Goal: Task Accomplishment & Management: Use online tool/utility

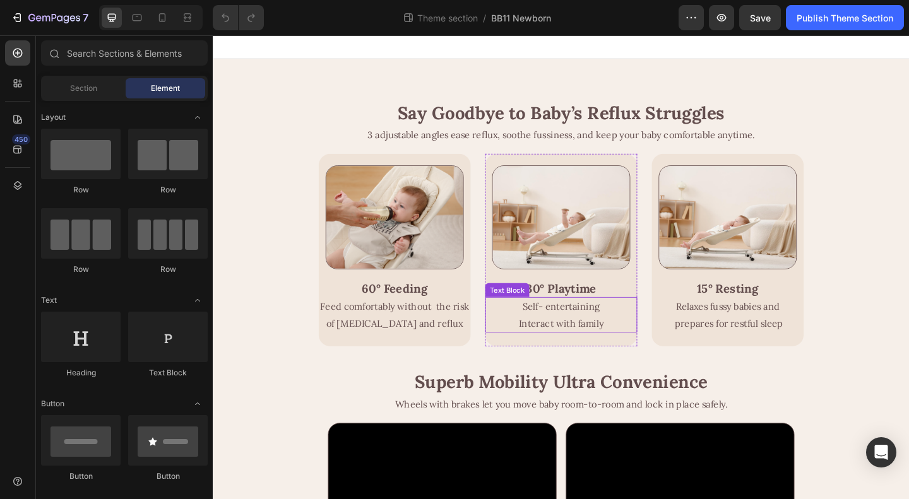
click at [524, 340] on div "Self- entertaining Interact with family" at bounding box center [591, 339] width 135 height 39
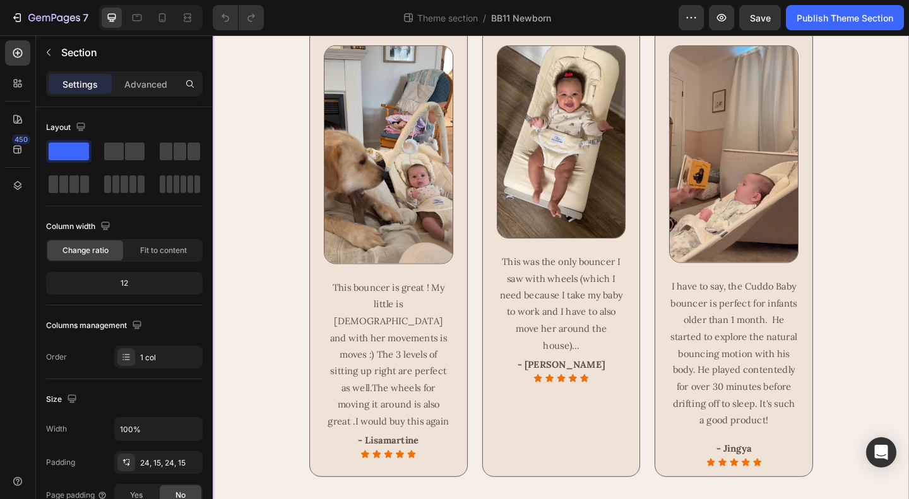
scroll to position [1704, 0]
click at [18, 120] on icon at bounding box center [17, 119] width 13 height 13
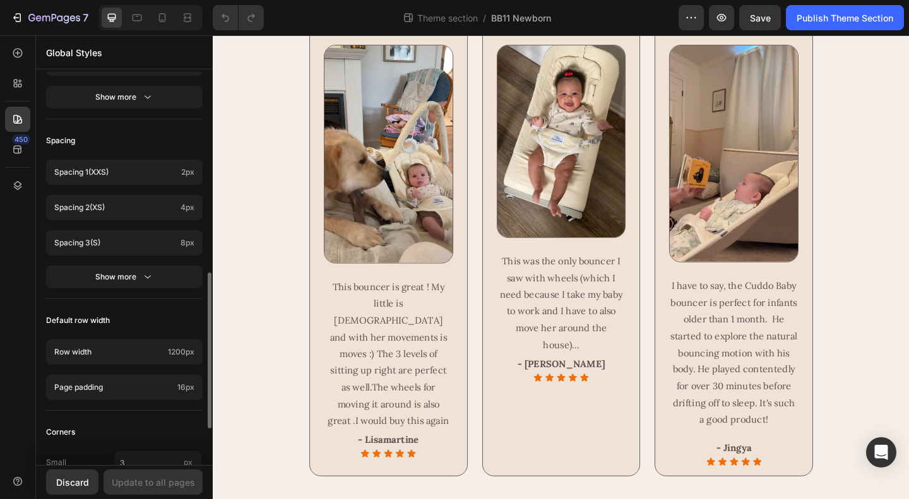
scroll to position [598, 0]
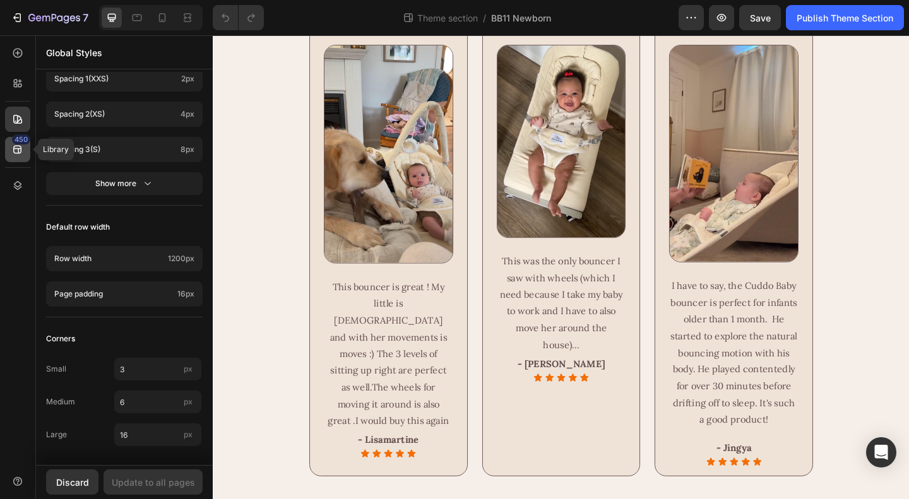
click at [20, 150] on icon at bounding box center [17, 149] width 13 height 13
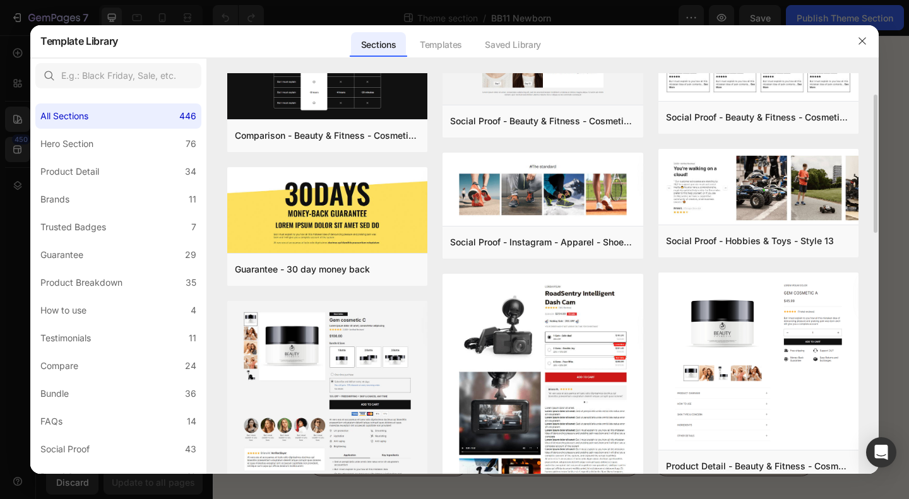
scroll to position [126, 0]
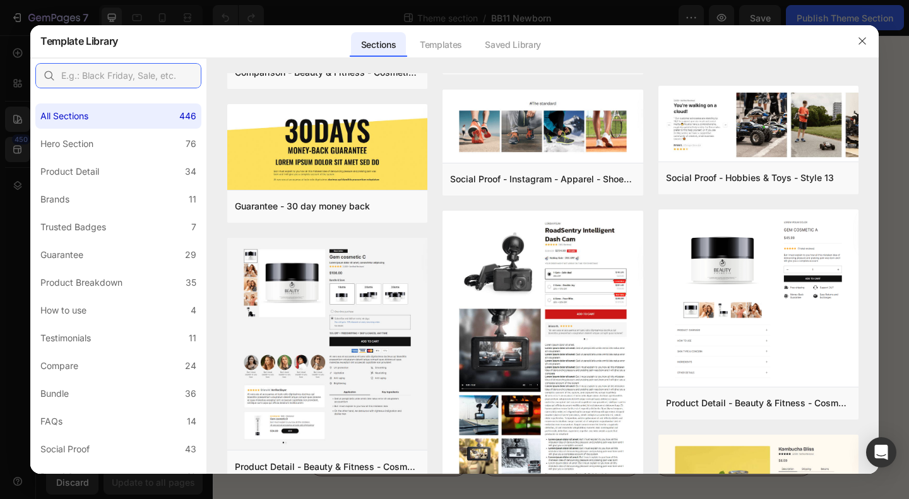
click at [103, 74] on input "text" at bounding box center [118, 75] width 166 height 25
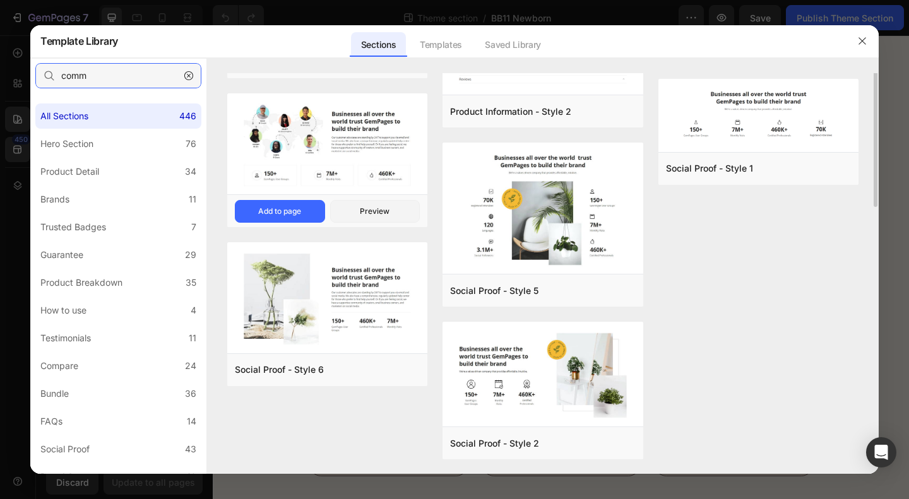
scroll to position [0, 0]
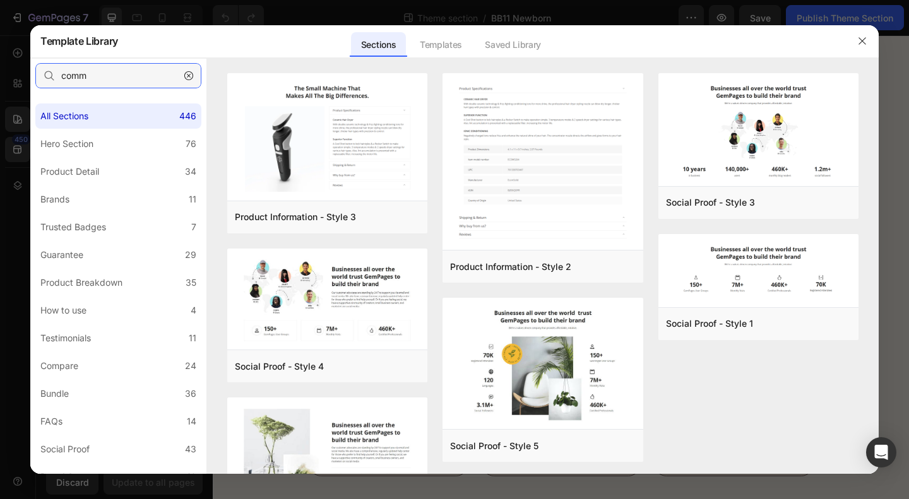
click at [109, 71] on input "comm" at bounding box center [118, 75] width 166 height 25
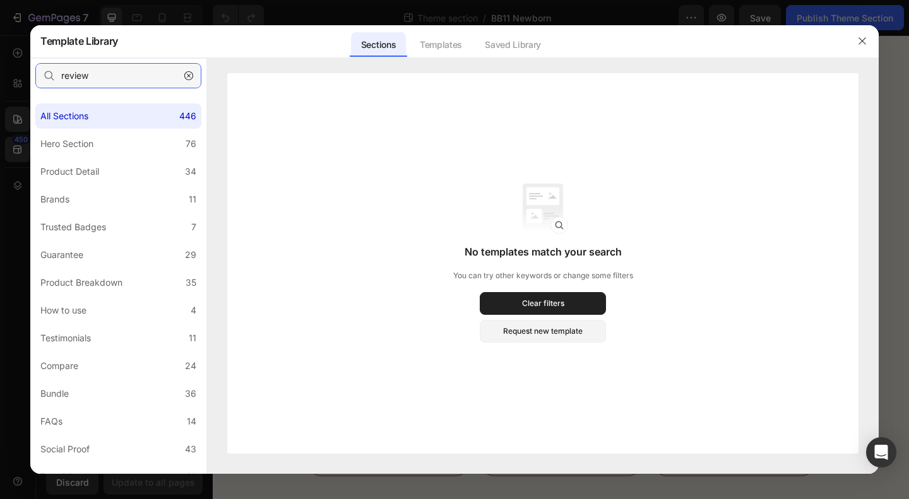
type input "review"
click at [192, 77] on icon "button" at bounding box center [188, 75] width 9 height 9
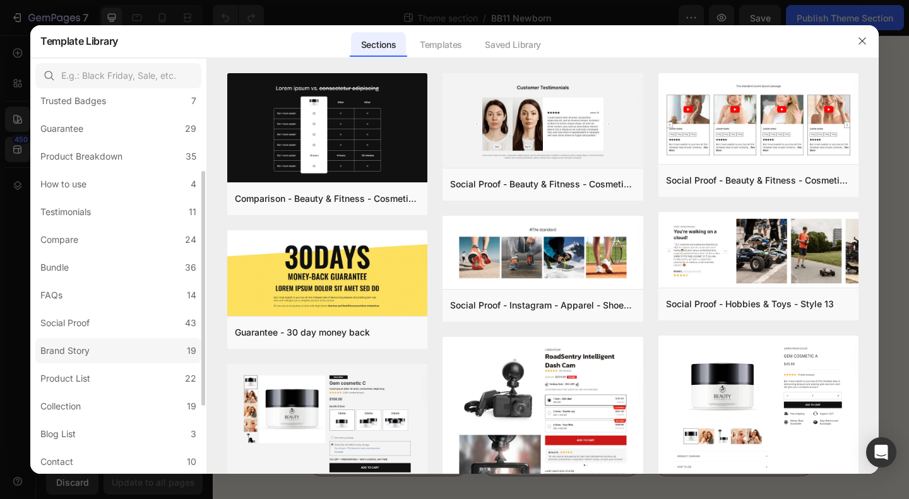
scroll to position [237, 0]
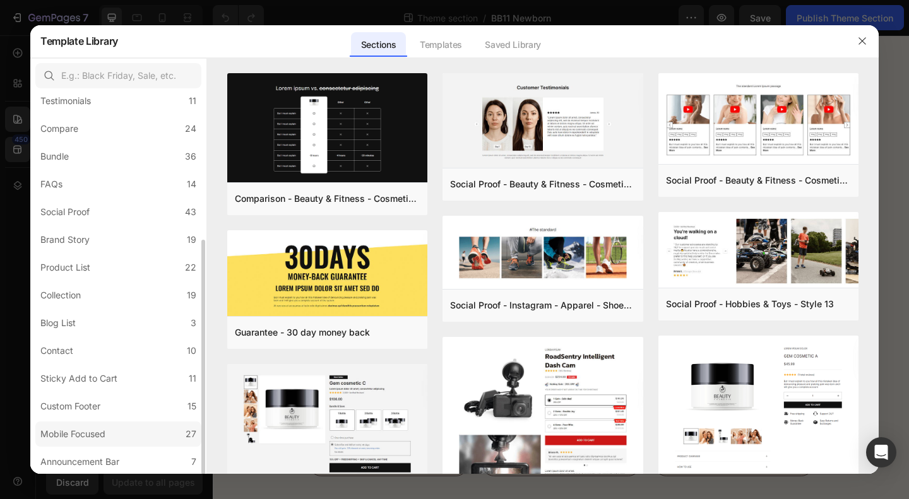
click at [112, 440] on label "Mobile Focused 27" at bounding box center [118, 434] width 166 height 25
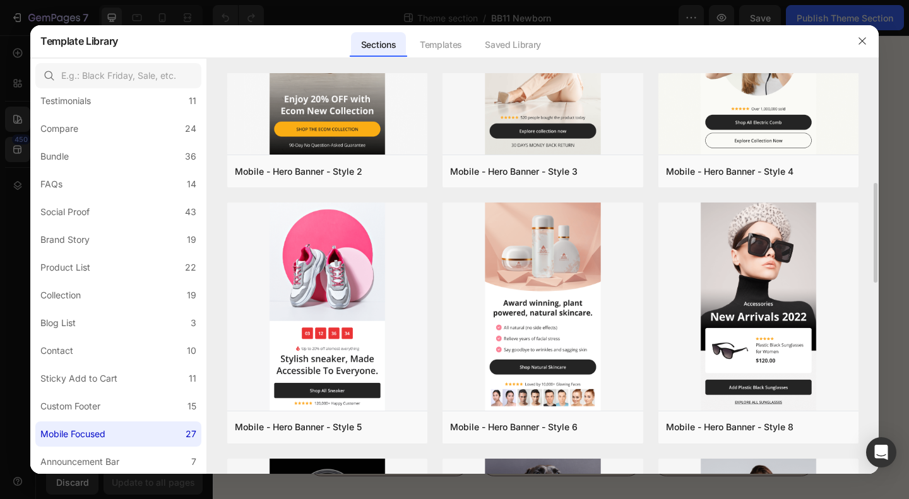
scroll to position [189, 0]
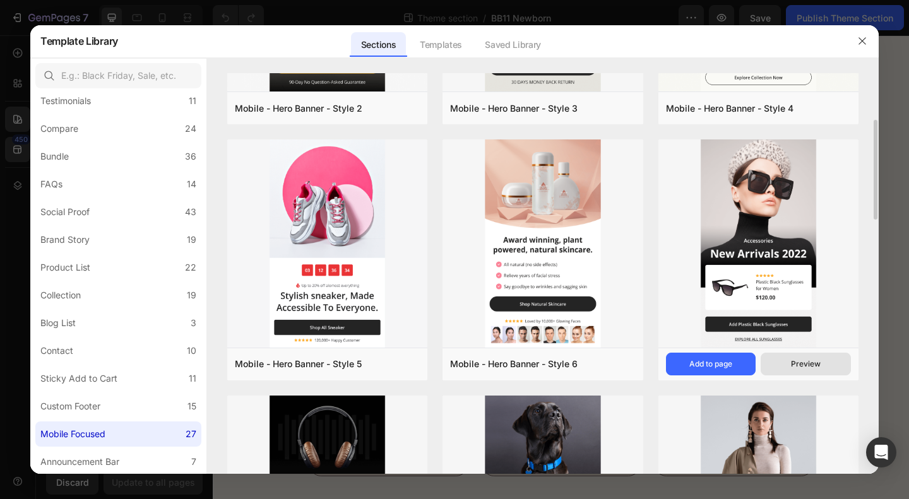
click at [808, 362] on div "Preview" at bounding box center [806, 363] width 30 height 11
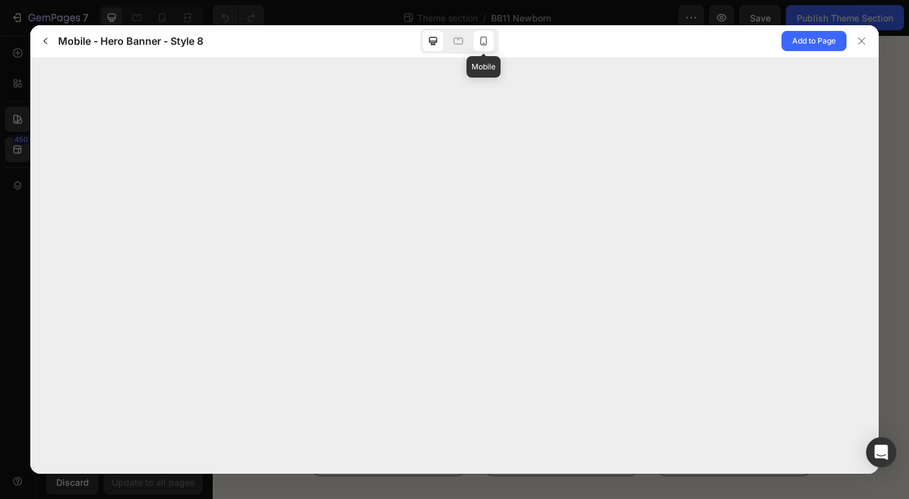
click at [484, 40] on icon at bounding box center [483, 41] width 13 height 13
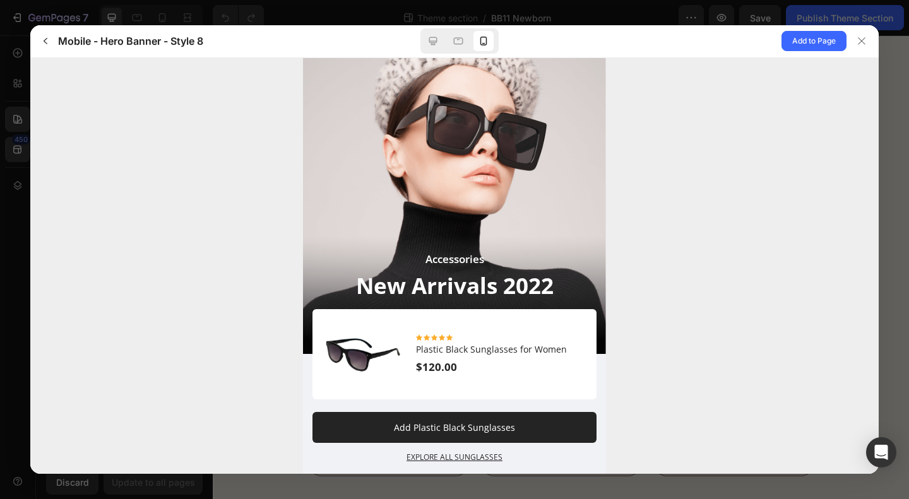
scroll to position [0, 0]
click at [855, 46] on div at bounding box center [861, 41] width 20 height 20
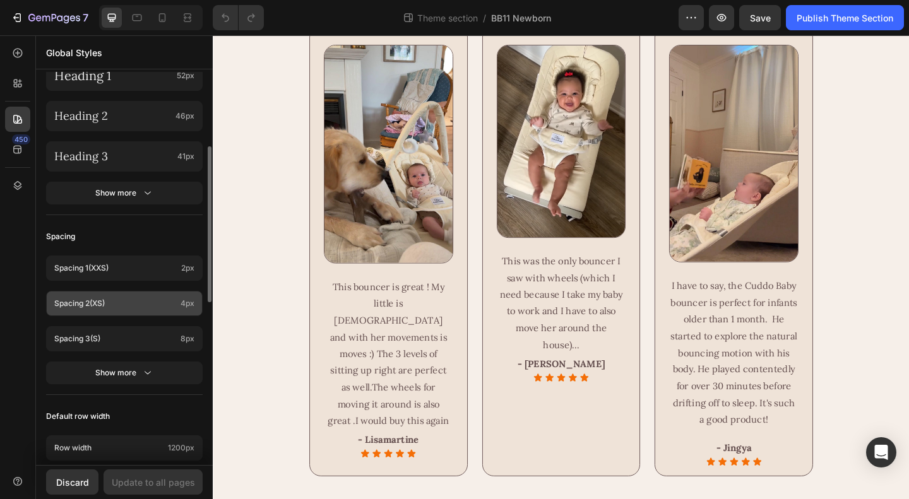
scroll to position [346, 0]
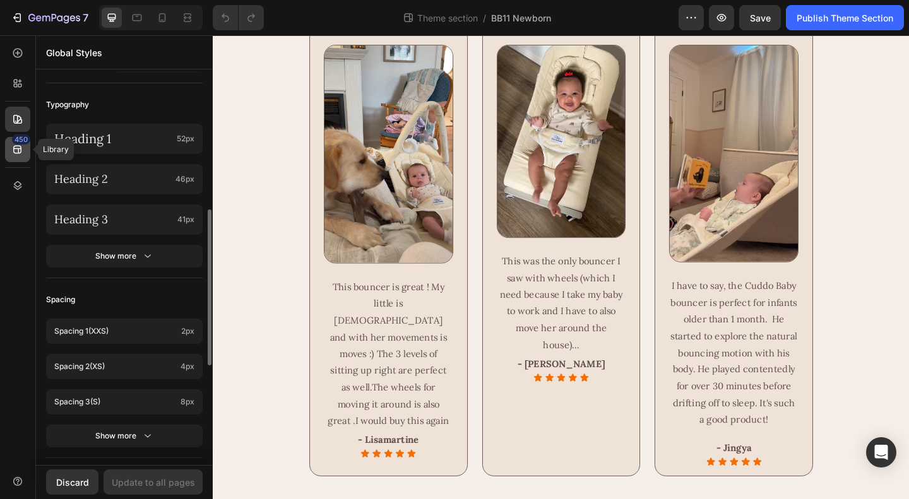
click at [21, 155] on icon at bounding box center [17, 149] width 13 height 13
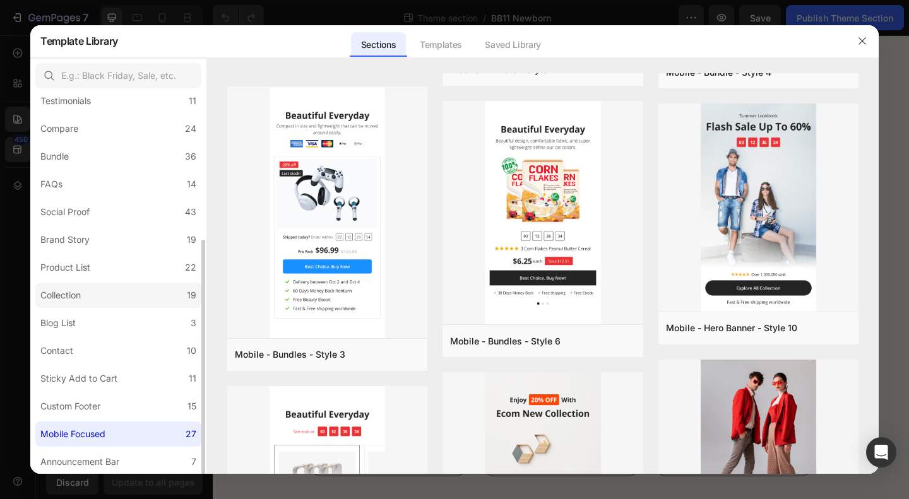
scroll to position [0, 0]
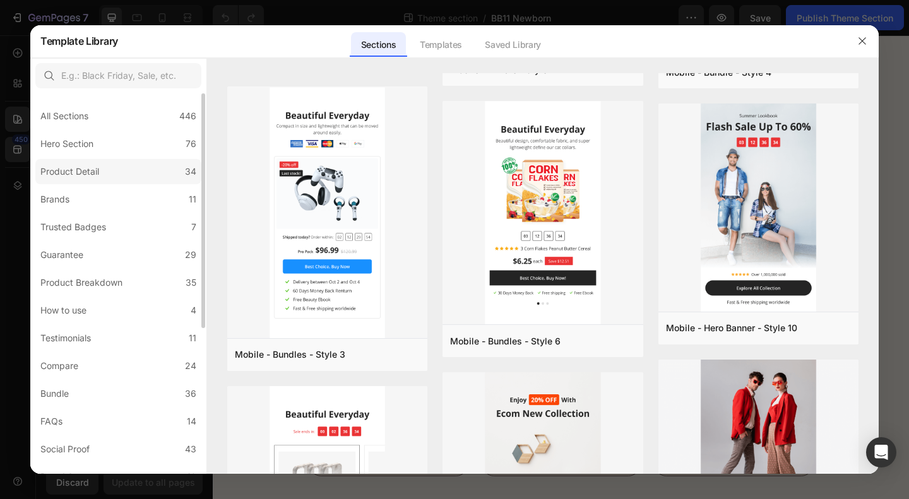
click at [119, 171] on label "Product Detail 34" at bounding box center [118, 171] width 166 height 25
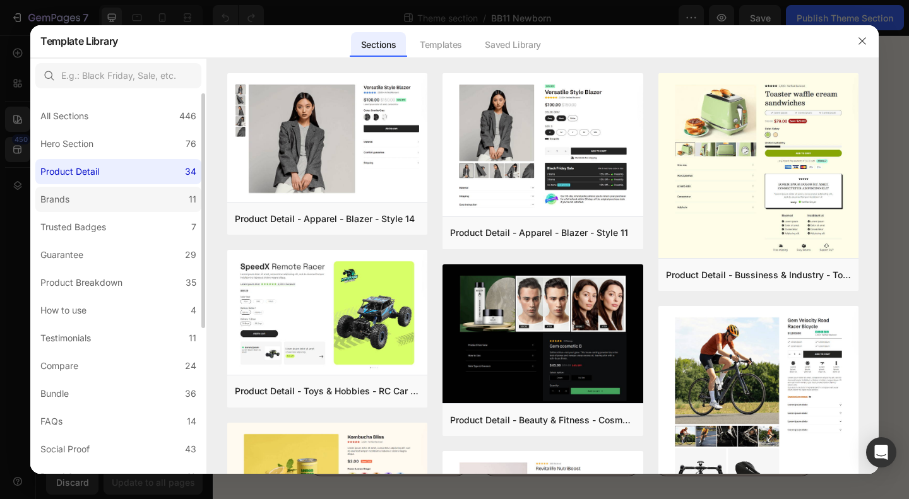
click at [104, 190] on label "Brands 11" at bounding box center [118, 199] width 166 height 25
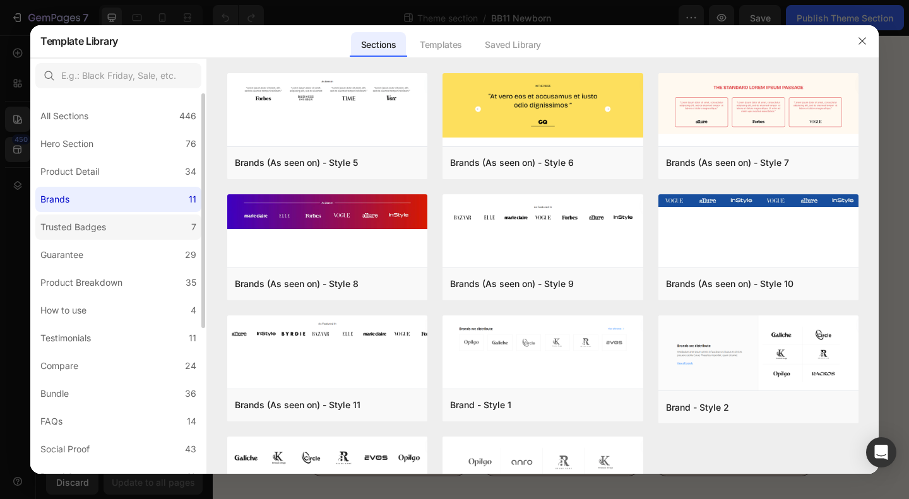
click at [92, 227] on div "Trusted Badges" at bounding box center [73, 227] width 66 height 15
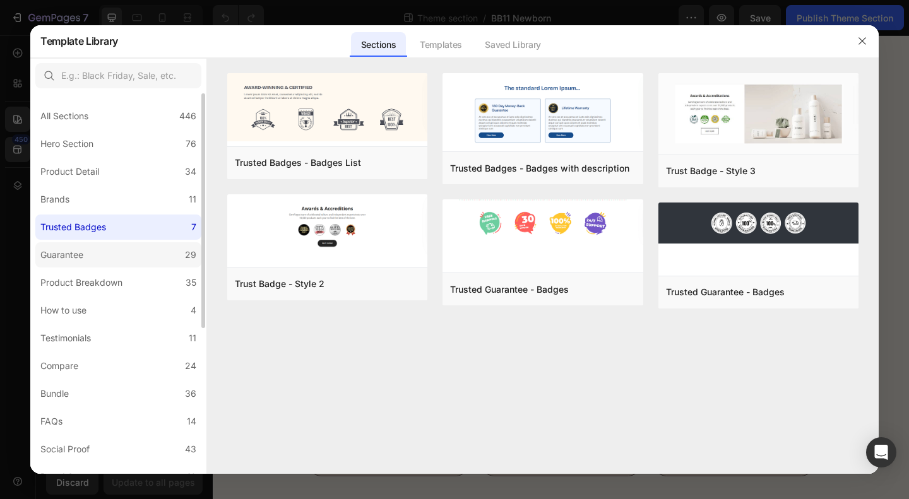
click at [80, 250] on div "Guarantee" at bounding box center [61, 254] width 43 height 15
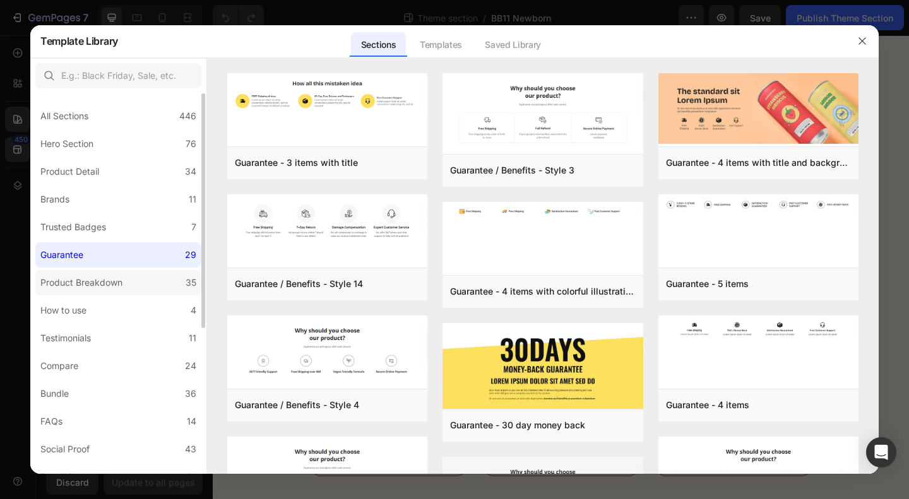
click at [93, 288] on div "Product Breakdown" at bounding box center [81, 282] width 82 height 15
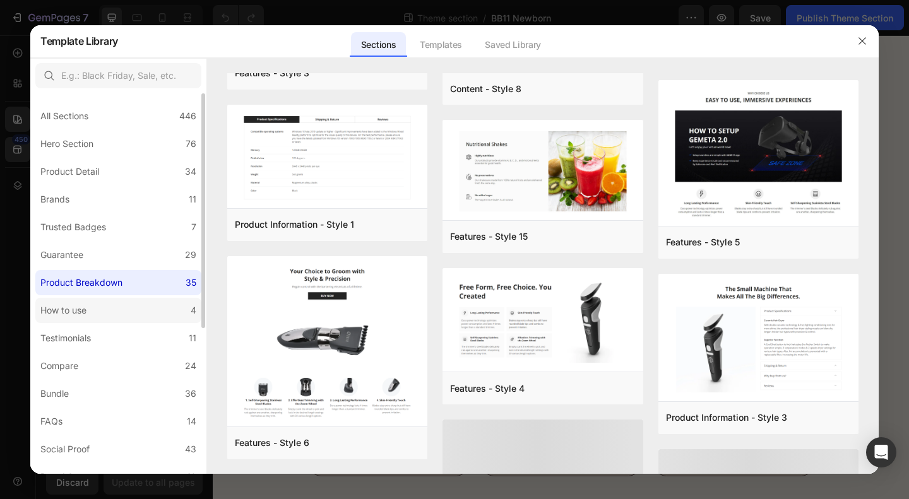
scroll to position [389, 0]
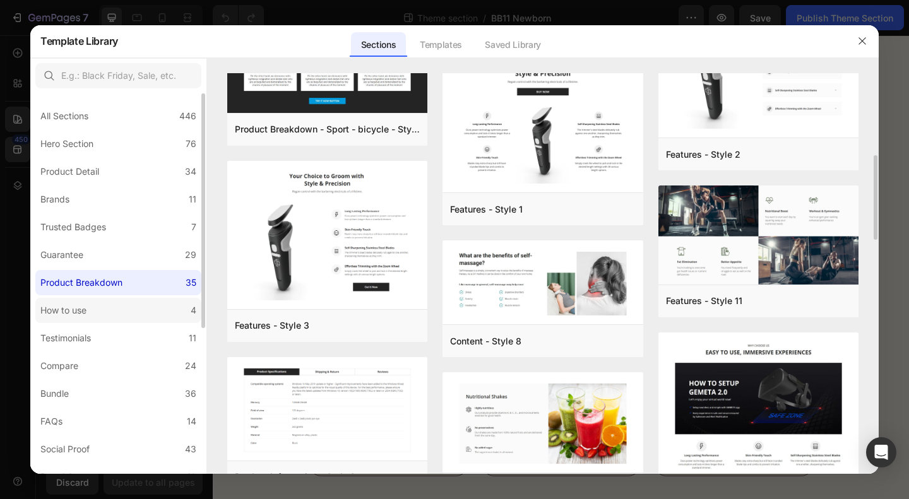
click at [103, 309] on label "How to use 4" at bounding box center [118, 310] width 166 height 25
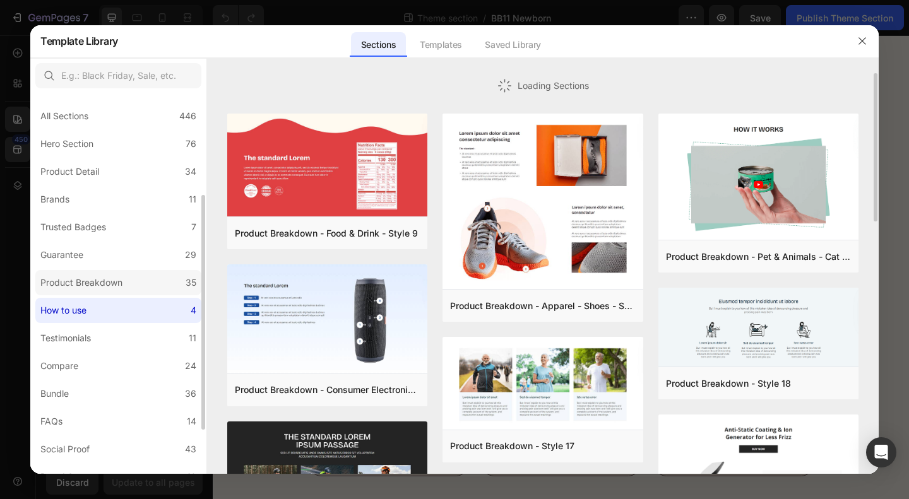
scroll to position [126, 0]
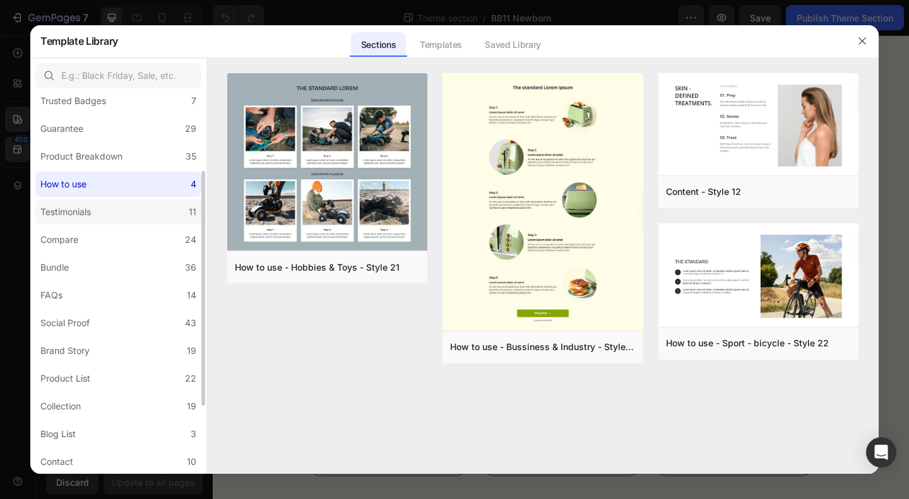
click at [108, 220] on label "Testimonials 11" at bounding box center [118, 211] width 166 height 25
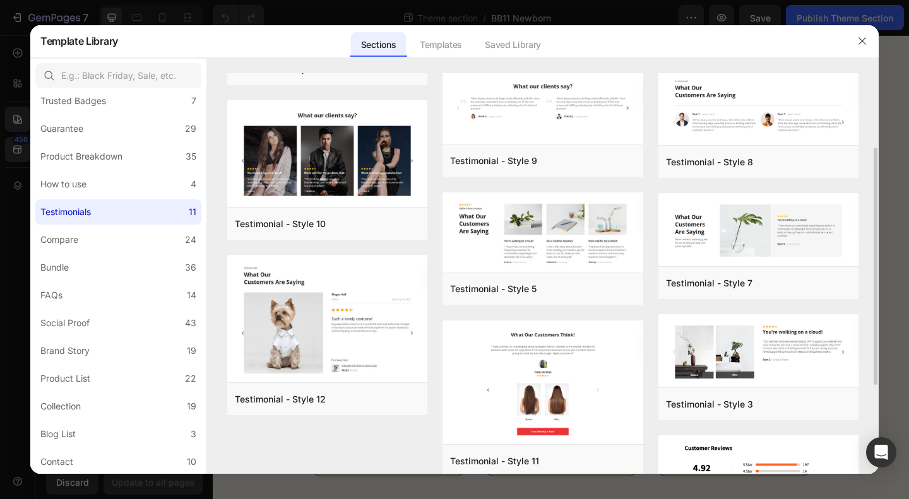
scroll to position [189, 0]
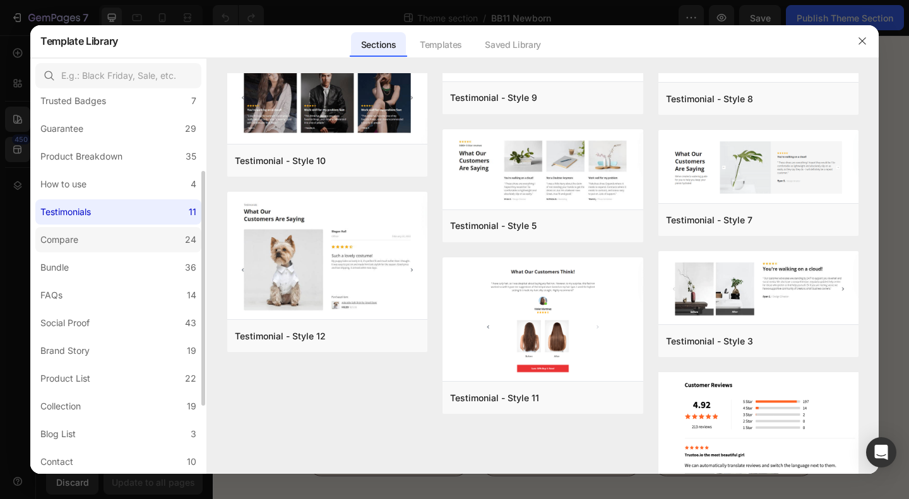
click at [109, 230] on label "Compare 24" at bounding box center [118, 239] width 166 height 25
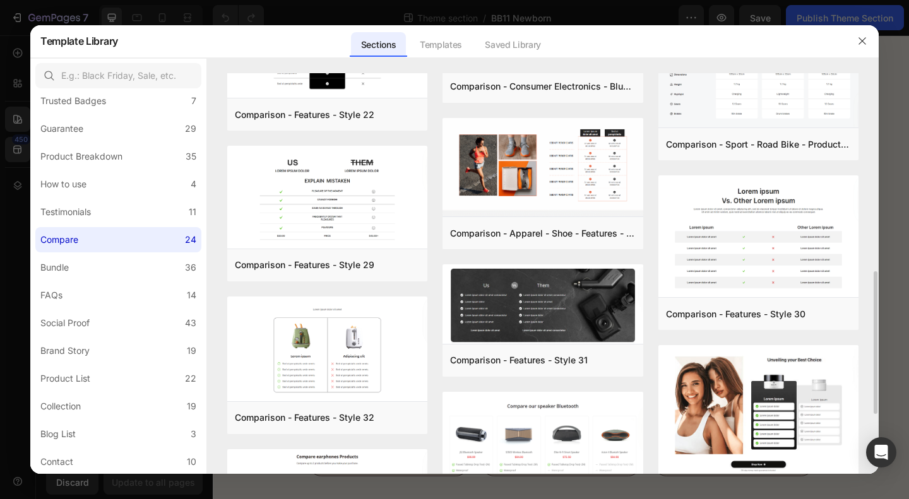
scroll to position [379, 0]
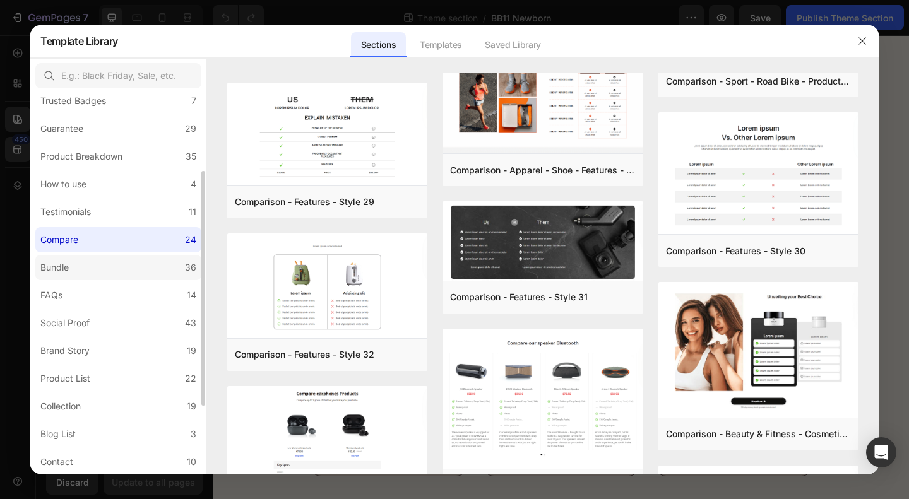
click at [120, 268] on label "Bundle 36" at bounding box center [118, 267] width 166 height 25
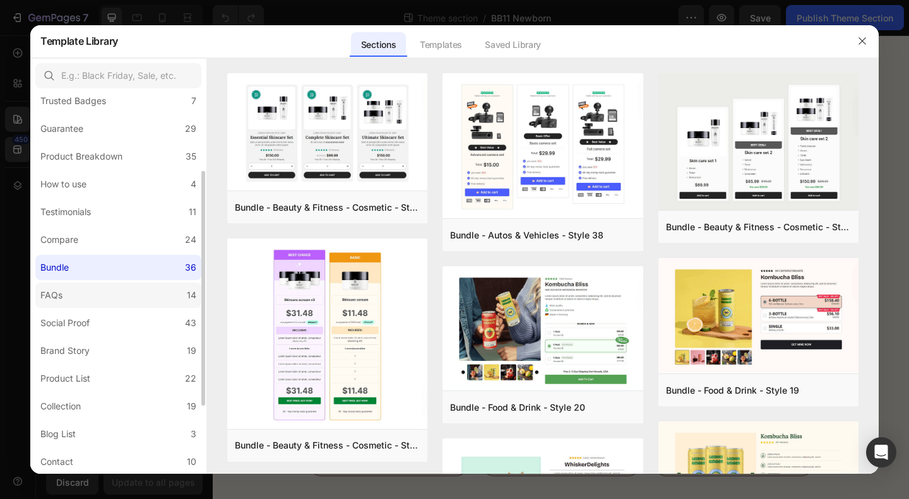
click at [115, 301] on label "FAQs 14" at bounding box center [118, 295] width 166 height 25
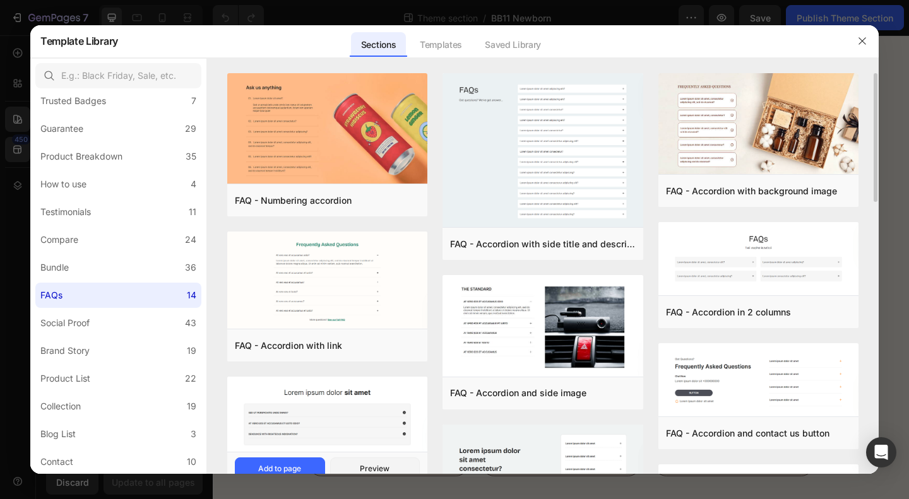
scroll to position [326, 0]
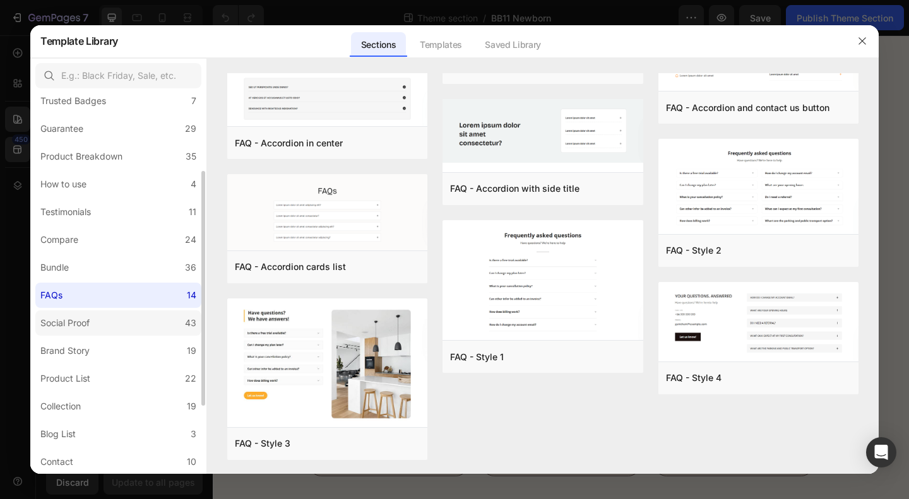
click at [80, 323] on div "Social Proof" at bounding box center [64, 323] width 49 height 15
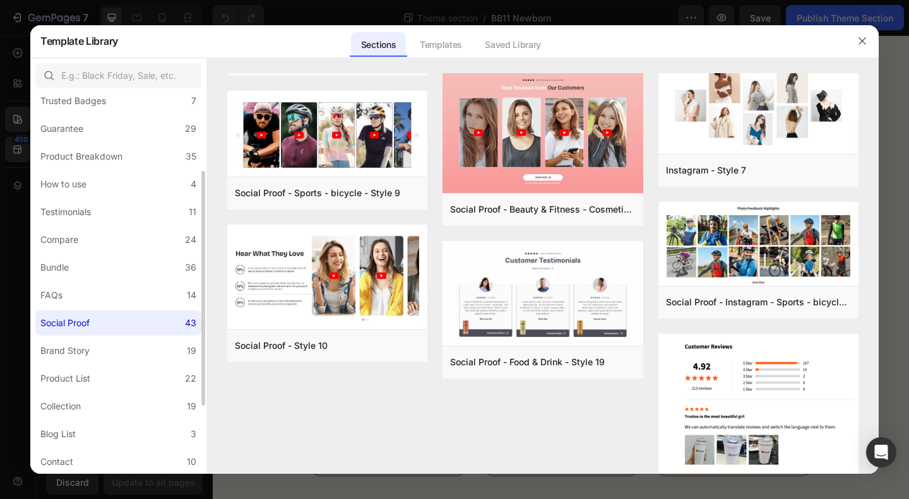
scroll to position [237, 0]
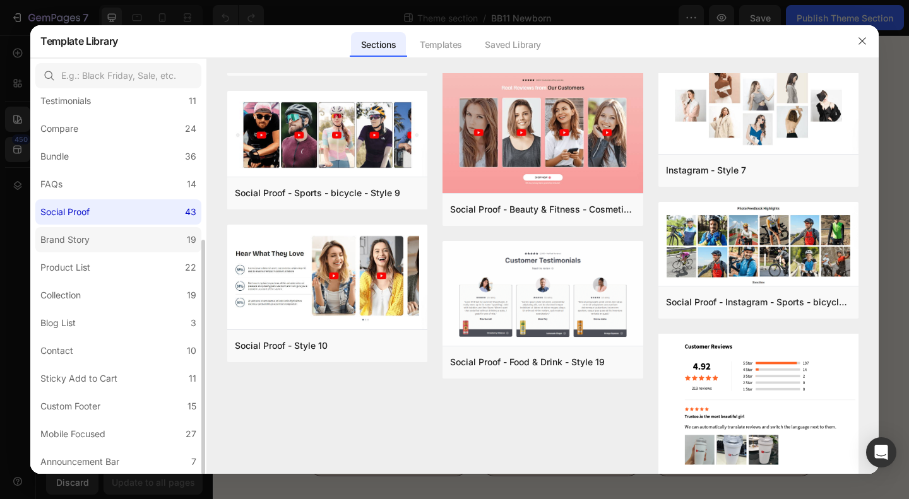
click at [100, 243] on label "Brand Story 19" at bounding box center [118, 239] width 166 height 25
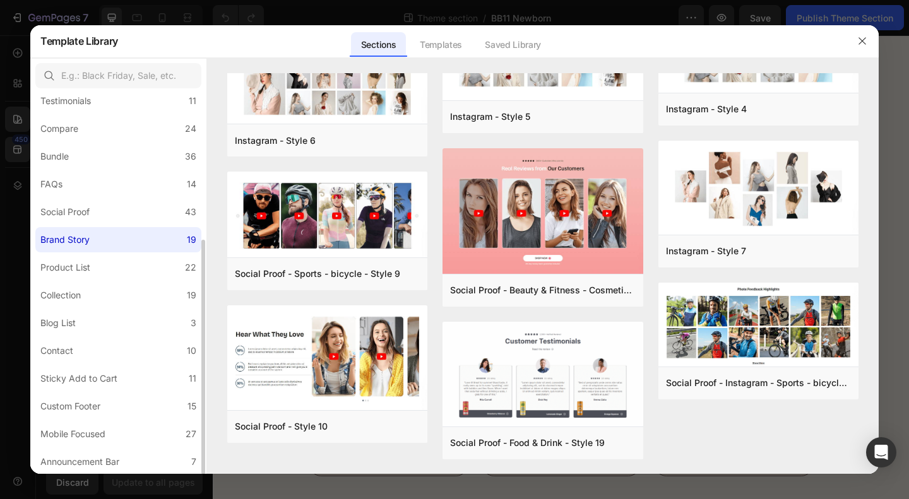
scroll to position [0, 0]
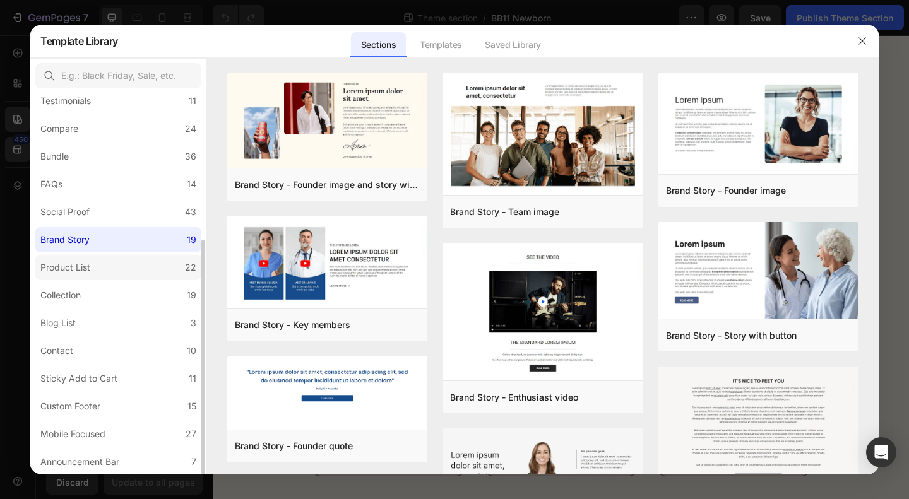
click at [84, 268] on div "Product List" at bounding box center [65, 267] width 50 height 15
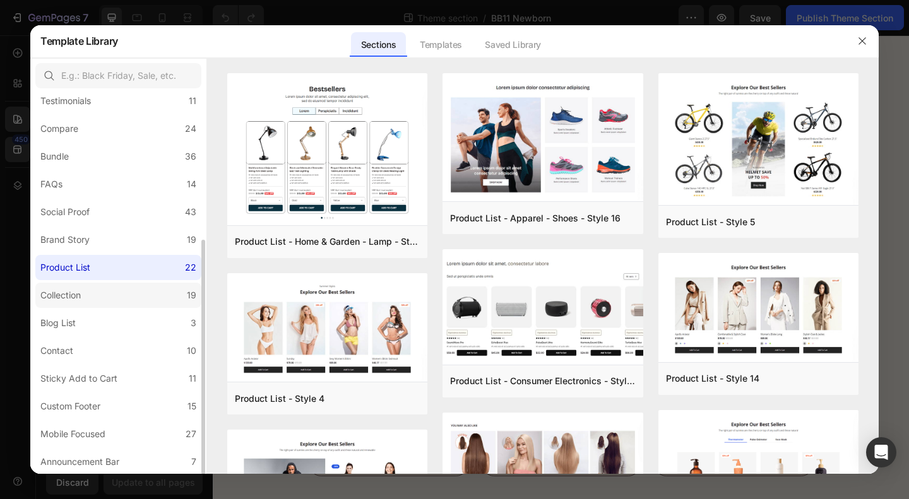
click at [125, 298] on label "Collection 19" at bounding box center [118, 295] width 166 height 25
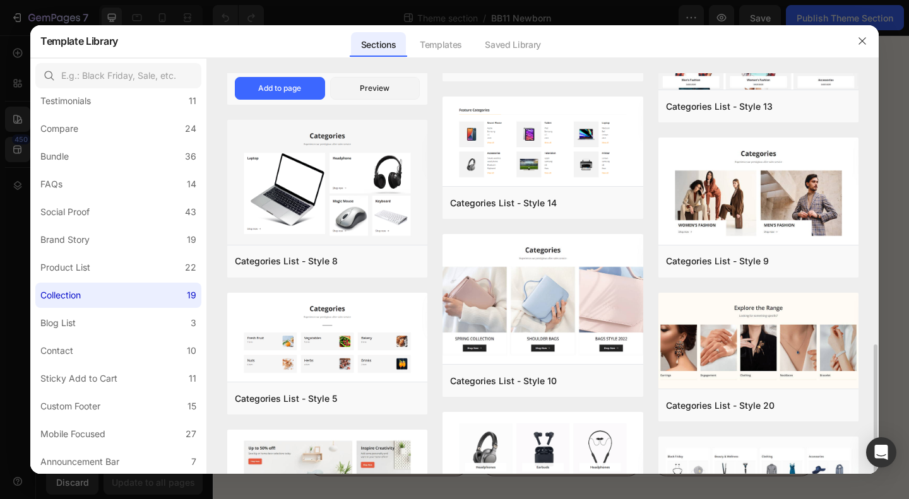
scroll to position [442, 0]
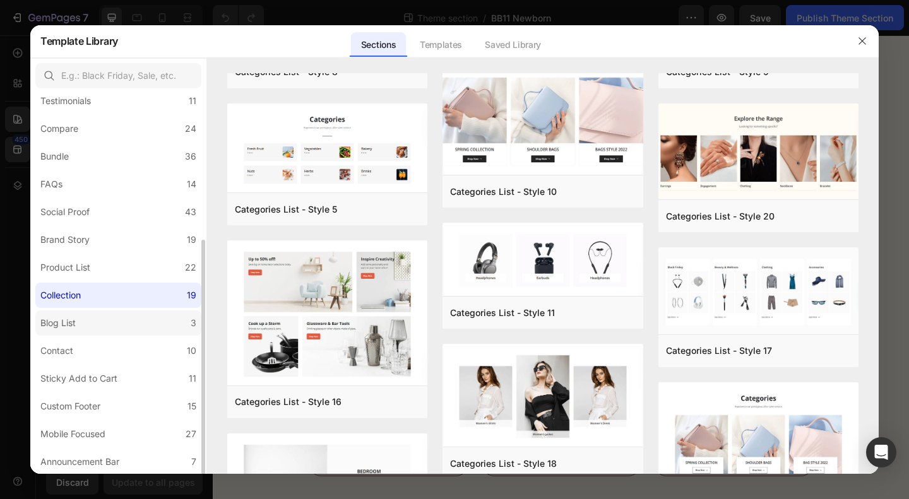
click at [90, 321] on label "Blog List 3" at bounding box center [118, 323] width 166 height 25
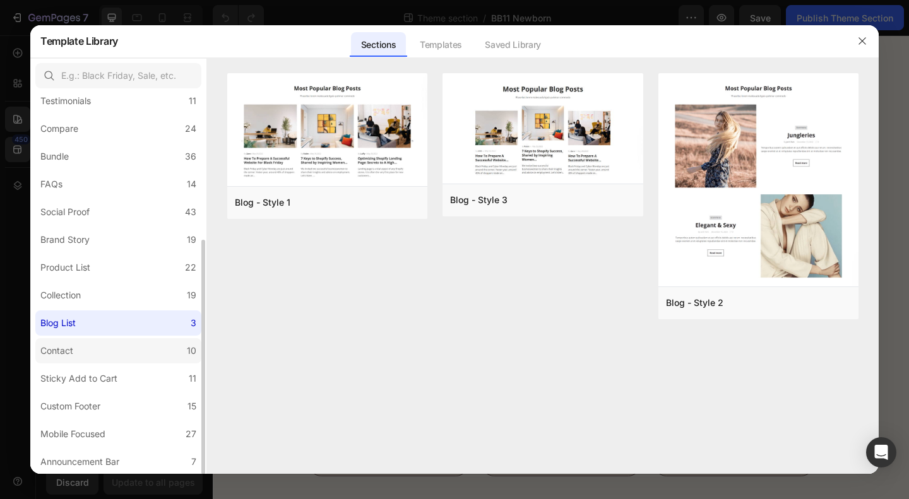
click at [104, 352] on label "Contact 10" at bounding box center [118, 350] width 166 height 25
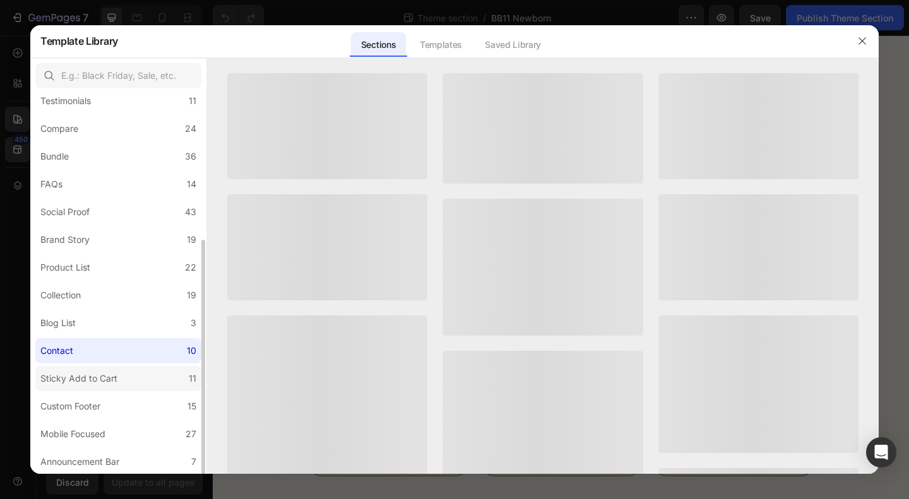
click at [97, 376] on div "Sticky Add to Cart" at bounding box center [78, 378] width 77 height 15
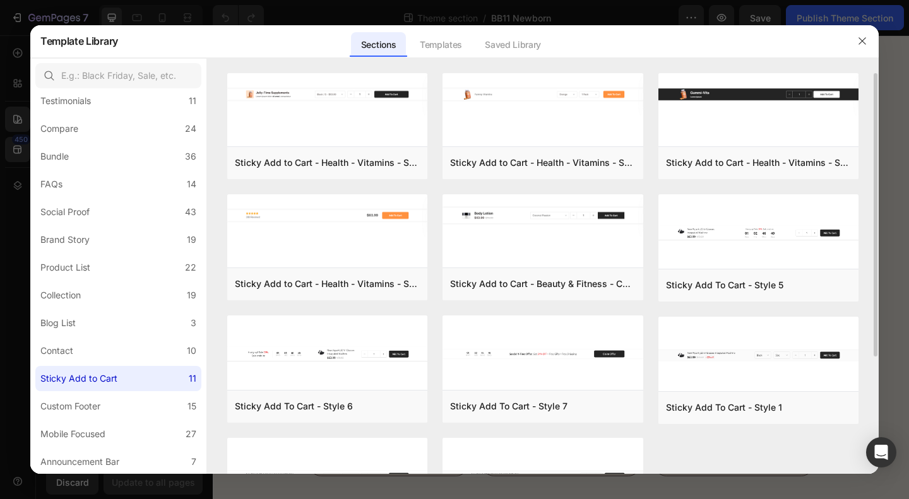
scroll to position [86, 0]
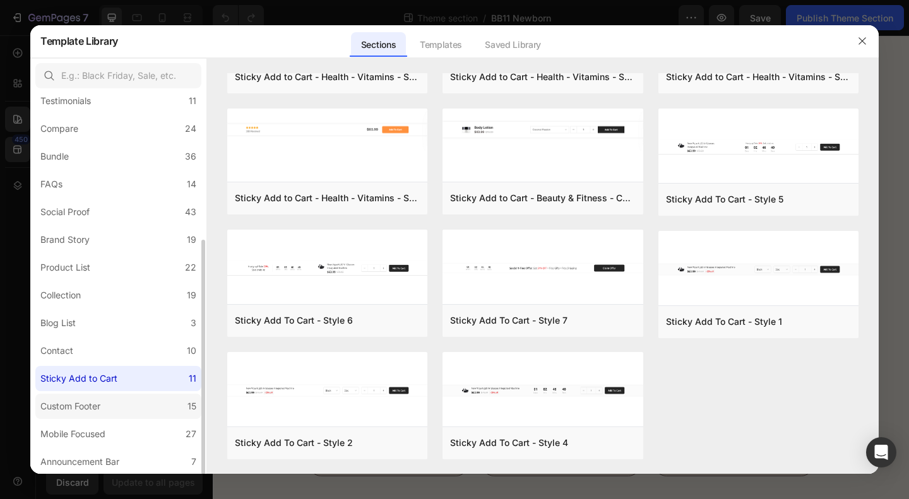
click at [120, 400] on label "Custom Footer 15" at bounding box center [118, 406] width 166 height 25
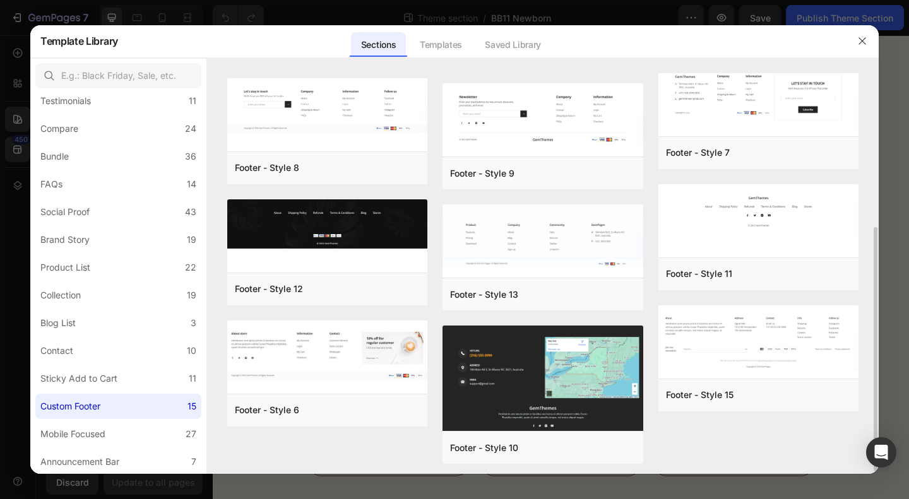
scroll to position [257, 0]
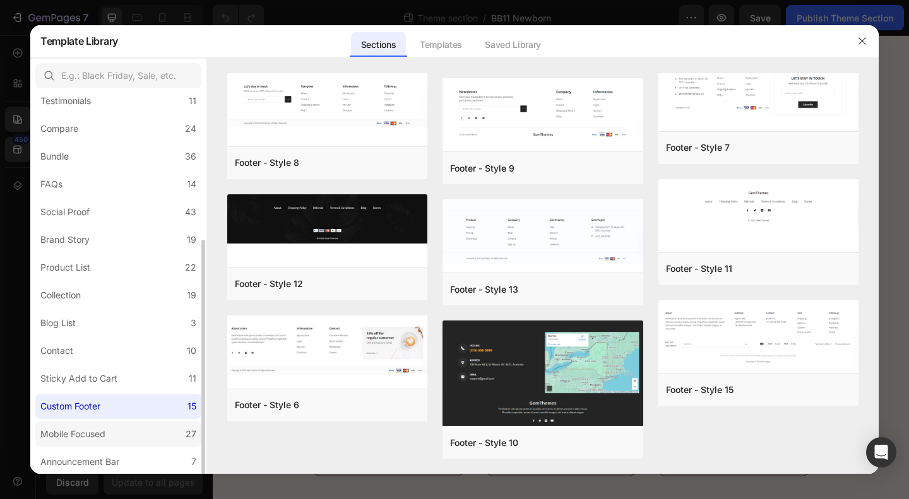
click at [102, 437] on div "Mobile Focused" at bounding box center [72, 434] width 65 height 15
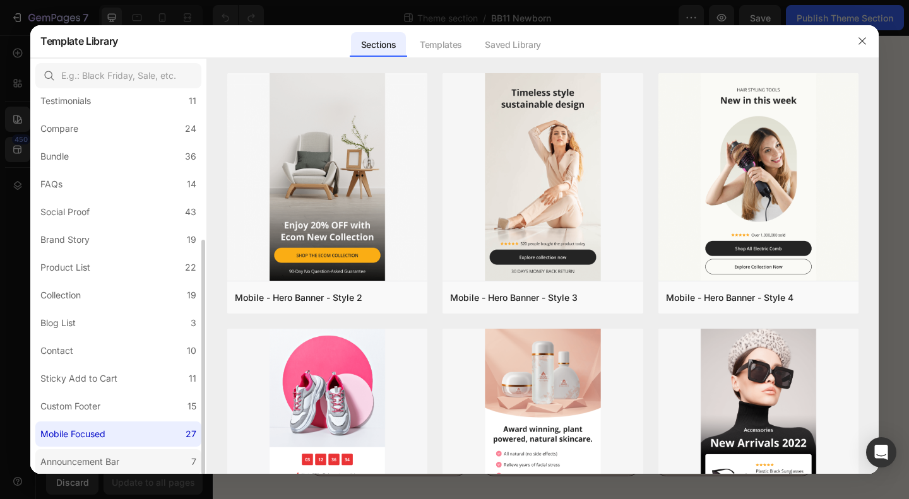
click at [86, 462] on div "Announcement Bar" at bounding box center [79, 461] width 79 height 15
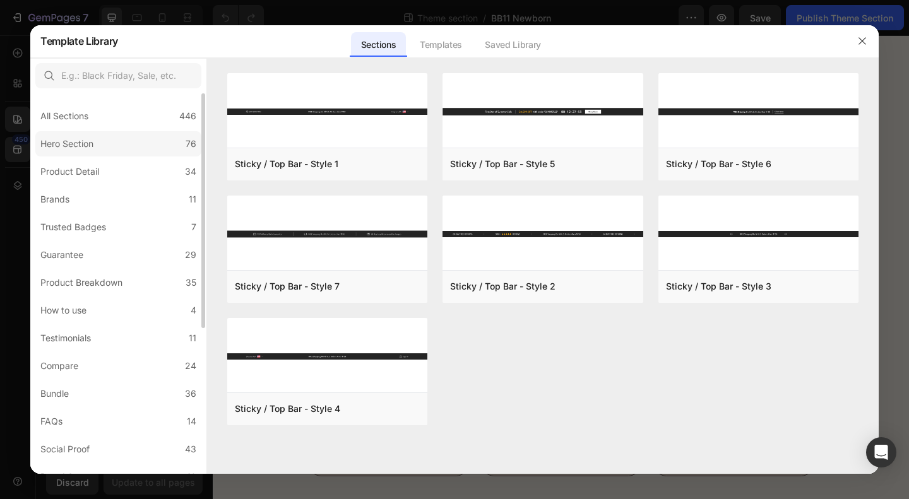
click at [105, 140] on label "Hero Section 76" at bounding box center [118, 143] width 166 height 25
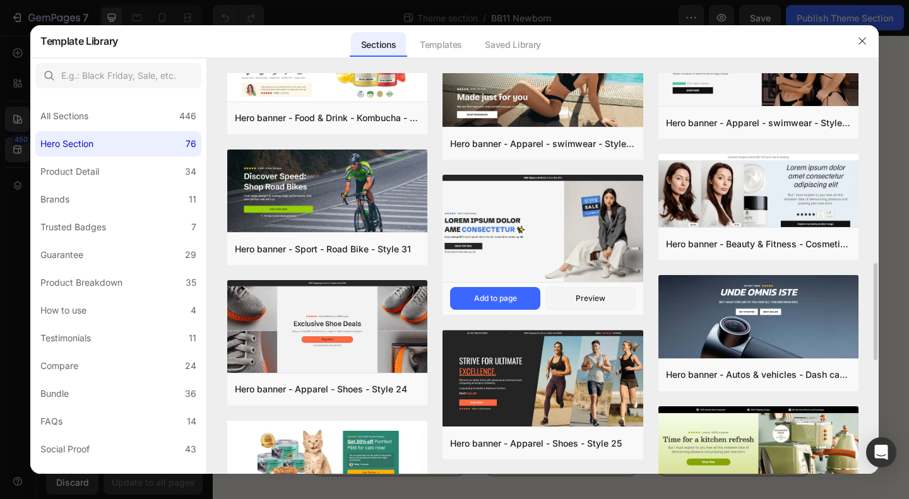
scroll to position [525, 0]
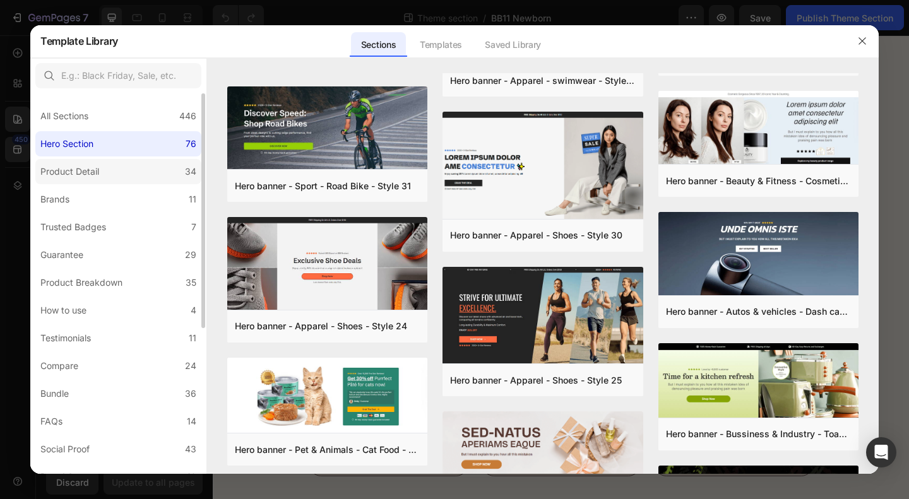
click at [111, 170] on label "Product Detail 34" at bounding box center [118, 171] width 166 height 25
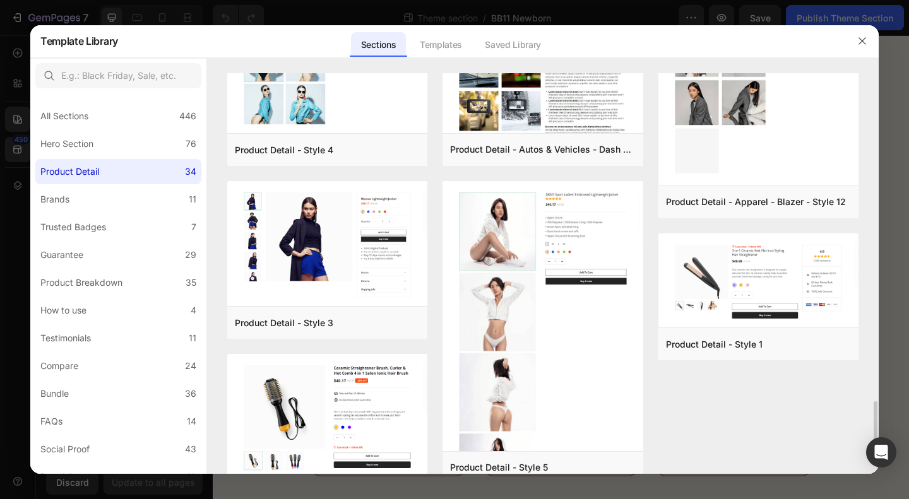
scroll to position [2100, 0]
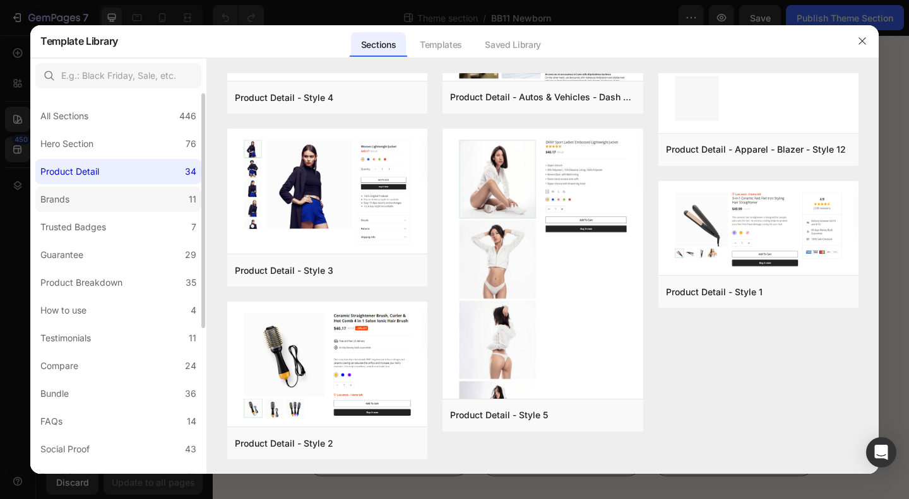
click at [92, 205] on label "Brands 11" at bounding box center [118, 199] width 166 height 25
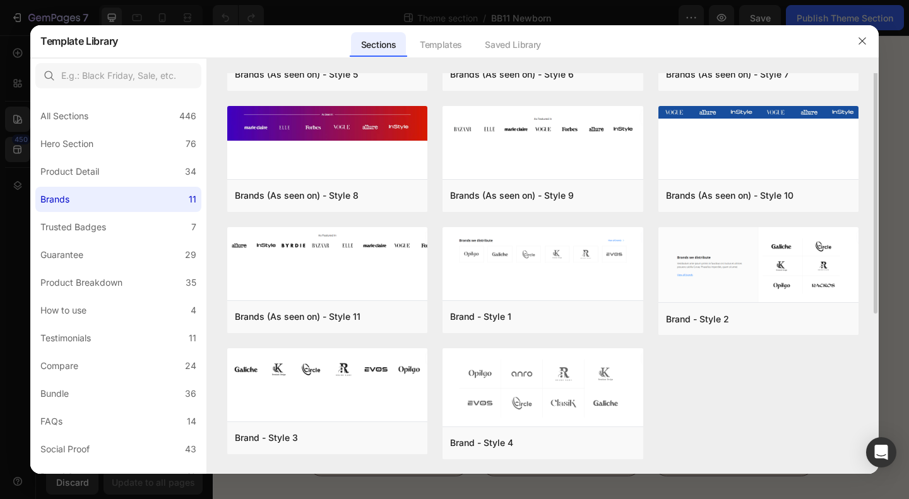
scroll to position [0, 0]
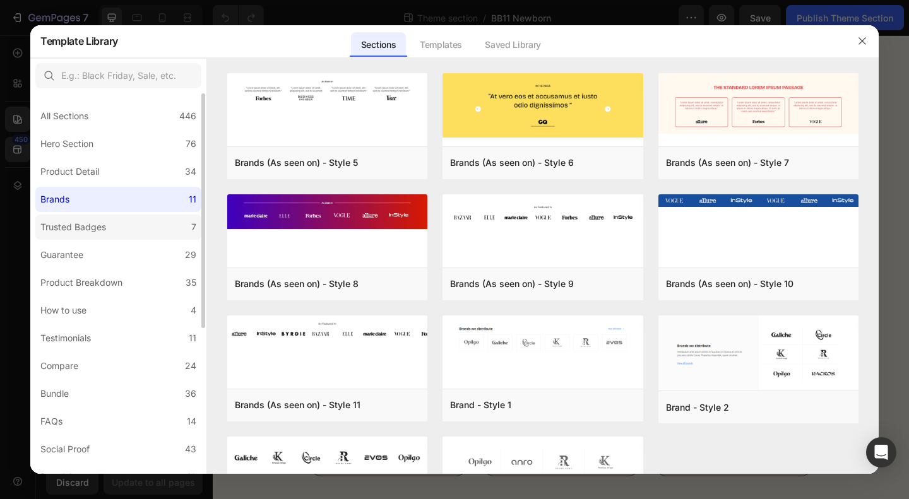
click at [81, 229] on div "Trusted Badges" at bounding box center [73, 227] width 66 height 15
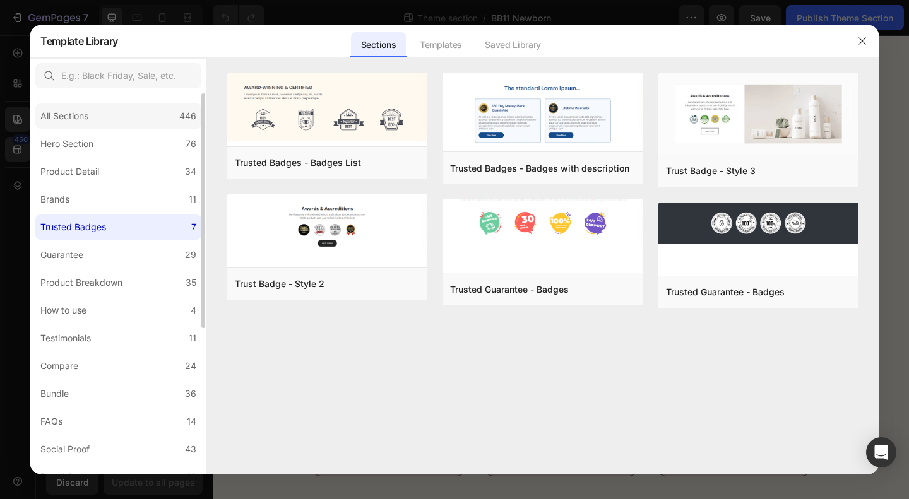
click at [95, 110] on div "All Sections 446" at bounding box center [118, 116] width 166 height 25
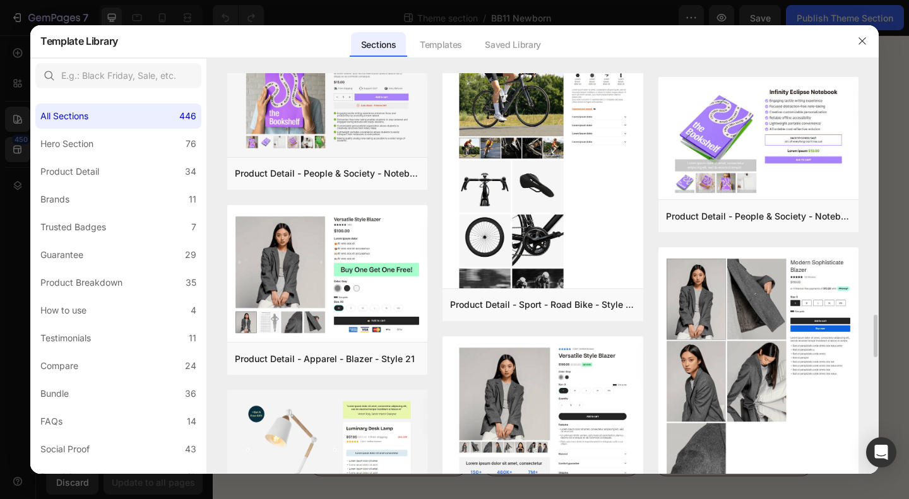
scroll to position [2872, 0]
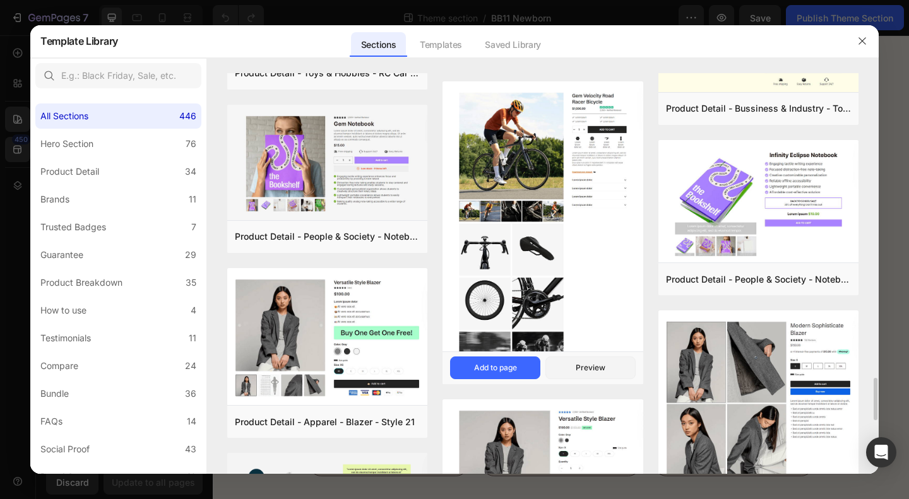
drag, startPoint x: 653, startPoint y: 318, endPoint x: 636, endPoint y: 345, distance: 31.7
drag, startPoint x: 636, startPoint y: 345, endPoint x: 648, endPoint y: 47, distance: 298.1
click at [648, 47] on div "Sections Templates Existing pages Saved Library Templates Saved Library" at bounding box center [450, 41] width 665 height 33
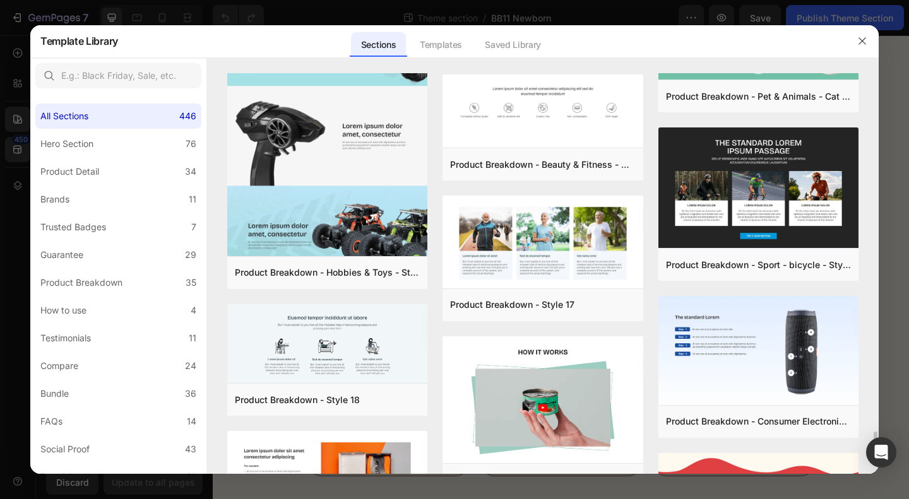
scroll to position [5915, 0]
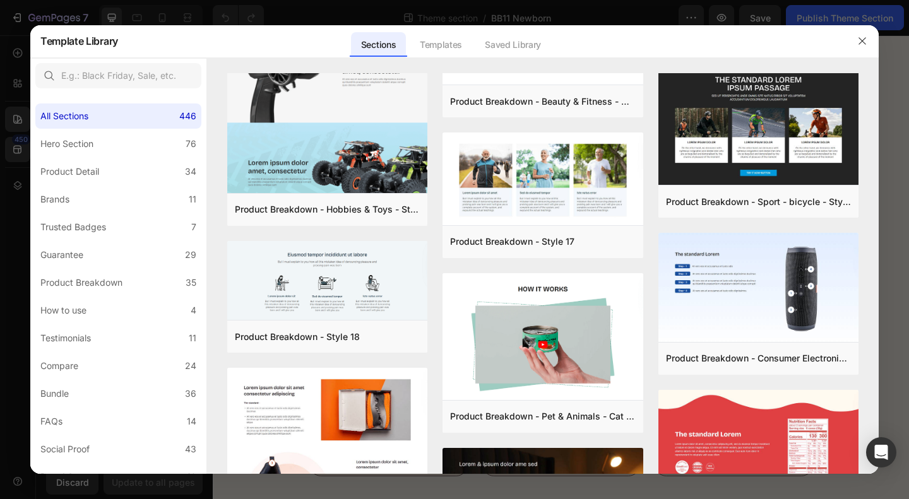
drag, startPoint x: 653, startPoint y: 266, endPoint x: 610, endPoint y: 41, distance: 229.2
click at [610, 41] on div "Sections Templates Existing pages Saved Library Templates Saved Library" at bounding box center [450, 41] width 665 height 33
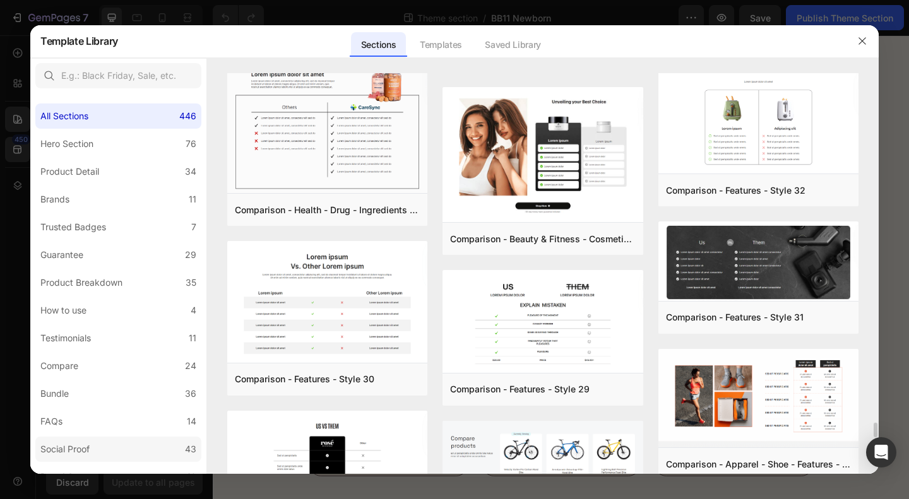
scroll to position [237, 0]
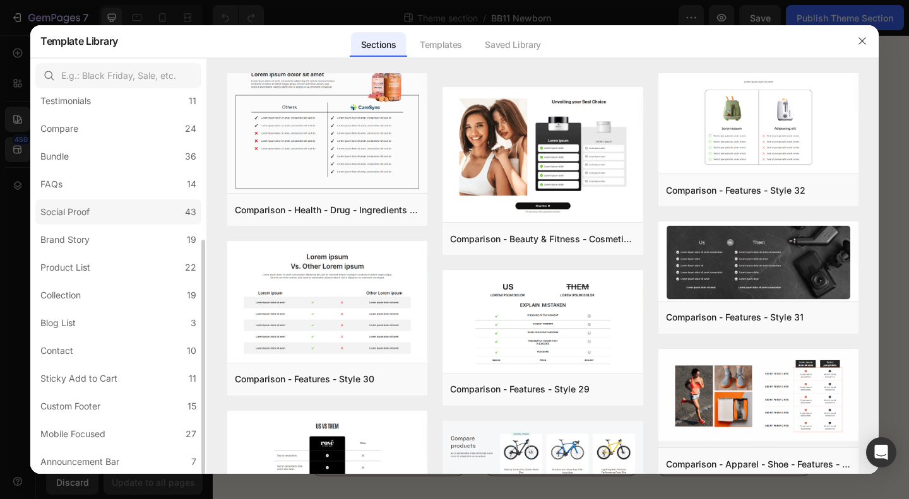
click at [104, 214] on label "Social Proof 43" at bounding box center [118, 211] width 166 height 25
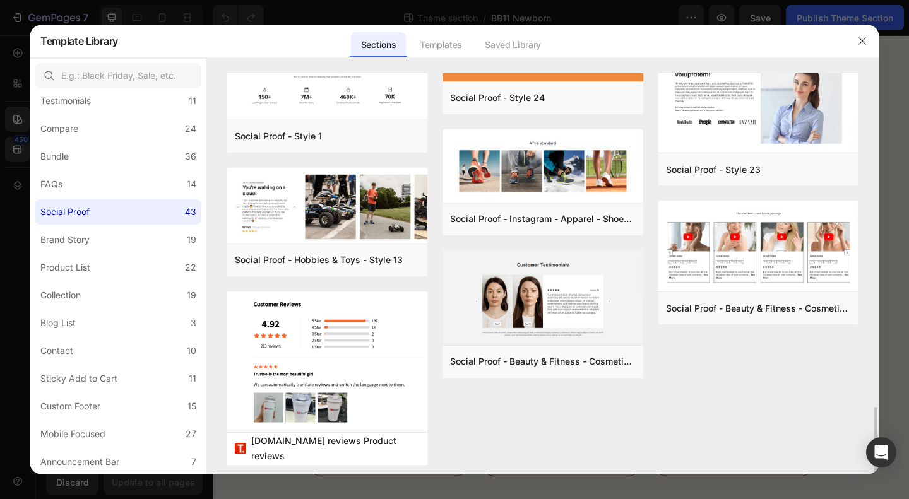
scroll to position [1784, 0]
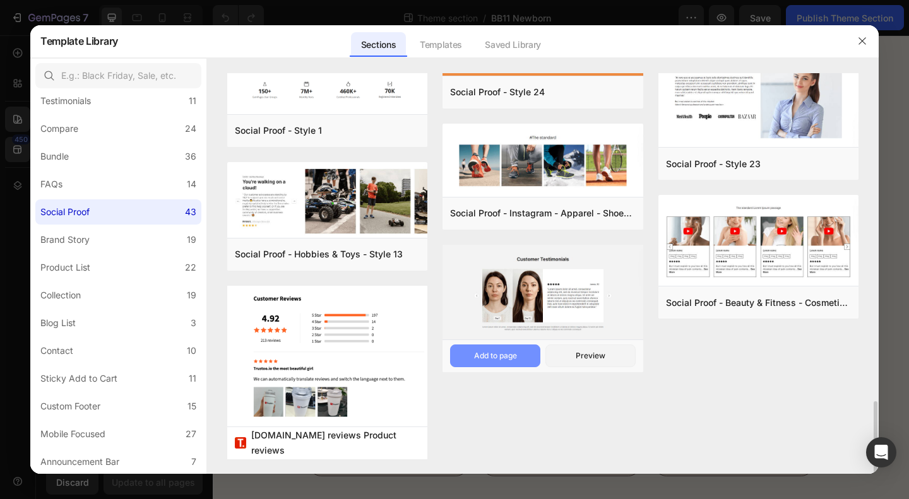
click at [497, 356] on div "Add to page" at bounding box center [495, 355] width 43 height 11
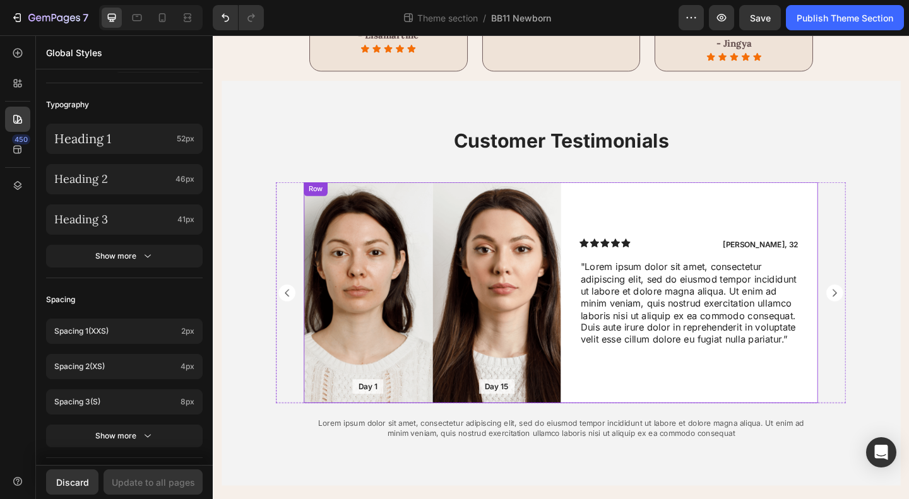
scroll to position [2202, 0]
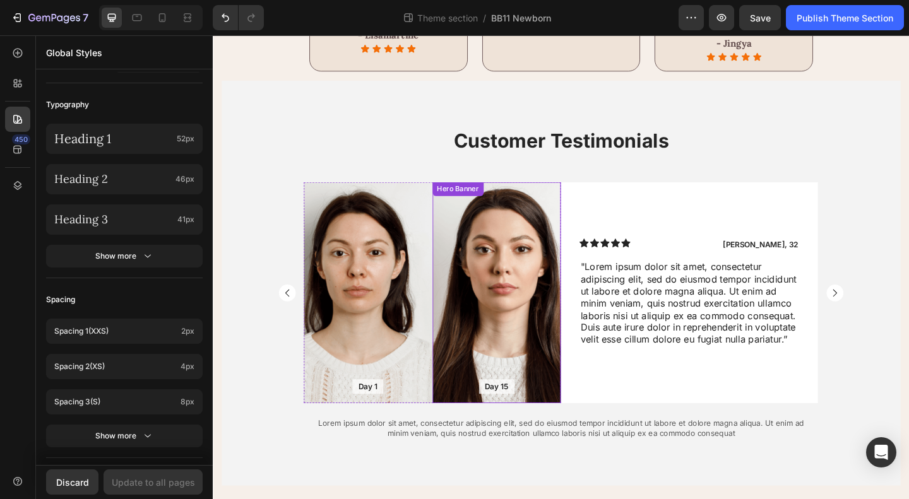
click at [530, 329] on div "Background Image" at bounding box center [522, 315] width 140 height 240
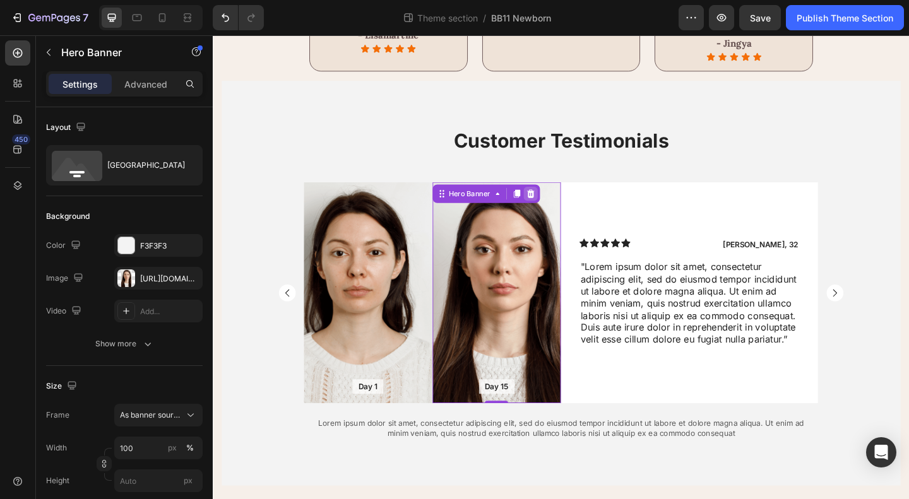
click at [553, 213] on div at bounding box center [558, 207] width 15 height 15
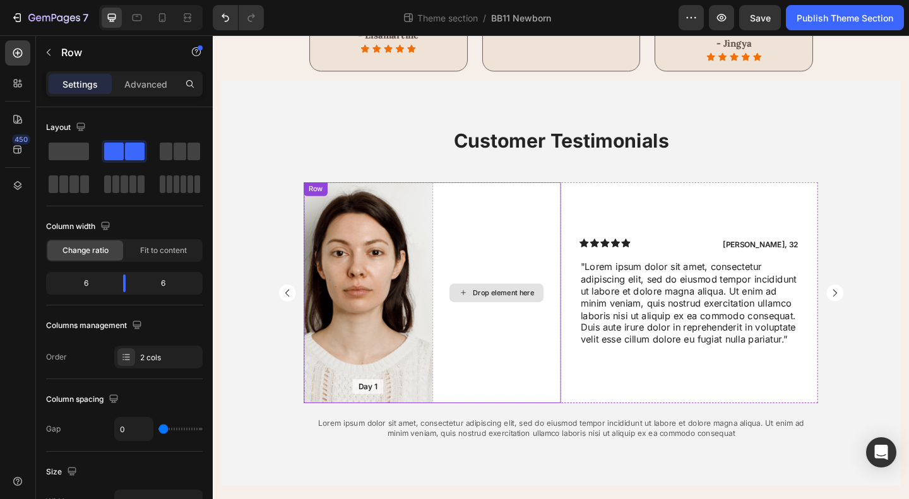
click at [533, 256] on div "Drop element here" at bounding box center [522, 315] width 140 height 240
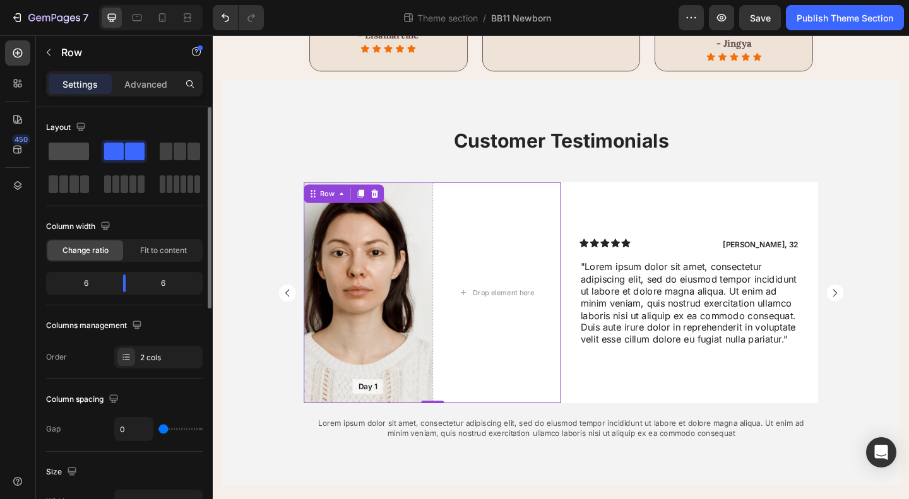
click at [62, 157] on span at bounding box center [69, 152] width 40 height 18
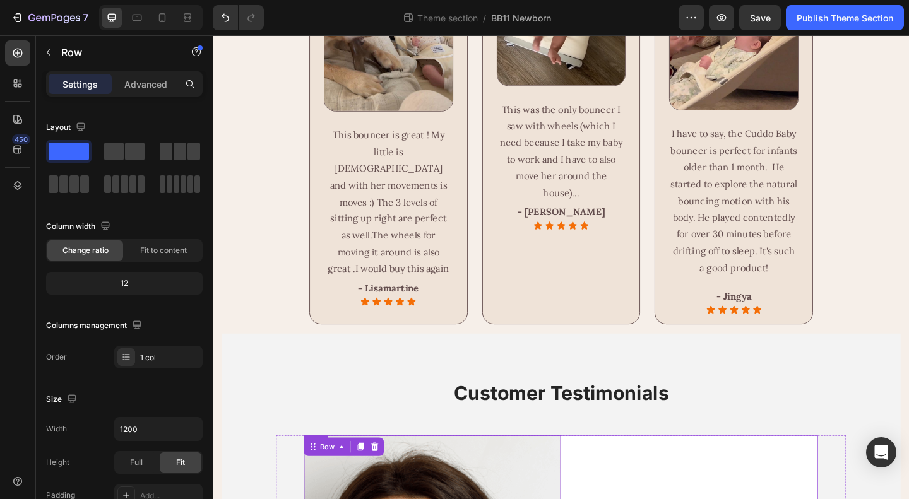
scroll to position [1823, 0]
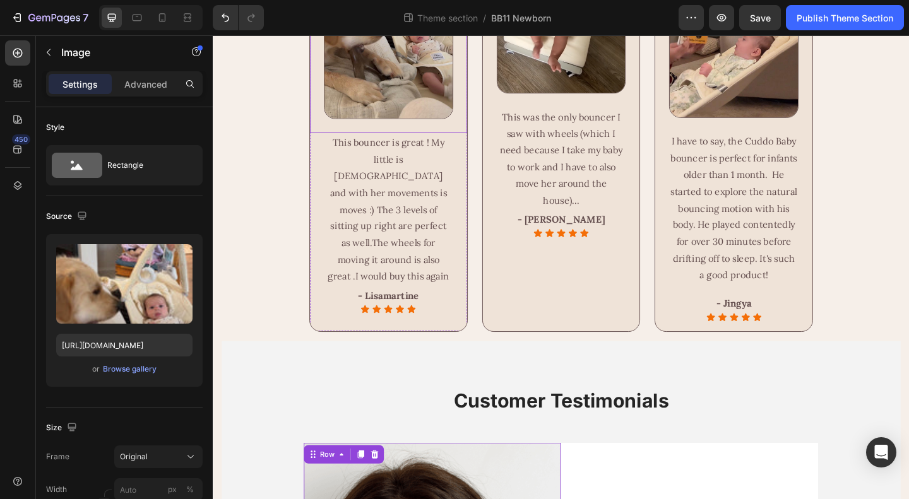
click at [414, 126] on img at bounding box center [403, 7] width 141 height 238
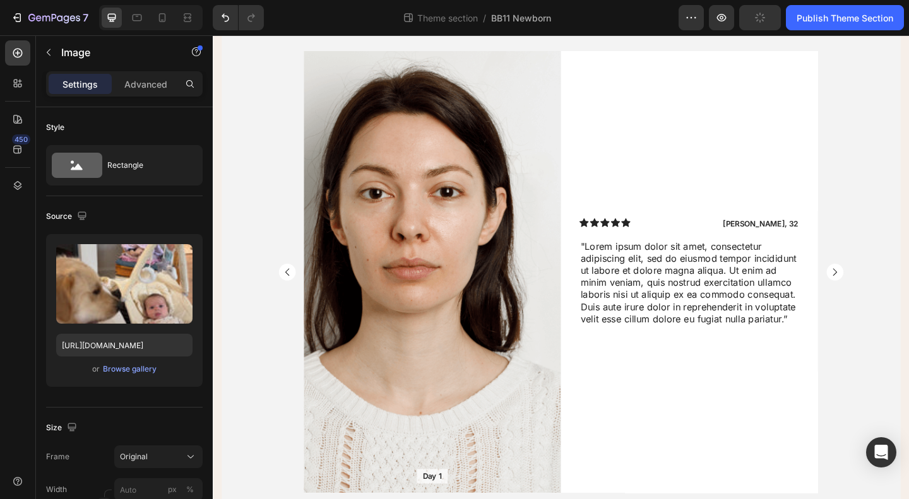
scroll to position [2265, 0]
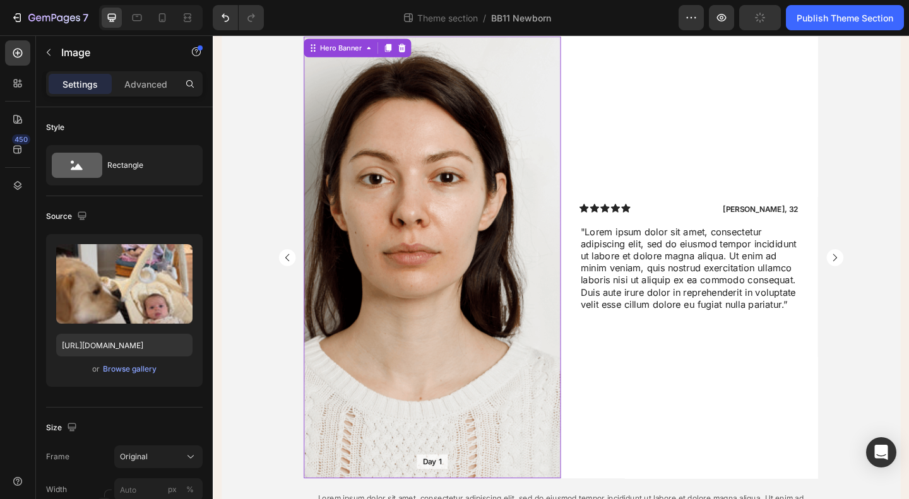
click at [514, 307] on div "Background Image" at bounding box center [452, 277] width 280 height 480
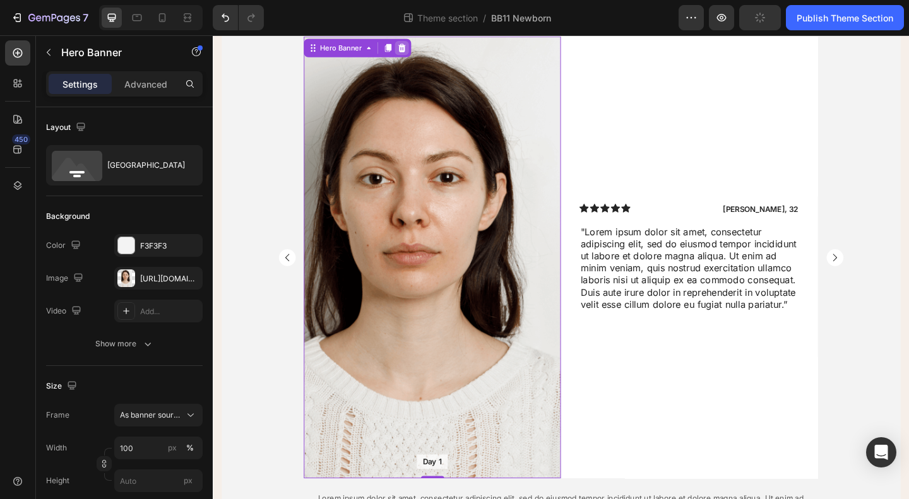
click at [418, 57] on div at bounding box center [418, 49] width 15 height 15
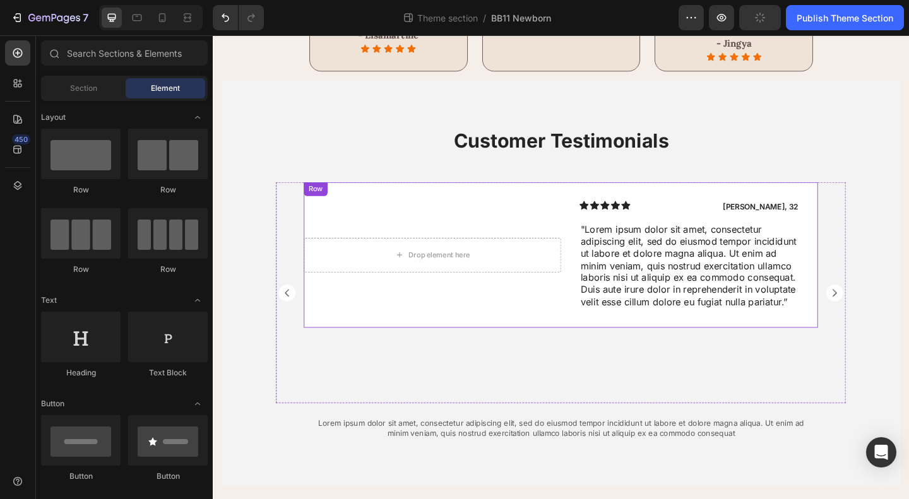
scroll to position [1886, 0]
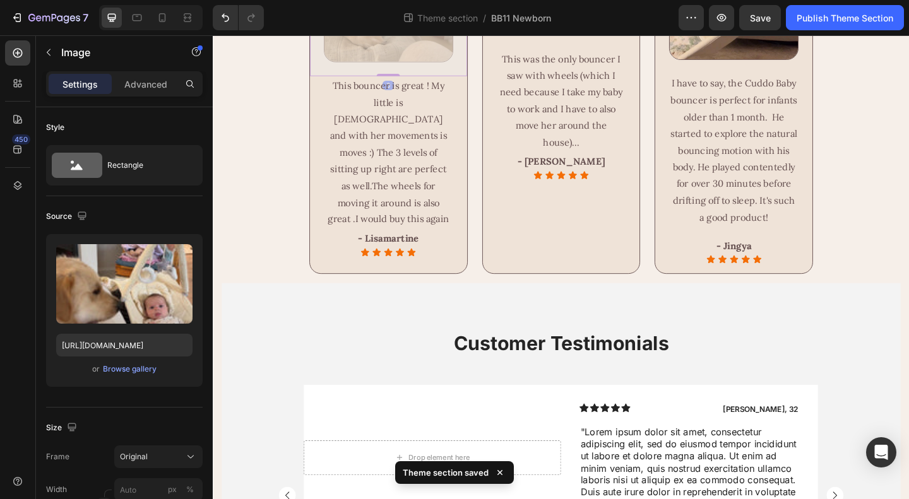
click at [213, 35] on img at bounding box center [213, 35] width 0 height 0
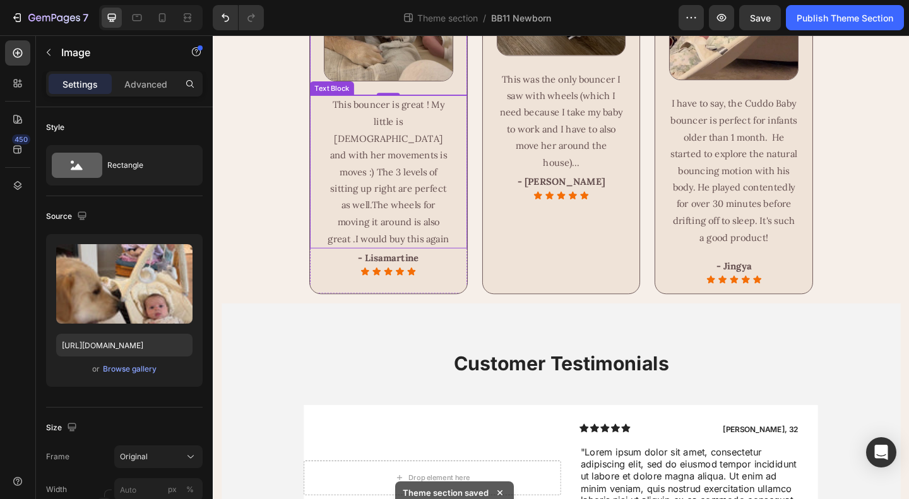
scroll to position [1760, 0]
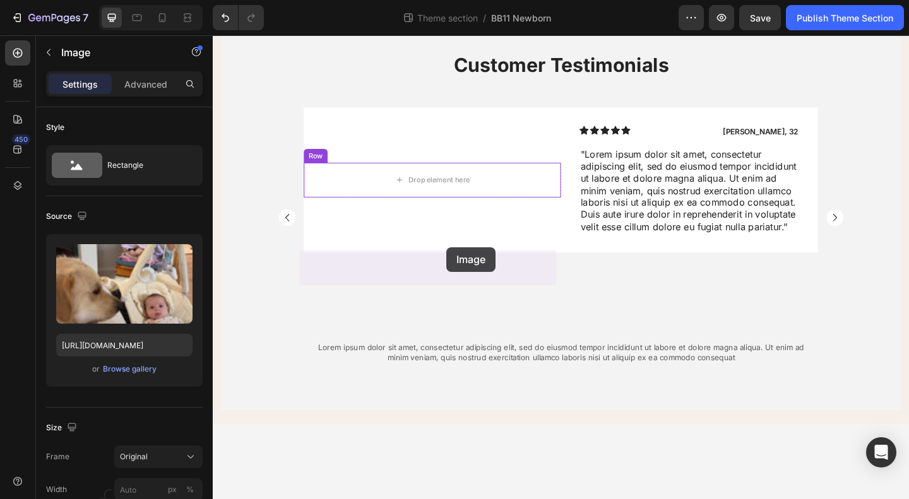
drag, startPoint x: 412, startPoint y: 172, endPoint x: 467, endPoint y: 266, distance: 108.3
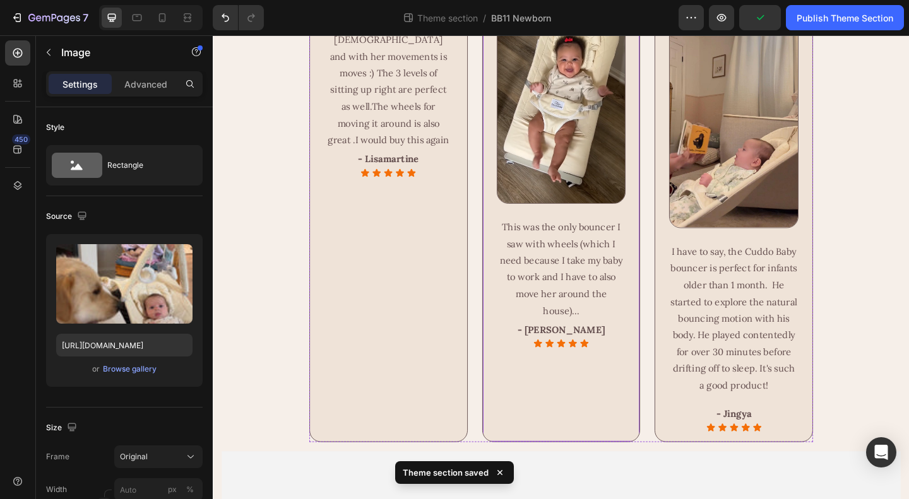
scroll to position [1680, 0]
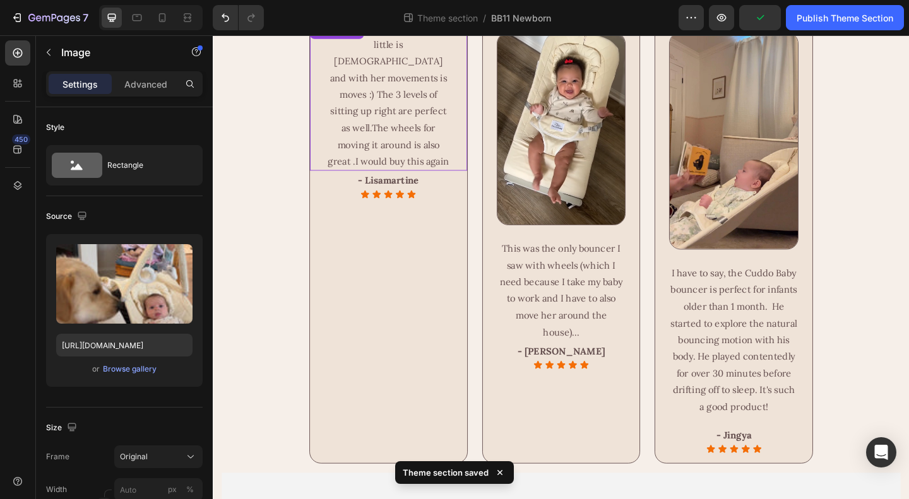
click at [412, 176] on p "This bouncer is great ! My little is [DEMOGRAPHIC_DATA] and with her movements …" at bounding box center [403, 99] width 138 height 163
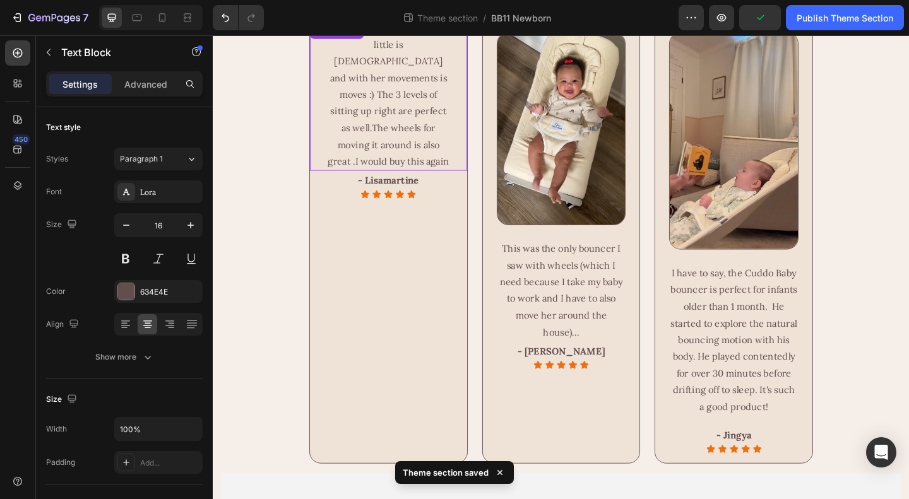
click at [412, 176] on p "This bouncer is great ! My little is [DEMOGRAPHIC_DATA] and with her movements …" at bounding box center [403, 99] width 138 height 163
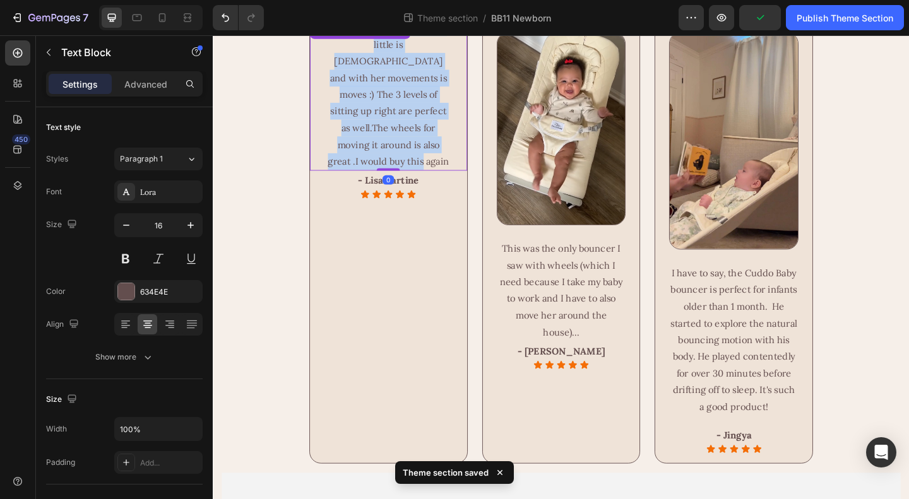
click at [412, 176] on p "This bouncer is great ! My little is [DEMOGRAPHIC_DATA] and with her movements …" at bounding box center [403, 99] width 138 height 163
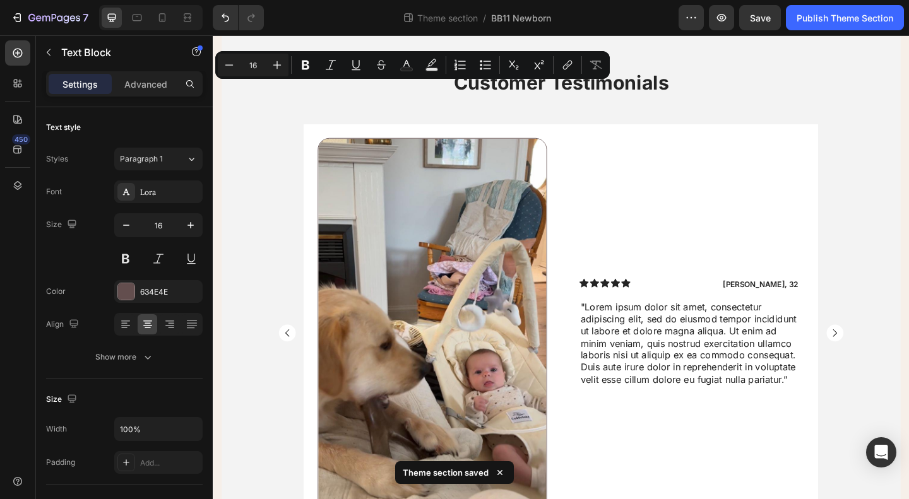
scroll to position [2185, 0]
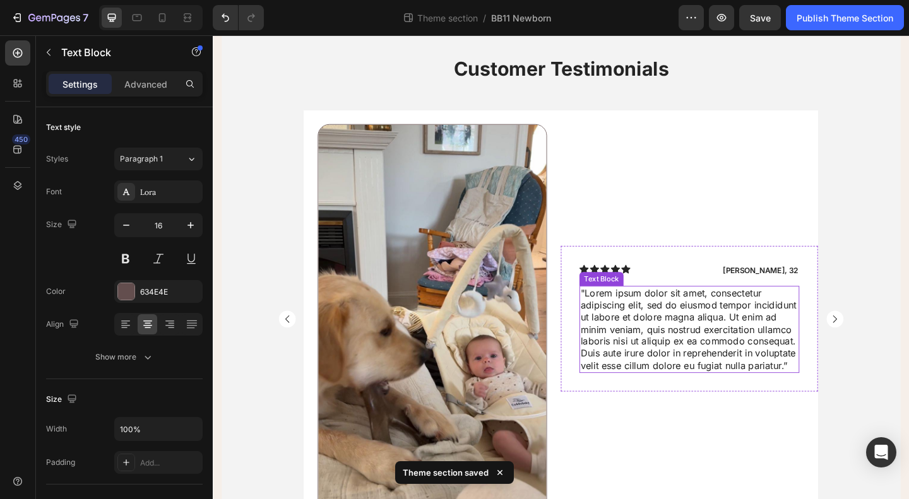
click at [710, 401] on p ""Lorem ipsum dolor sit amet, consectetur adipiscing elit, sed do eiusmod tempor…" at bounding box center [731, 355] width 237 height 92
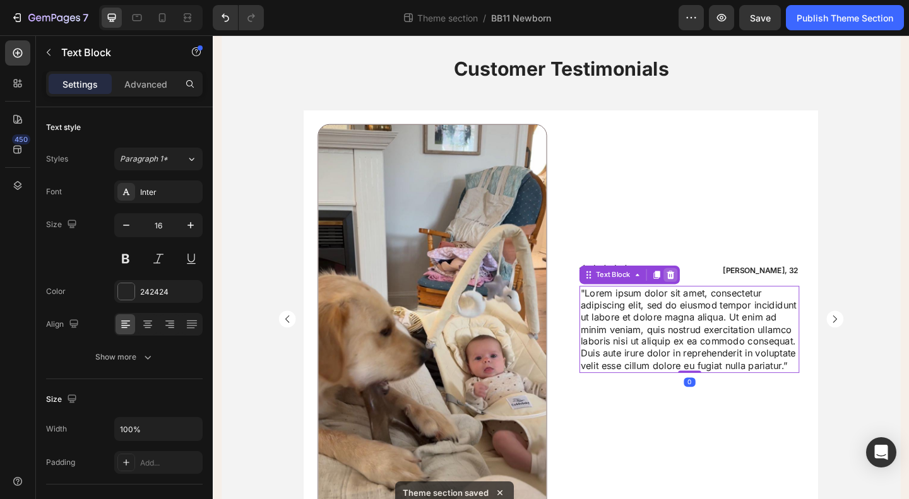
click at [707, 300] on icon at bounding box center [711, 296] width 8 height 9
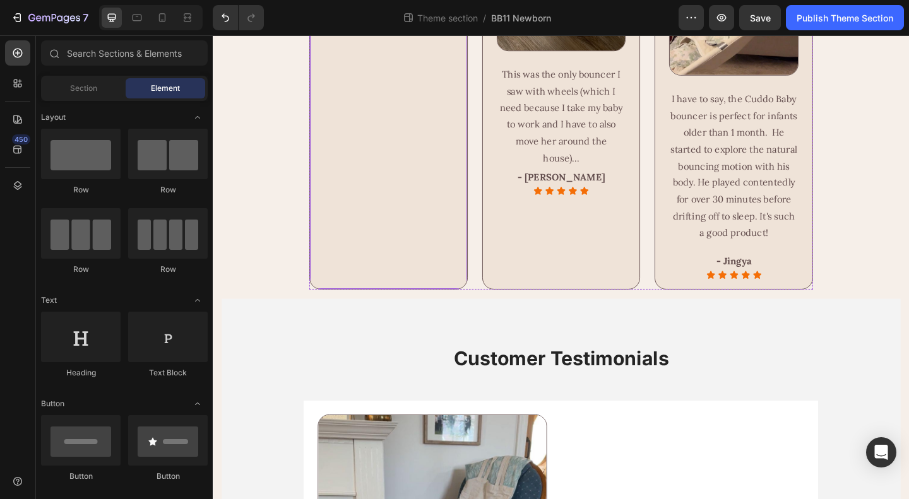
scroll to position [1617, 0]
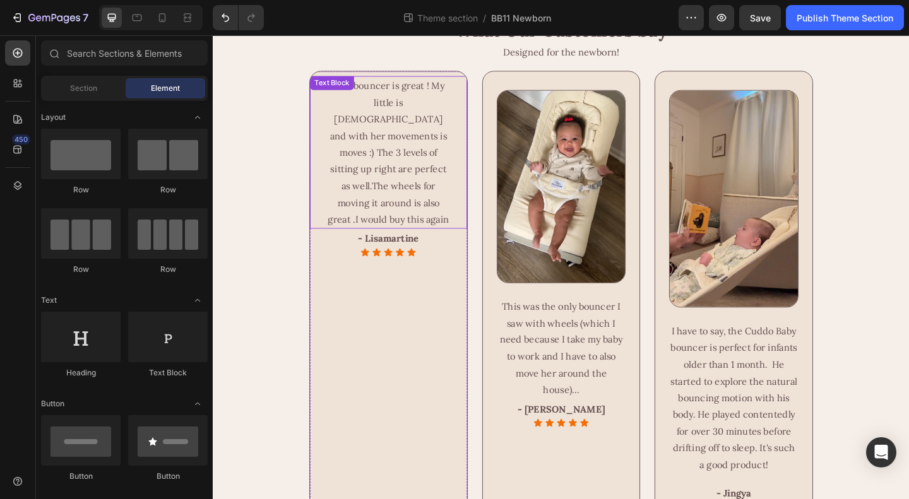
click at [401, 242] on p "This bouncer is great ! My little is [DEMOGRAPHIC_DATA] and with her movements …" at bounding box center [403, 162] width 138 height 163
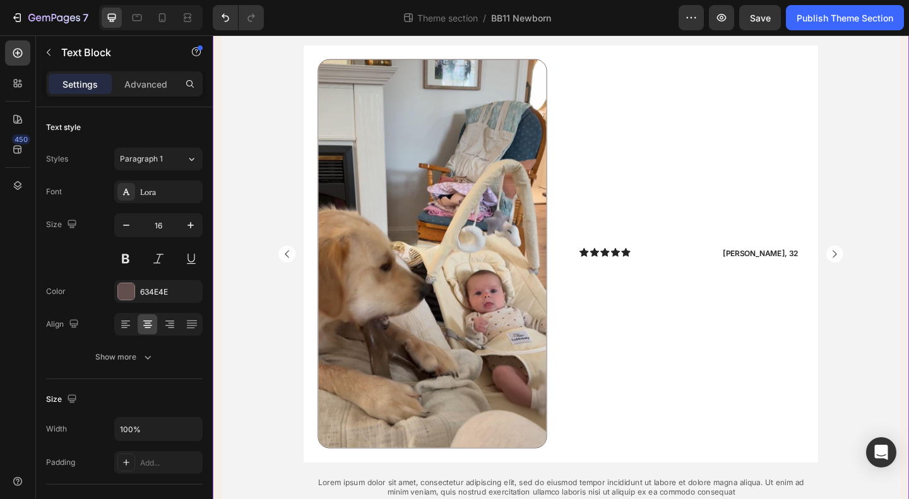
scroll to position [2416, 0]
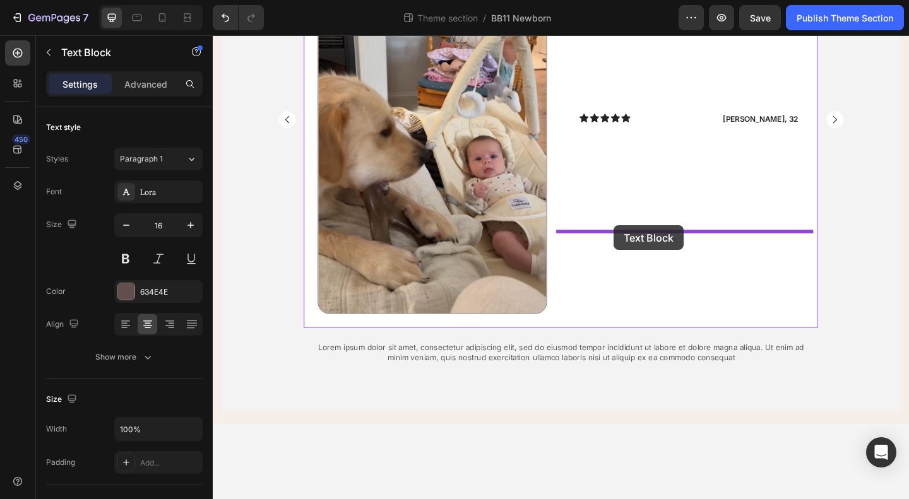
drag, startPoint x: 344, startPoint y: 223, endPoint x: 649, endPoint y: 242, distance: 305.4
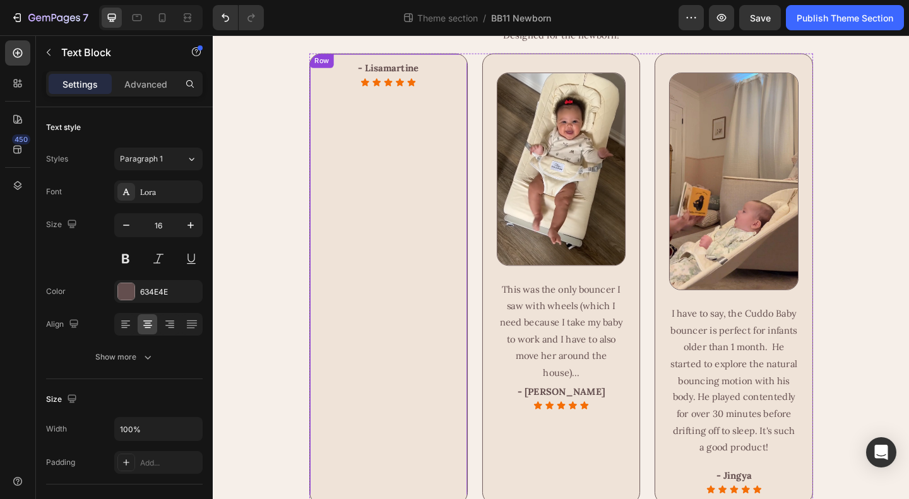
scroll to position [1532, 0]
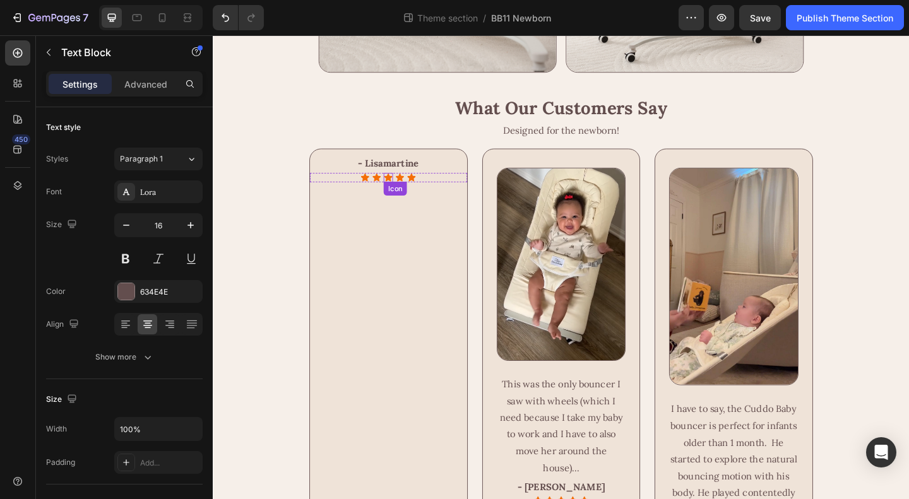
click at [399, 194] on icon at bounding box center [403, 190] width 9 height 8
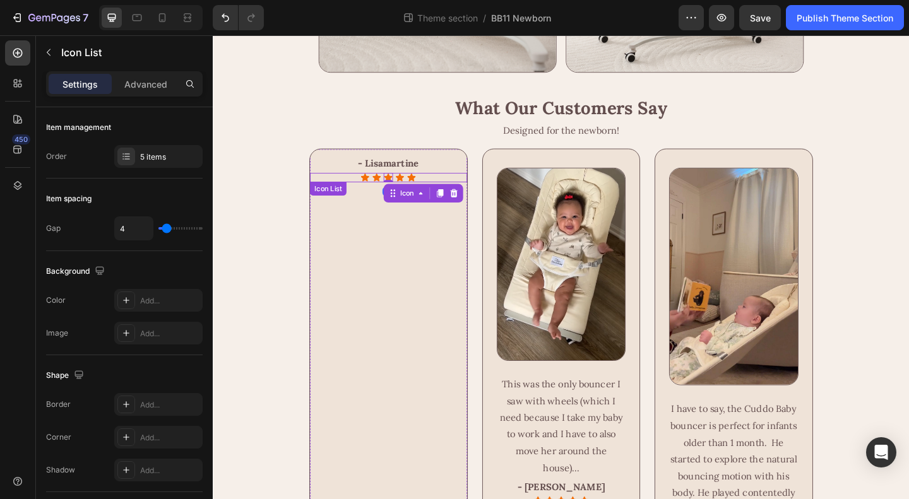
click at [455, 195] on div "Icon Icon Icon 0 Icon Icon" at bounding box center [403, 190] width 171 height 10
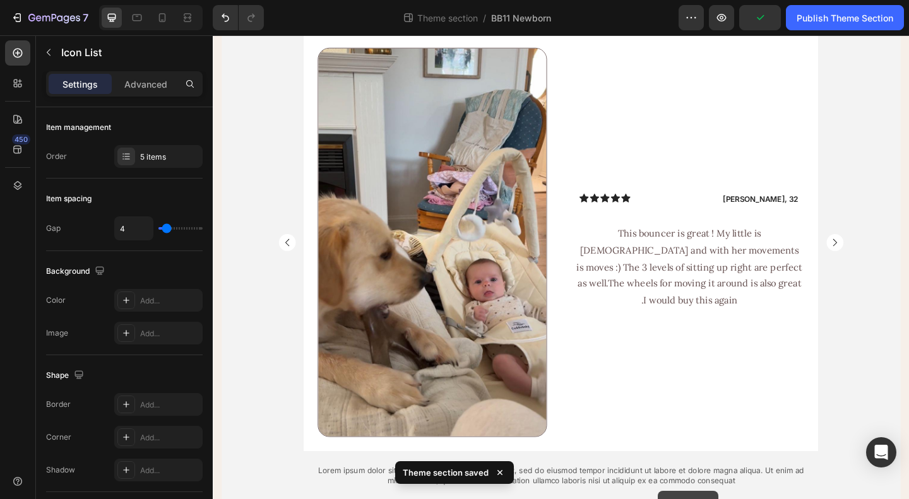
scroll to position [2416, 0]
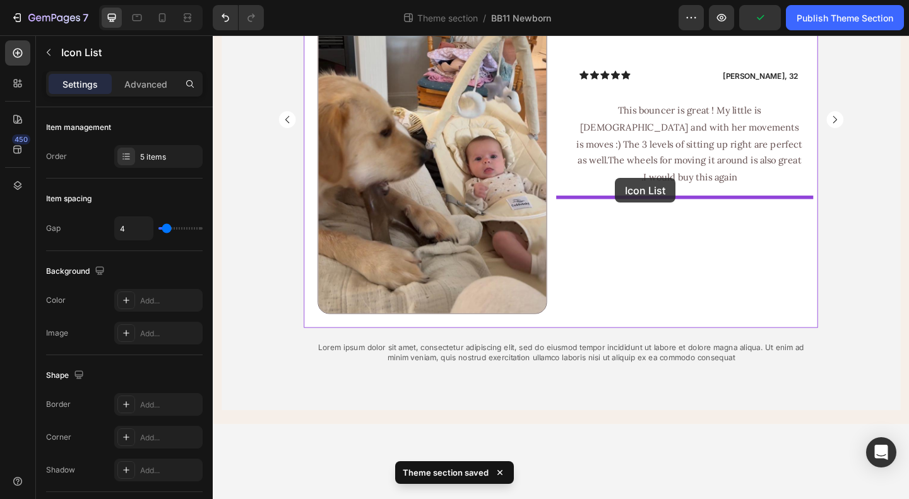
drag, startPoint x: 323, startPoint y: 177, endPoint x: 650, endPoint y: 191, distance: 327.2
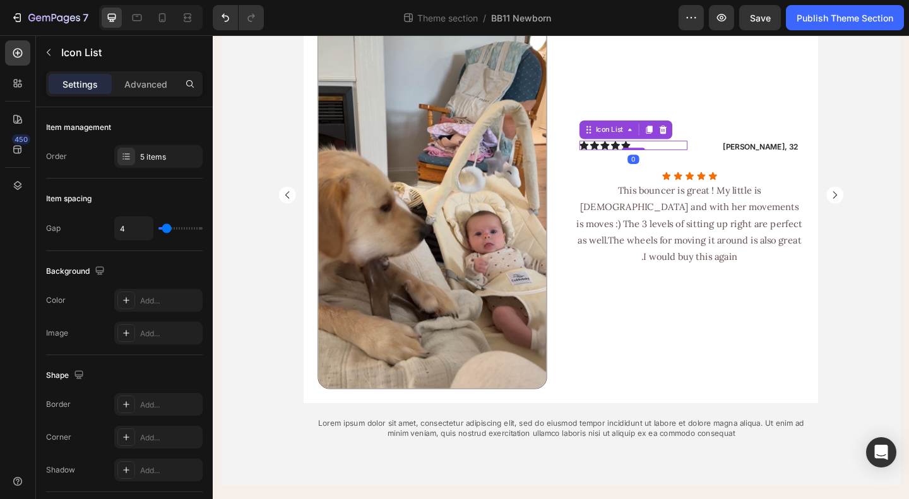
click at [692, 160] on div "Icon Icon Icon Icon Icon" at bounding box center [670, 155] width 117 height 10
click at [697, 143] on icon at bounding box center [702, 138] width 10 height 10
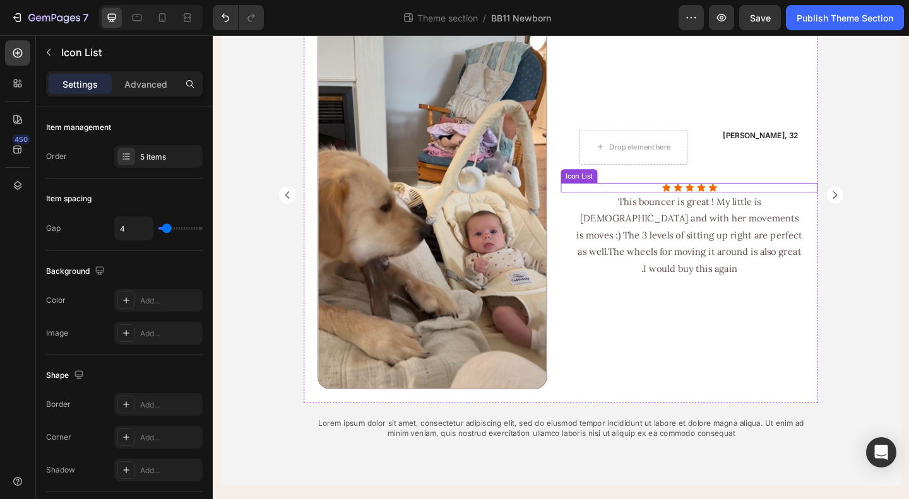
click at [693, 206] on div "Icon Icon Icon Icon Icon" at bounding box center [731, 201] width 280 height 10
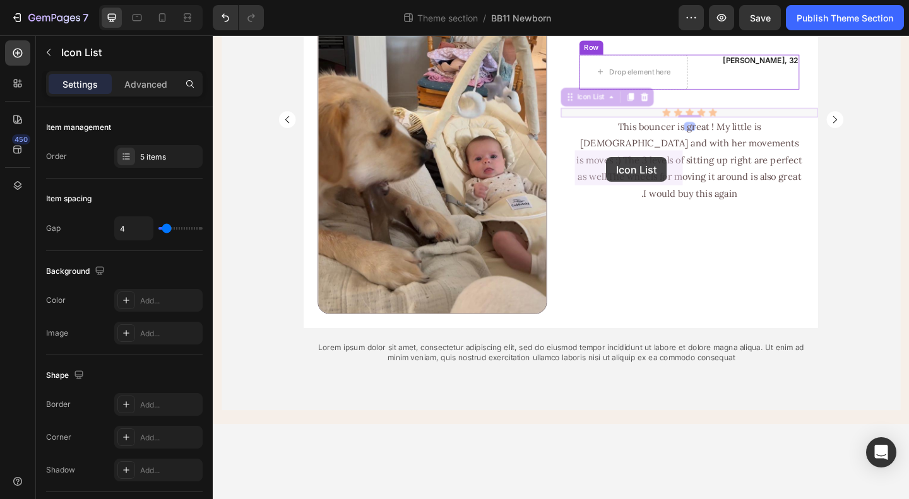
drag, startPoint x: 593, startPoint y: 194, endPoint x: 641, endPoint y: 168, distance: 54.3
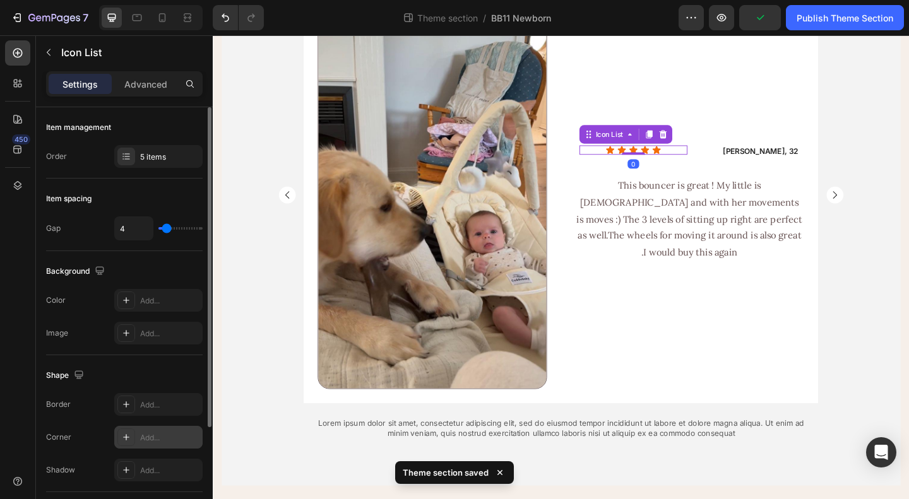
scroll to position [145, 0]
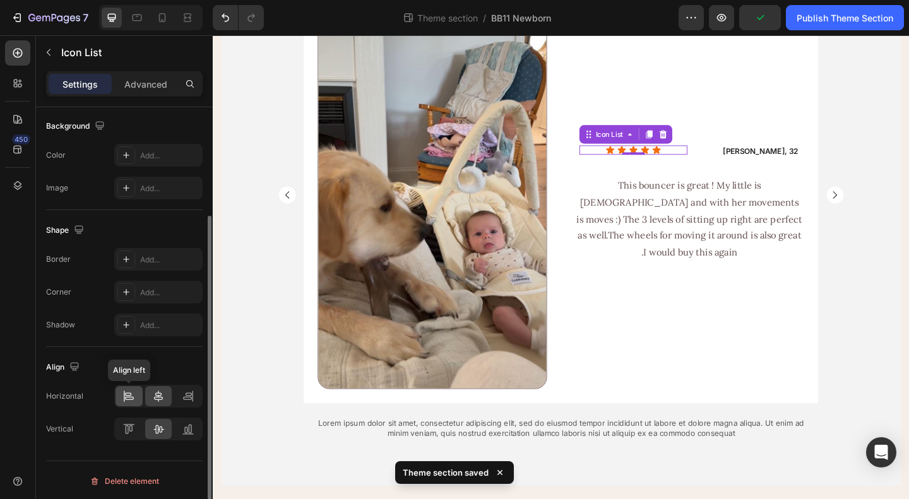
click at [131, 397] on icon at bounding box center [128, 396] width 13 height 13
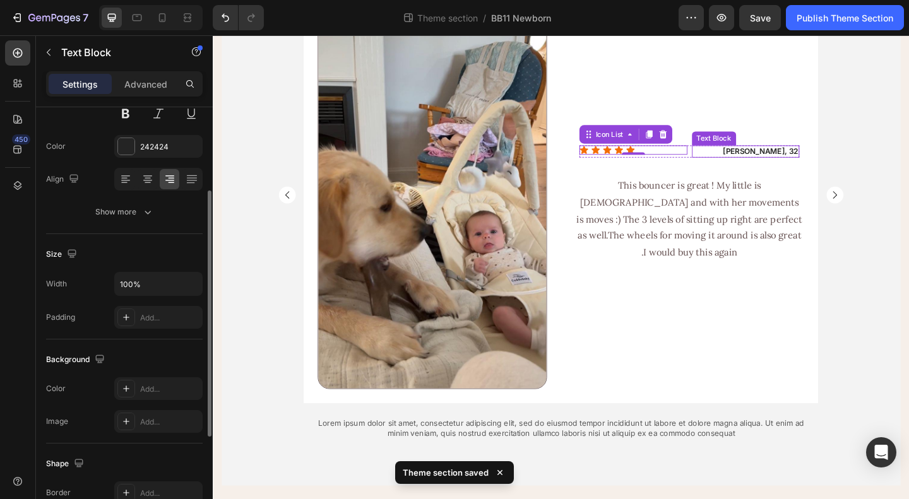
click at [820, 165] on p "James, 32" at bounding box center [792, 162] width 115 height 11
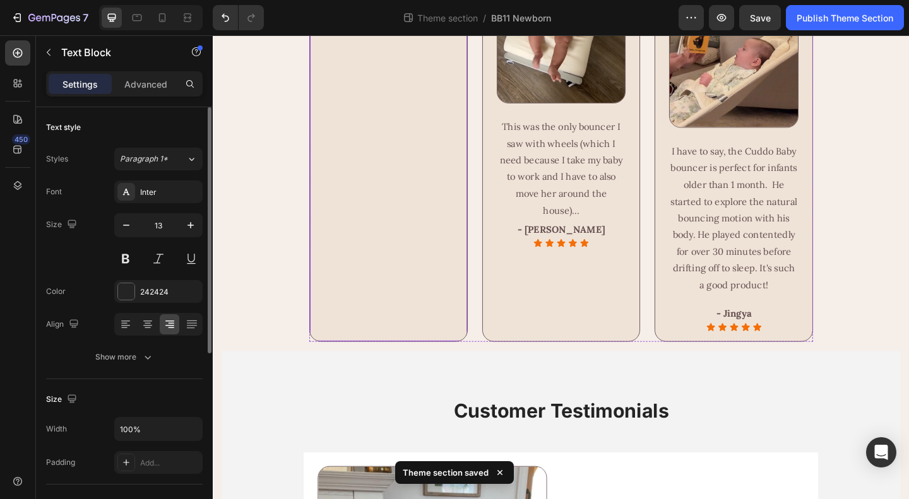
scroll to position [1595, 0]
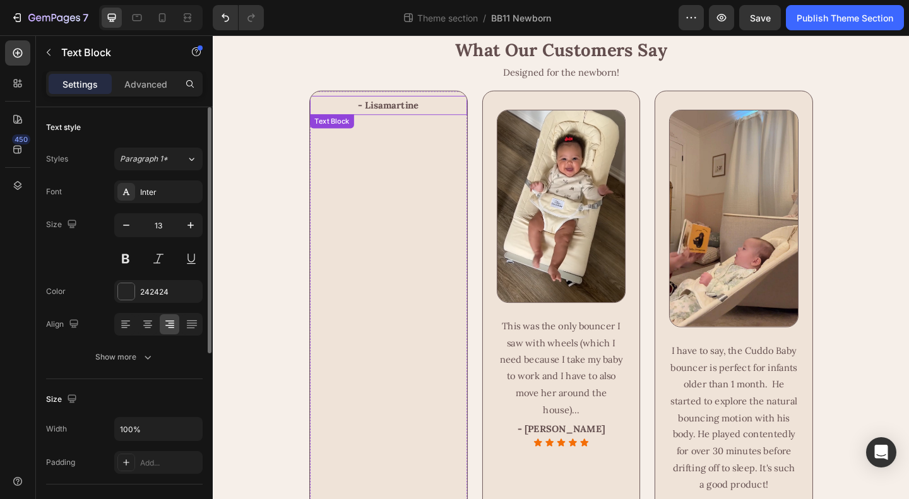
click at [410, 121] on p "- Lisamartine" at bounding box center [403, 111] width 138 height 18
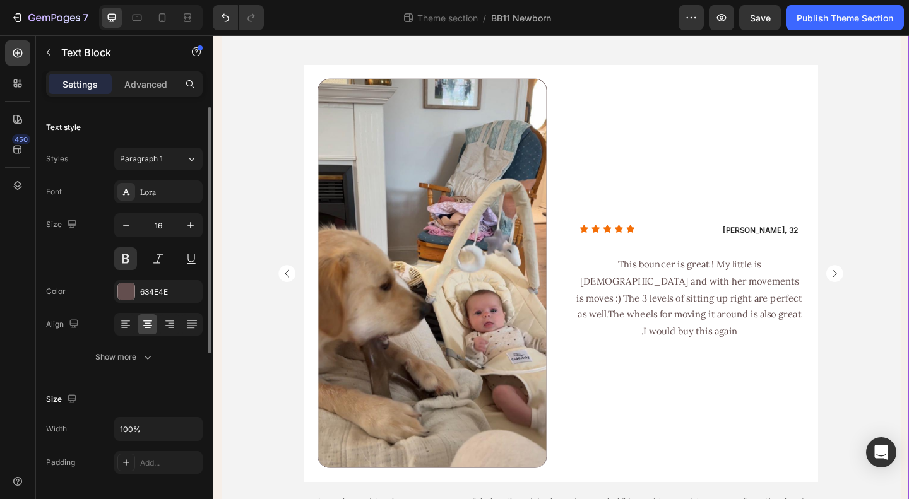
scroll to position [2416, 0]
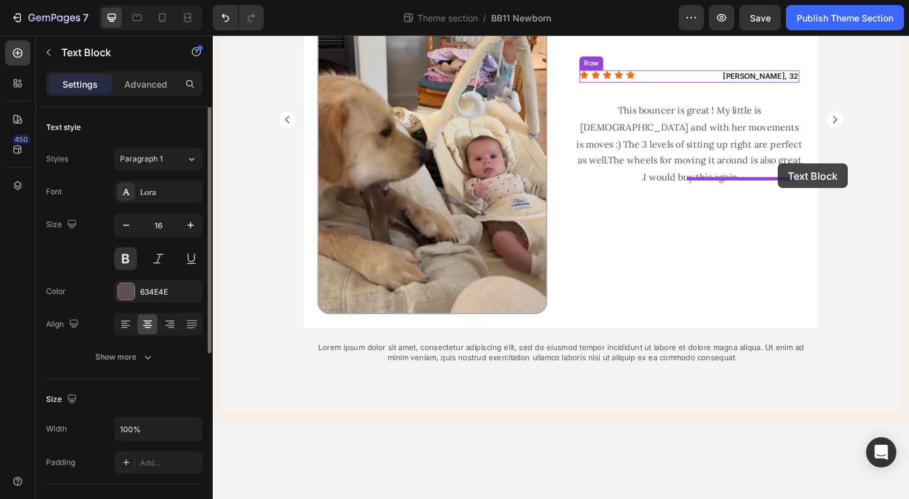
drag, startPoint x: 322, startPoint y: 234, endPoint x: 827, endPoint y: 175, distance: 508.9
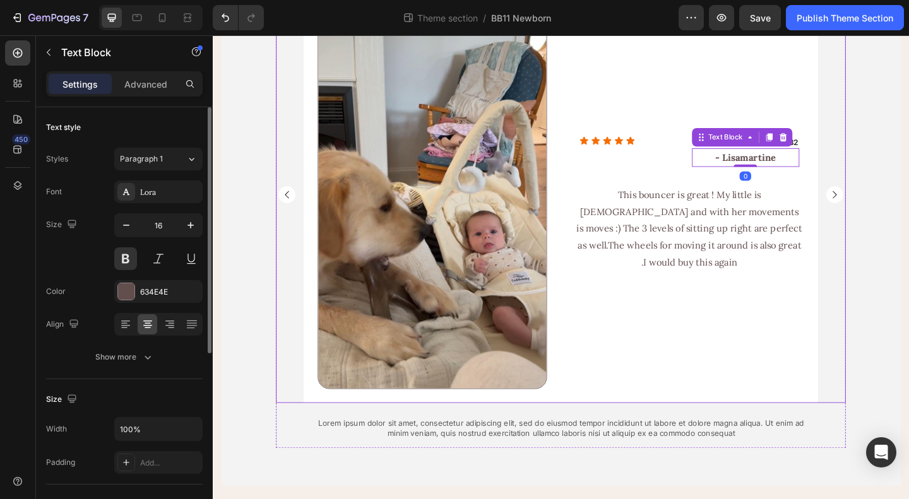
click at [901, 158] on div "Customer Testimonials Heading Image Row Icon Icon Icon Icon Icon Icon List Jame…" at bounding box center [591, 208] width 738 height 572
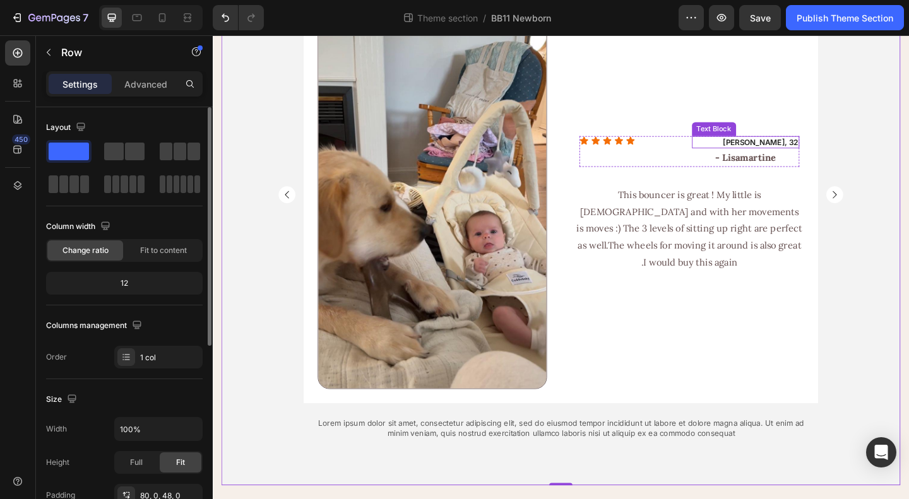
click at [815, 157] on p "James, 32" at bounding box center [792, 151] width 115 height 11
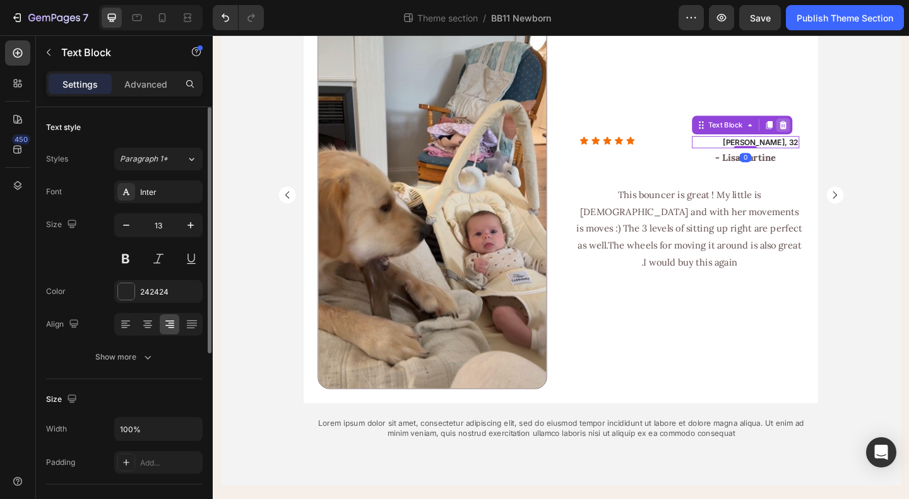
click at [833, 141] on div at bounding box center [832, 133] width 15 height 15
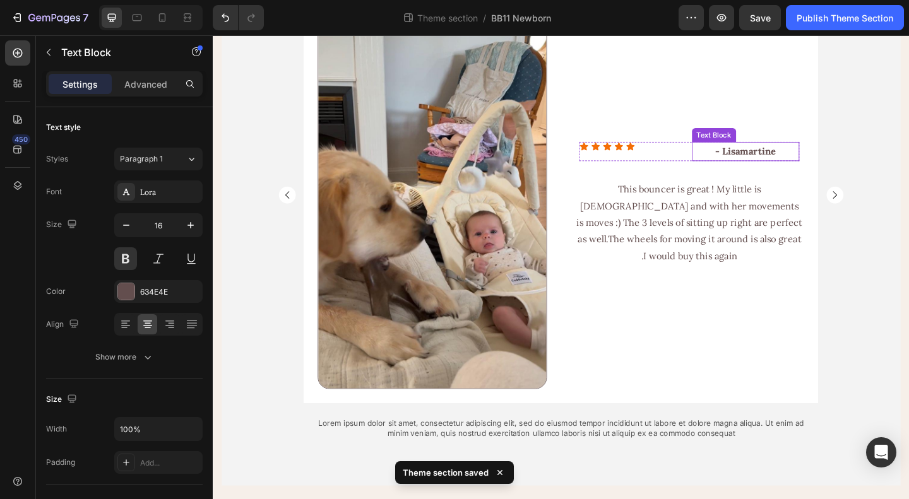
click at [742, 169] on div "- Lisamartine Text Block" at bounding box center [792, 161] width 117 height 21
click at [695, 171] on div "Icon Icon Icon Icon Icon Icon List" at bounding box center [670, 161] width 117 height 21
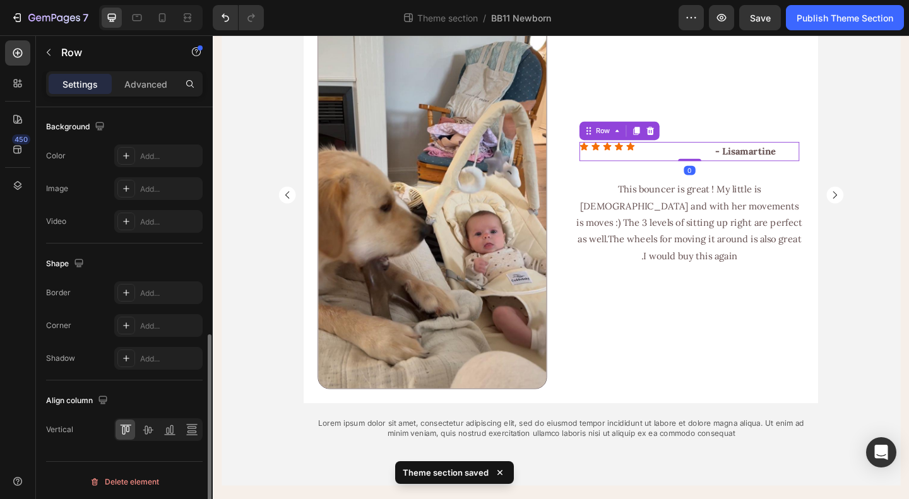
scroll to position [483, 0]
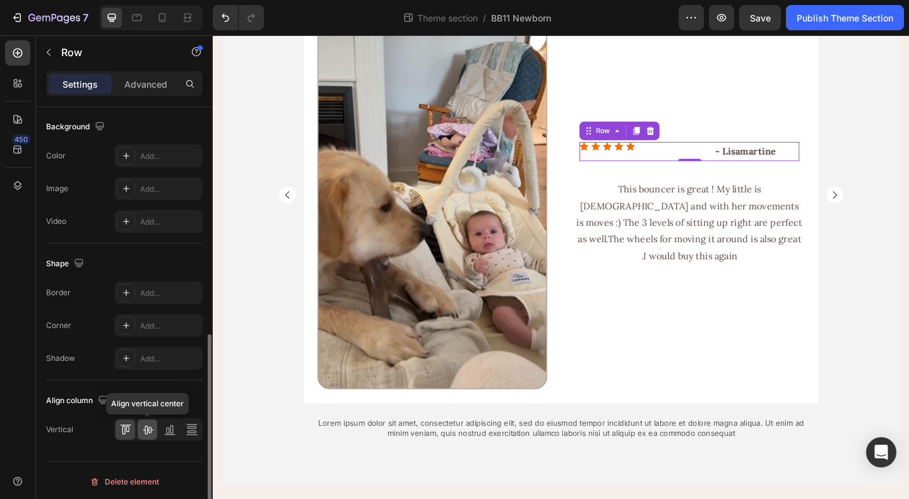
click at [145, 426] on icon at bounding box center [148, 430] width 10 height 9
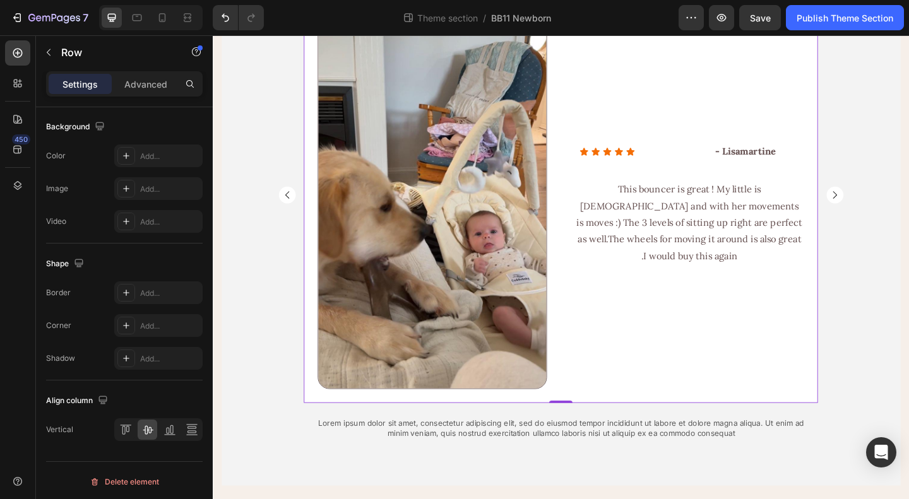
click at [734, 333] on div "Icon Icon Icon Icon Icon Icon List - Lisamartine Text Block Row Row This bounce…" at bounding box center [731, 208] width 280 height 453
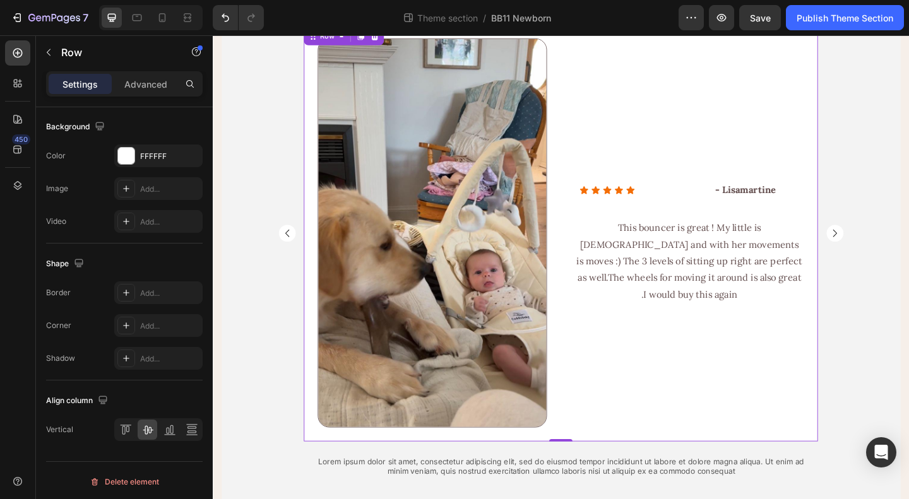
scroll to position [2416, 0]
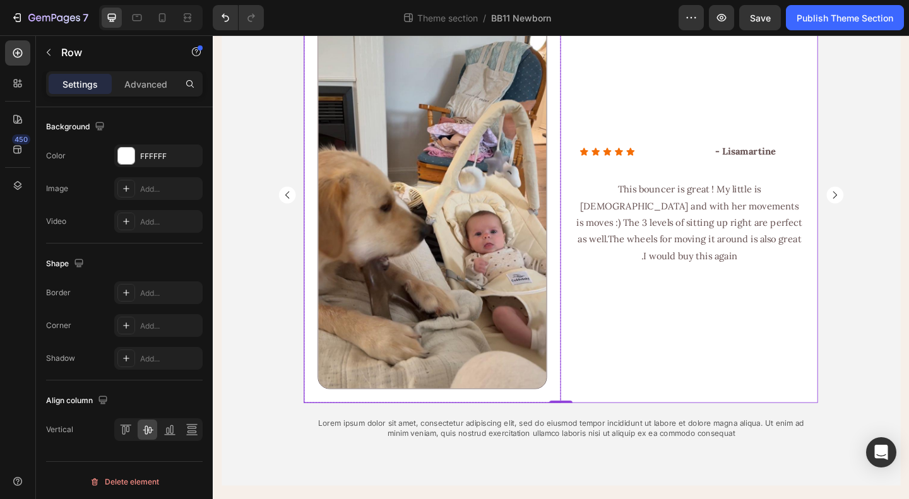
click at [446, 227] on img at bounding box center [451, 208] width 249 height 423
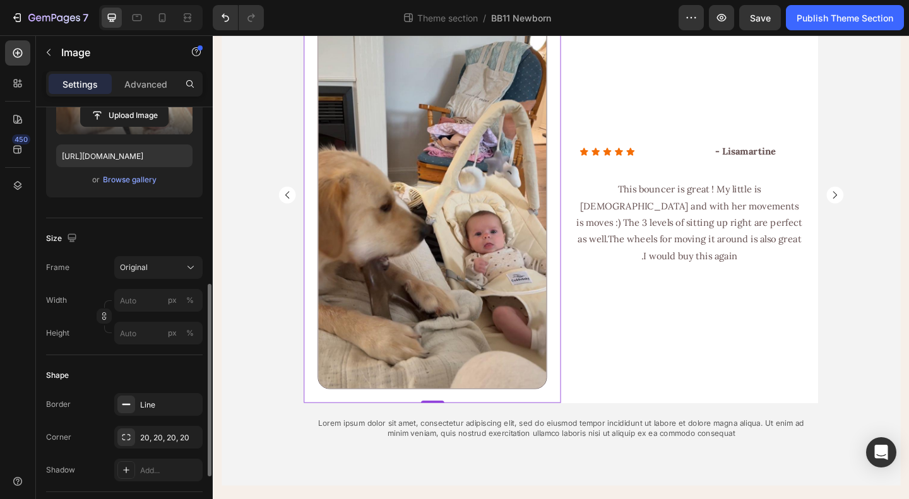
scroll to position [252, 0]
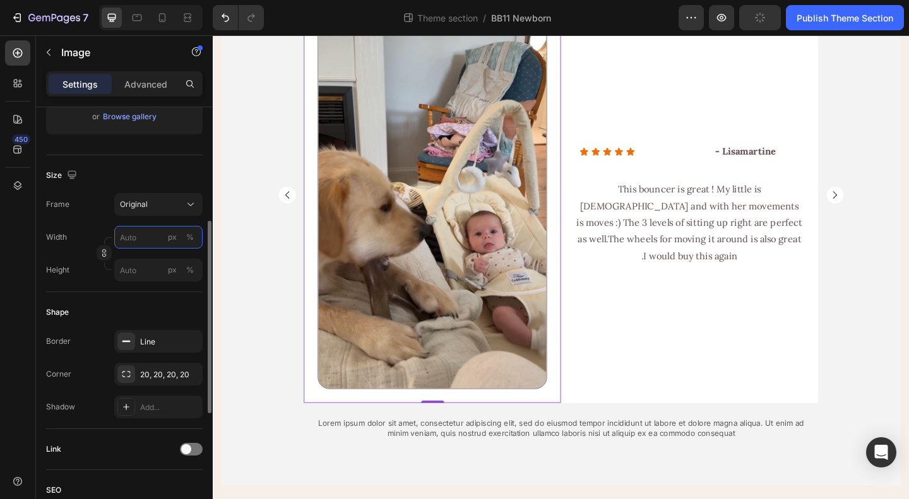
click at [141, 237] on input "px %" at bounding box center [158, 237] width 88 height 23
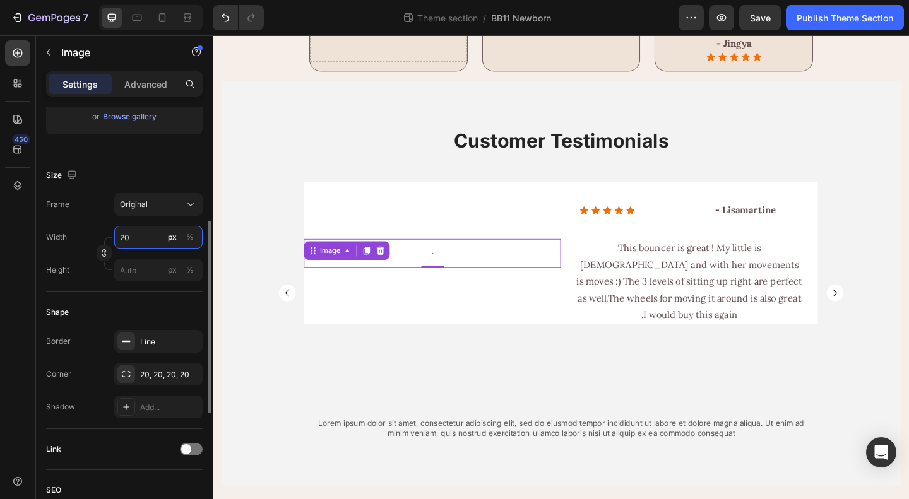
type input "200"
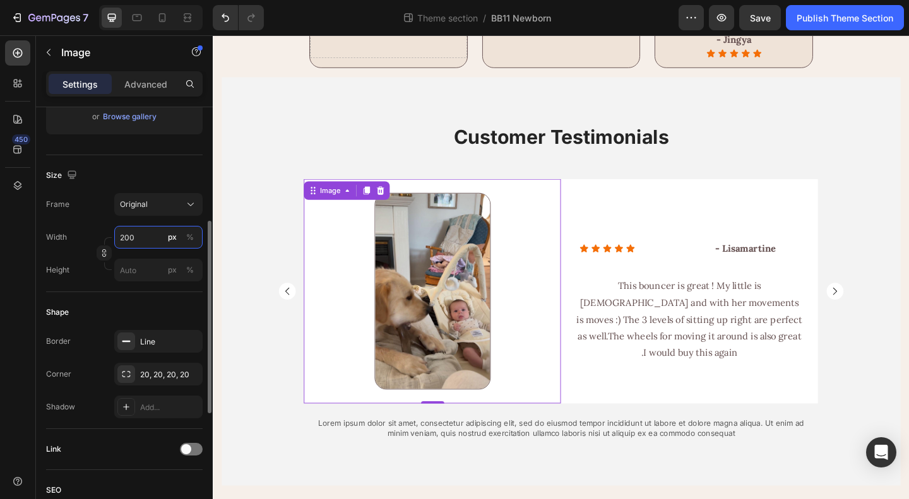
scroll to position [2206, 0]
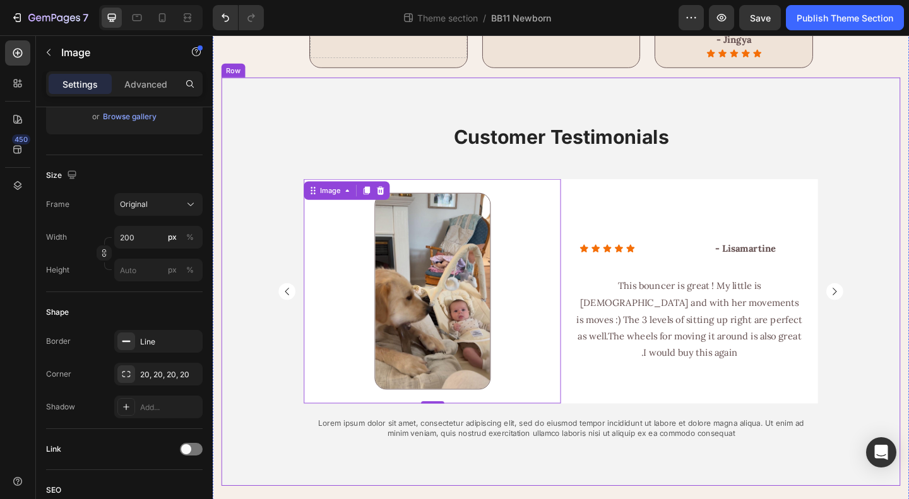
click at [908, 310] on div "Customer Testimonials Heading Image 0 Row Icon Icon Icon Icon Icon Icon List - …" at bounding box center [591, 312] width 738 height 363
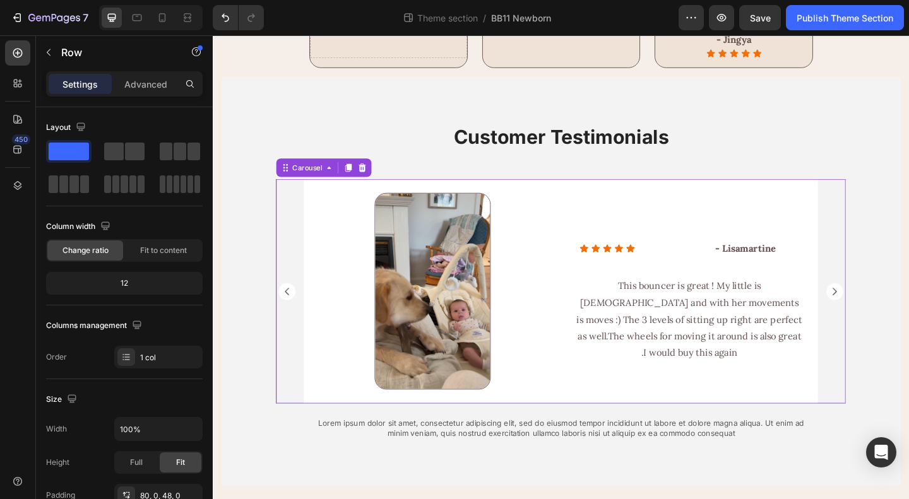
click at [881, 316] on rect "Carousel Next Arrow" at bounding box center [889, 313] width 18 height 18
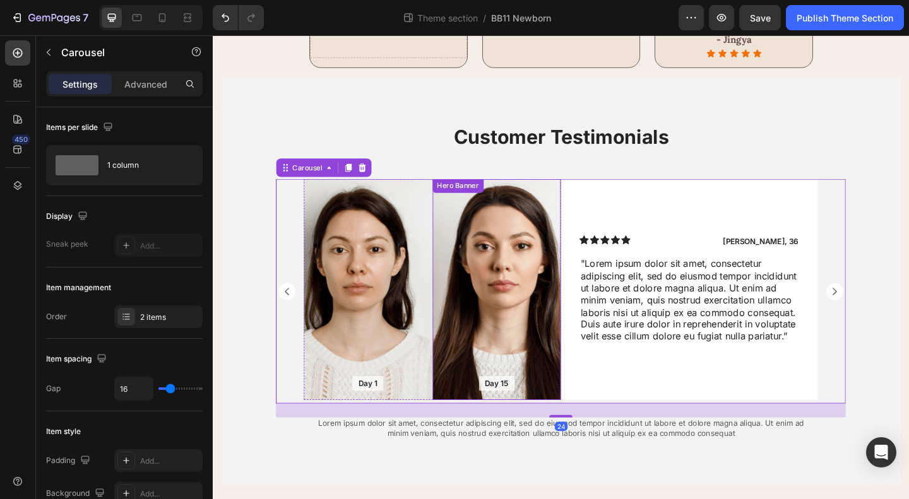
click at [554, 320] on div "Background Image" at bounding box center [522, 311] width 140 height 240
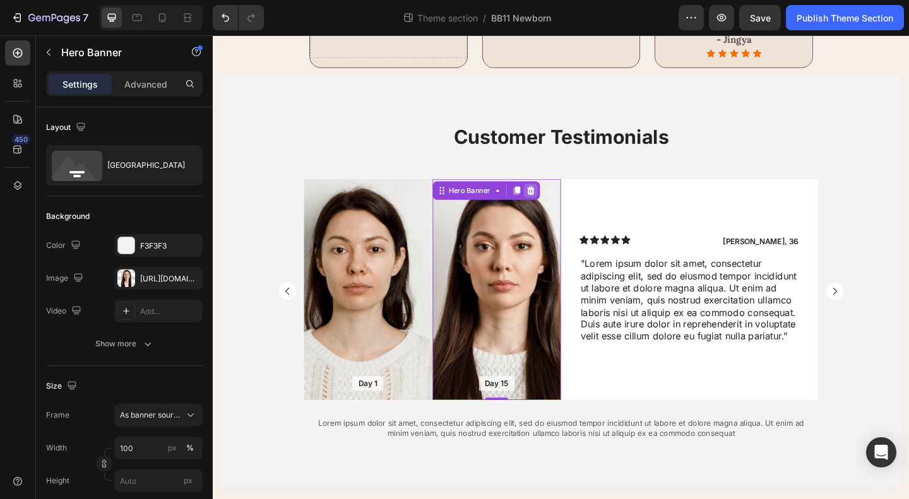
click at [554, 206] on icon at bounding box center [558, 204] width 10 height 10
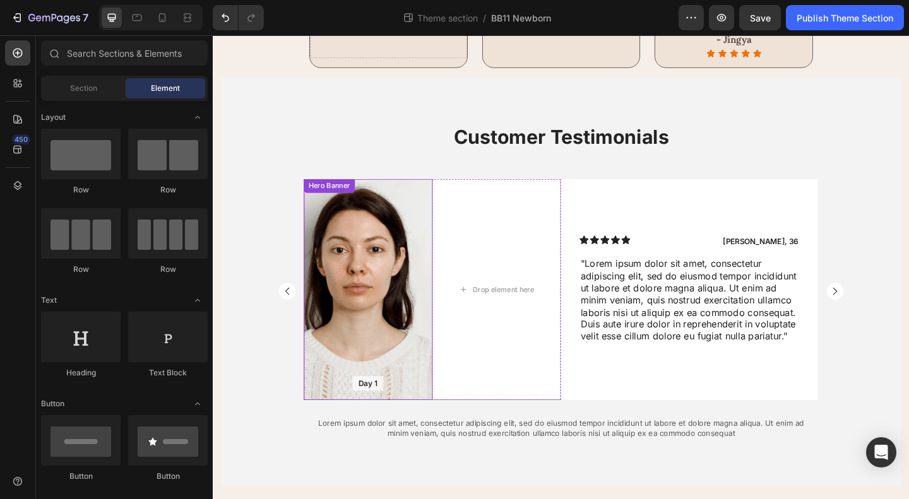
click at [390, 300] on div "Background Image" at bounding box center [382, 311] width 140 height 240
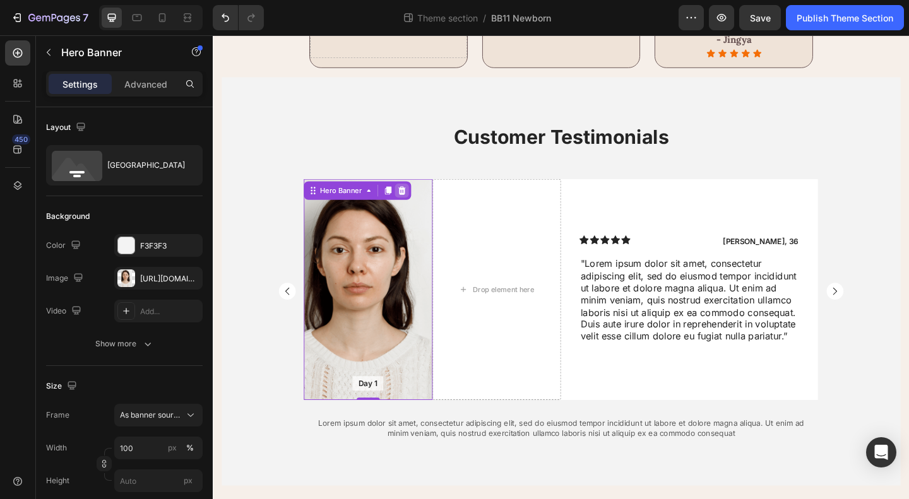
click at [414, 204] on icon at bounding box center [418, 204] width 10 height 10
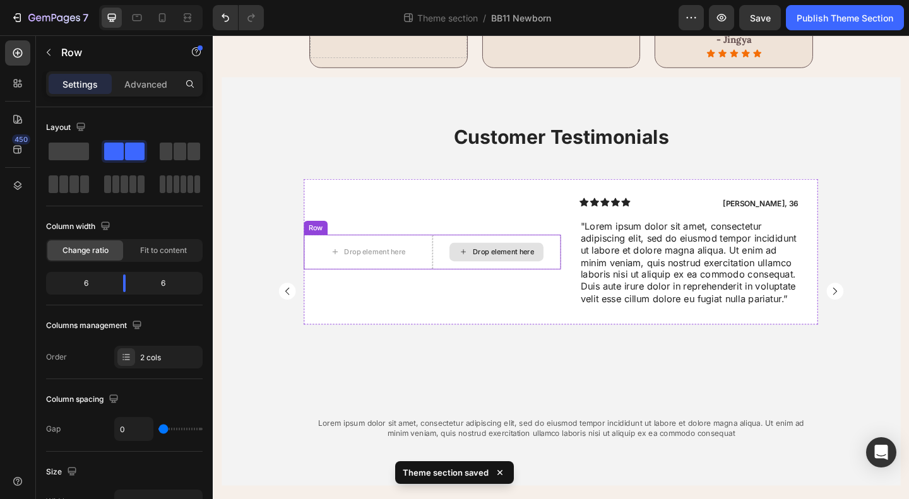
click at [452, 276] on div "Drop element here" at bounding box center [522, 271] width 140 height 38
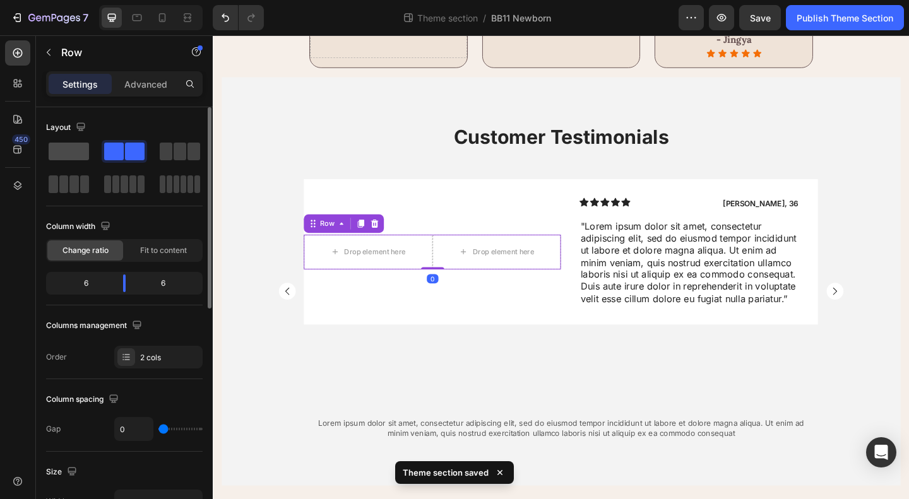
click at [58, 147] on span at bounding box center [69, 152] width 40 height 18
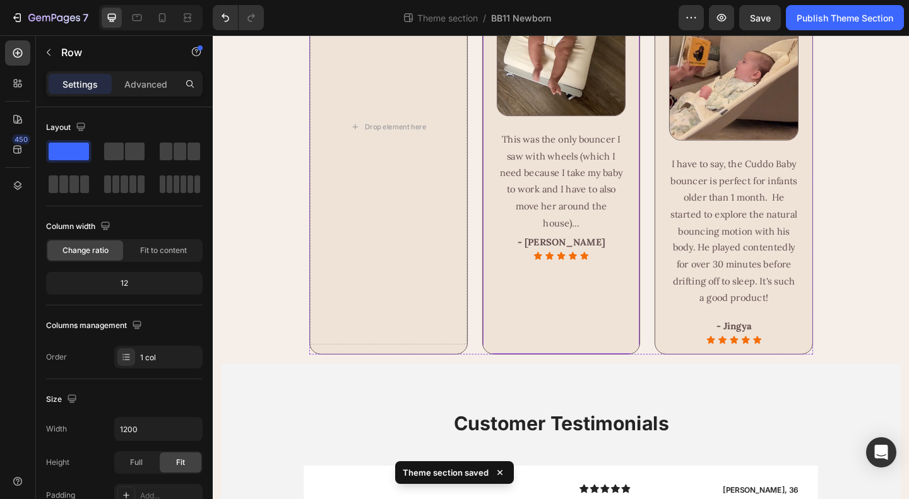
scroll to position [1701, 0]
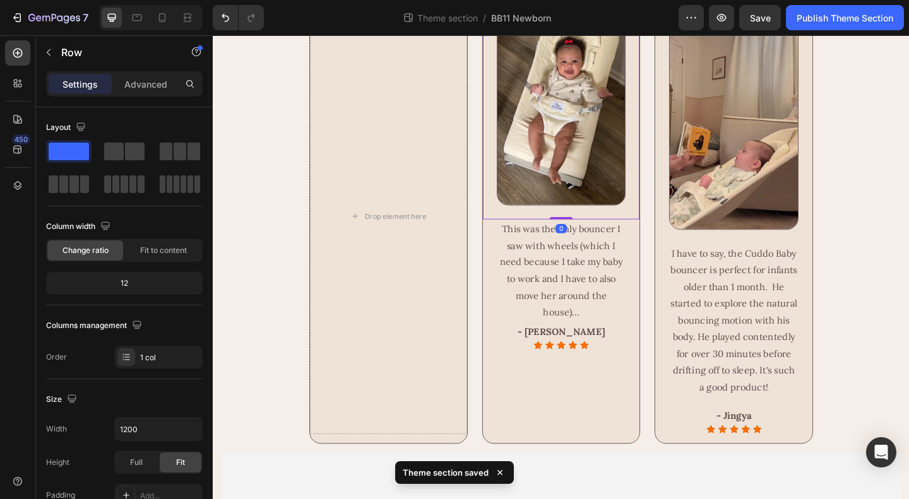
click at [611, 218] on img at bounding box center [591, 115] width 141 height 210
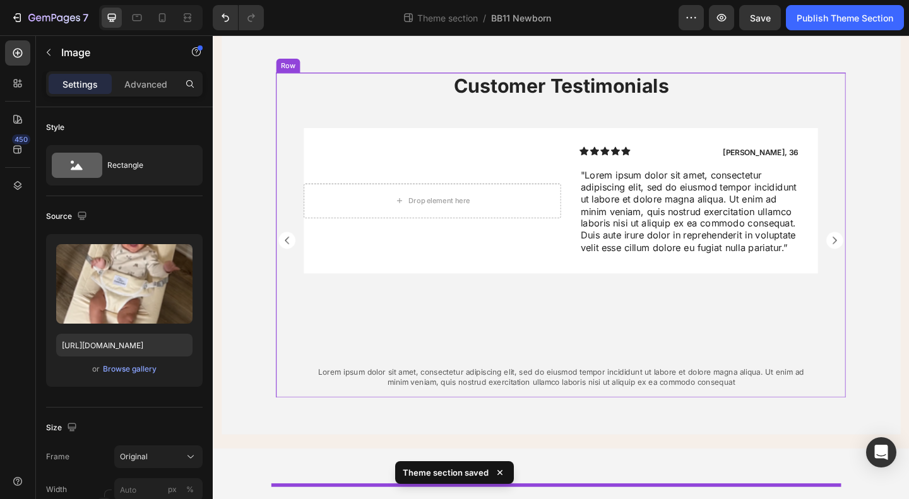
scroll to position [2206, 0]
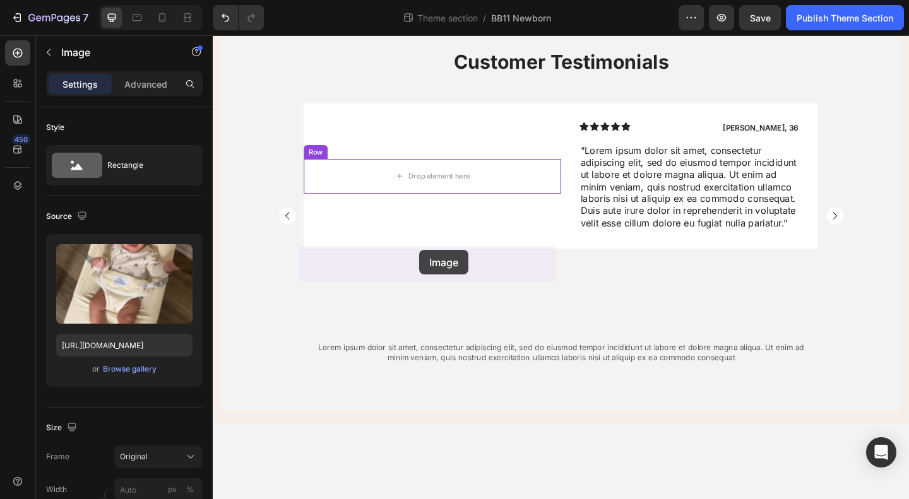
drag, startPoint x: 514, startPoint y: 110, endPoint x: 437, endPoint y: 269, distance: 176.7
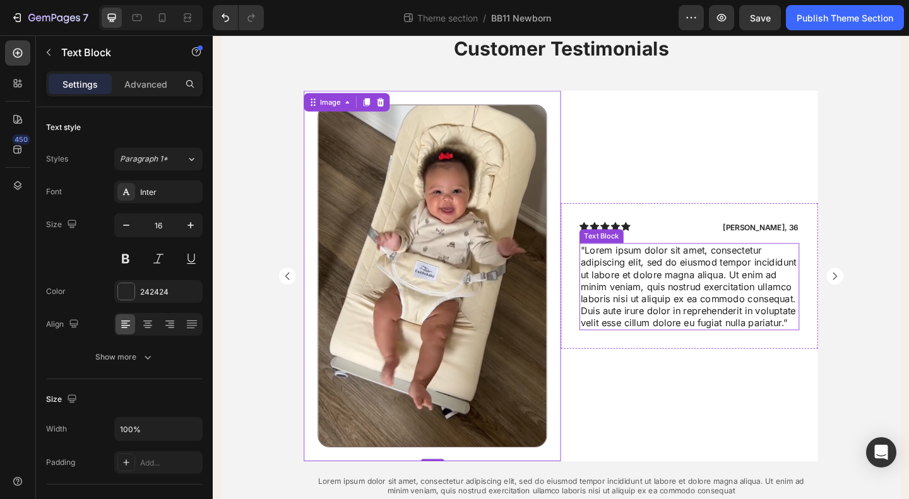
click at [706, 355] on p ""Lorem ipsum dolor sit amet, consectetur adipiscing elit, sed do eiusmod tempor…" at bounding box center [731, 309] width 237 height 92
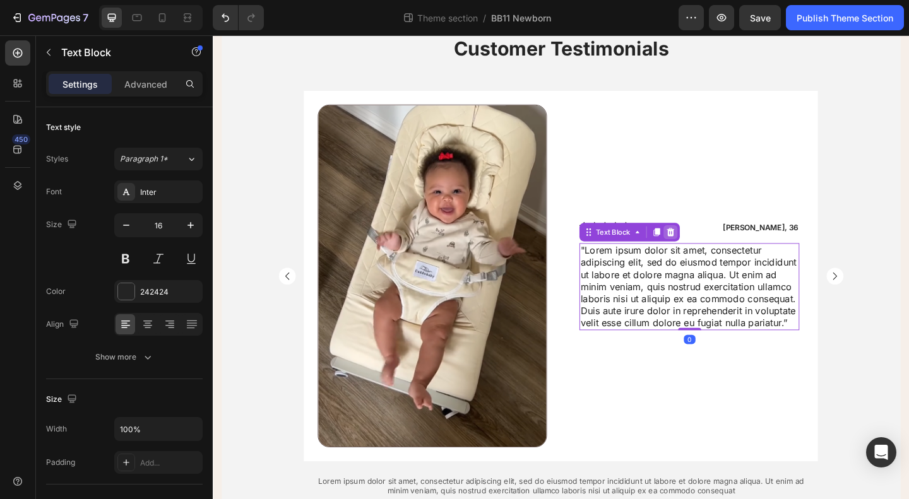
click at [706, 254] on icon at bounding box center [711, 249] width 10 height 10
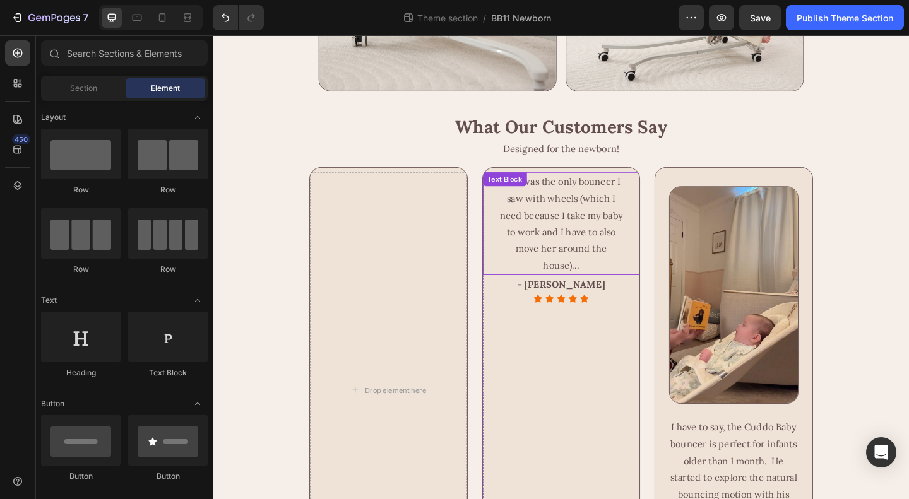
click at [563, 295] on p "This was the only bouncer I saw with wheels (which I need because I take my bab…" at bounding box center [592, 240] width 138 height 109
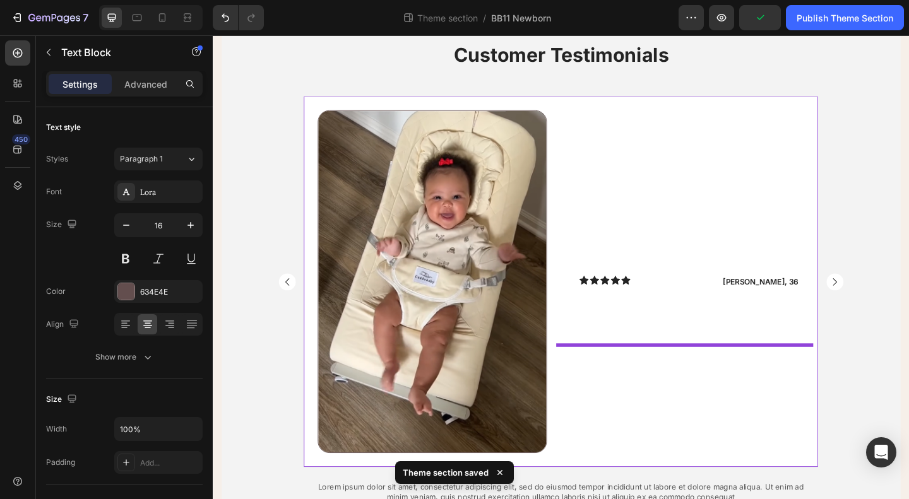
scroll to position [2365, 0]
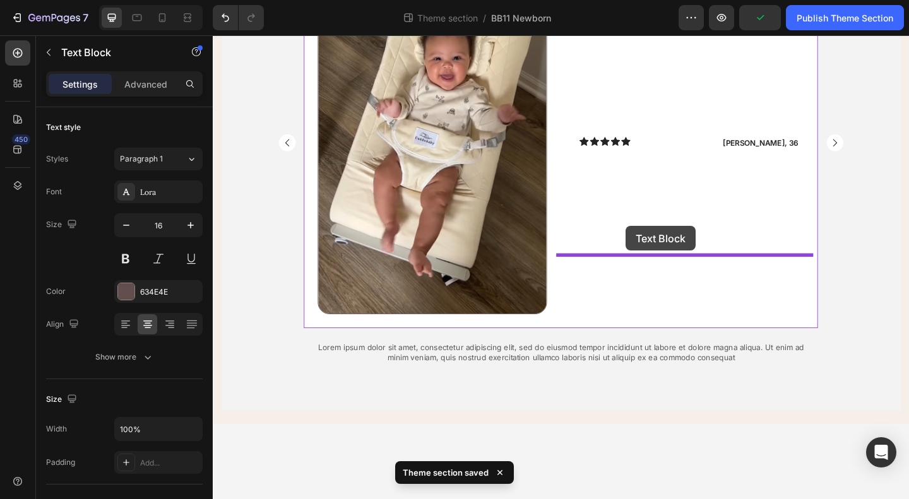
drag, startPoint x: 516, startPoint y: 37, endPoint x: 662, endPoint y: 243, distance: 252.2
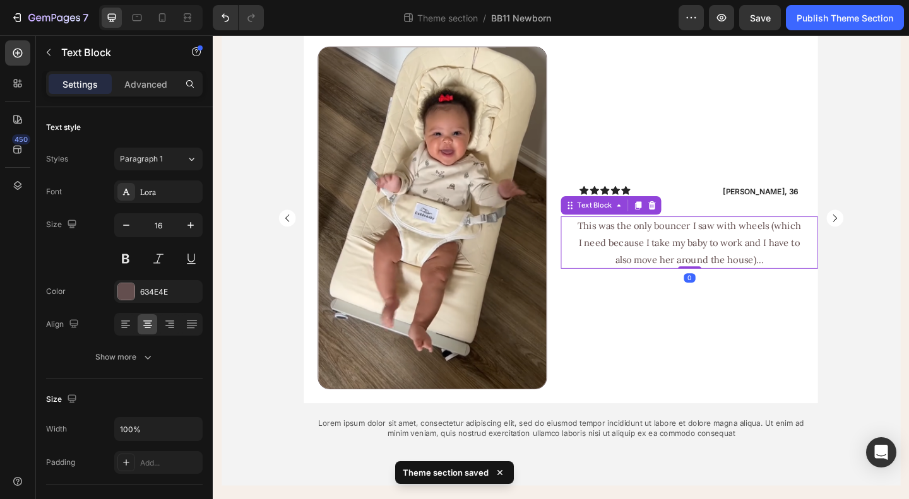
scroll to position [2239, 0]
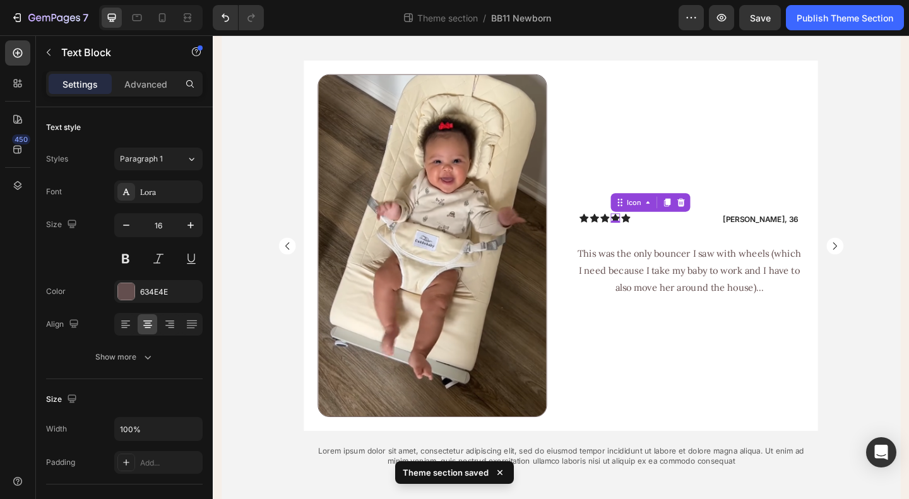
click at [649, 239] on icon at bounding box center [651, 234] width 10 height 10
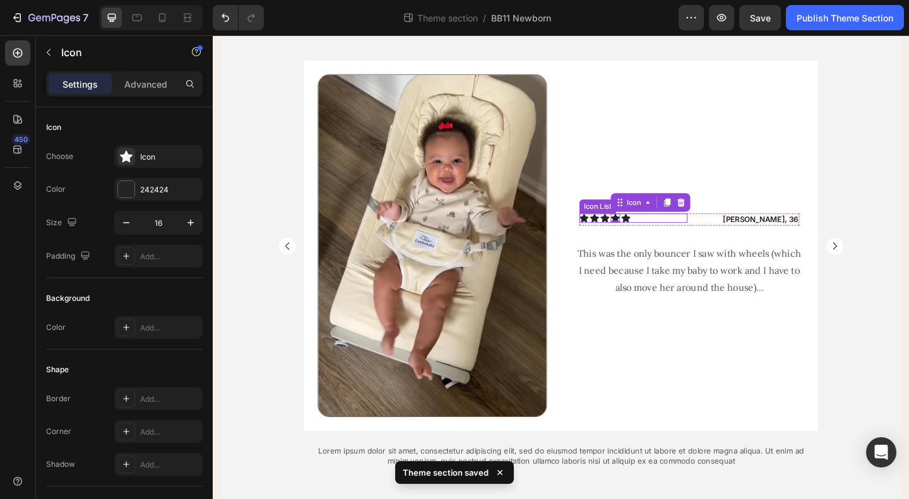
click at [693, 239] on div "Icon Icon Icon Icon 0 Icon" at bounding box center [670, 234] width 117 height 10
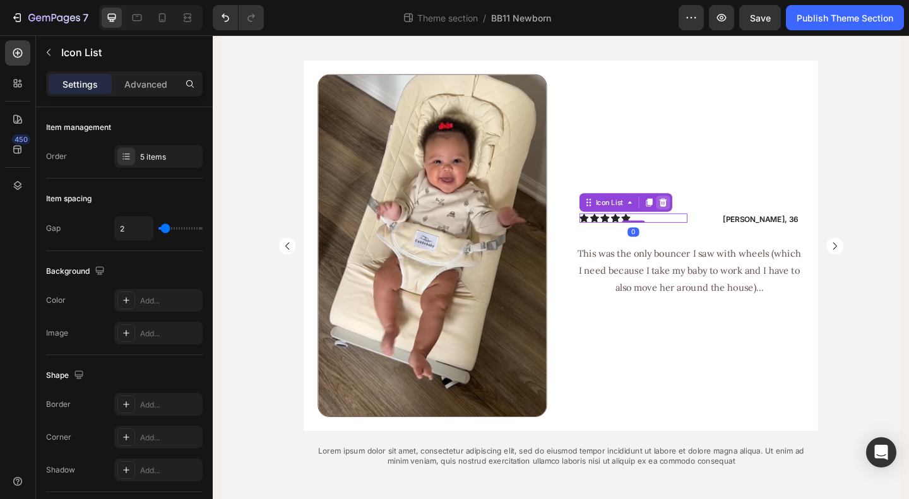
click at [700, 222] on icon at bounding box center [703, 217] width 8 height 9
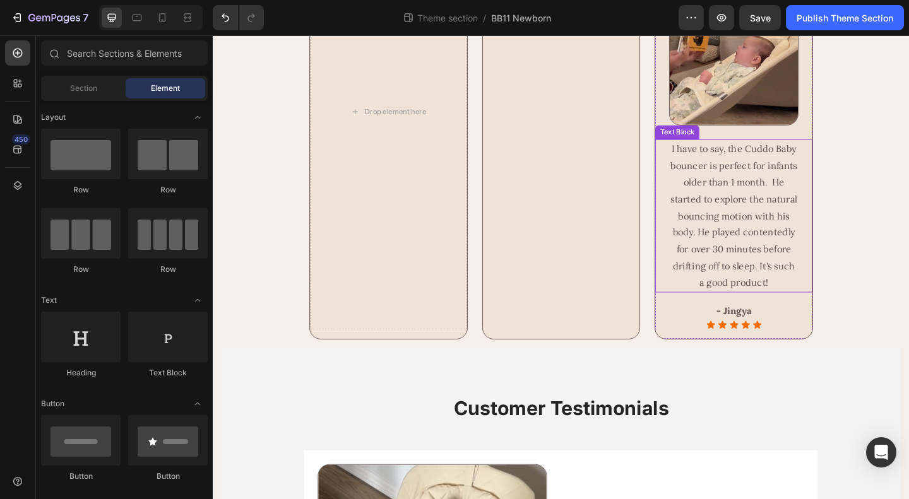
scroll to position [1734, 0]
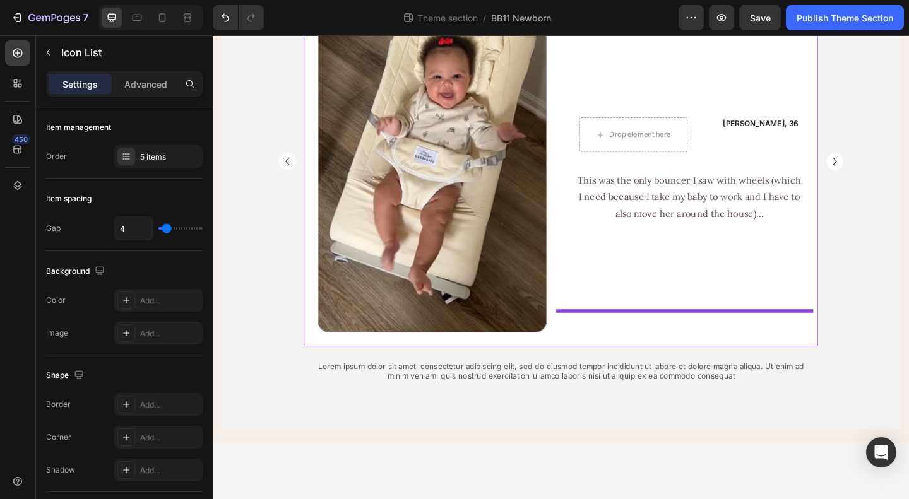
scroll to position [2365, 0]
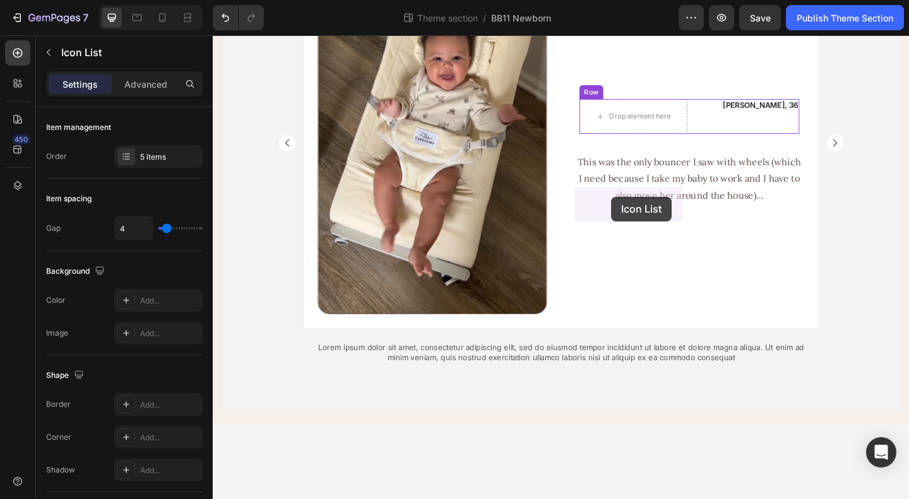
drag, startPoint x: 509, startPoint y: 96, endPoint x: 647, endPoint y: 210, distance: 178.8
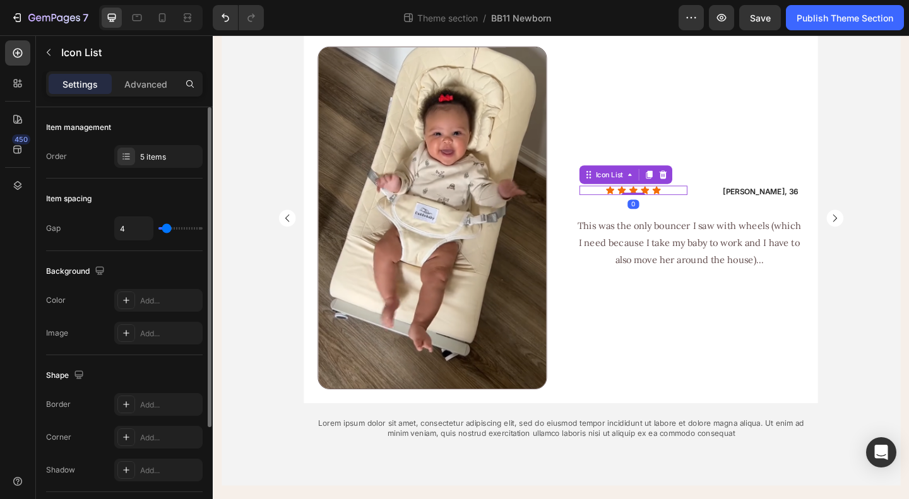
scroll to position [145, 0]
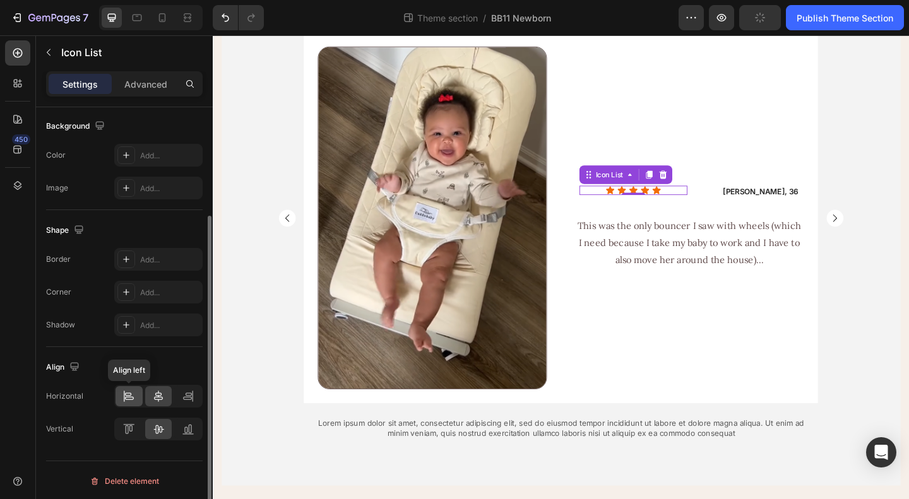
click at [134, 391] on icon at bounding box center [128, 396] width 13 height 13
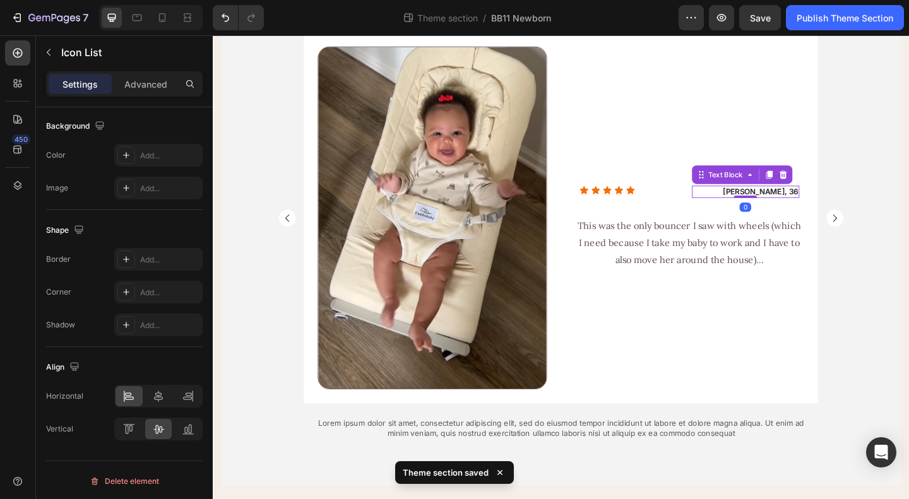
click at [779, 204] on p "Ryan, 36" at bounding box center [792, 205] width 115 height 11
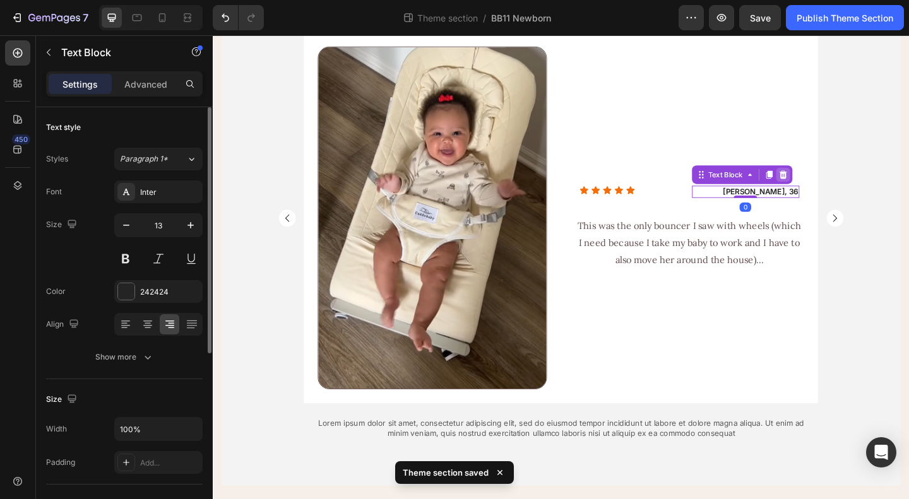
click at [828, 189] on icon at bounding box center [833, 187] width 10 height 10
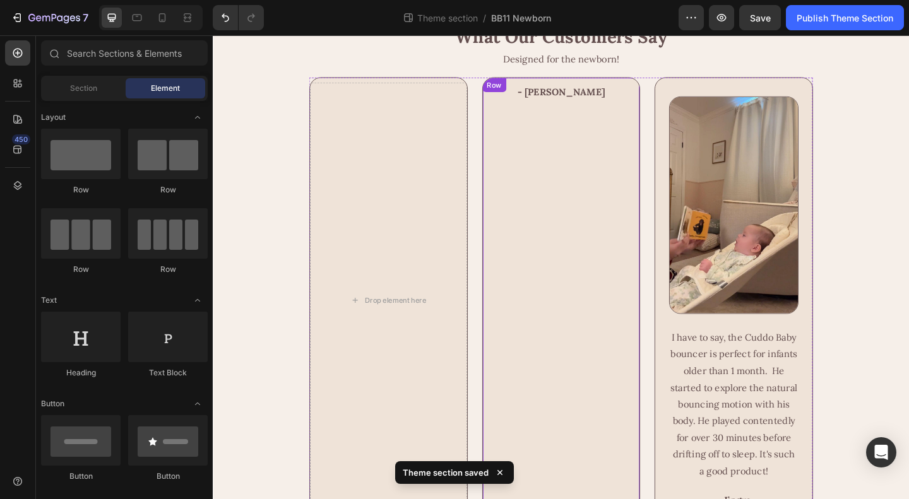
scroll to position [1482, 0]
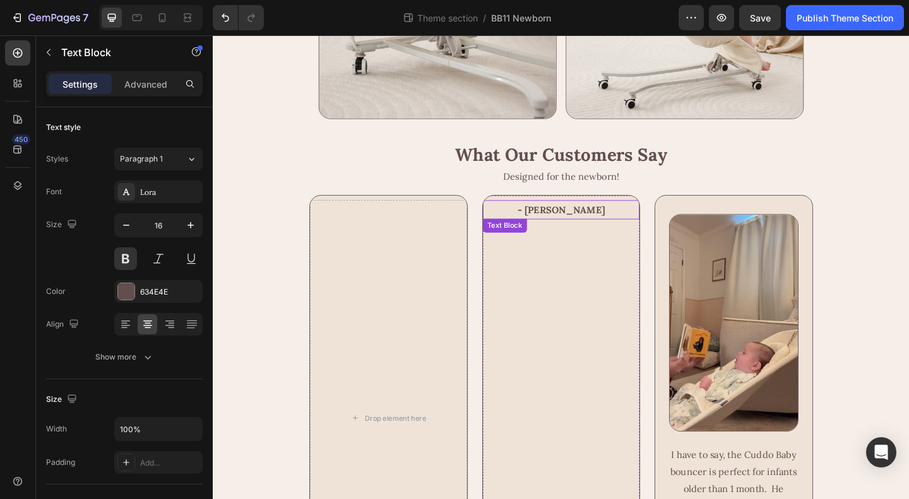
click at [553, 234] on p "- [PERSON_NAME]" at bounding box center [592, 225] width 138 height 18
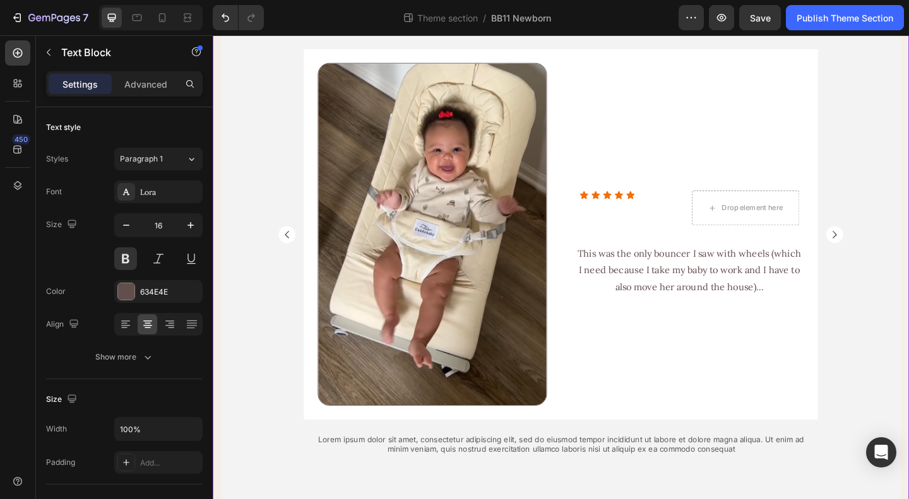
scroll to position [2365, 0]
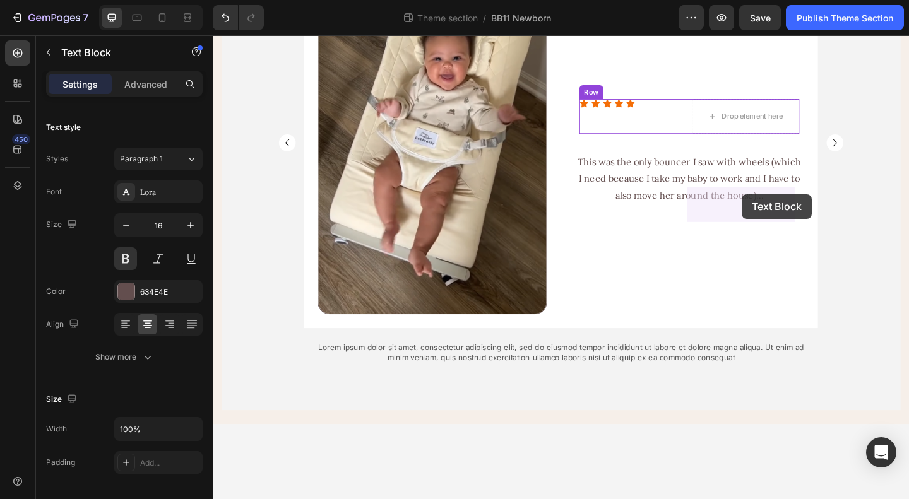
drag, startPoint x: 514, startPoint y: 153, endPoint x: 788, endPoint y: 208, distance: 280.1
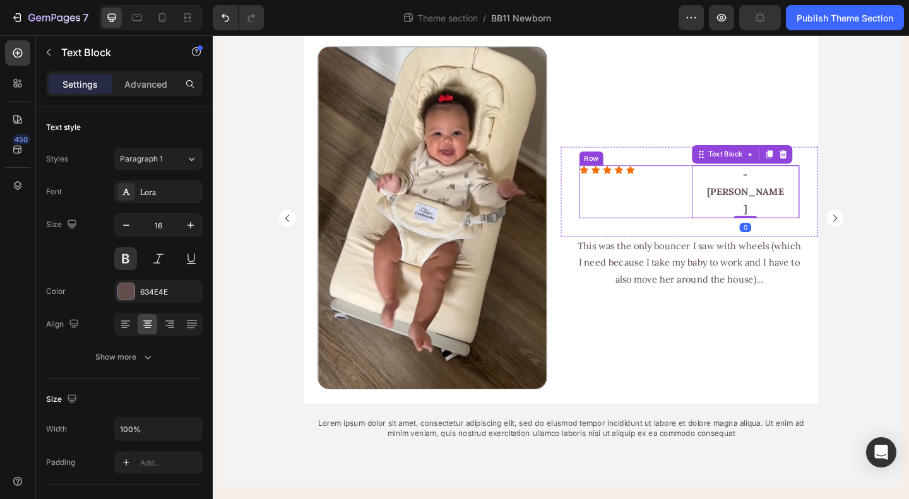
click at [703, 206] on div "Icon Icon Icon Icon Icon Icon List" at bounding box center [670, 205] width 117 height 57
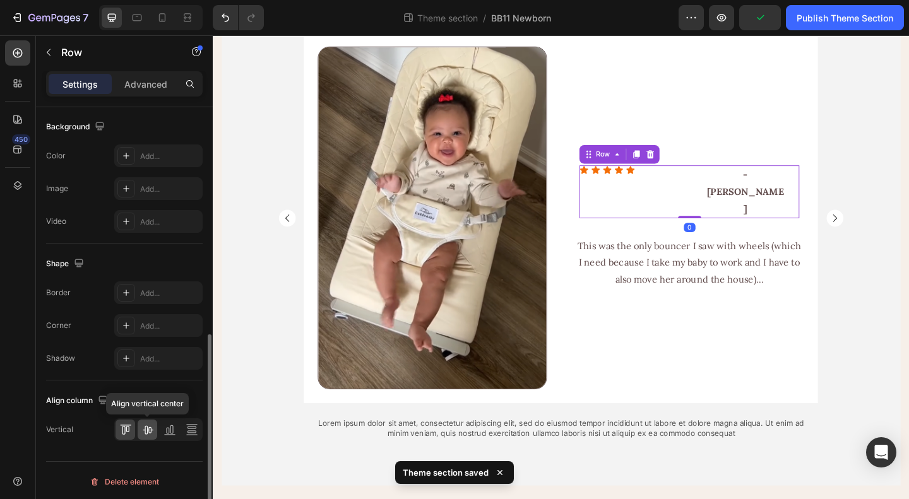
click at [147, 426] on icon at bounding box center [148, 430] width 10 height 9
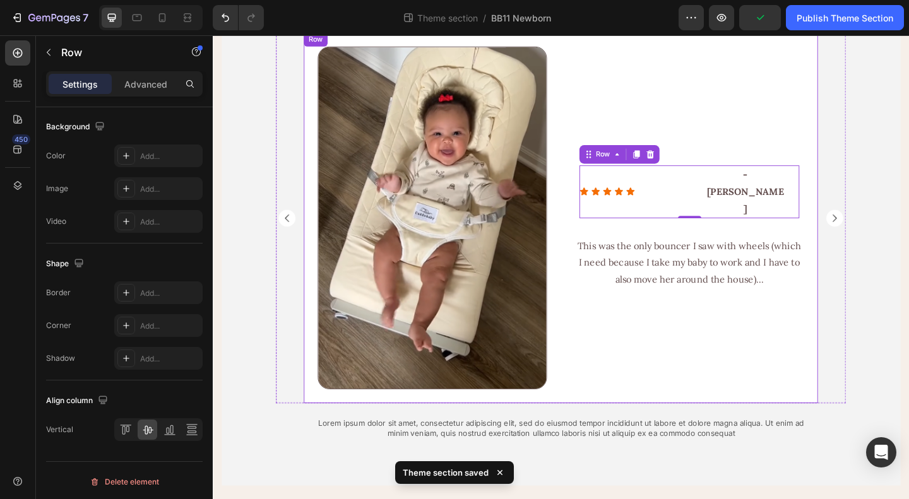
click at [694, 370] on div "Icon Icon Icon Icon Icon Icon List - Jules C Text Block Row 0 Row This was the …" at bounding box center [731, 233] width 280 height 403
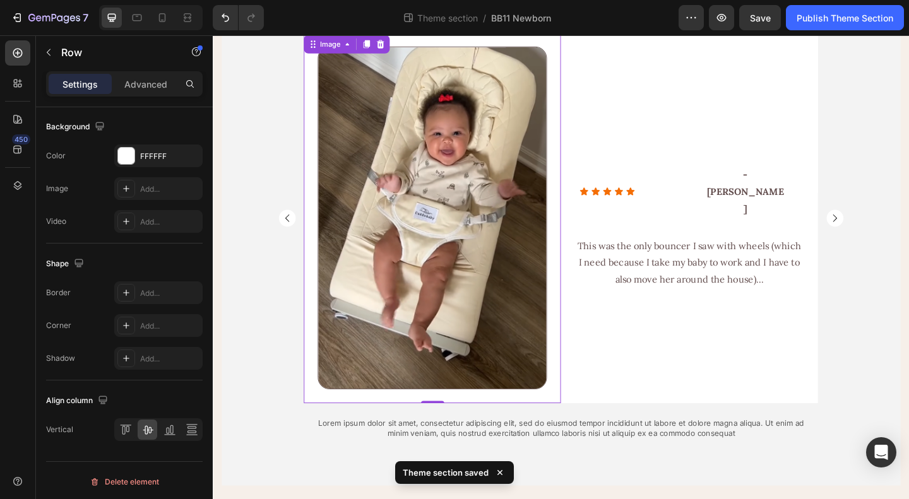
click at [418, 222] on img at bounding box center [451, 233] width 249 height 373
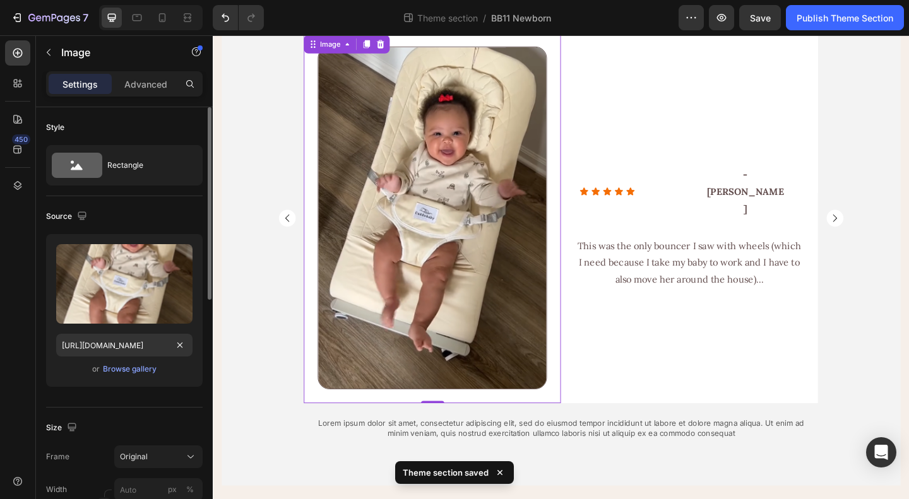
scroll to position [189, 0]
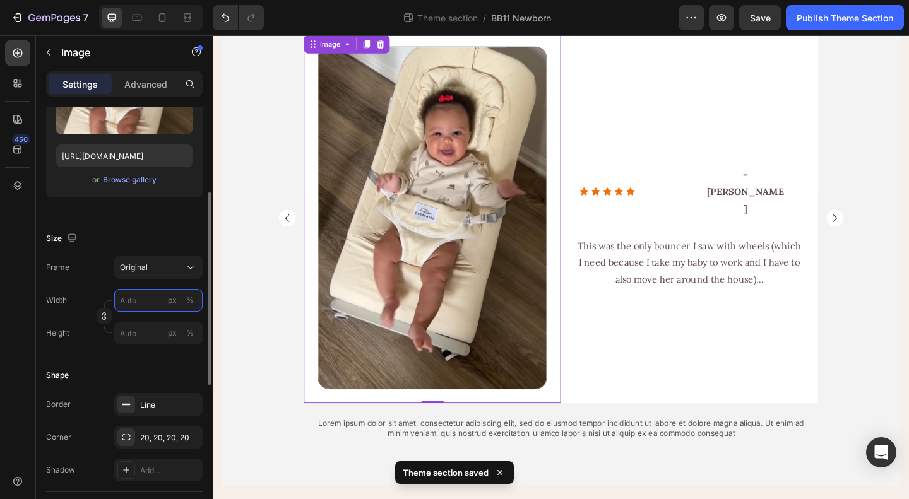
click at [138, 300] on input "px %" at bounding box center [158, 300] width 88 height 23
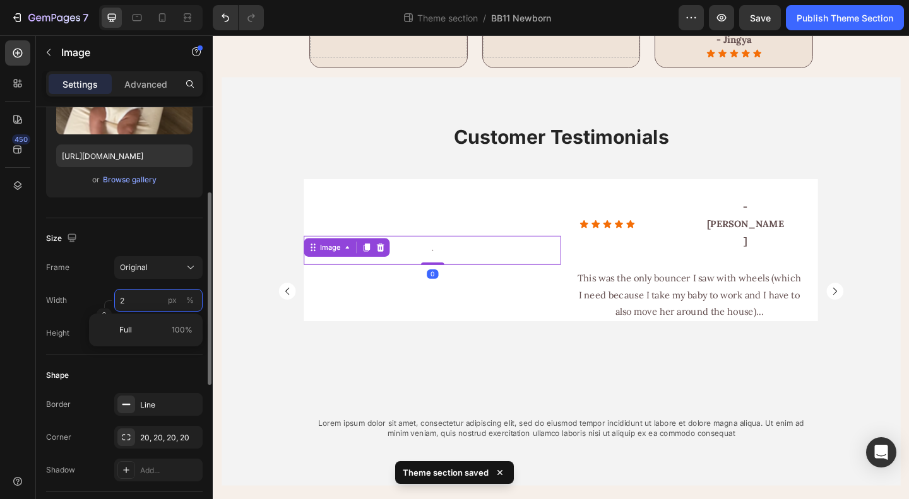
scroll to position [2206, 0]
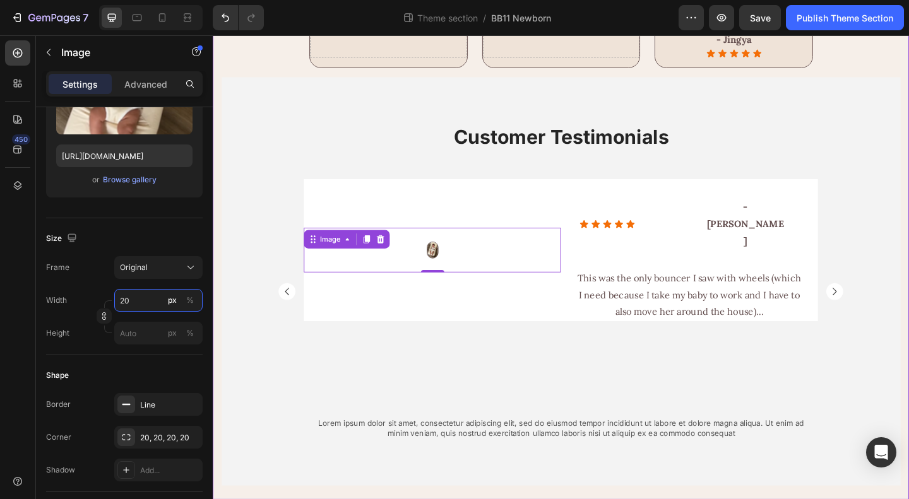
type input "200"
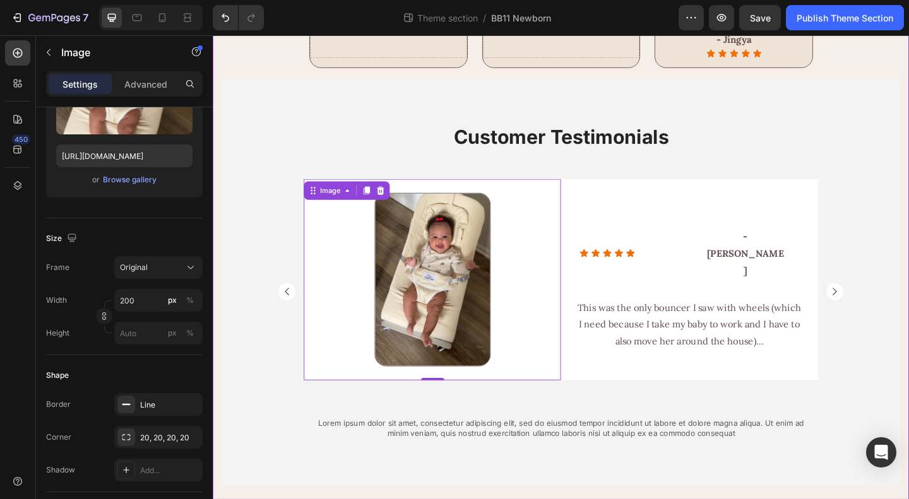
click at [908, 360] on div "Customer Testimonials Heading Image Row Icon Icon Icon Icon Icon Icon List - Li…" at bounding box center [591, 312] width 738 height 363
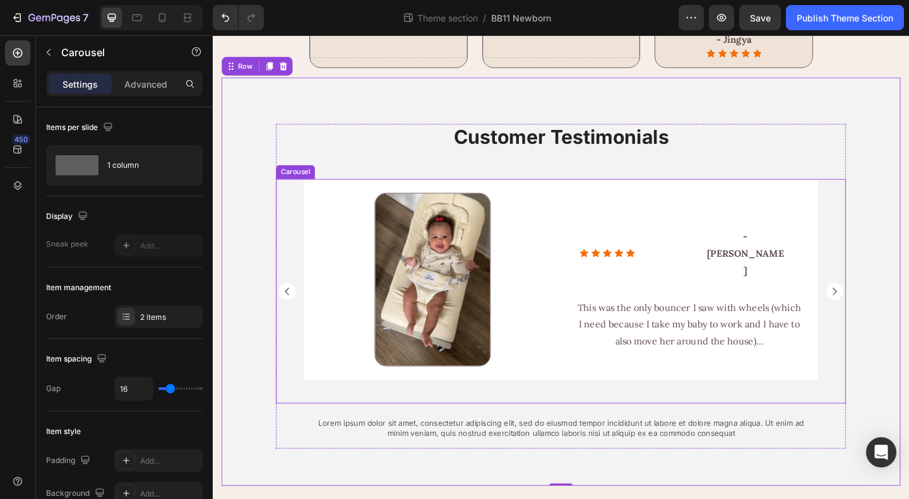
click at [883, 314] on rect "Carousel Next Arrow" at bounding box center [889, 313] width 18 height 18
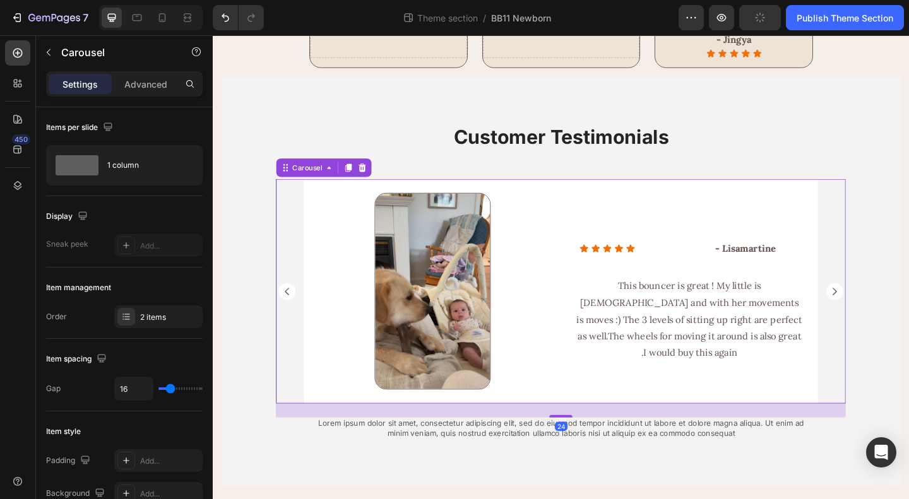
click at [888, 316] on rect "Carousel Next Arrow" at bounding box center [889, 313] width 18 height 18
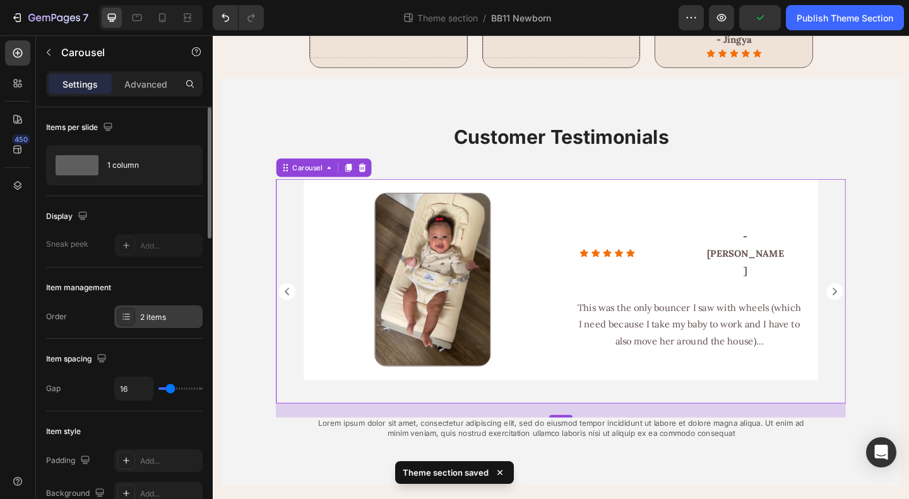
click at [149, 307] on div "2 items" at bounding box center [158, 316] width 88 height 23
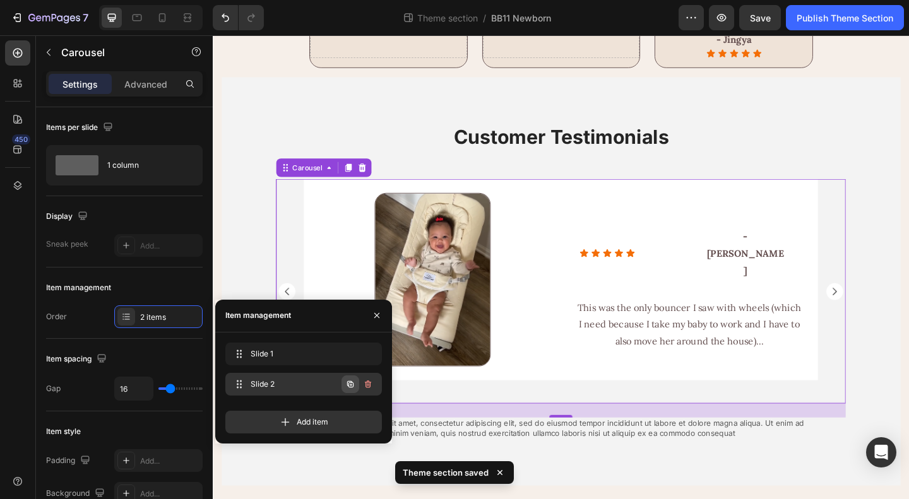
click at [352, 384] on icon "button" at bounding box center [350, 384] width 10 height 10
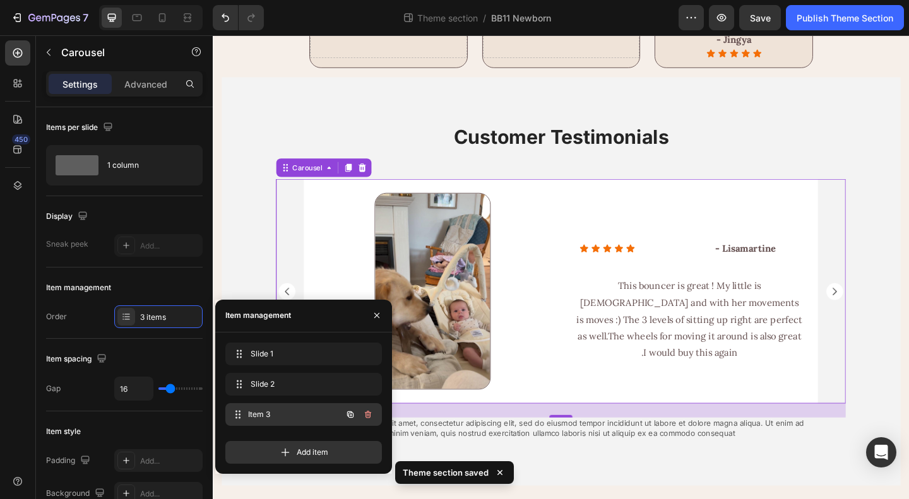
click at [306, 417] on span "Item 3" at bounding box center [294, 414] width 93 height 11
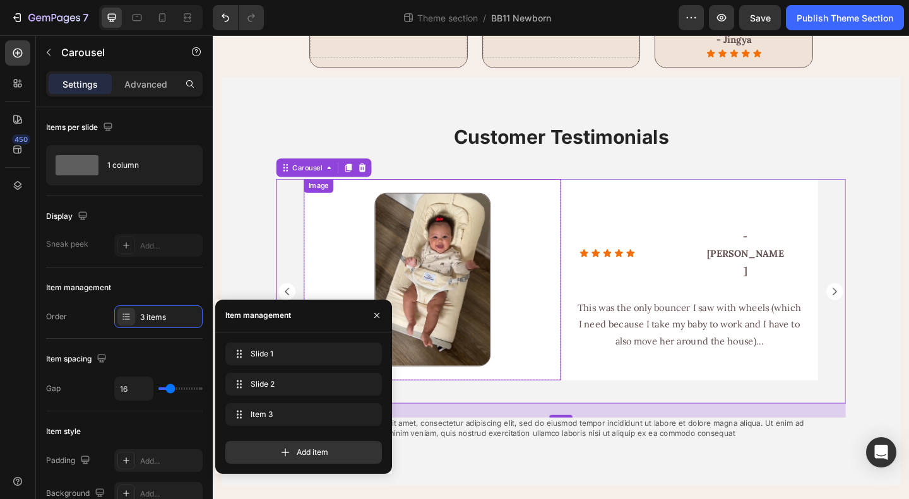
click at [474, 276] on img at bounding box center [452, 300] width 126 height 189
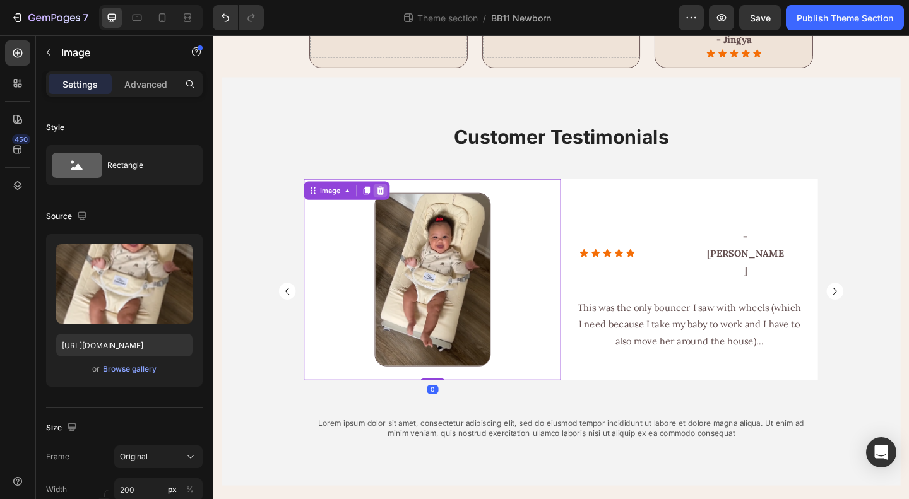
click at [393, 199] on icon at bounding box center [395, 204] width 10 height 10
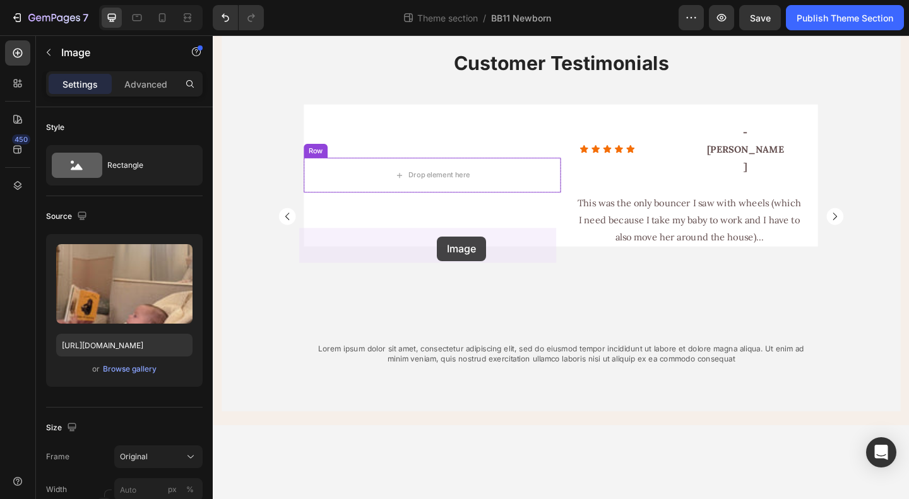
drag, startPoint x: 776, startPoint y: 275, endPoint x: 456, endPoint y: 254, distance: 320.7
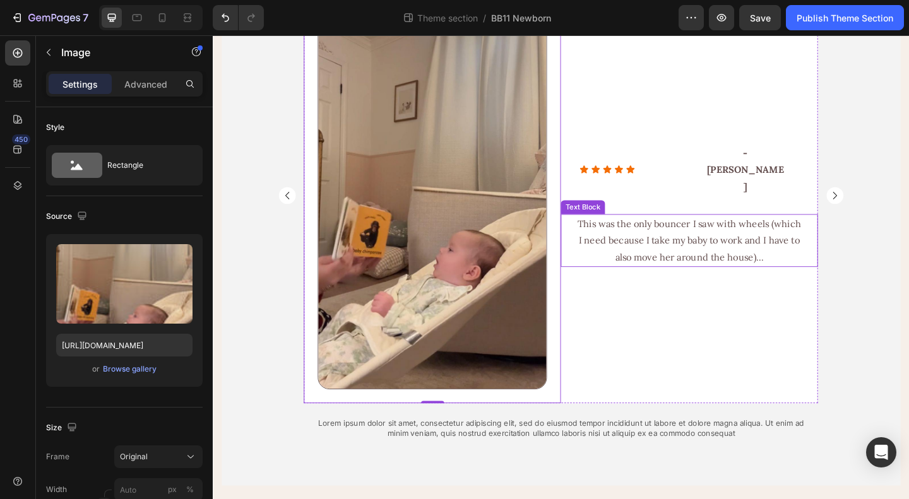
scroll to position [1703, 0]
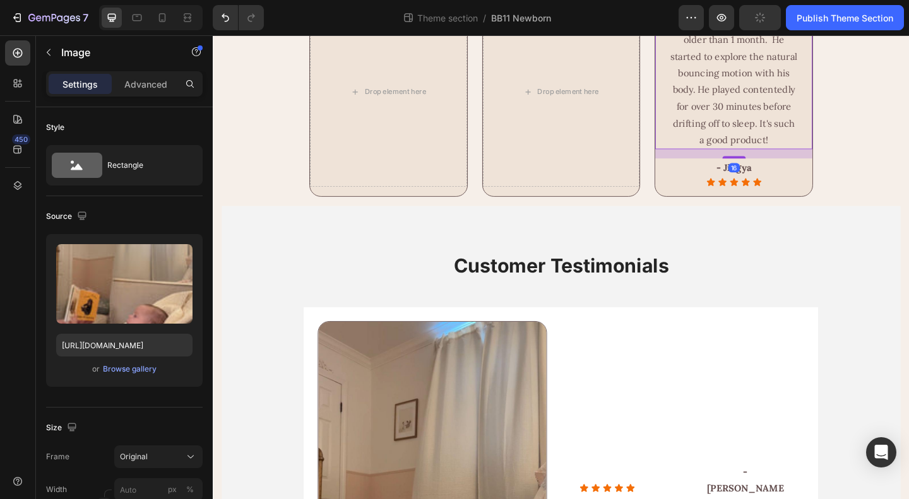
click at [771, 158] on p "I have to say, the Cuddo Baby bouncer is perfect for infants older than 1 month…" at bounding box center [779, 75] width 138 height 163
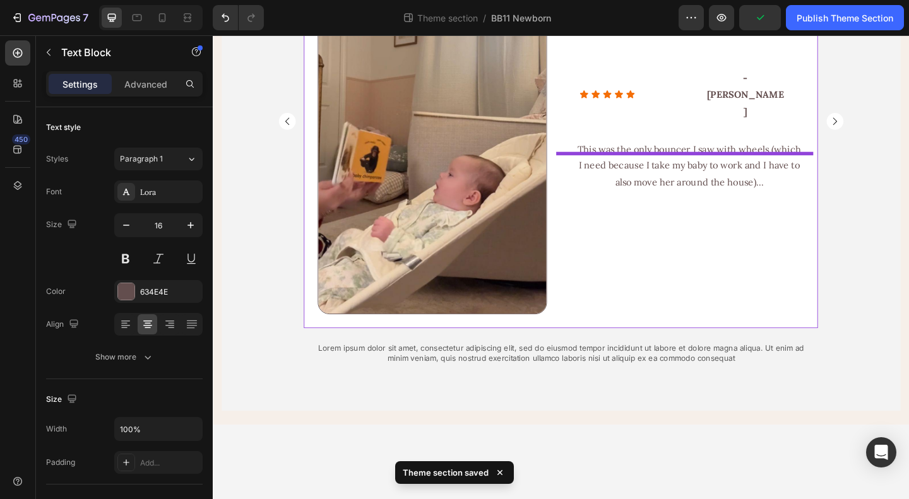
scroll to position [2145, 0]
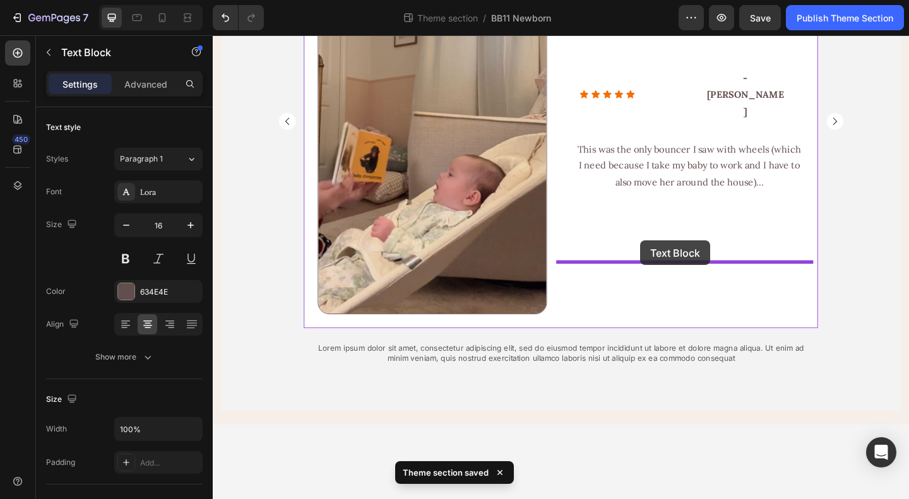
drag, startPoint x: 703, startPoint y: 101, endPoint x: 677, endPoint y: 259, distance: 159.9
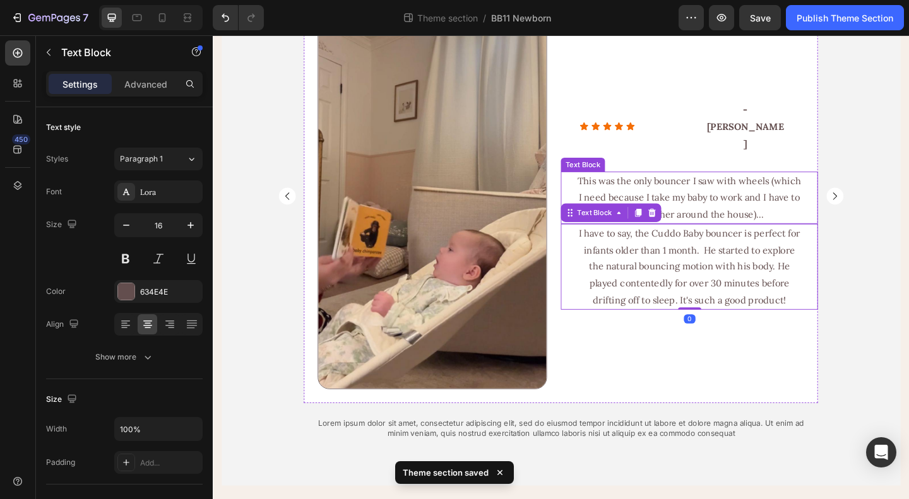
click at [754, 191] on p "This was the only bouncer I saw with wheels (which I need because I take my bab…" at bounding box center [731, 212] width 247 height 54
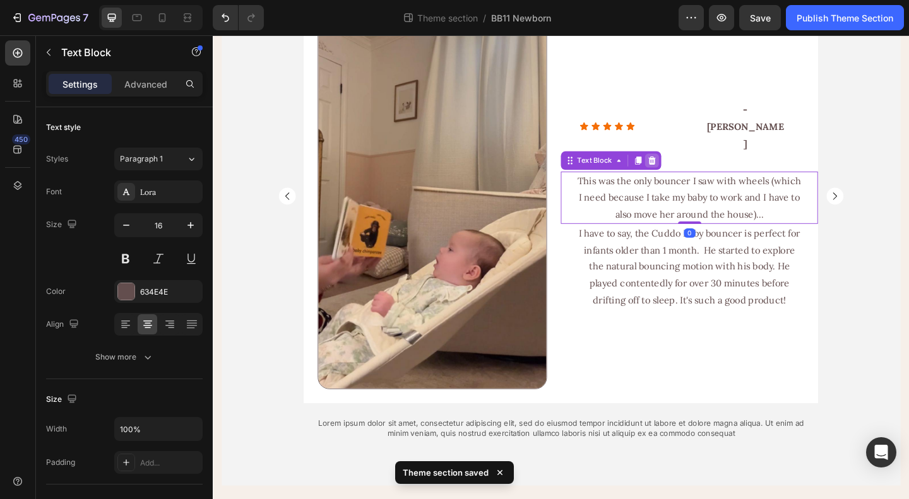
click at [687, 167] on icon at bounding box center [691, 171] width 8 height 9
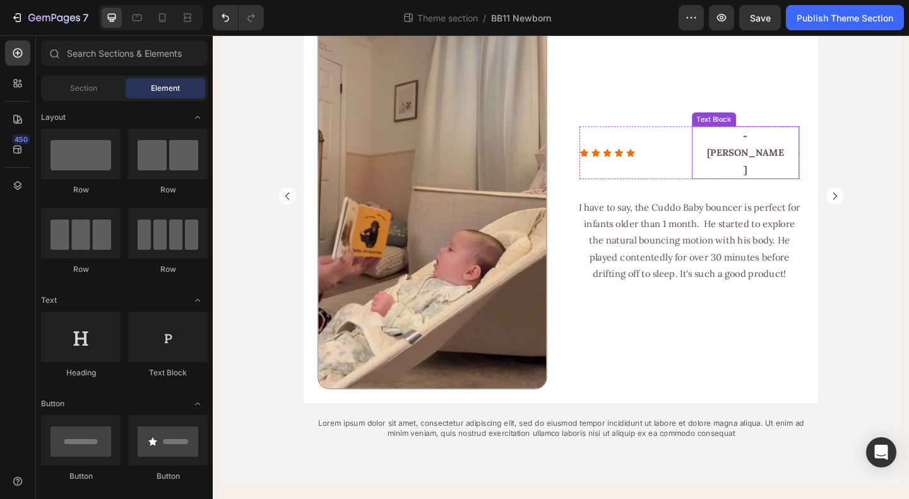
click at [810, 161] on p "- [PERSON_NAME]" at bounding box center [792, 163] width 85 height 54
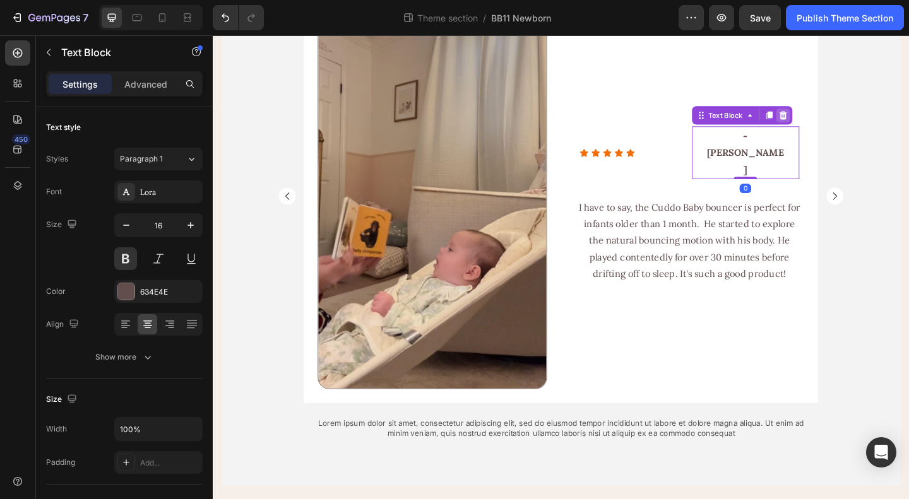
click at [829, 127] on icon at bounding box center [833, 122] width 8 height 9
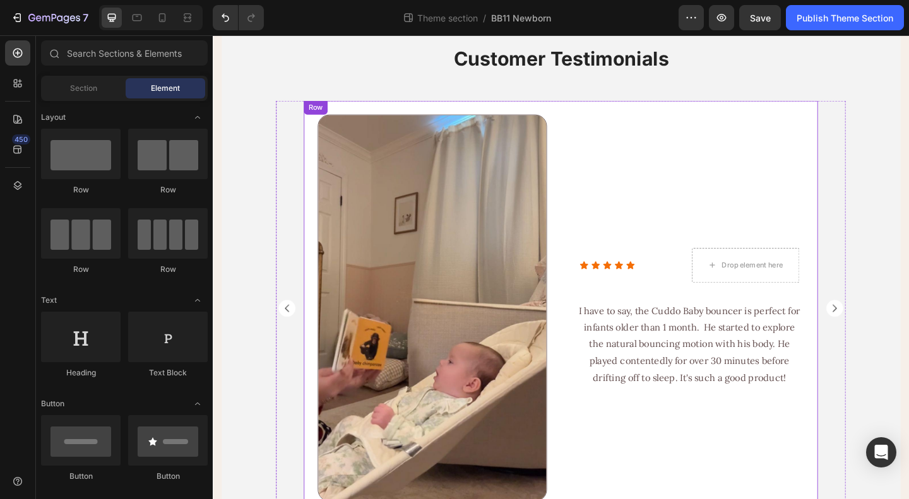
scroll to position [1534, 0]
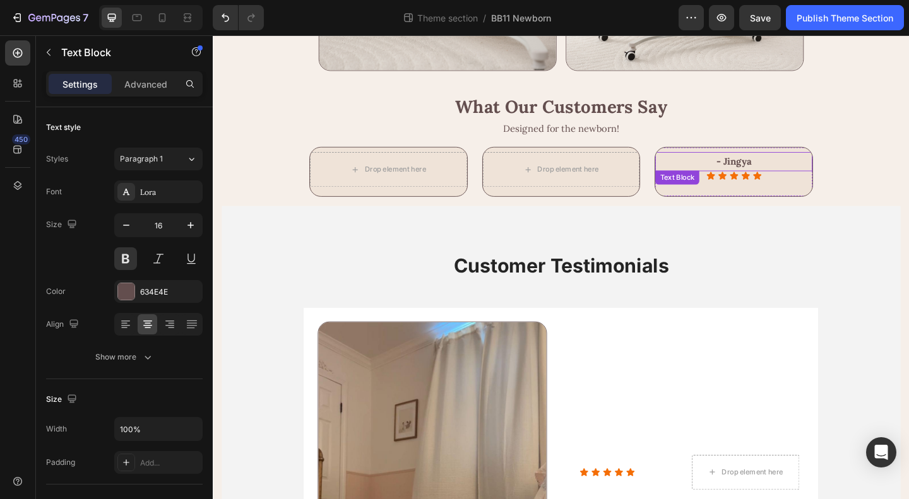
click at [772, 182] on p "- Jingya" at bounding box center [779, 172] width 138 height 18
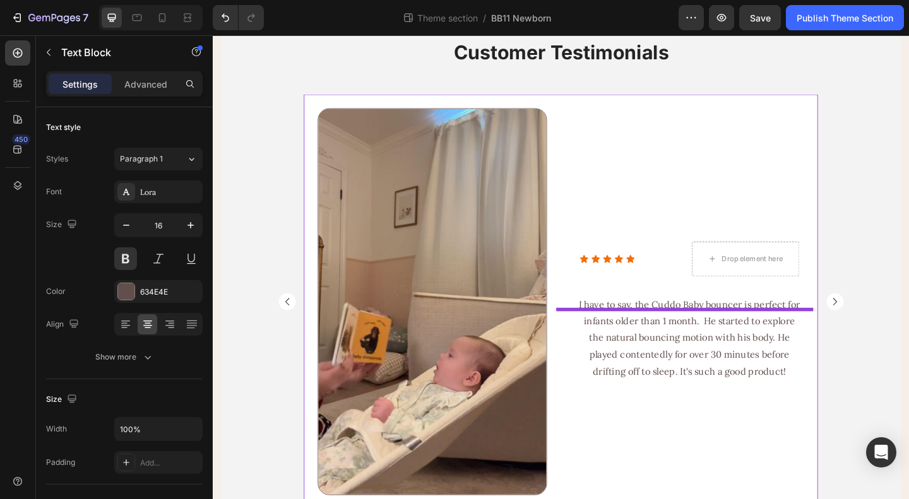
scroll to position [1976, 0]
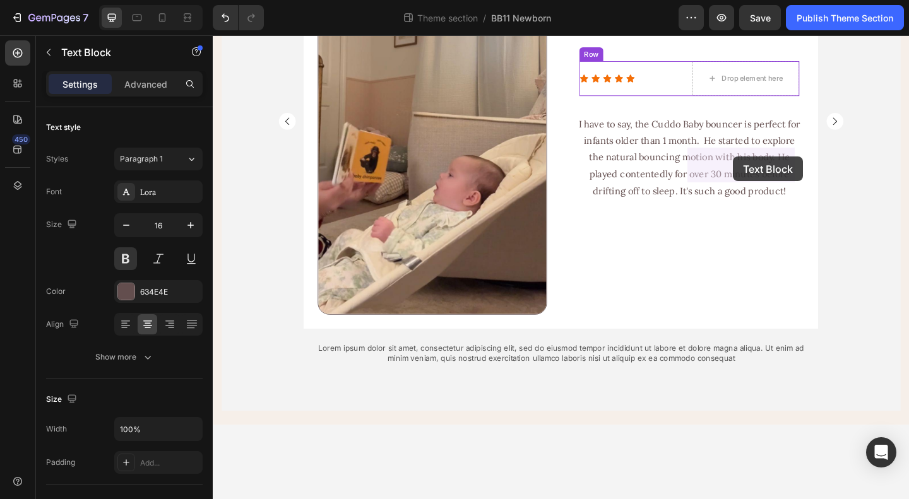
drag, startPoint x: 708, startPoint y: 292, endPoint x: 778, endPoint y: 167, distance: 143.3
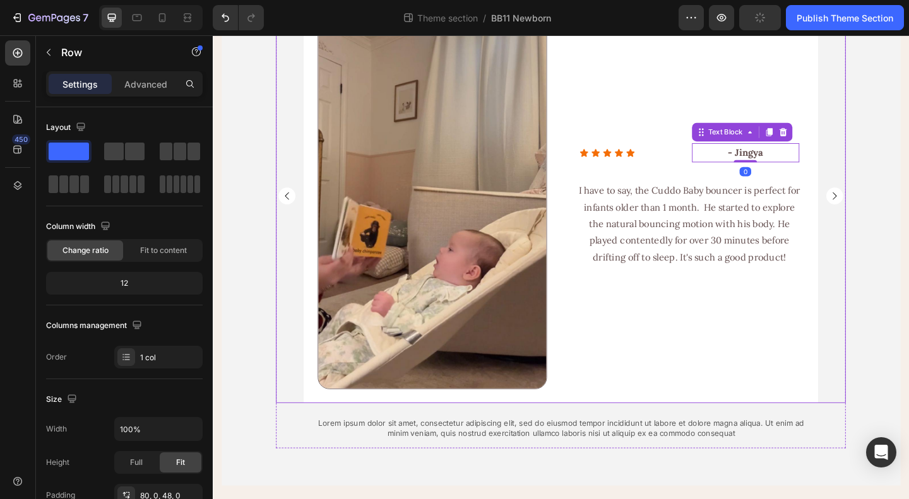
click at [901, 319] on div "Customer Testimonials Heading Image Row Icon Icon Icon Icon Icon Icon List - Li…" at bounding box center [591, 209] width 738 height 571
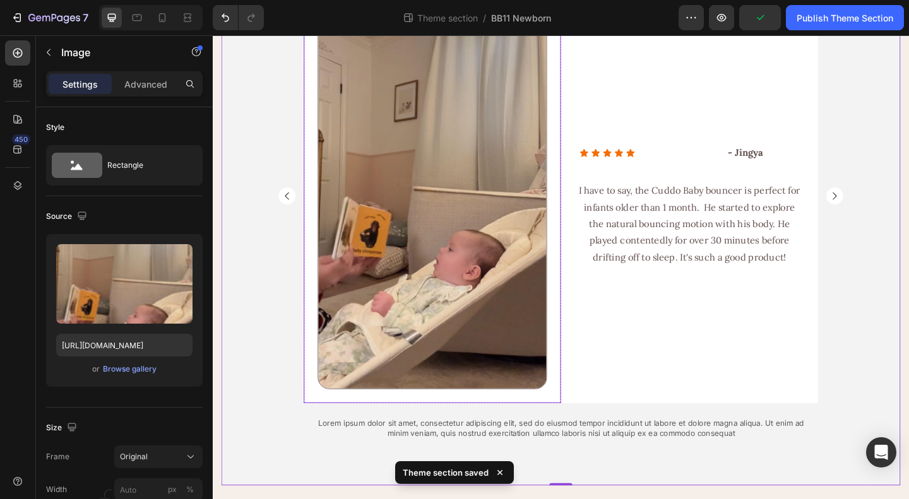
click at [496, 246] on img at bounding box center [451, 209] width 249 height 421
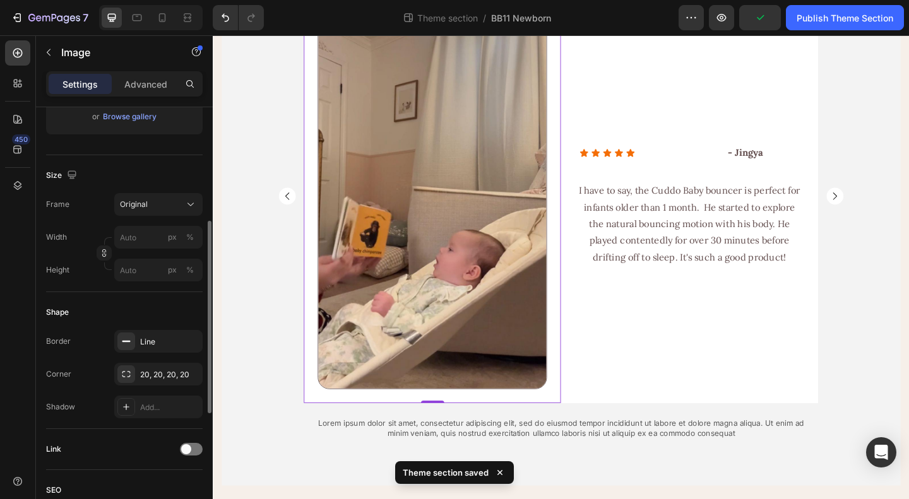
scroll to position [316, 0]
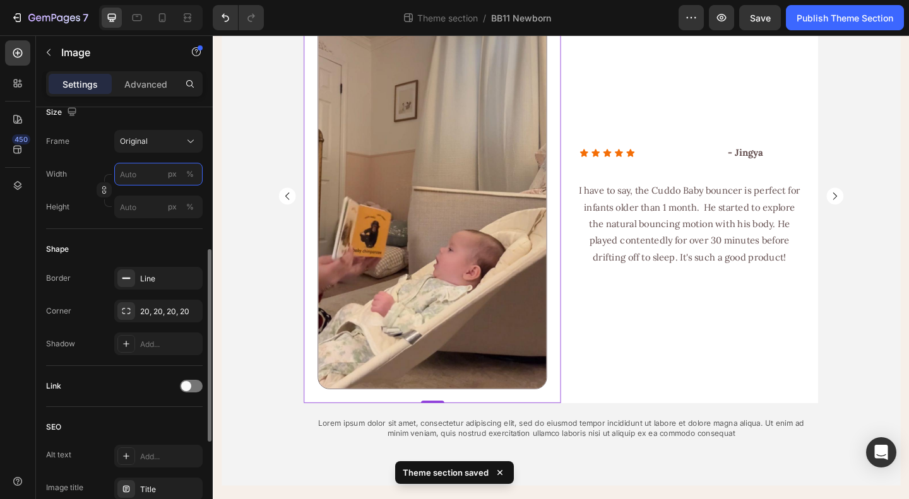
click at [137, 168] on input "px %" at bounding box center [158, 174] width 88 height 23
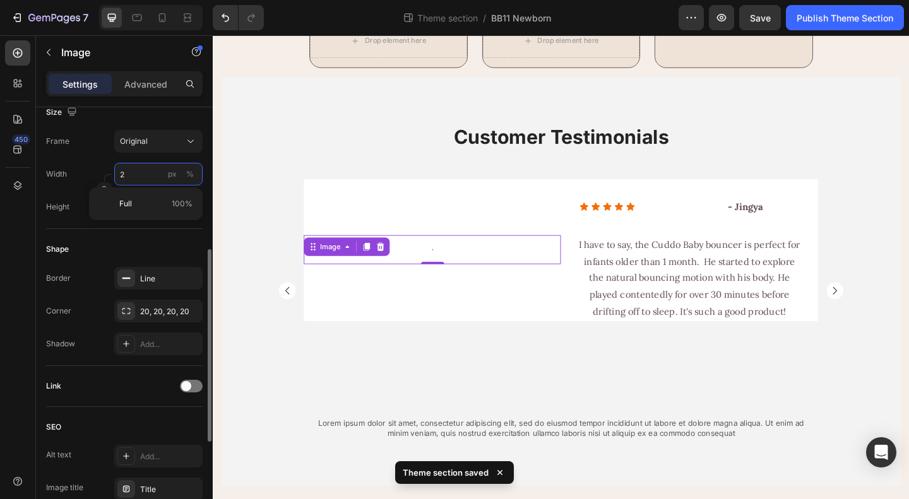
scroll to position [1769, 0]
type input "200"
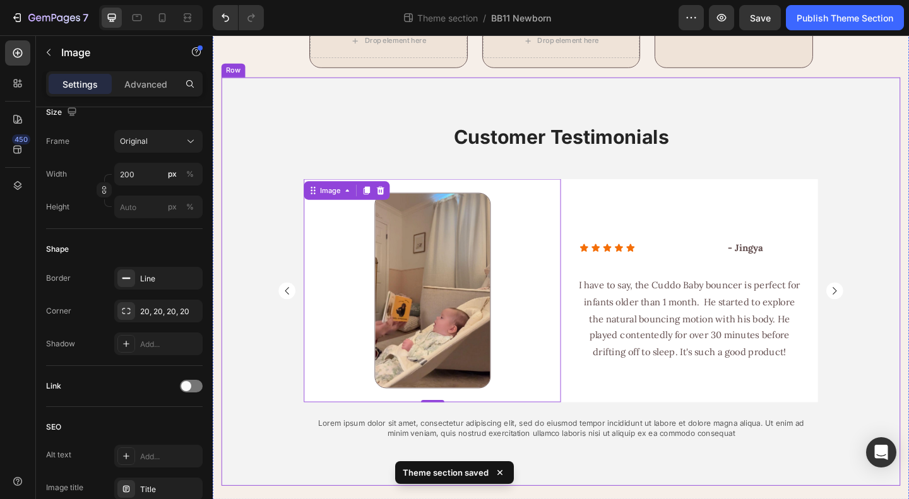
click at [908, 374] on div "Customer Testimonials Heading Image Row Icon Icon Icon Icon Icon Icon List - Li…" at bounding box center [591, 312] width 738 height 363
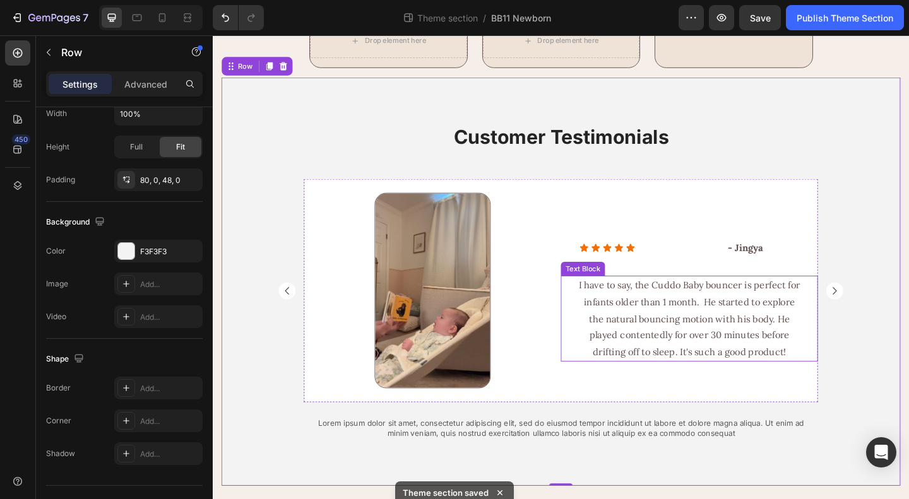
scroll to position [0, 0]
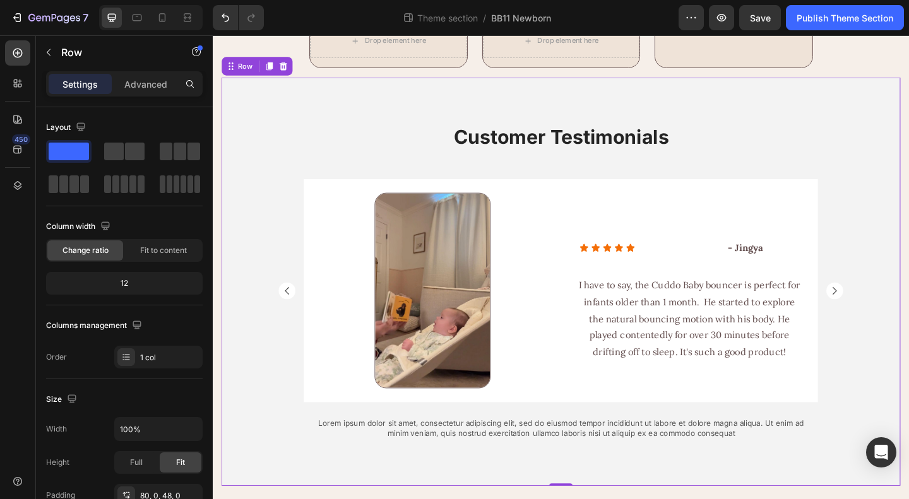
click at [330, 103] on div "Customer Testimonials Heading Image Row Icon Icon Icon Icon Icon Icon List - Li…" at bounding box center [591, 303] width 738 height 444
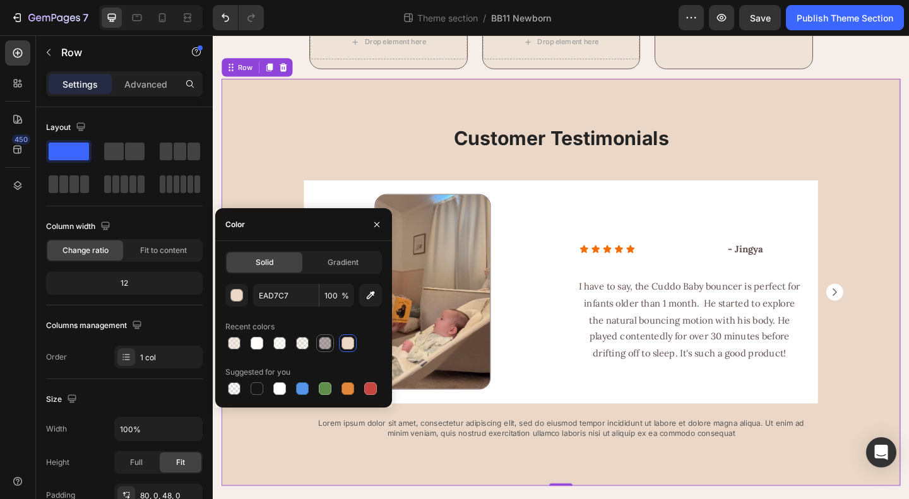
scroll to position [340, 0]
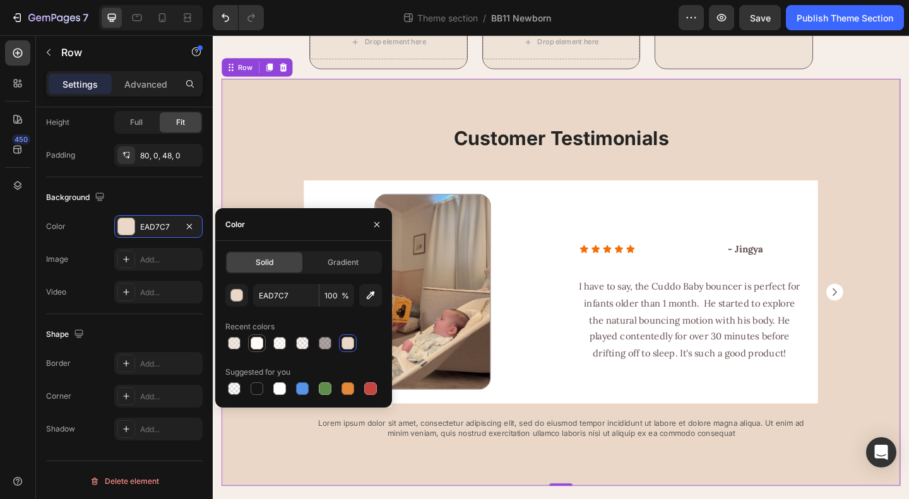
click at [251, 343] on div at bounding box center [257, 343] width 13 height 13
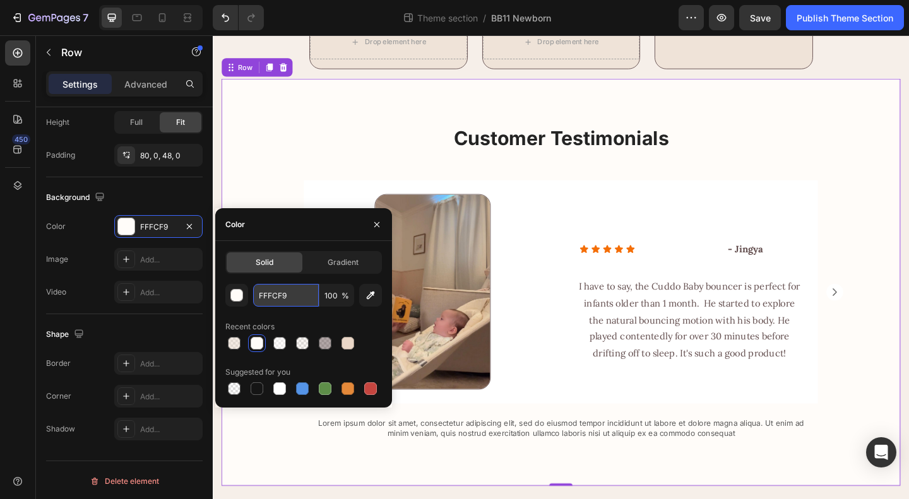
click at [267, 293] on input "FFFCF9" at bounding box center [286, 295] width 66 height 23
paste input "f6efe"
type input "f6efe9"
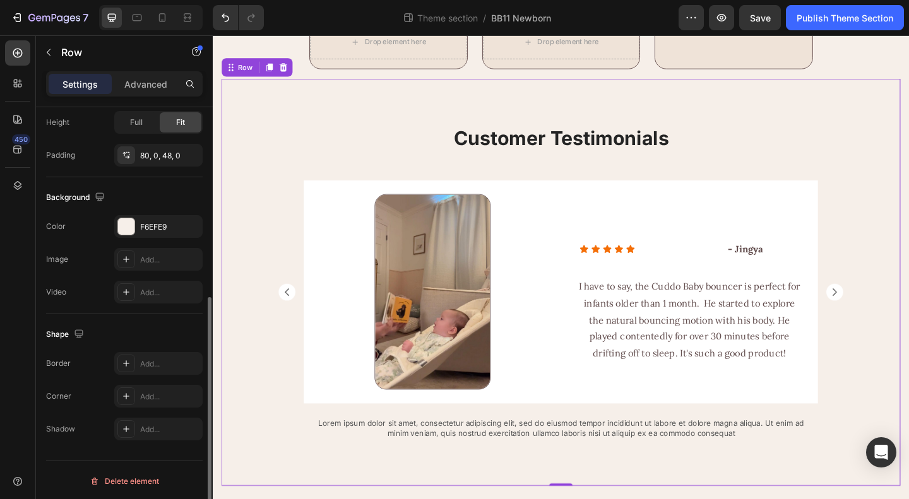
click at [139, 187] on div "Background" at bounding box center [124, 197] width 157 height 20
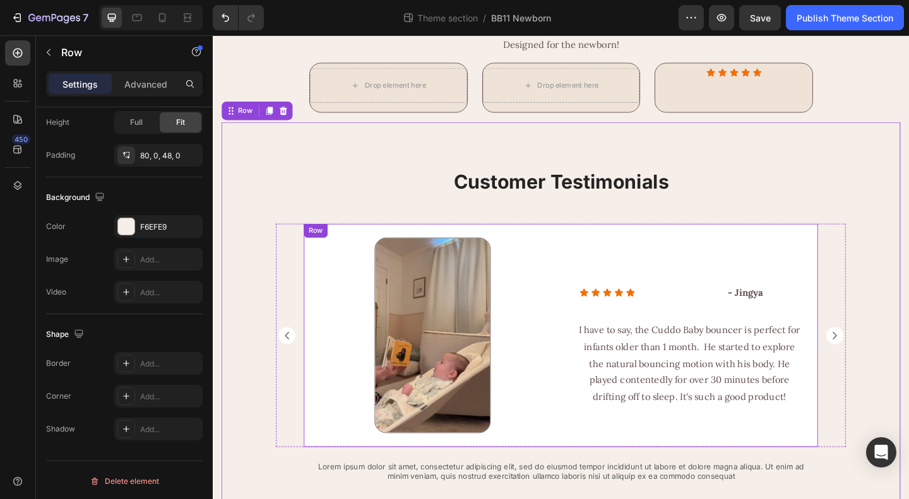
scroll to position [1643, 0]
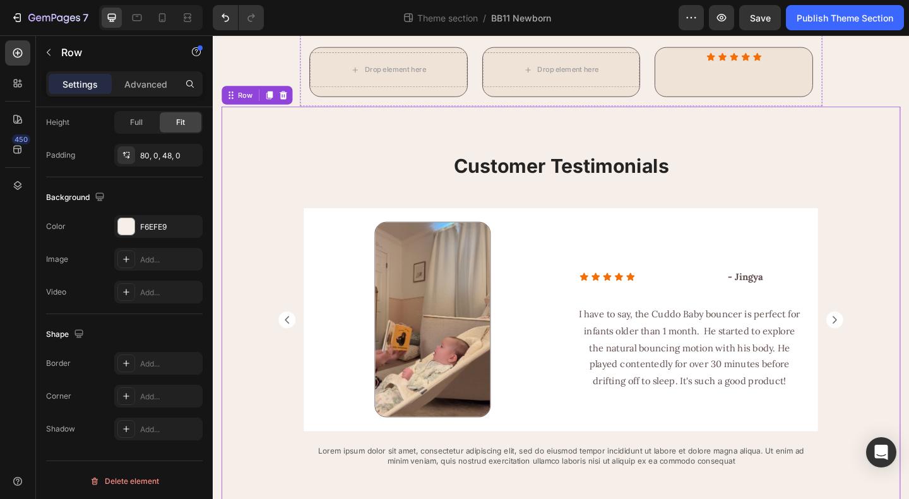
click at [620, 18] on h2 "What Our Customers Say" at bounding box center [591, 4] width 548 height 27
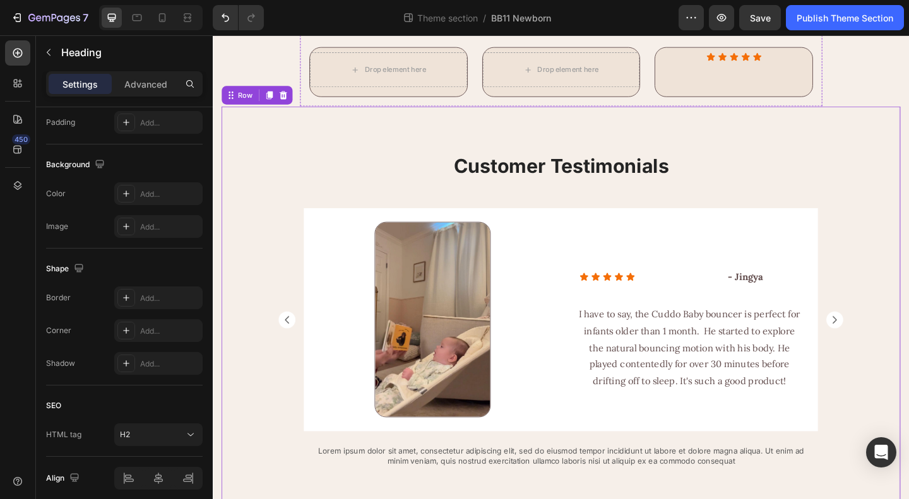
scroll to position [0, 0]
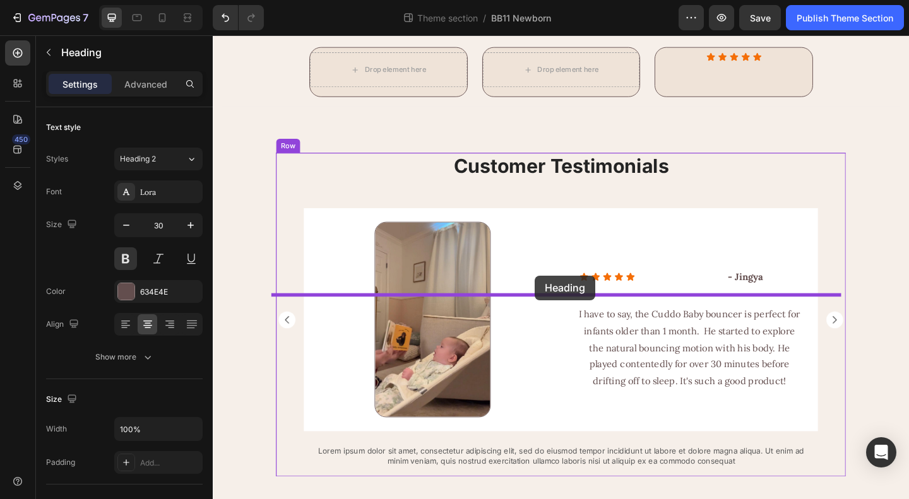
drag, startPoint x: 321, startPoint y: 76, endPoint x: 563, endPoint y: 297, distance: 327.4
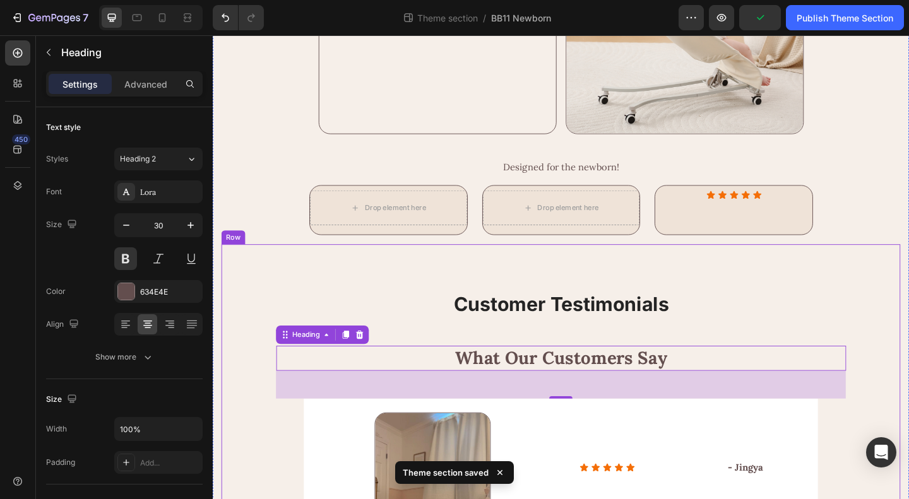
scroll to position [1580, 0]
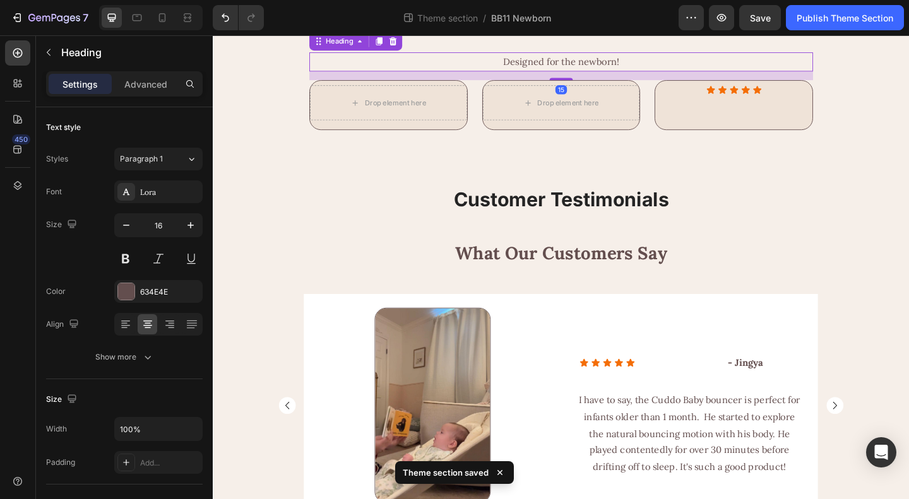
click at [555, 74] on h2 "Designed for the newborn!" at bounding box center [591, 64] width 533 height 21
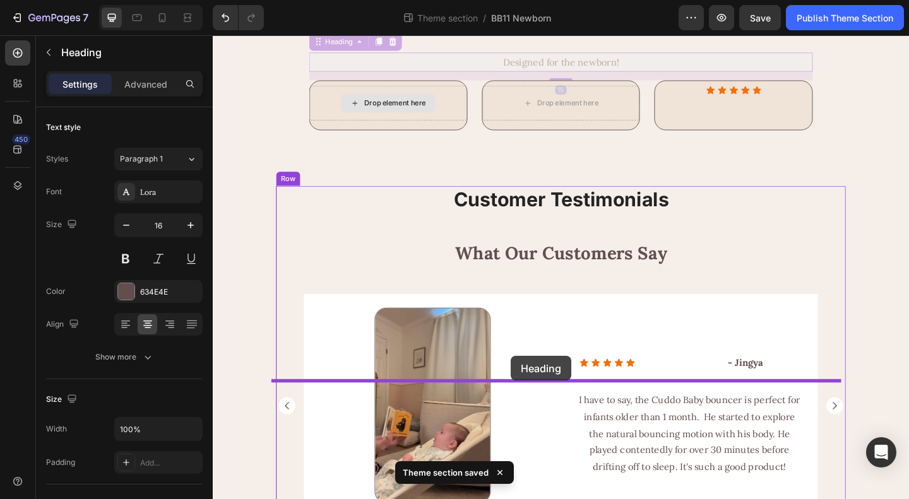
drag, startPoint x: 322, startPoint y: 138, endPoint x: 537, endPoint y: 384, distance: 327.0
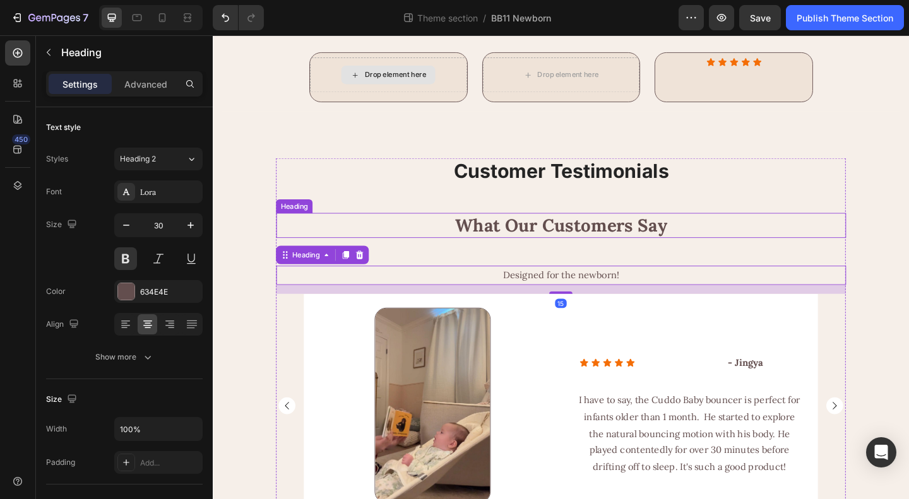
click at [646, 256] on h2 "What Our Customers Say" at bounding box center [591, 241] width 620 height 27
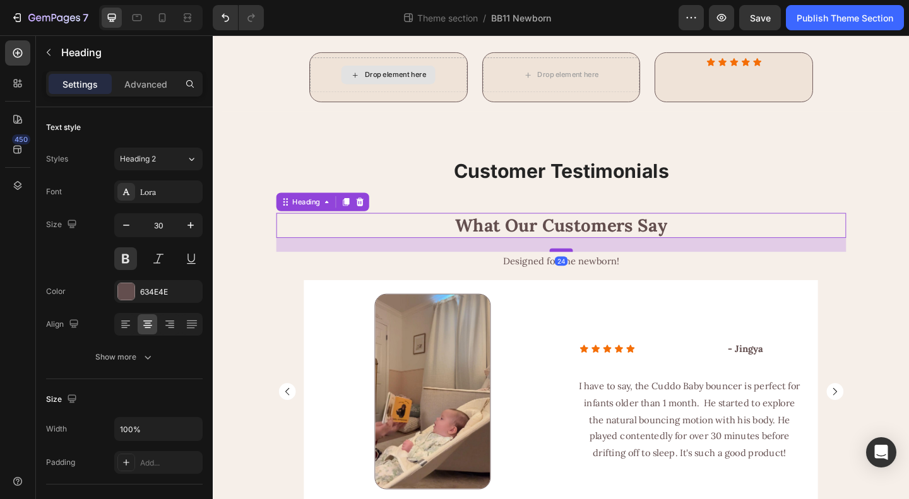
drag, startPoint x: 588, startPoint y: 379, endPoint x: 595, endPoint y: 364, distance: 16.4
click at [595, 271] on div at bounding box center [591, 269] width 25 height 4
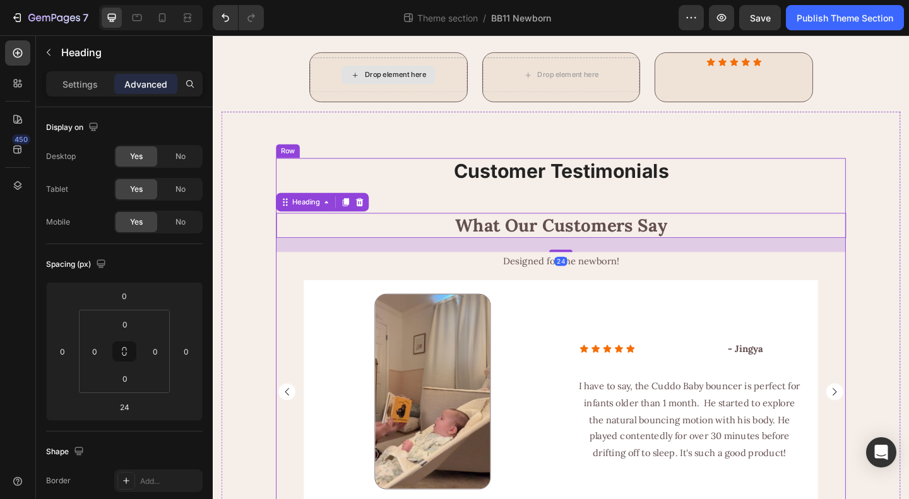
click at [887, 304] on div "Customer Testimonials Heading What Our Customers Say Heading 24 Designed for th…" at bounding box center [591, 381] width 620 height 424
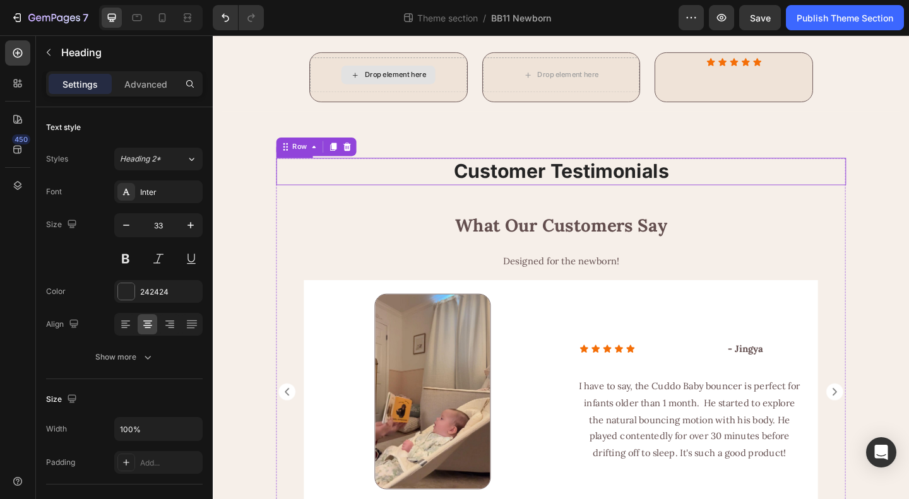
click at [668, 198] on h2 "Customer Testimonials" at bounding box center [591, 184] width 620 height 30
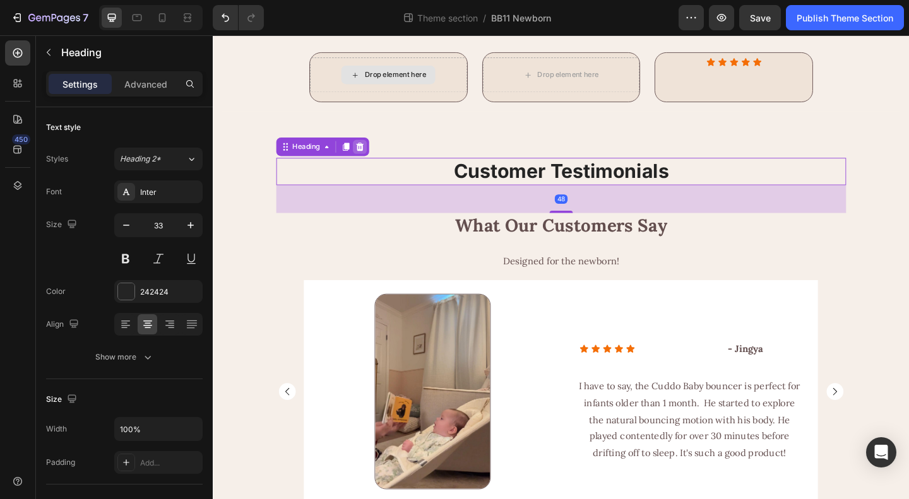
click at [372, 162] on icon at bounding box center [372, 156] width 10 height 10
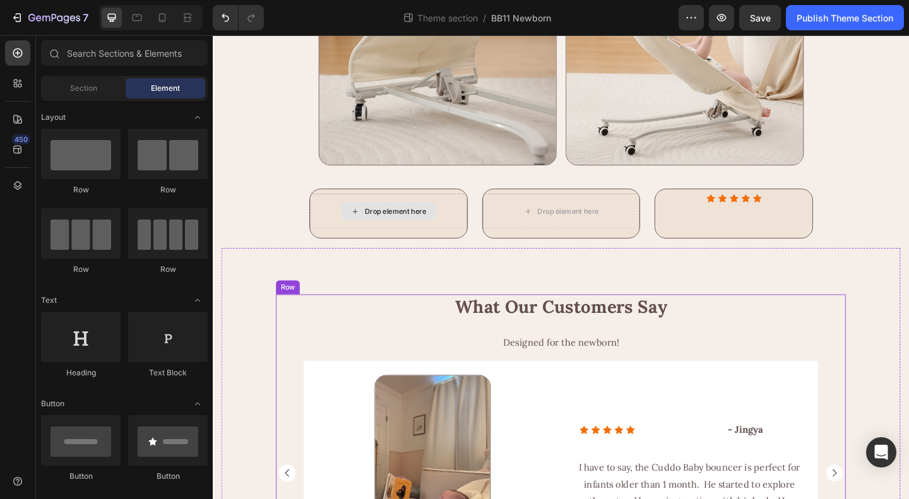
scroll to position [1327, 0]
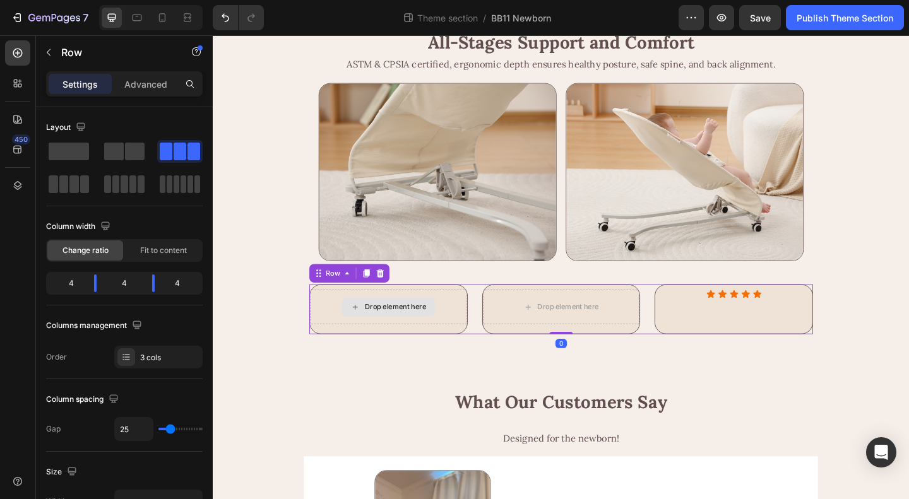
click at [678, 360] on div "Drop element here Row Drop element here Row Icon Icon Icon Icon Icon Icon List …" at bounding box center [591, 333] width 548 height 54
click at [391, 299] on icon at bounding box center [395, 294] width 8 height 9
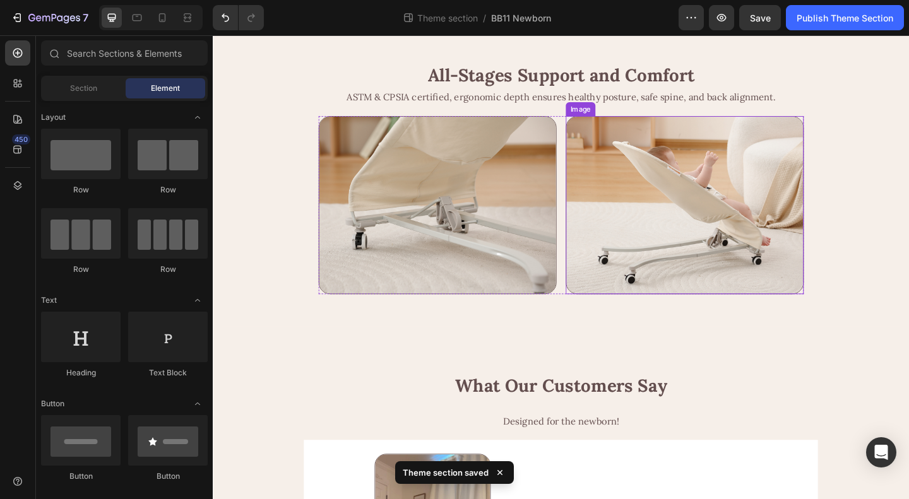
scroll to position [1670, 0]
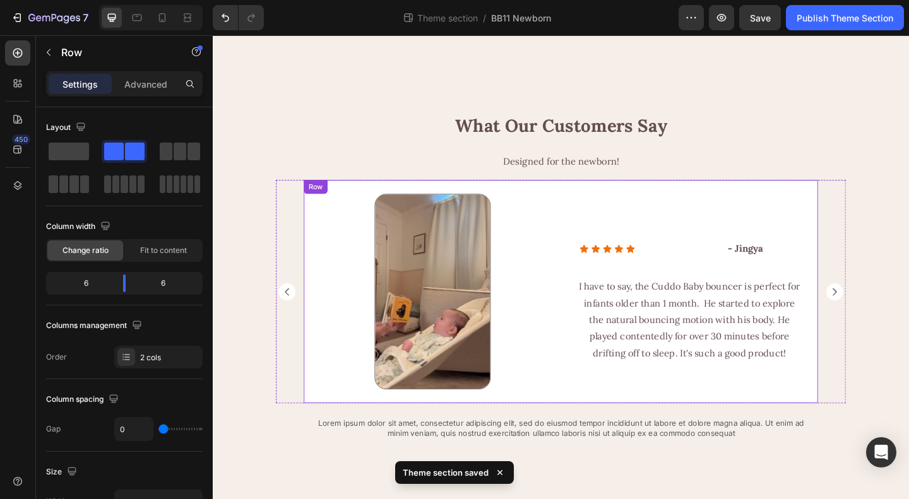
click at [848, 207] on div "Icon Icon Icon Icon Icon Icon List - Jingya Text Block Row Row I have to say, t…" at bounding box center [731, 313] width 280 height 243
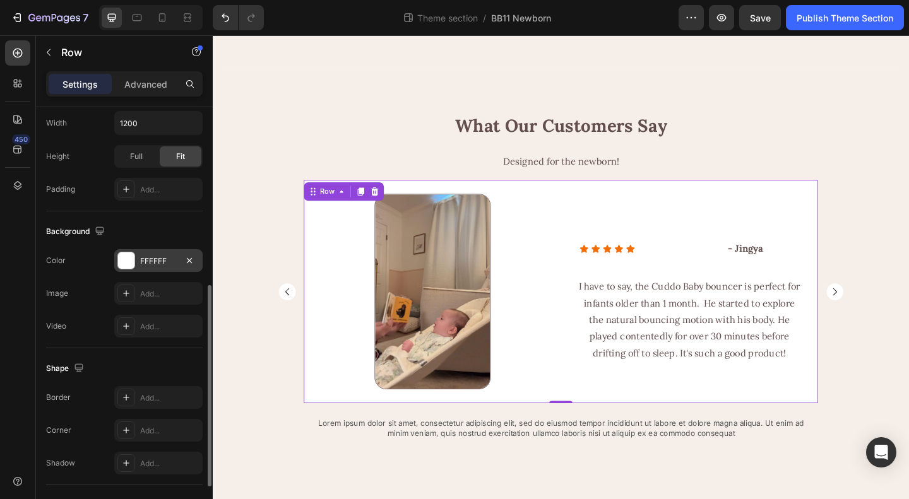
scroll to position [483, 0]
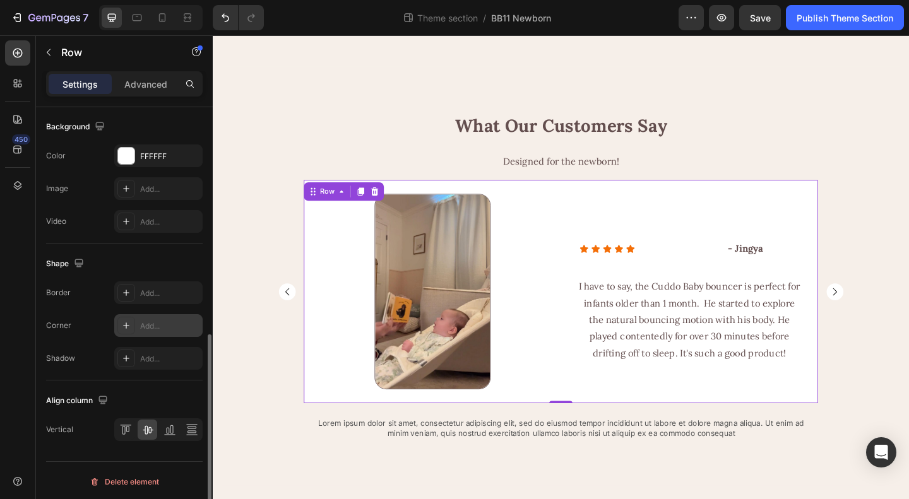
click at [145, 321] on div "Add..." at bounding box center [169, 326] width 59 height 11
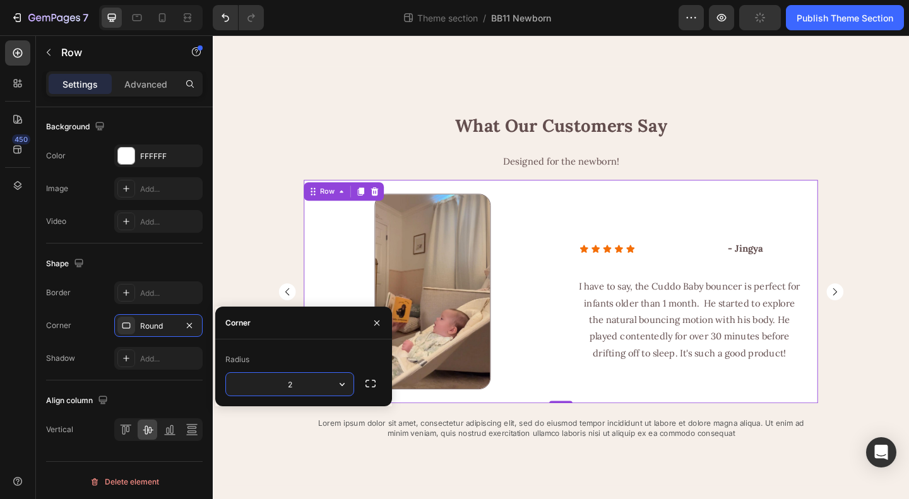
type input "20"
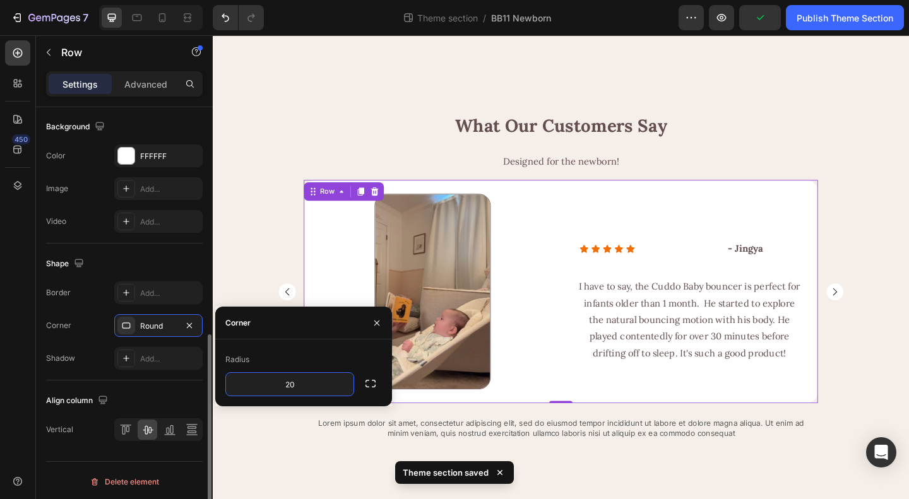
click at [133, 240] on div "Background The changes might be hidden by the video. Color FFFFFF Image Add... …" at bounding box center [124, 175] width 157 height 137
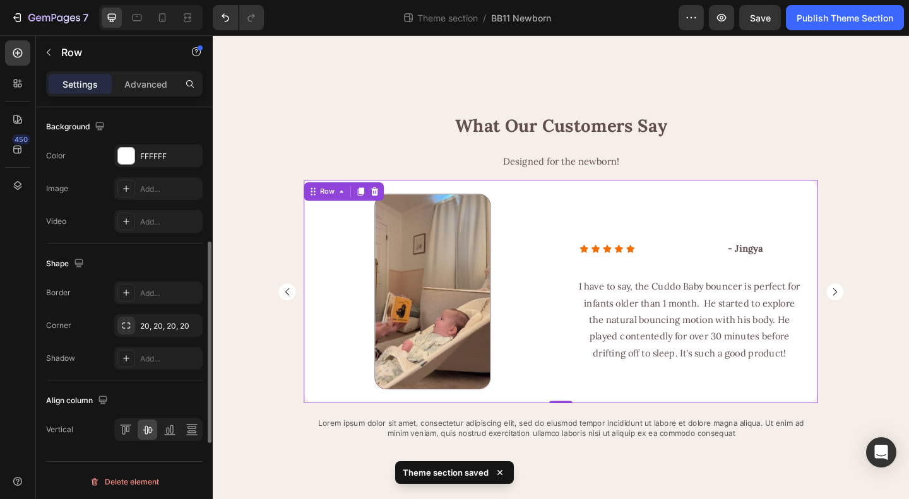
scroll to position [420, 0]
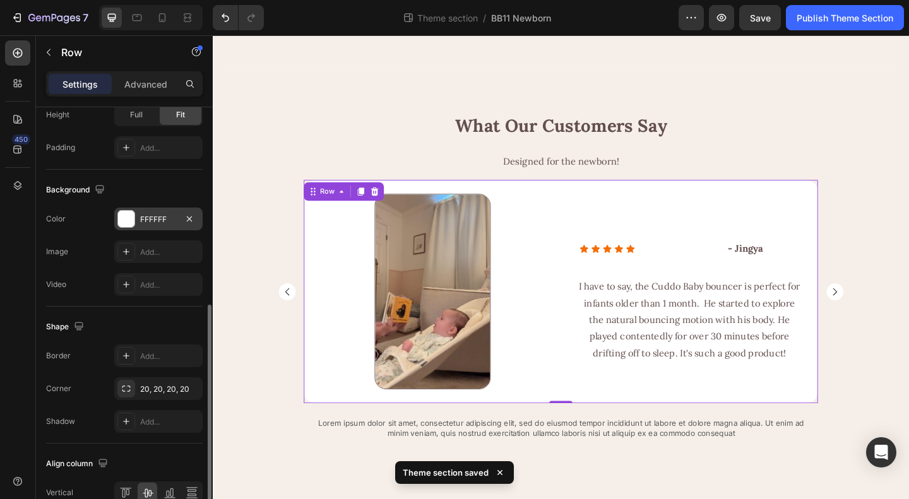
click at [141, 216] on div "FFFFFF" at bounding box center [158, 219] width 37 height 11
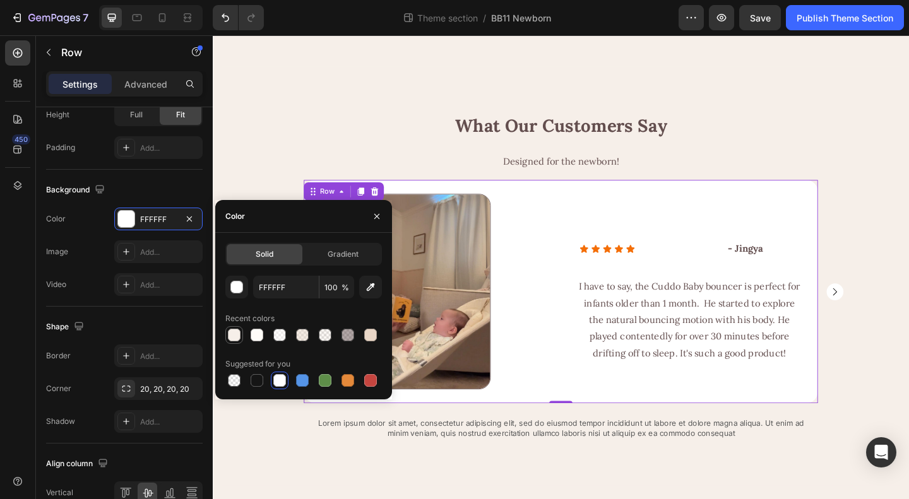
click at [230, 336] on div at bounding box center [234, 335] width 13 height 13
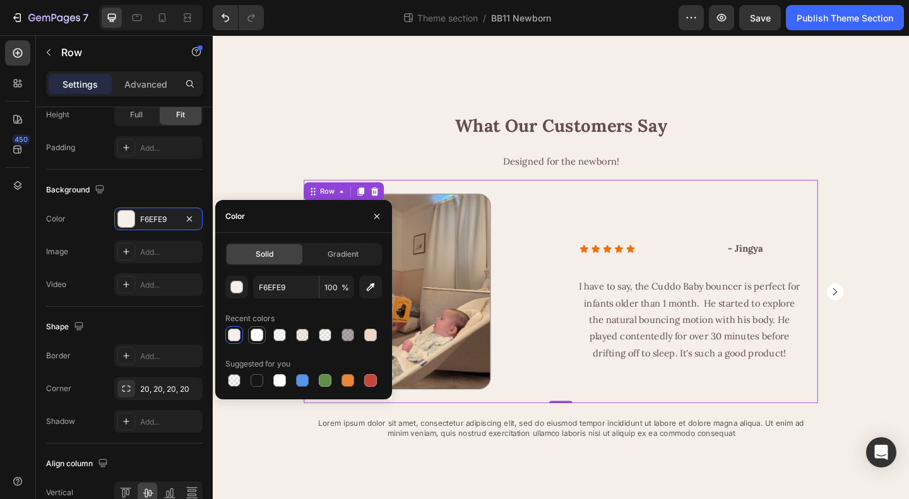
click at [254, 334] on div at bounding box center [257, 335] width 13 height 13
type input "FFFCF9"
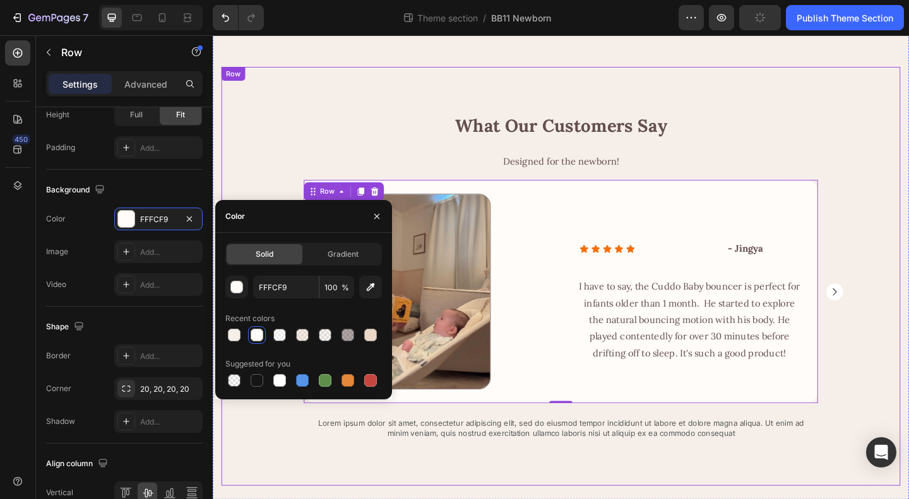
click at [908, 410] on div "What Our Customers Say Heading Designed for the newborn! Heading Image Row Icon…" at bounding box center [591, 307] width 738 height 375
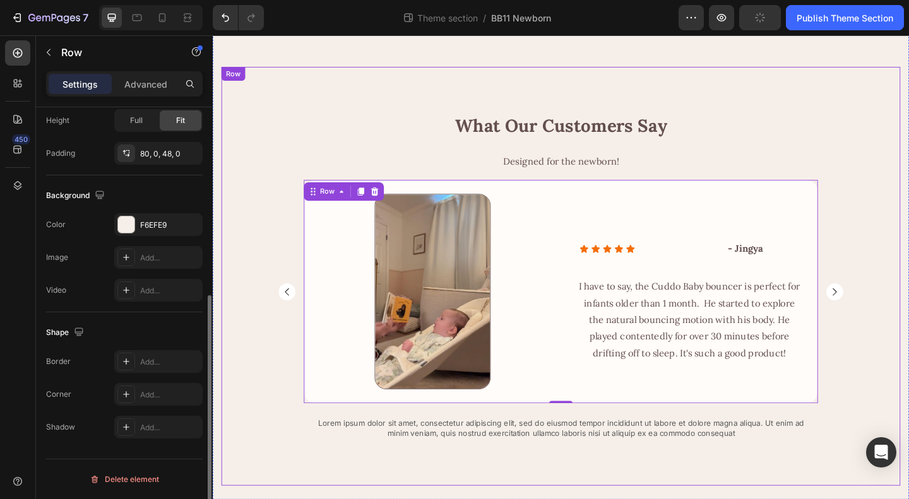
scroll to position [340, 0]
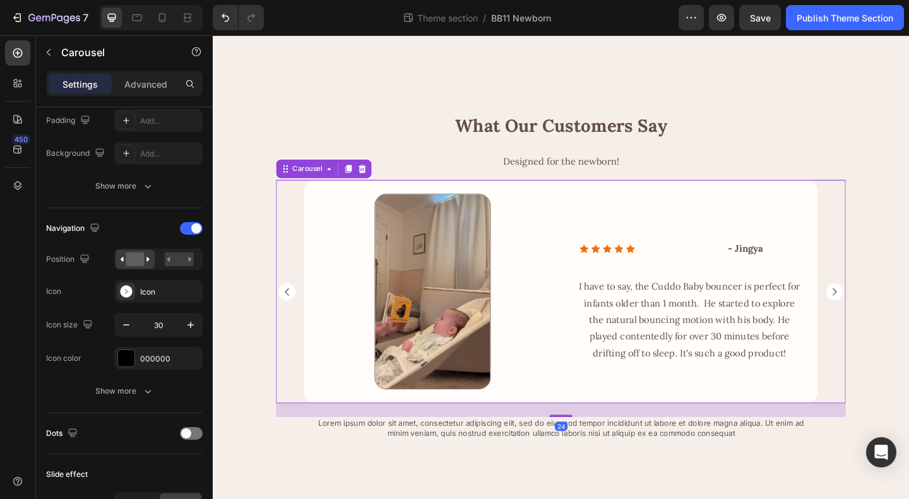
click at [886, 314] on rect "Carousel Next Arrow" at bounding box center [889, 314] width 18 height 18
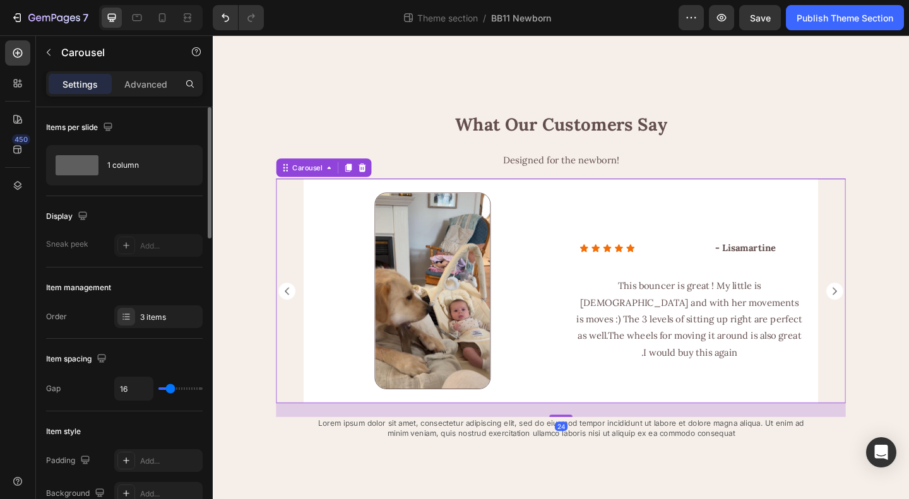
click at [886, 314] on rect "Carousel Next Arrow" at bounding box center [889, 313] width 18 height 18
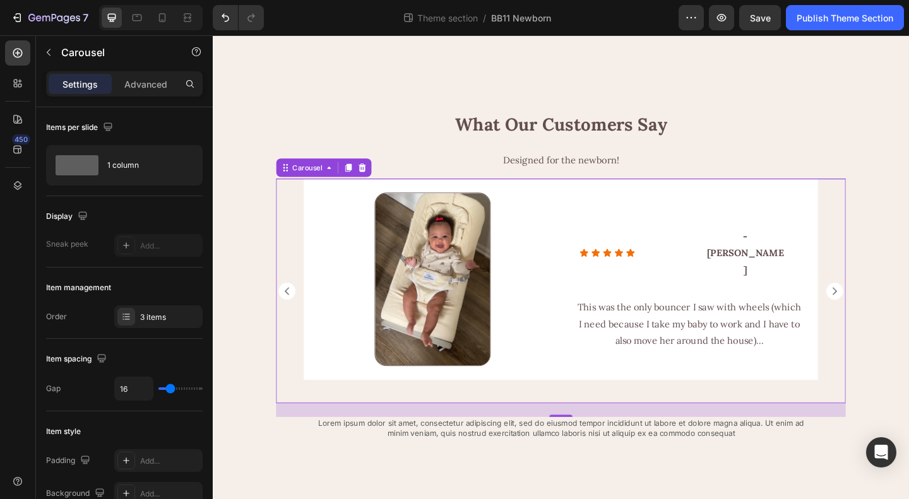
click at [292, 317] on rect "Carousel Back Arrow" at bounding box center [293, 313] width 18 height 18
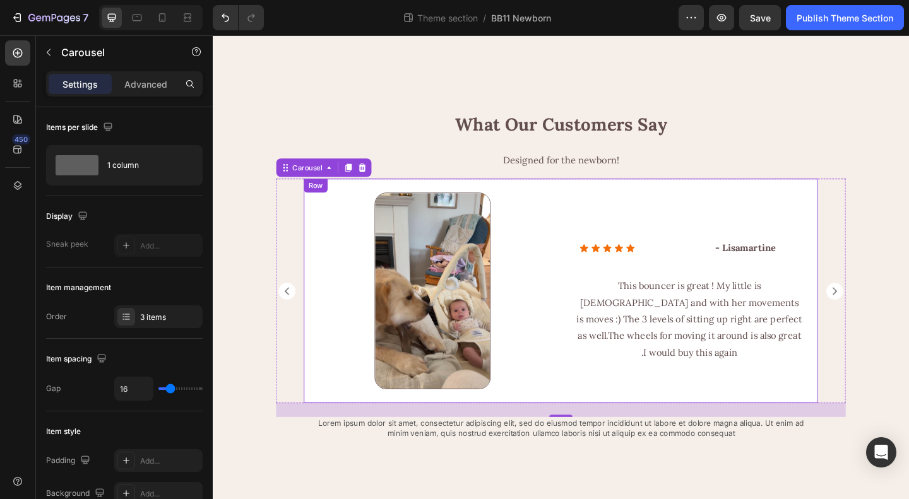
click at [783, 216] on div "Icon Icon Icon Icon Icon Icon List - Lisamartine Text Block Row Row This bounce…" at bounding box center [731, 313] width 280 height 244
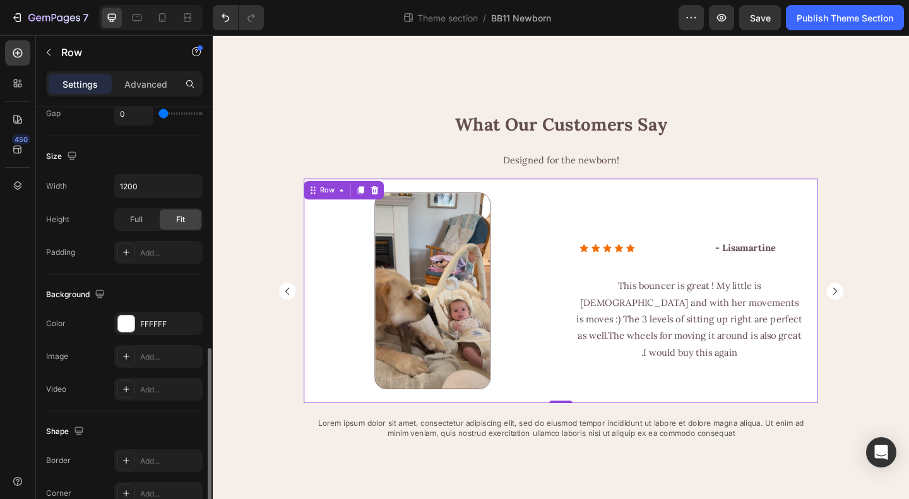
scroll to position [483, 0]
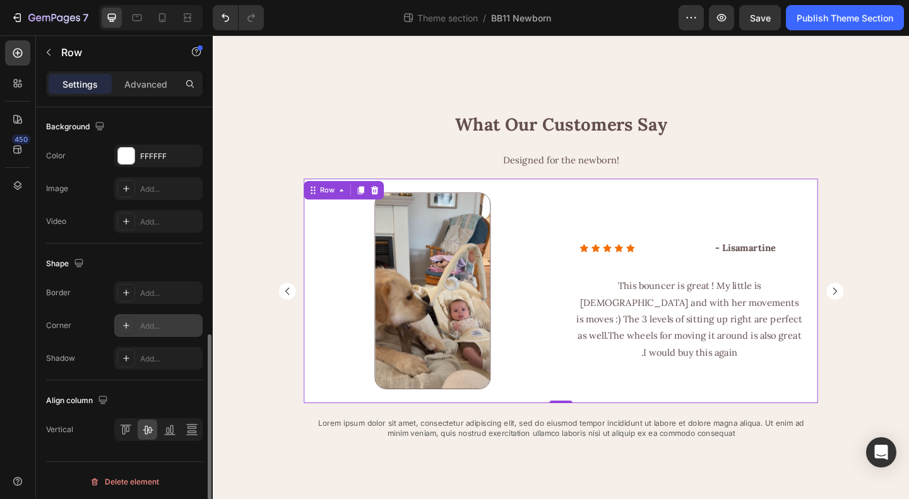
click at [146, 326] on div "Add..." at bounding box center [169, 326] width 59 height 11
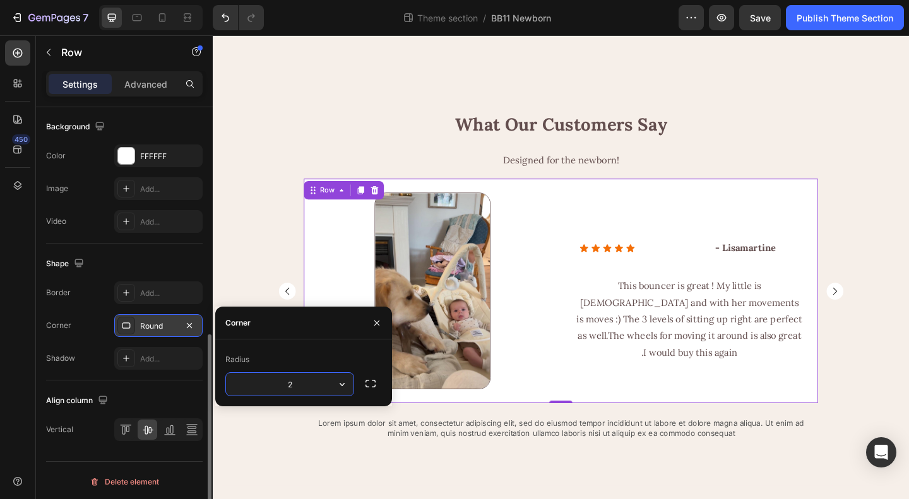
type input "20"
click at [125, 247] on div "Shape Border Add... Corner Round Shadow Add..." at bounding box center [124, 312] width 157 height 137
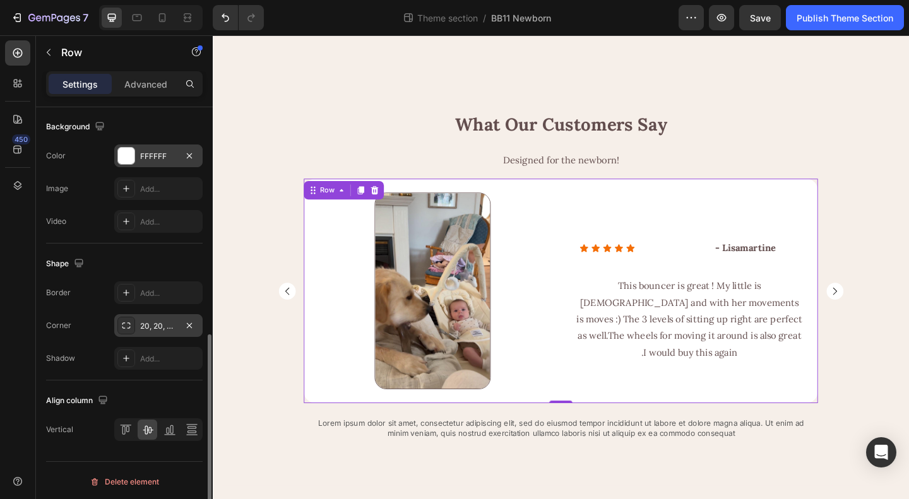
click at [149, 156] on div "FFFFFF" at bounding box center [158, 156] width 37 height 11
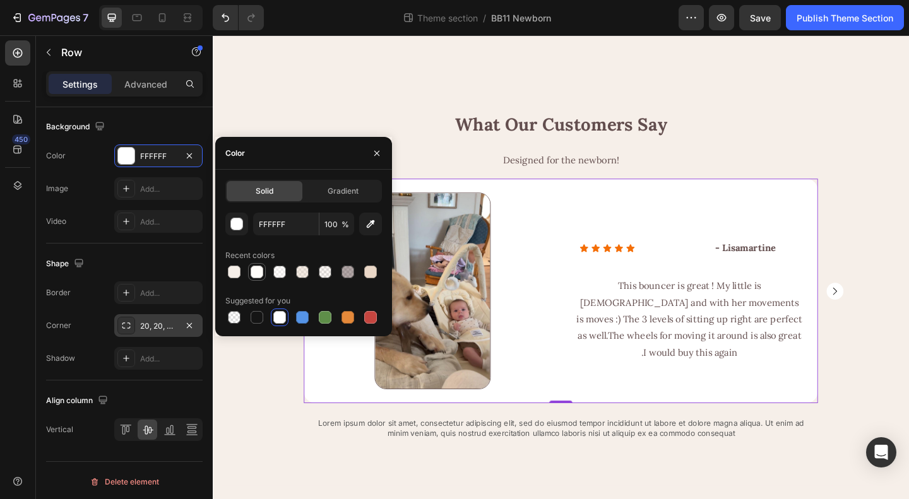
click at [257, 278] on div at bounding box center [257, 272] width 13 height 13
click at [230, 276] on div at bounding box center [234, 272] width 13 height 13
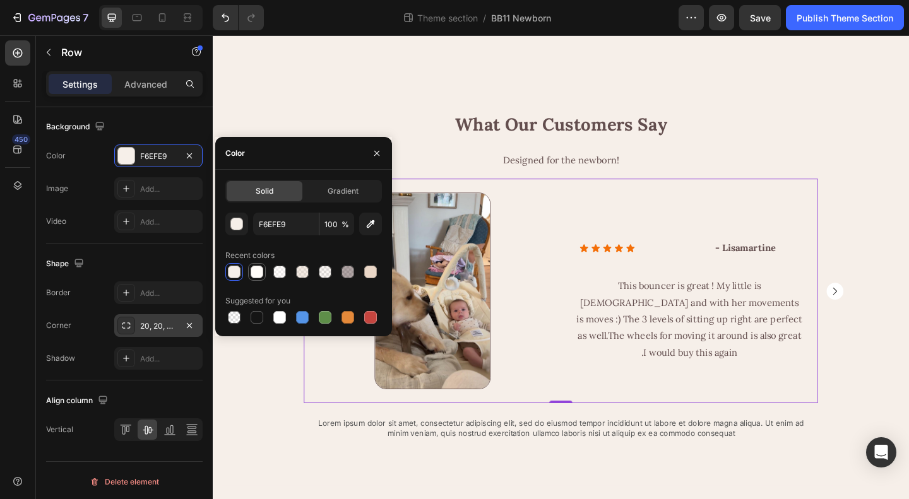
click at [256, 274] on div at bounding box center [257, 272] width 13 height 13
type input "FFFCF9"
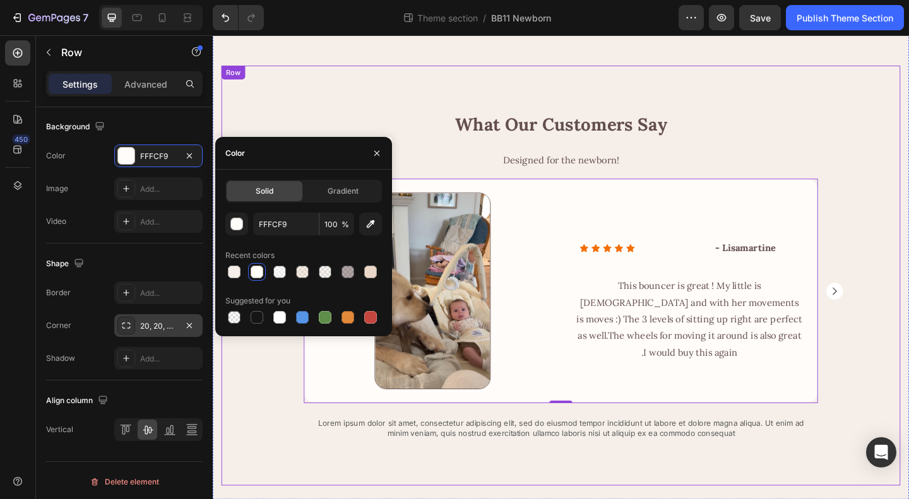
click at [899, 249] on div "What Our Customers Say Heading Designed for the newborn! Heading Image Row Icon…" at bounding box center [591, 307] width 738 height 376
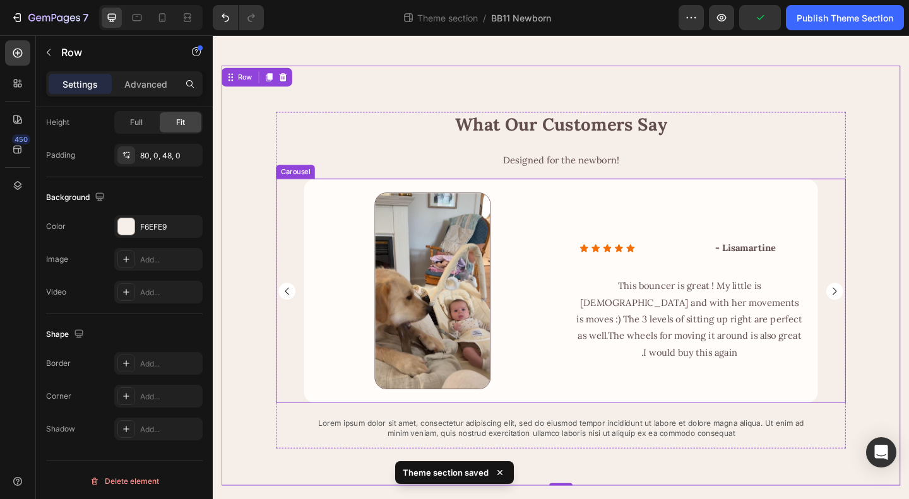
click at [892, 317] on rect "Carousel Next Arrow" at bounding box center [889, 313] width 18 height 18
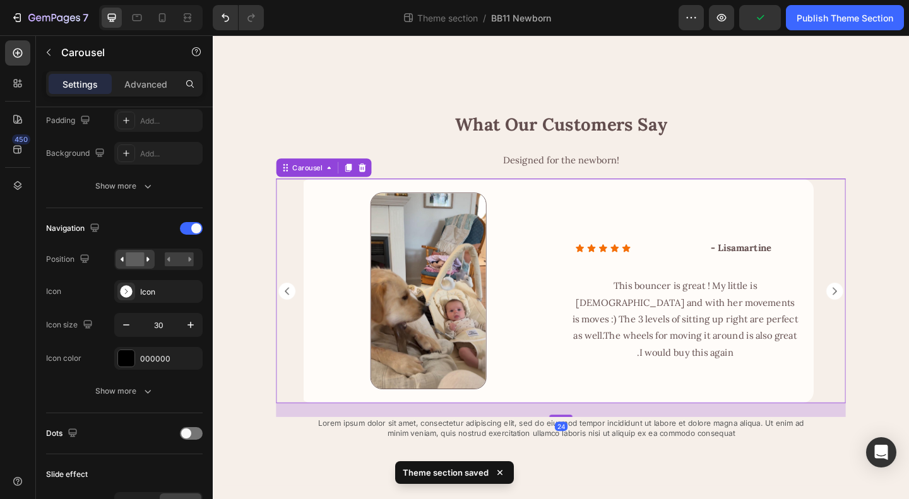
scroll to position [0, 0]
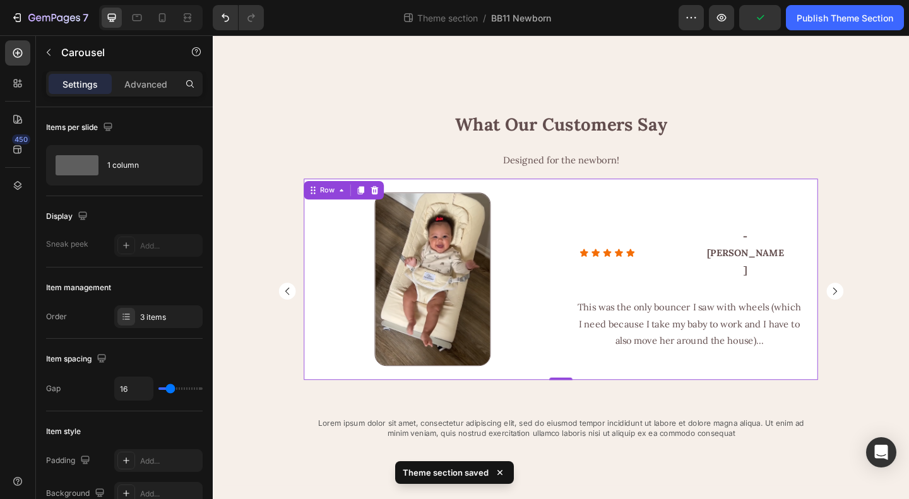
click at [725, 230] on div "Icon Icon Icon Icon Icon Icon List - [PERSON_NAME] C Text Block Row Row This wa…" at bounding box center [731, 300] width 280 height 219
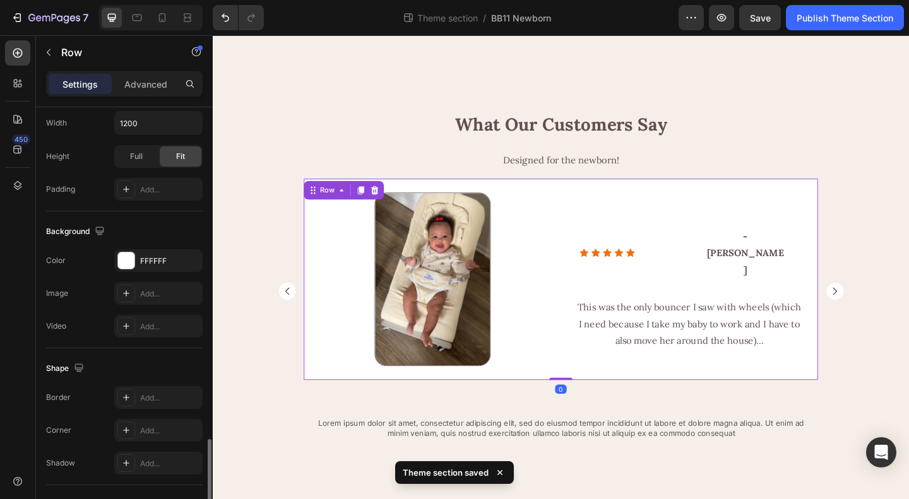
scroll to position [483, 0]
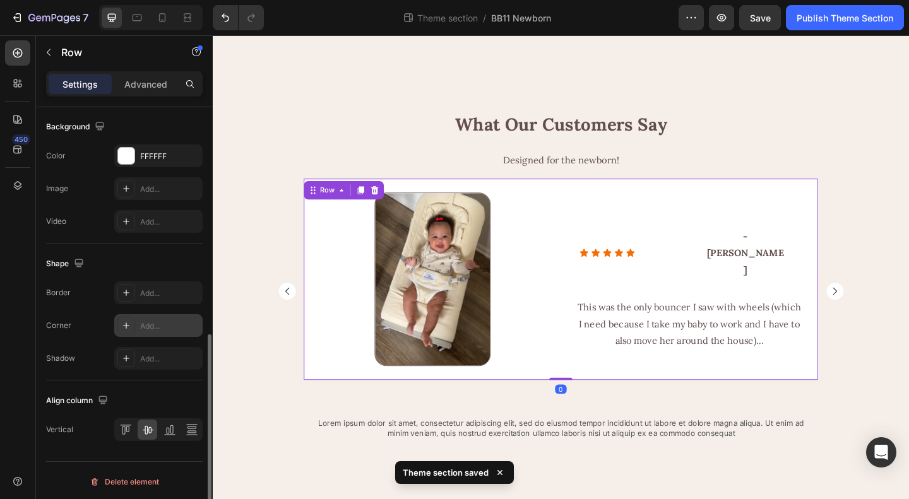
click at [140, 323] on div "Add..." at bounding box center [169, 326] width 59 height 11
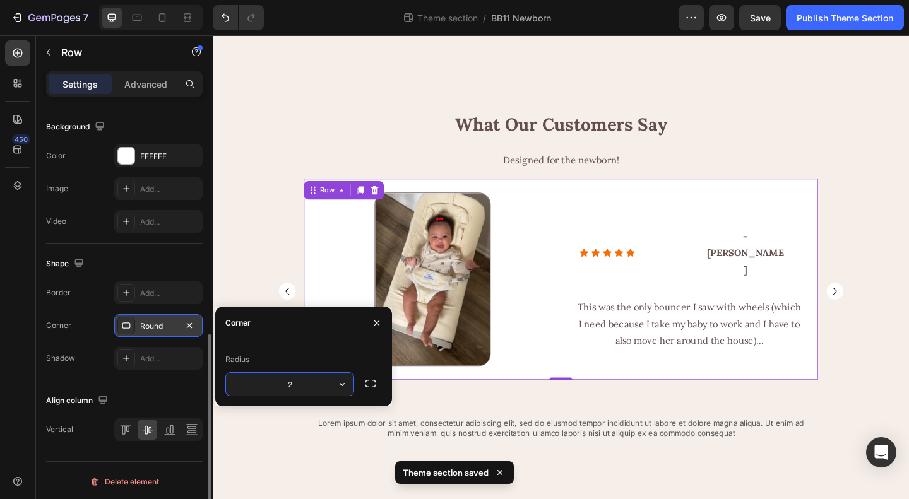
type input "20"
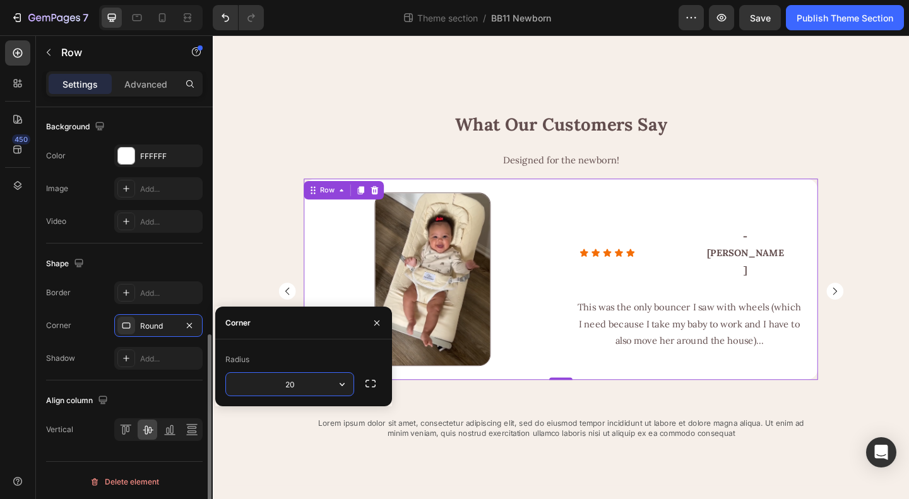
click at [160, 255] on div "Shape" at bounding box center [124, 264] width 157 height 20
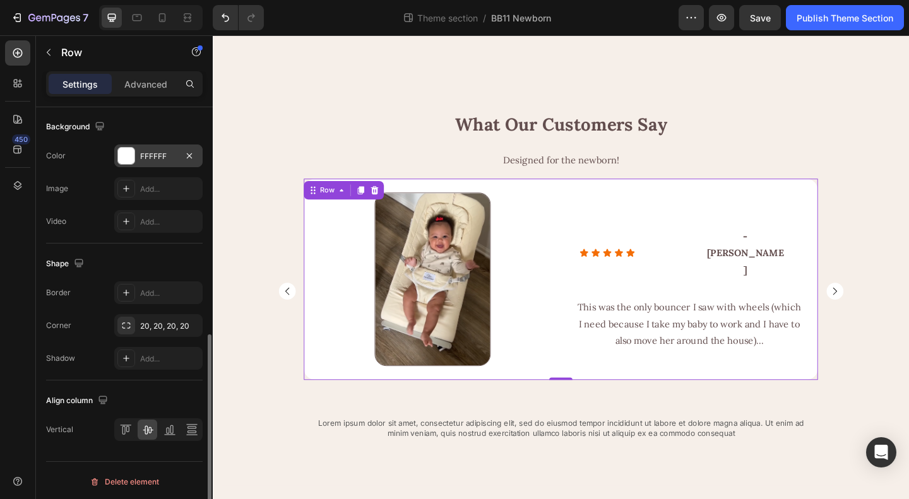
click at [170, 152] on div "FFFFFF" at bounding box center [158, 156] width 37 height 11
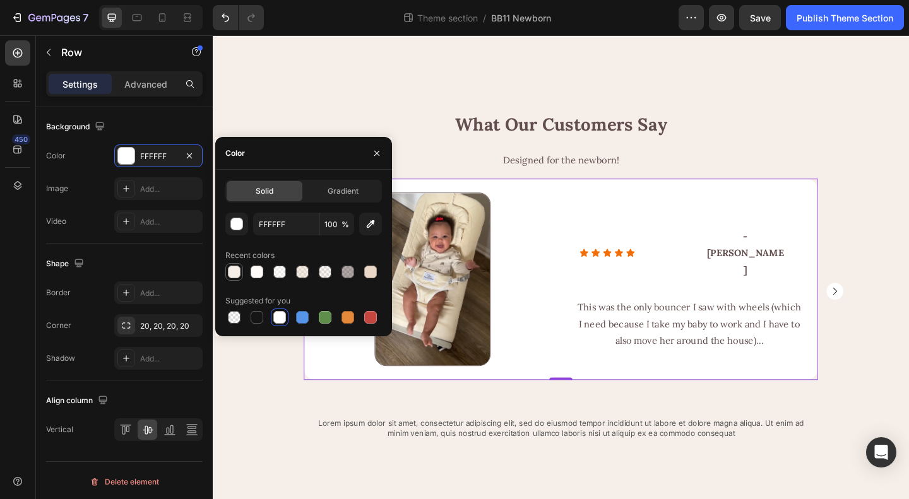
click at [234, 271] on div at bounding box center [234, 272] width 13 height 13
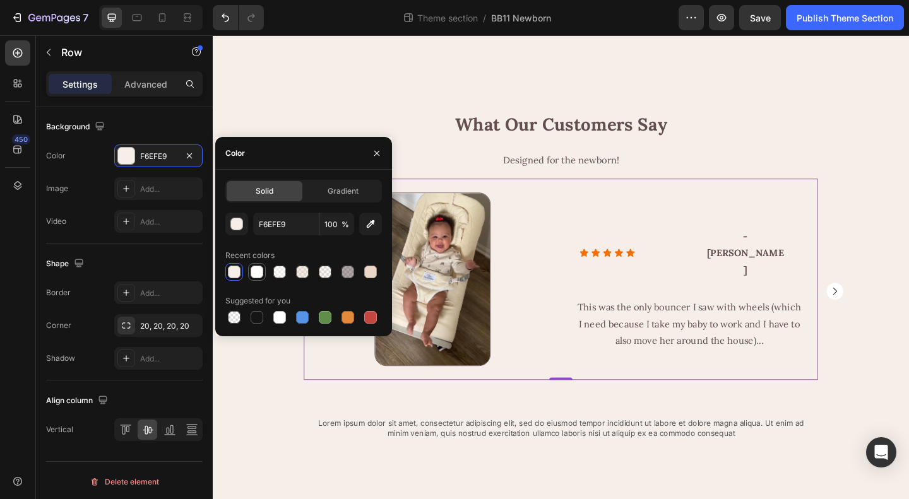
click at [252, 272] on div at bounding box center [257, 272] width 13 height 13
type input "FFFCF9"
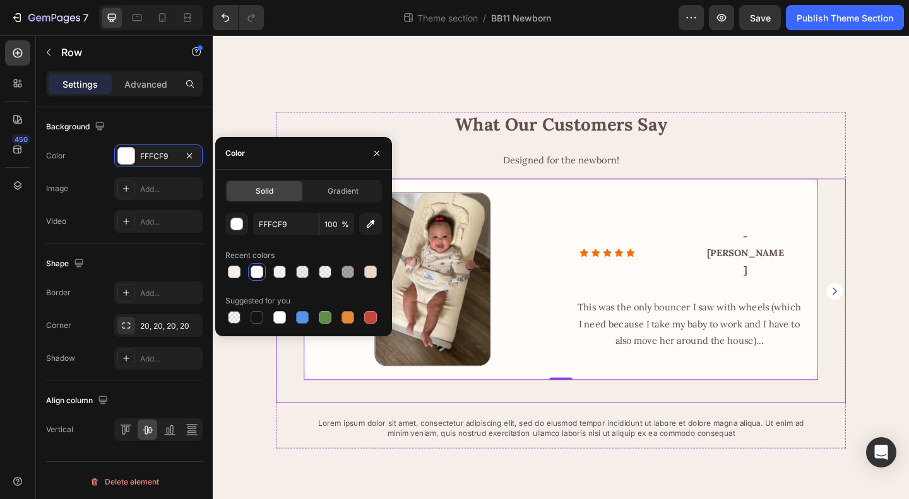
click at [892, 235] on div "Image Row Icon Icon Icon Icon Icon Icon List - Lisamartine Text Block Row Row T…" at bounding box center [591, 313] width 620 height 244
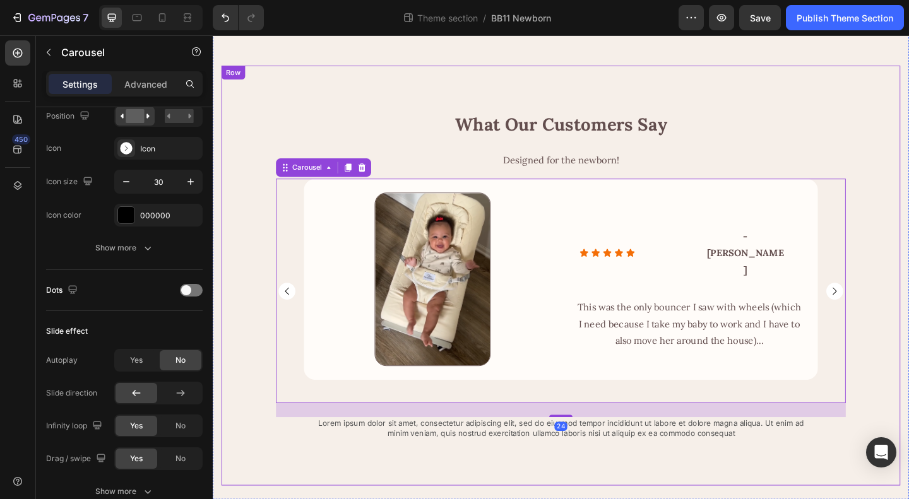
scroll to position [0, 0]
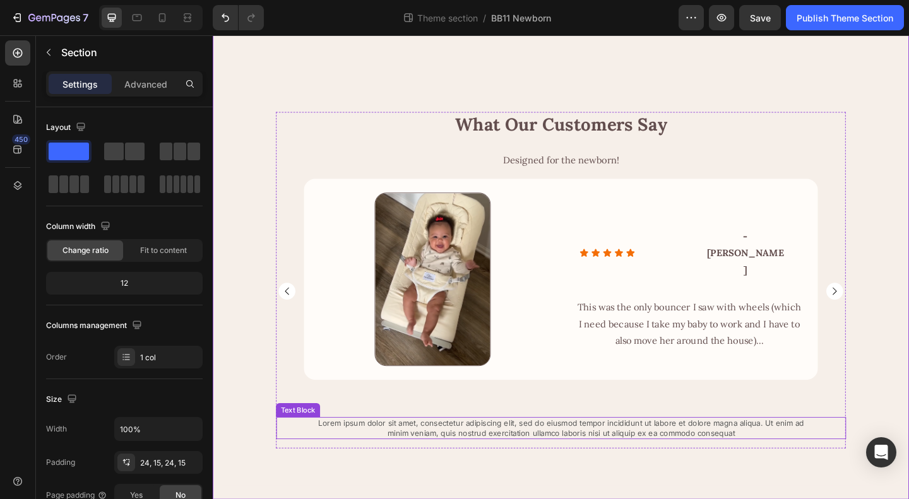
click at [726, 458] on p "Lorem ipsum dolor sit amet, consectetur adipiscing elit, sed do eiusmod tempor …" at bounding box center [591, 462] width 547 height 21
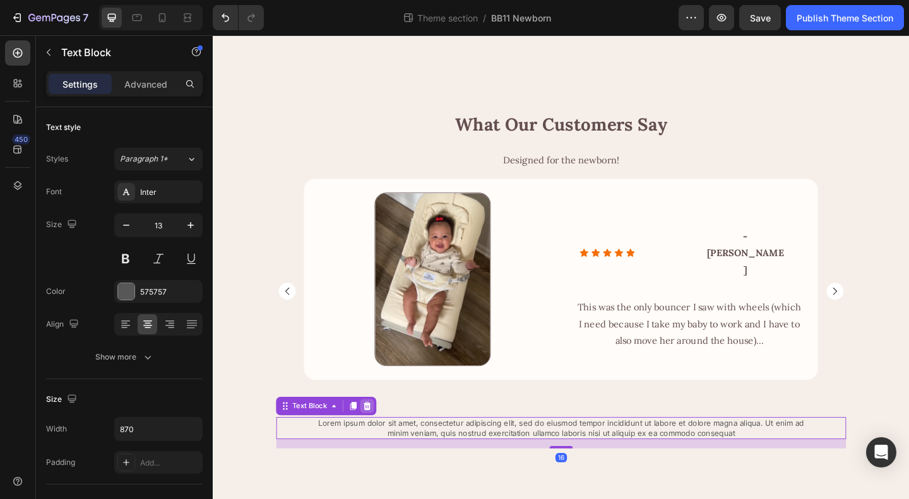
click at [376, 439] on icon at bounding box center [381, 439] width 10 height 10
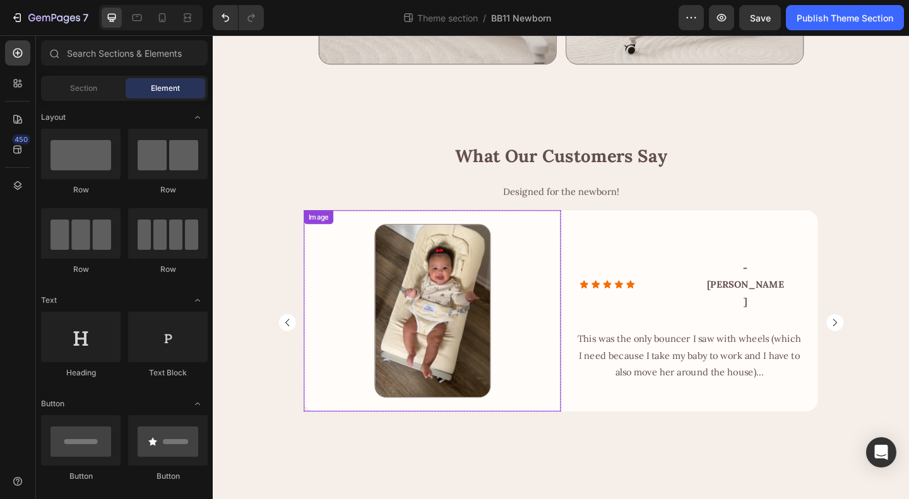
scroll to position [1636, 0]
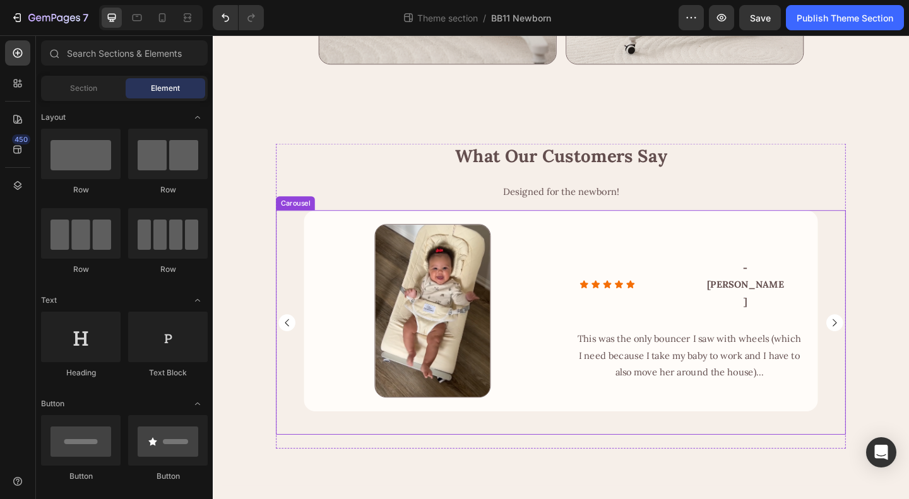
click at [758, 469] on div "Image Row Icon Icon Icon Icon Icon Icon List - Lisamartine Text Block Row Row T…" at bounding box center [591, 354] width 620 height 259
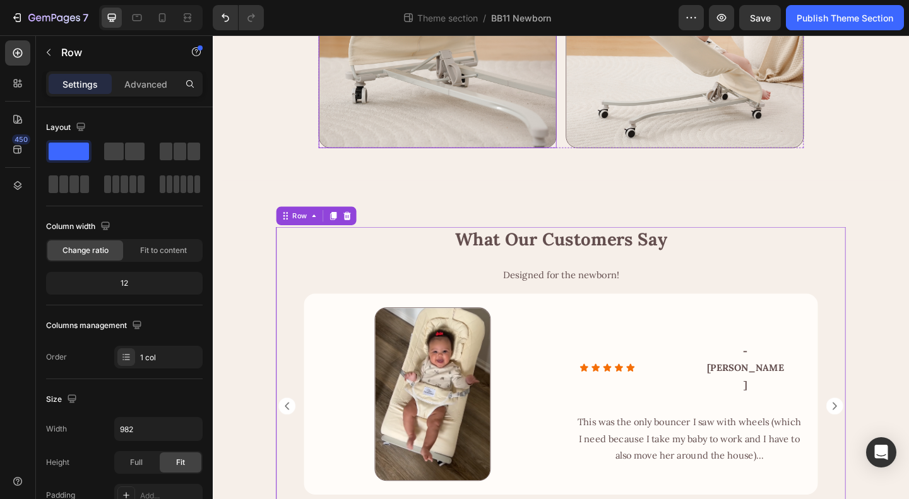
scroll to position [1510, 0]
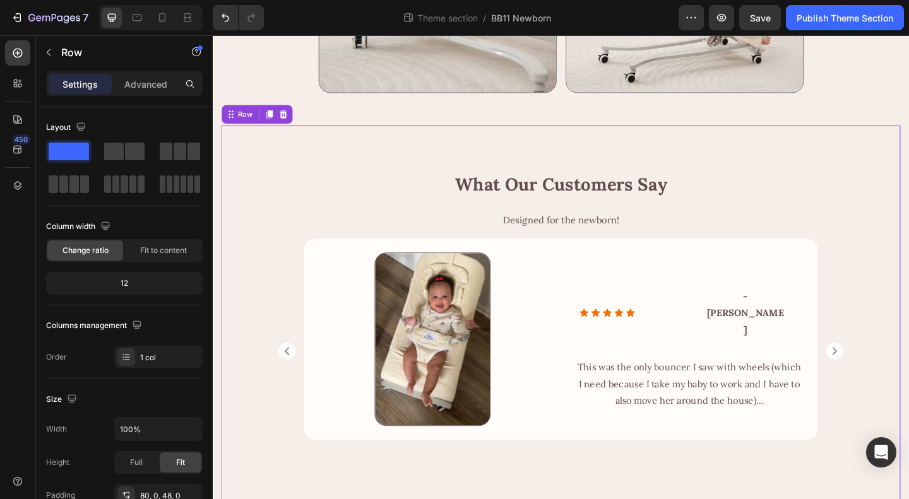
click at [649, 233] on div "What Our Customers Say Heading Designed for the newborn! Heading Image Row Icon…" at bounding box center [591, 344] width 738 height 423
click at [149, 85] on p "Advanced" at bounding box center [145, 84] width 43 height 13
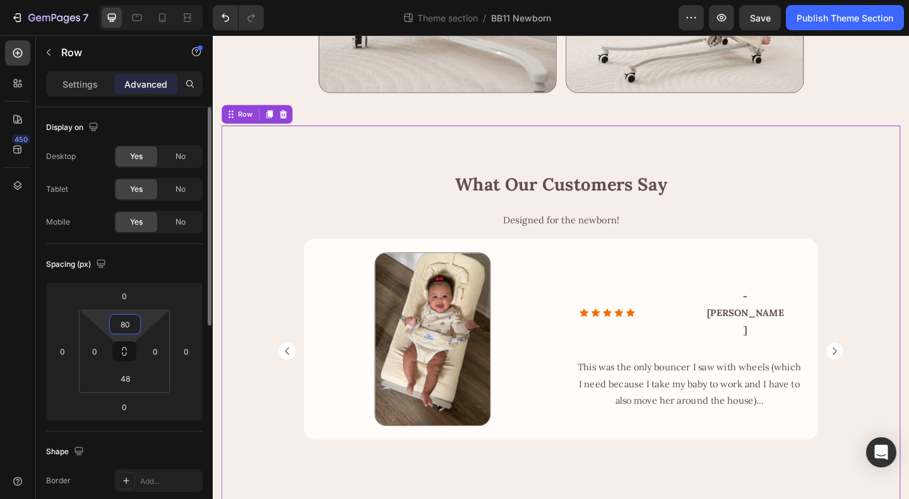
click at [127, 324] on input "80" at bounding box center [124, 324] width 25 height 19
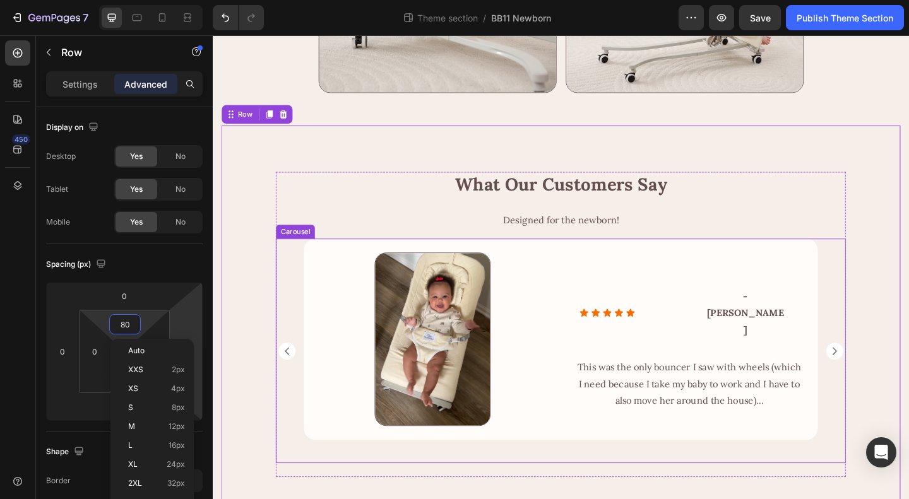
type input "0"
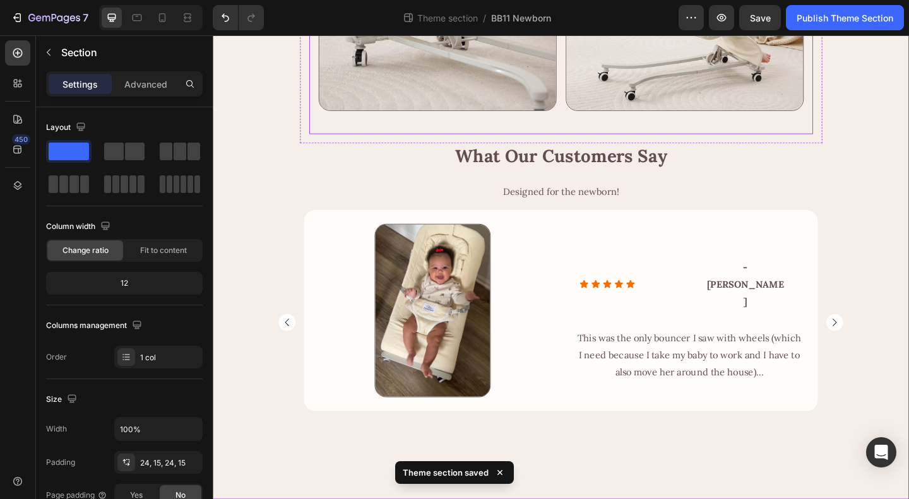
scroll to position [1586, 0]
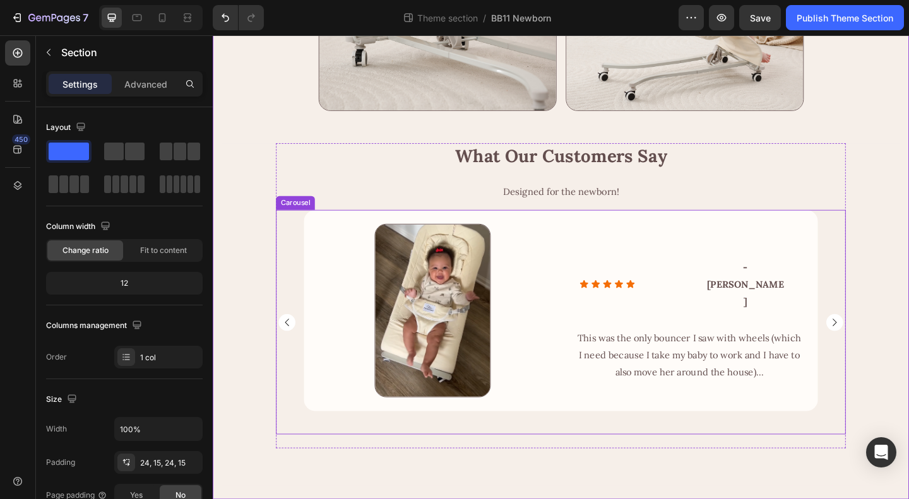
click at [884, 348] on rect "Carousel Next Arrow" at bounding box center [889, 347] width 18 height 18
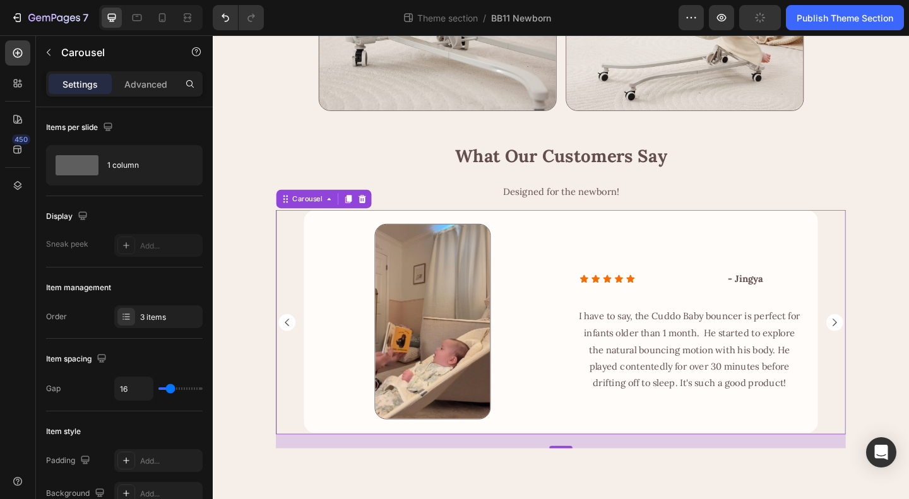
click at [292, 346] on icon "Carousel Back Arrow" at bounding box center [294, 347] width 4 height 8
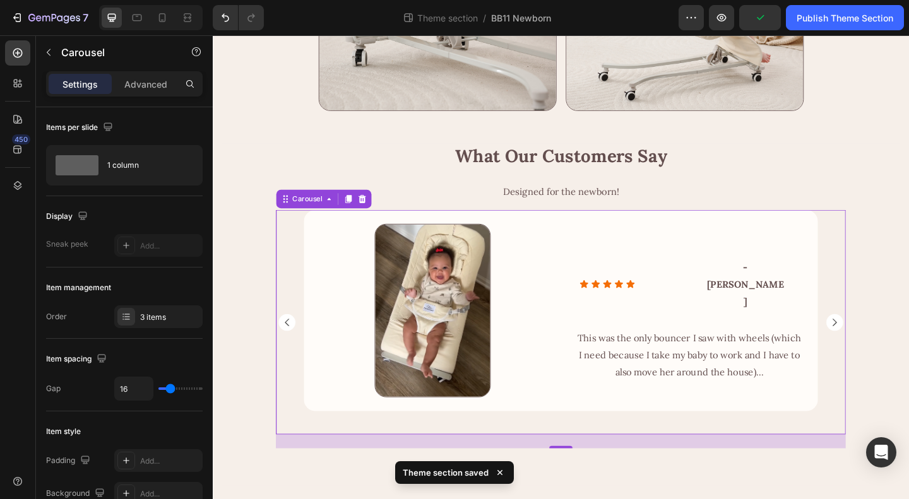
click at [292, 346] on icon "Carousel Back Arrow" at bounding box center [294, 347] width 4 height 8
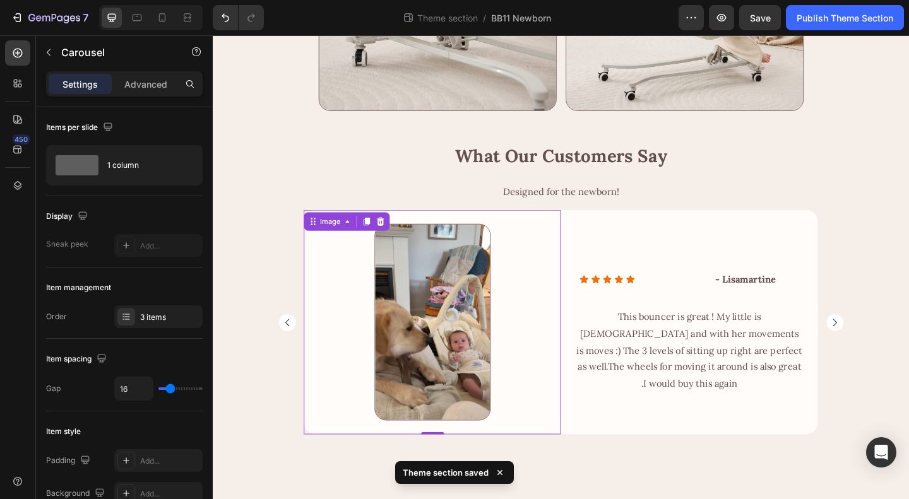
click at [530, 331] on div at bounding box center [451, 347] width 249 height 214
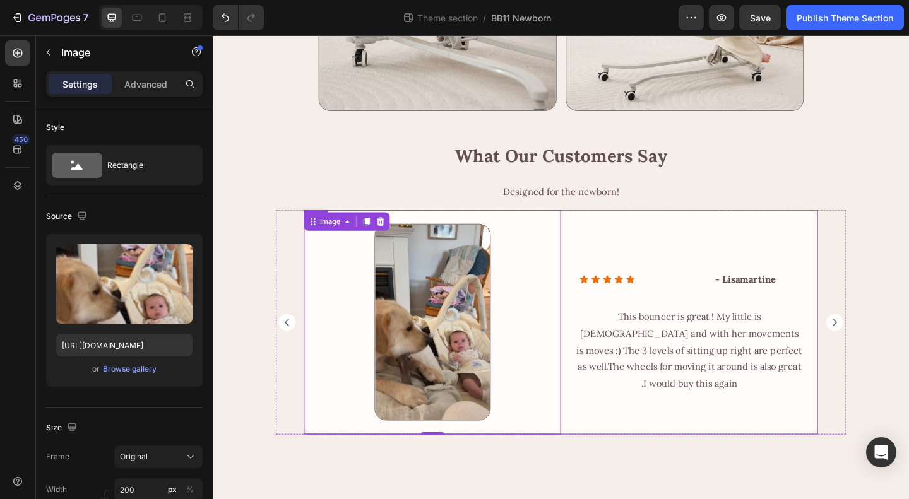
click at [617, 458] on div "Icon Icon Icon Icon Icon Icon List - Lisamartine Text Block Row Row This bounce…" at bounding box center [731, 347] width 280 height 244
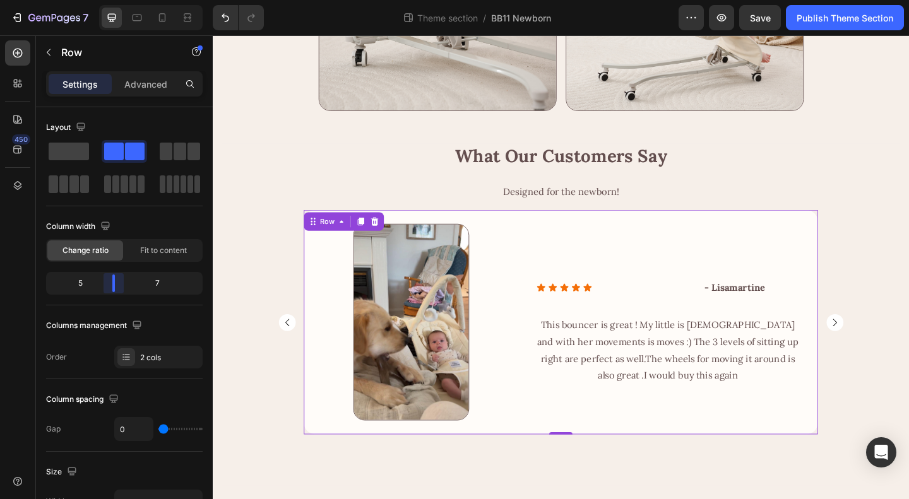
drag, startPoint x: 126, startPoint y: 284, endPoint x: 107, endPoint y: 282, distance: 19.7
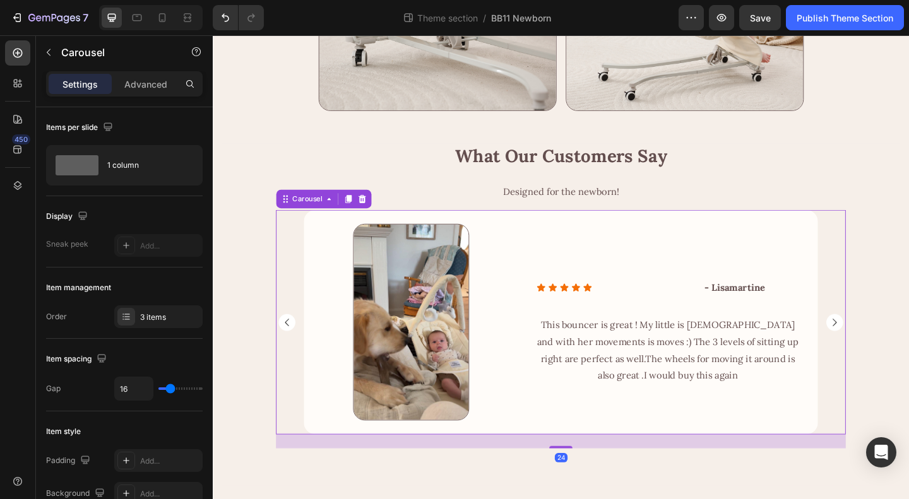
click at [888, 348] on rect "Carousel Next Arrow" at bounding box center [889, 347] width 18 height 18
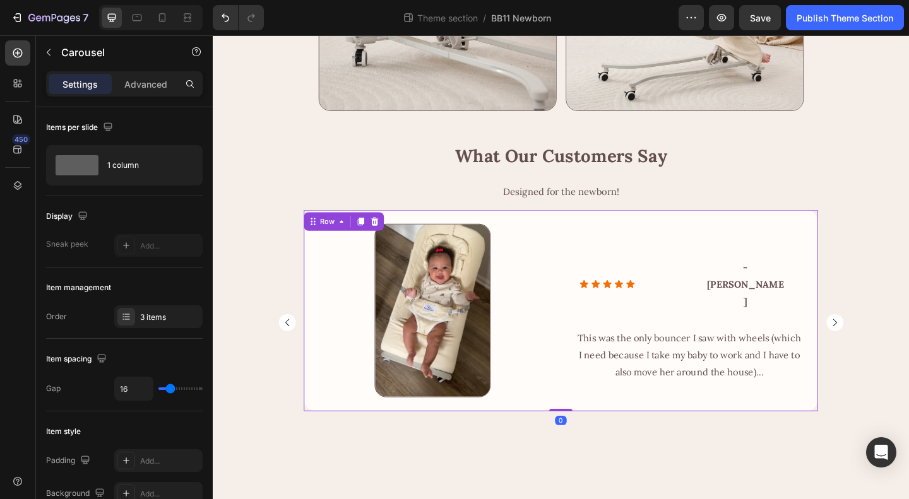
click at [652, 417] on div "Icon Icon Icon Icon Icon Icon List - [PERSON_NAME] C Text Block Row Row This wa…" at bounding box center [731, 334] width 280 height 219
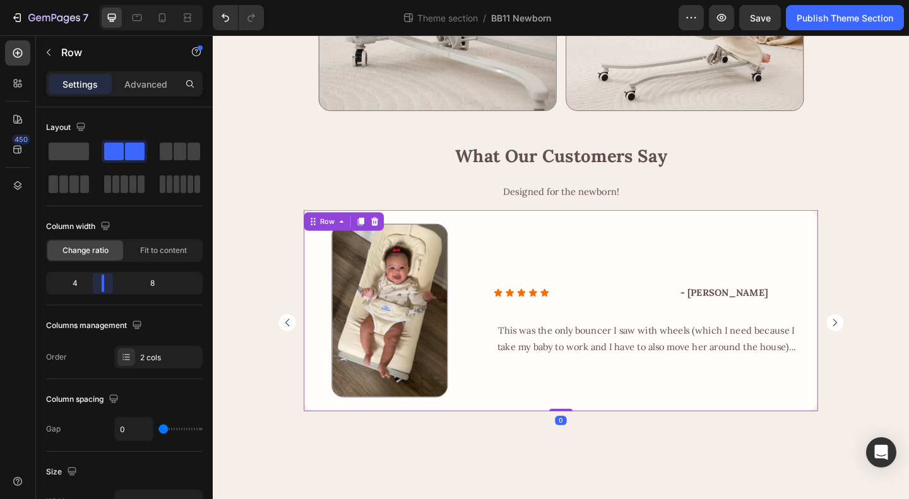
drag, startPoint x: 121, startPoint y: 285, endPoint x: 104, endPoint y: 282, distance: 17.2
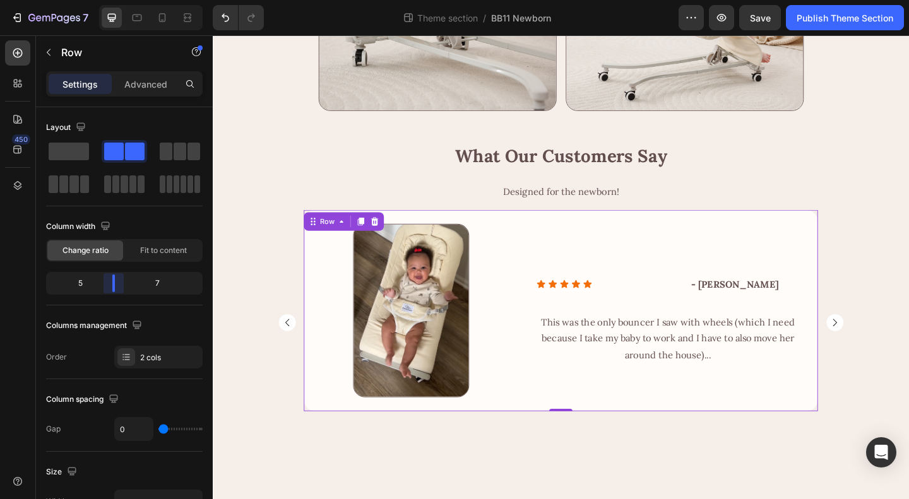
drag, startPoint x: 101, startPoint y: 282, endPoint x: 109, endPoint y: 282, distance: 7.6
click at [889, 348] on rect "Carousel Next Arrow" at bounding box center [889, 347] width 18 height 18
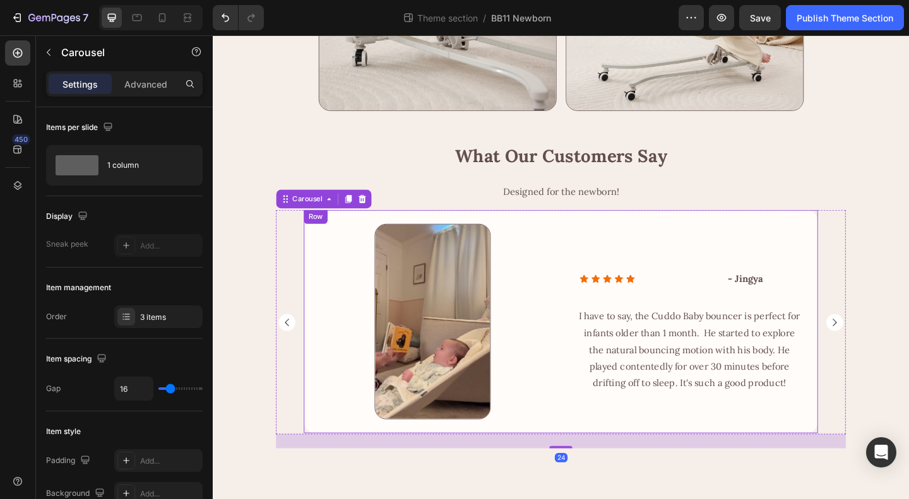
click at [629, 444] on div "Icon Icon Icon Icon Icon Icon List - Jingya Text Block Row Row I have to say, t…" at bounding box center [731, 346] width 280 height 243
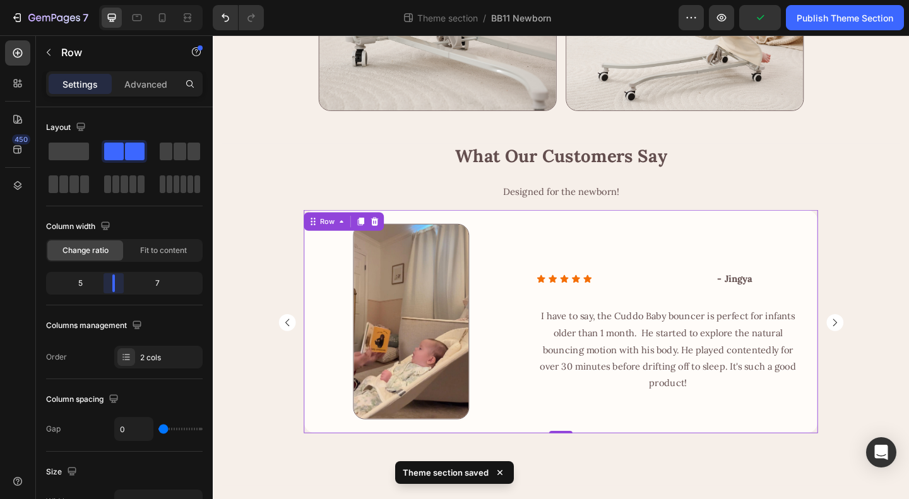
drag, startPoint x: 125, startPoint y: 285, endPoint x: 107, endPoint y: 283, distance: 18.4
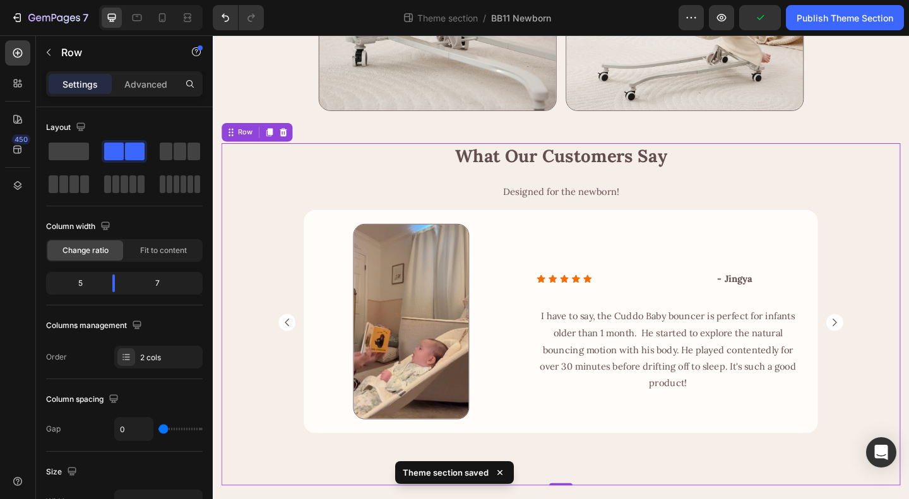
click at [908, 396] on div "What Our Customers Say Heading Designed for the newborn! Heading Image Row Icon…" at bounding box center [591, 324] width 738 height 342
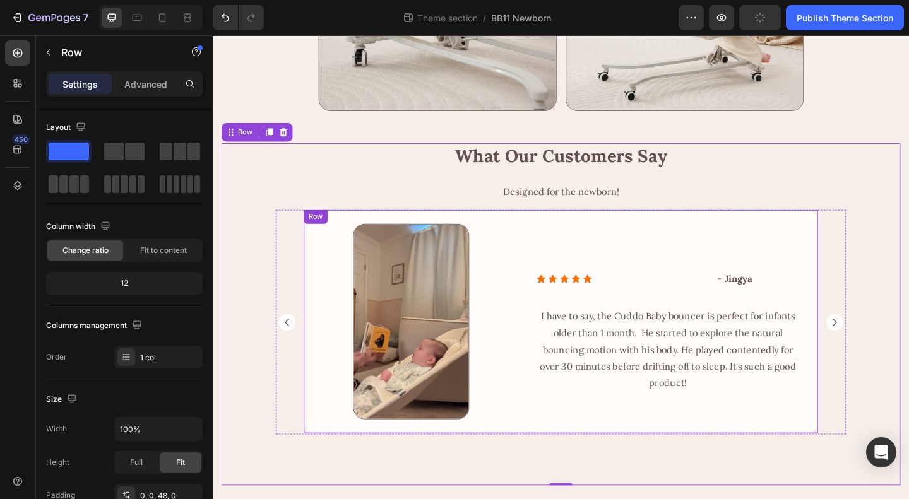
click at [624, 443] on div "Icon Icon Icon Icon Icon Icon List - Jingya Text Block Row Row I have to say, t…" at bounding box center [708, 346] width 326 height 243
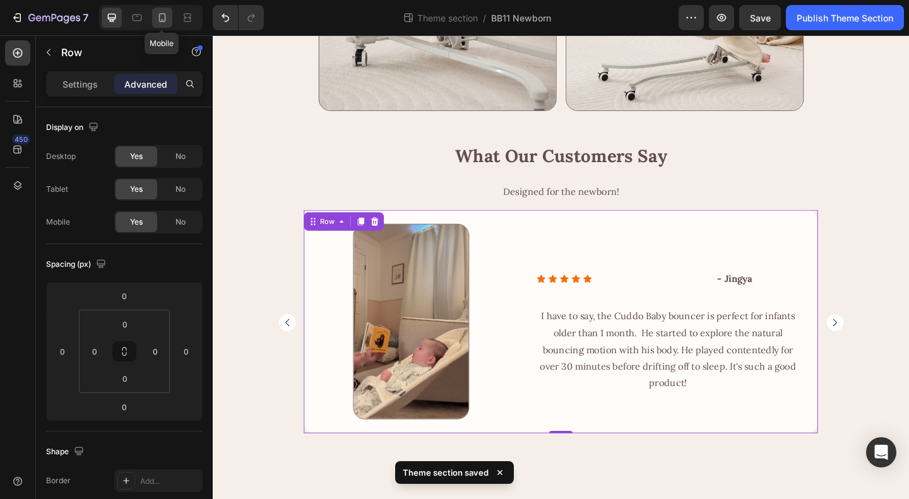
click at [158, 22] on icon at bounding box center [162, 17] width 13 height 13
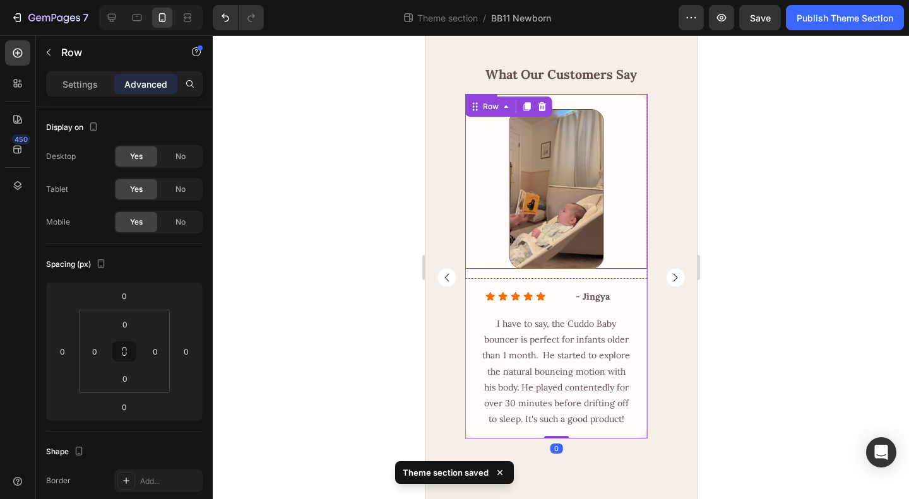
scroll to position [2070, 0]
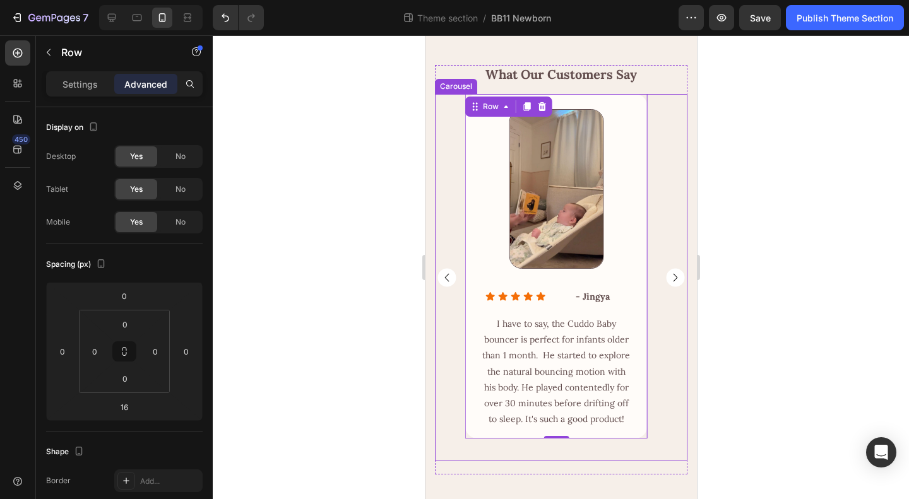
click at [661, 463] on div "Image Row Icon Icon Icon Icon Icon Icon List - Lisamartine Text Block Row Row T…" at bounding box center [560, 284] width 252 height 381
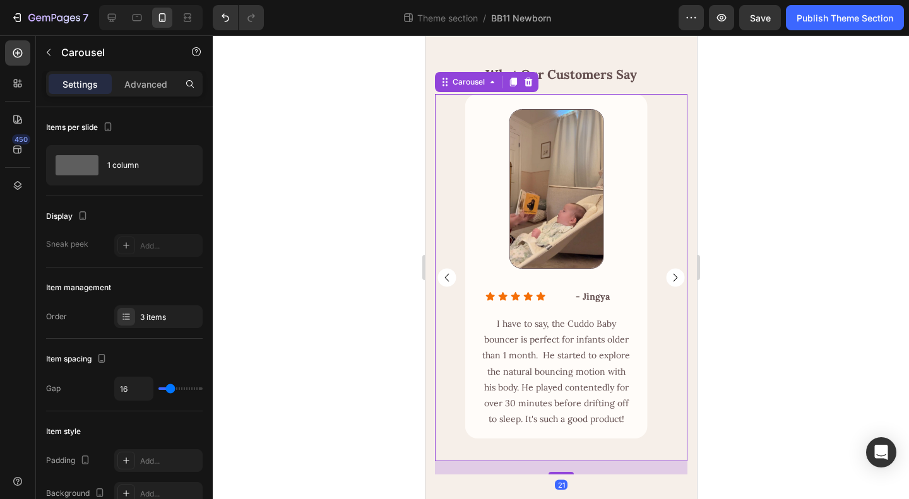
click at [669, 283] on rect "Carousel Next Arrow" at bounding box center [674, 278] width 18 height 18
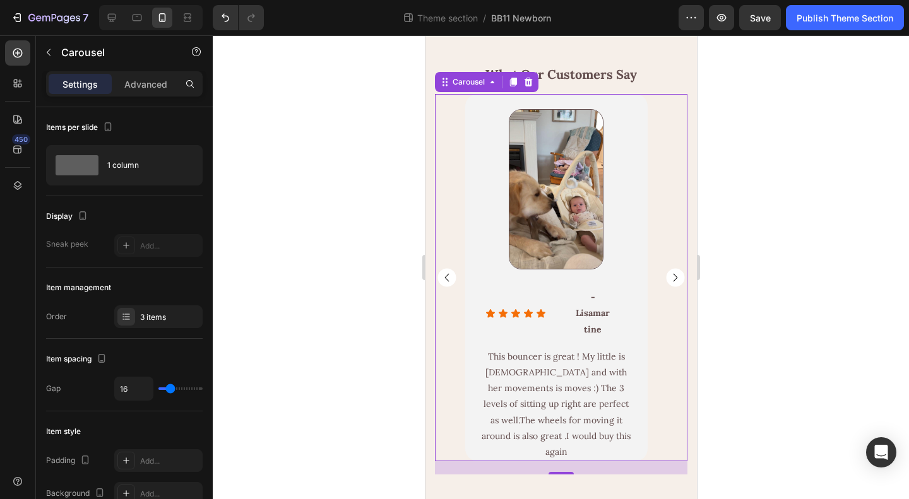
click at [666, 281] on rect "Carousel Next Arrow" at bounding box center [674, 278] width 18 height 18
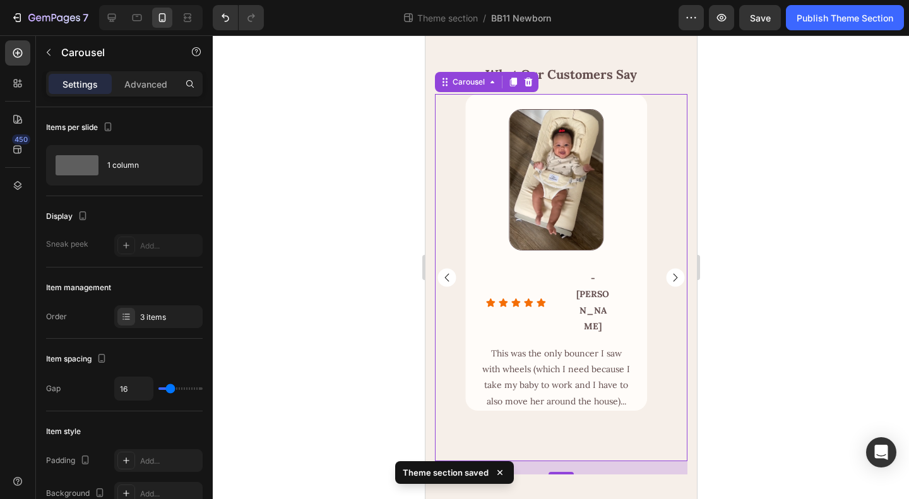
click at [451, 279] on rect "Carousel Back Arrow" at bounding box center [446, 278] width 18 height 18
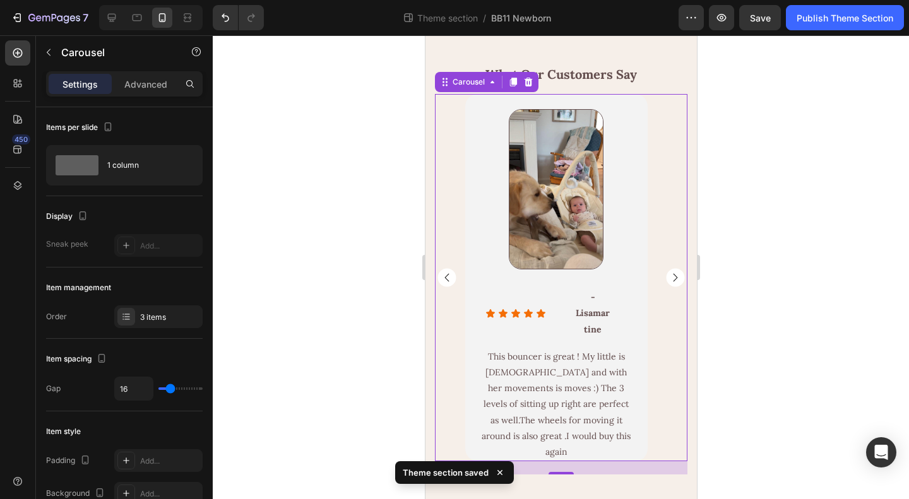
click at [451, 279] on rect "Carousel Back Arrow" at bounding box center [446, 278] width 18 height 18
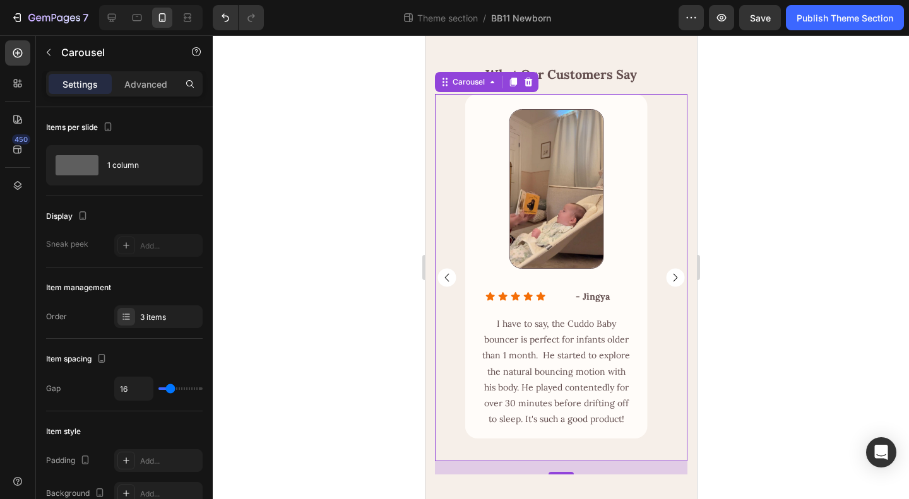
click at [666, 281] on rect "Carousel Next Arrow" at bounding box center [674, 278] width 18 height 18
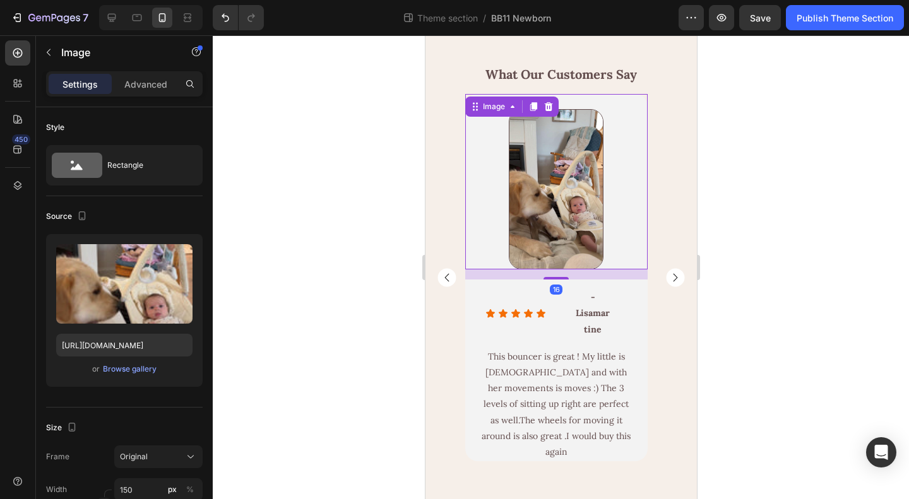
click at [634, 255] on div "Image 16" at bounding box center [556, 181] width 182 height 175
click at [633, 277] on div "16" at bounding box center [556, 274] width 182 height 10
click at [634, 281] on div "Icon Icon Icon Icon Icon Icon List - Lisamartine Text Block Row Row" at bounding box center [556, 314] width 182 height 68
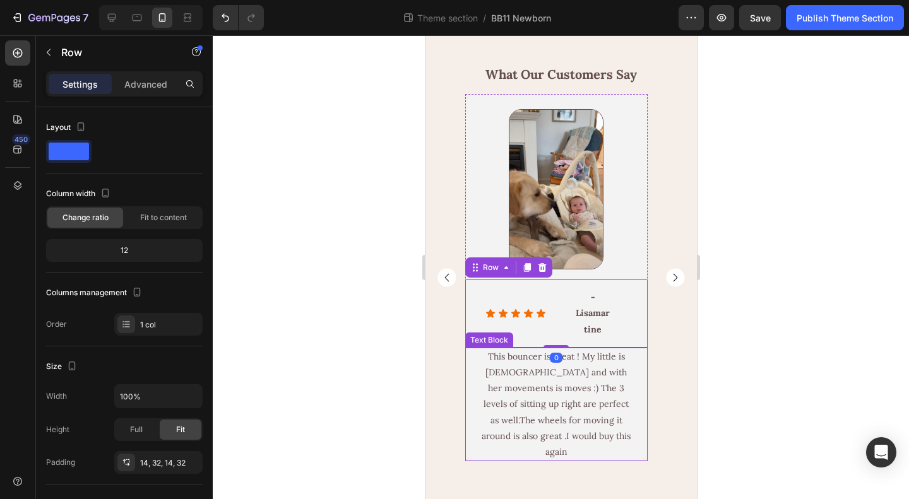
click at [476, 455] on div "This bouncer is great ! My little is [DEMOGRAPHIC_DATA] and with her movements …" at bounding box center [556, 405] width 182 height 114
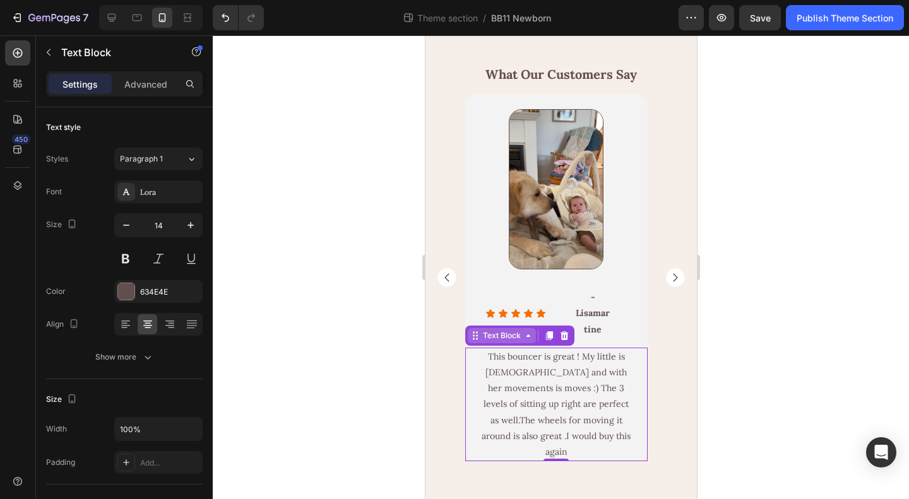
click at [487, 336] on div "Text Block" at bounding box center [501, 335] width 43 height 11
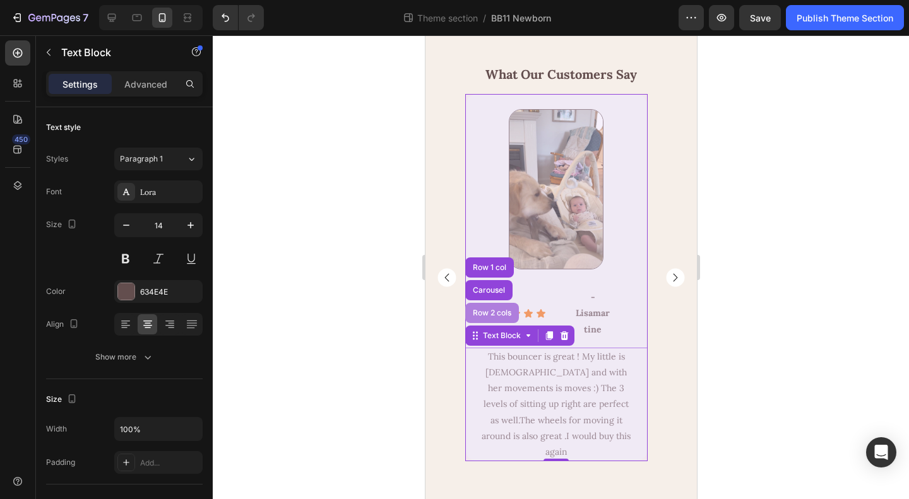
click at [485, 309] on div "Row 2 cols" at bounding box center [492, 313] width 44 height 8
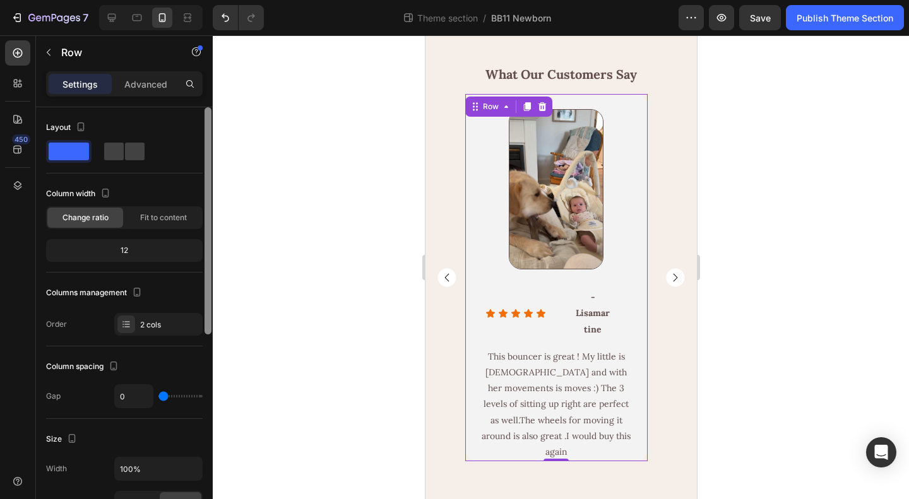
scroll to position [252, 0]
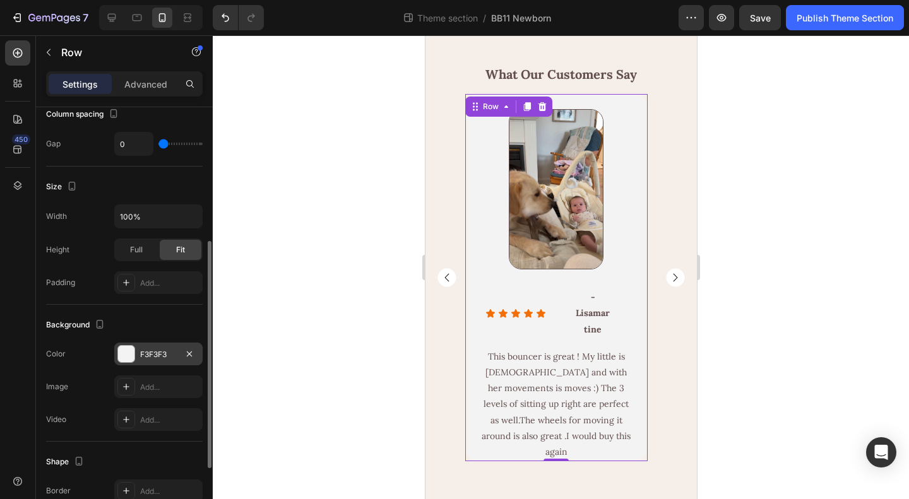
click at [162, 350] on div "F3F3F3" at bounding box center [158, 354] width 37 height 11
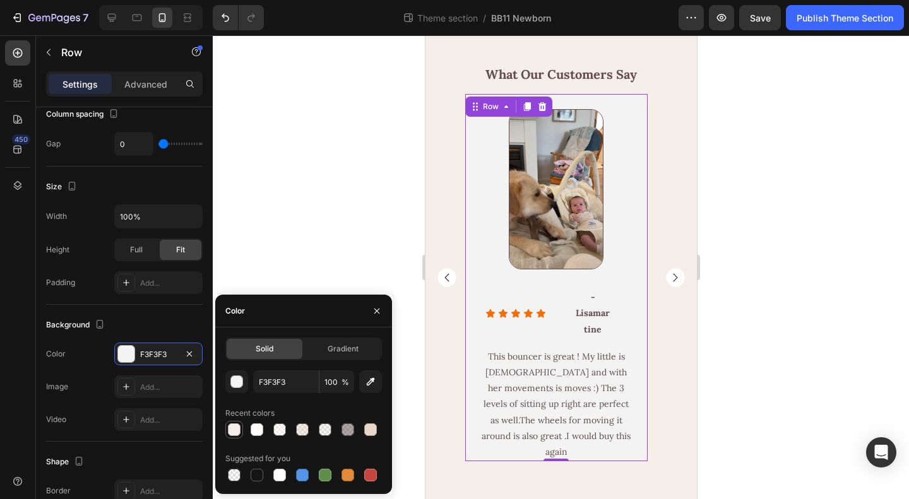
click at [237, 436] on div at bounding box center [234, 429] width 15 height 15
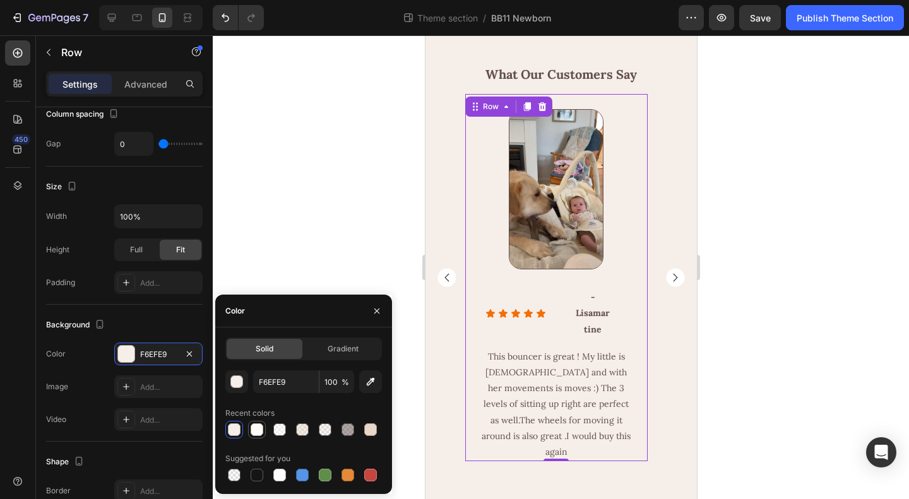
click at [253, 432] on div at bounding box center [257, 429] width 13 height 13
type input "FFFCF9"
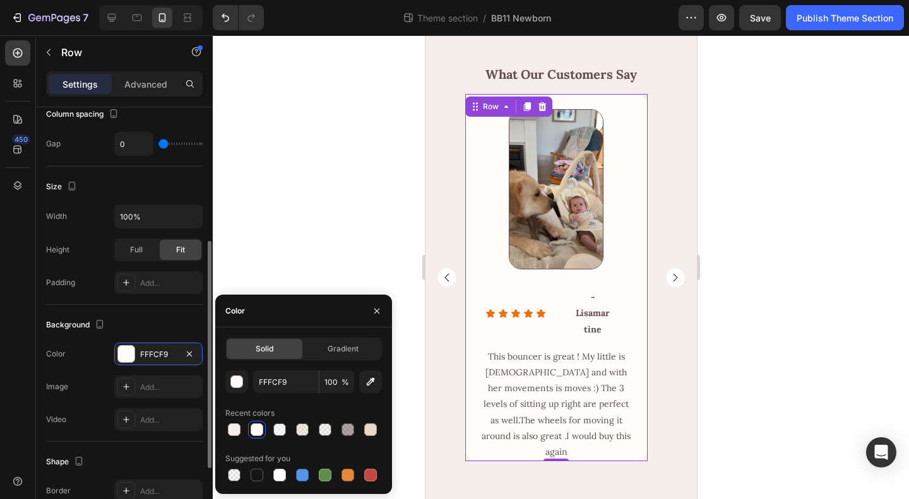
click at [174, 310] on div "Background The changes might be hidden by the video. Color FFFCF9 Image Add... …" at bounding box center [124, 373] width 157 height 137
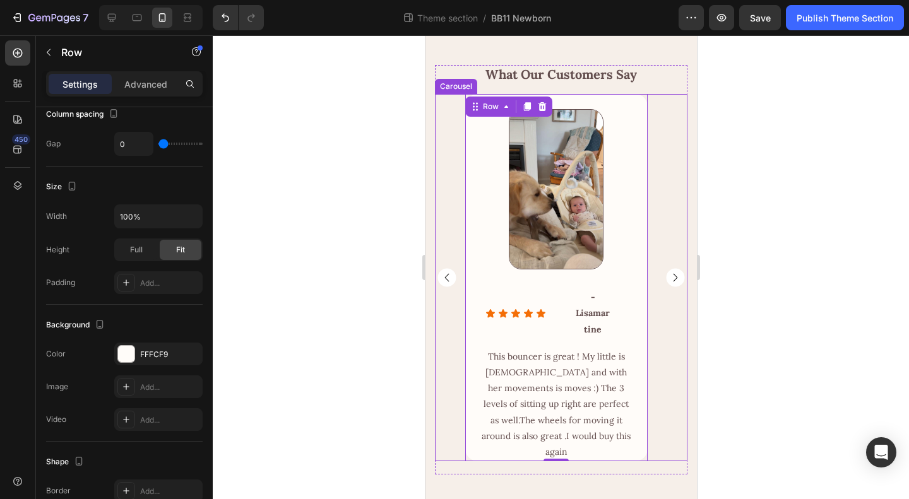
click at [667, 427] on div "Image Row Icon Icon Icon Icon Icon Icon List - Lisamartine Text Block Row Row T…" at bounding box center [560, 277] width 252 height 367
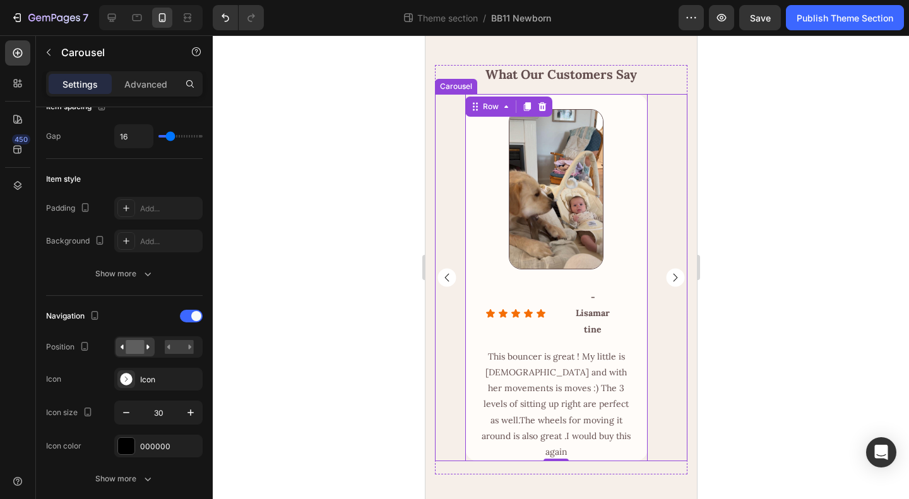
scroll to position [0, 0]
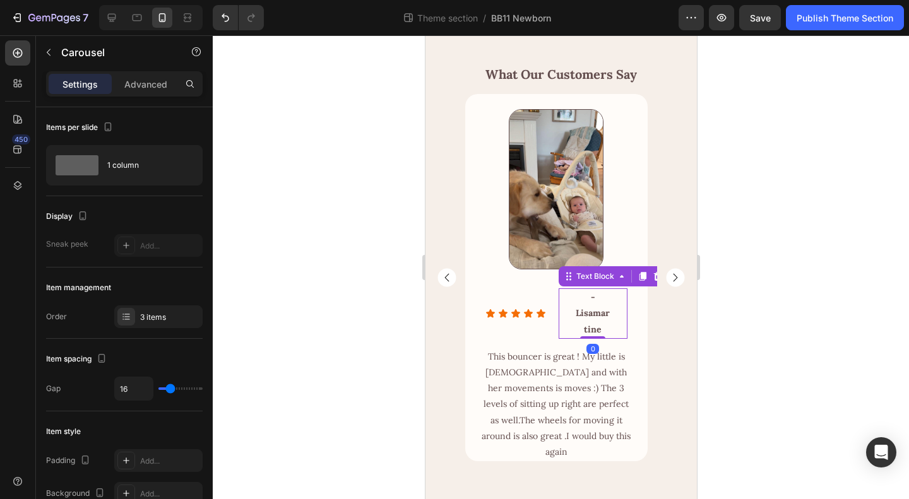
click at [604, 317] on p "- Lisamartine" at bounding box center [591, 314] width 35 height 48
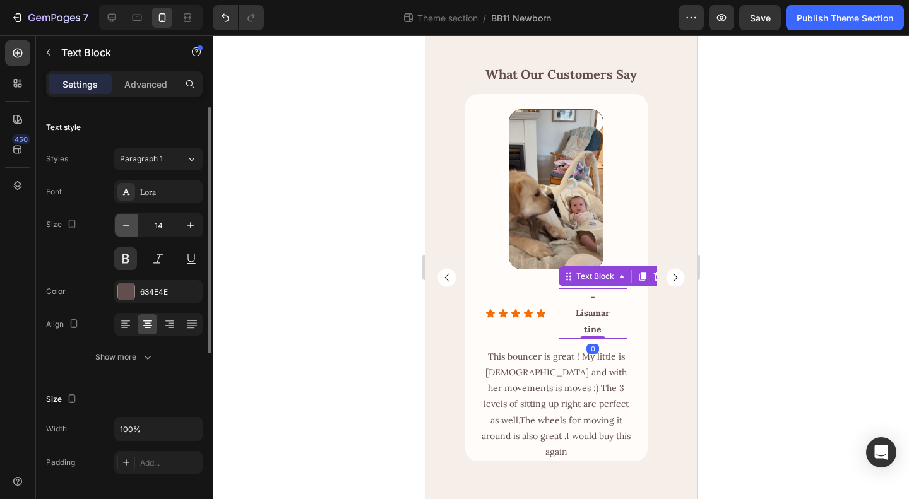
click at [126, 224] on icon "button" at bounding box center [126, 225] width 13 height 13
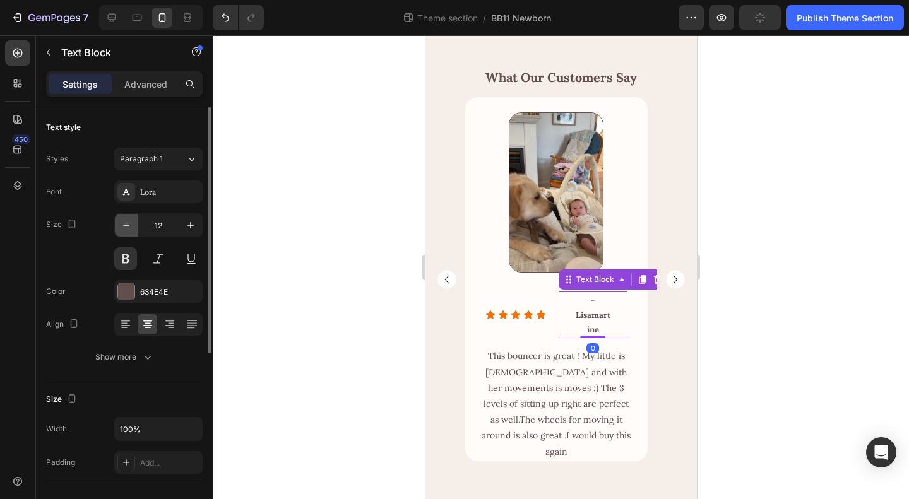
scroll to position [2064, 0]
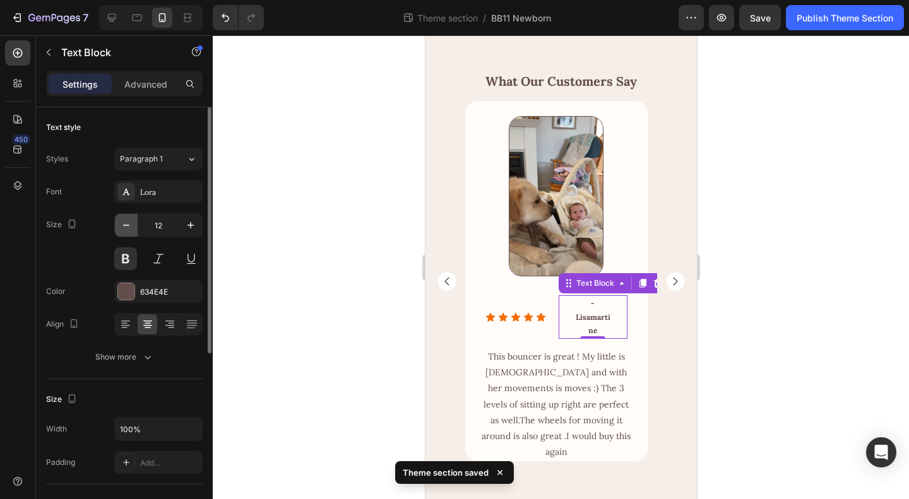
click at [126, 225] on icon "button" at bounding box center [126, 225] width 13 height 13
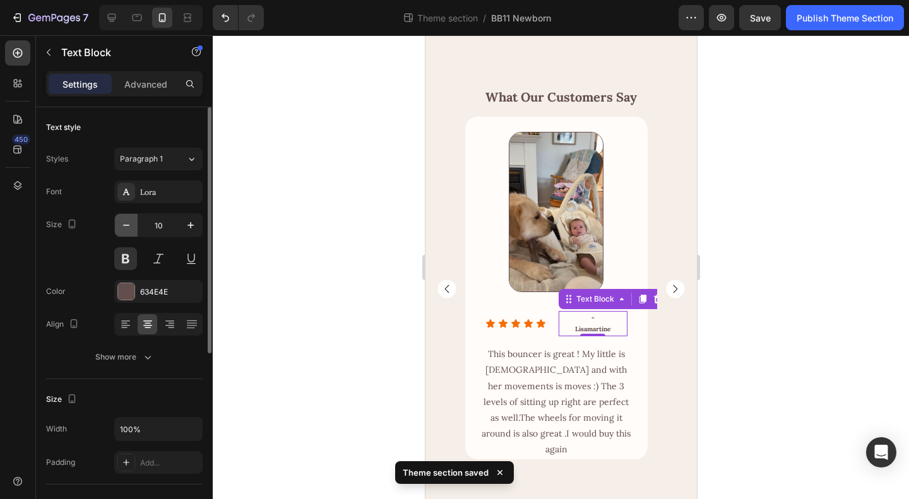
click at [126, 225] on icon "button" at bounding box center [126, 225] width 13 height 13
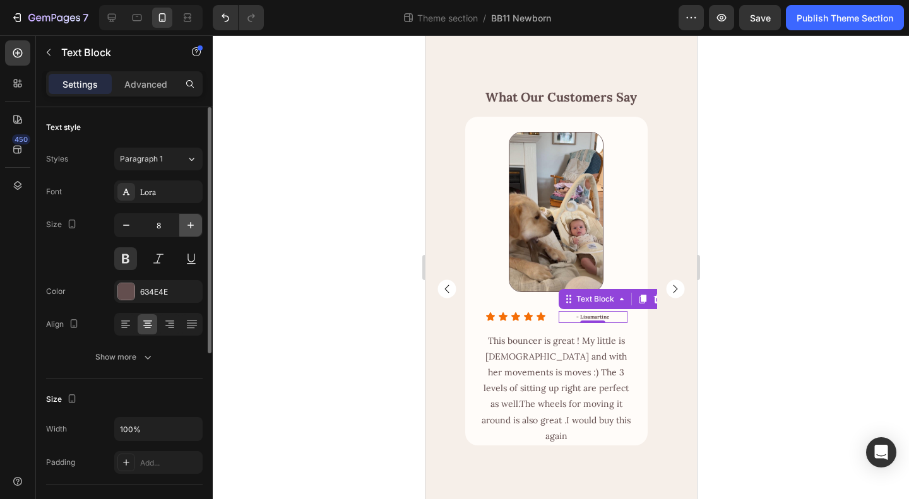
click at [189, 225] on icon "button" at bounding box center [190, 225] width 13 height 13
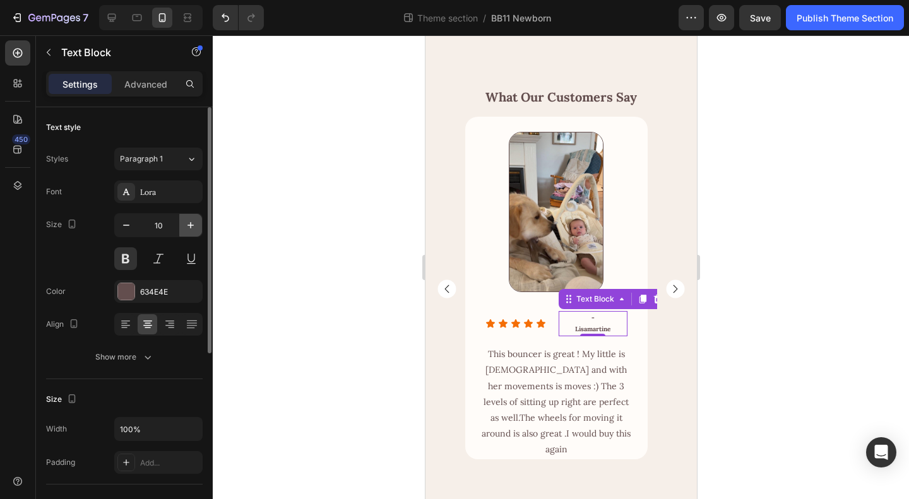
click at [189, 225] on icon "button" at bounding box center [190, 225] width 13 height 13
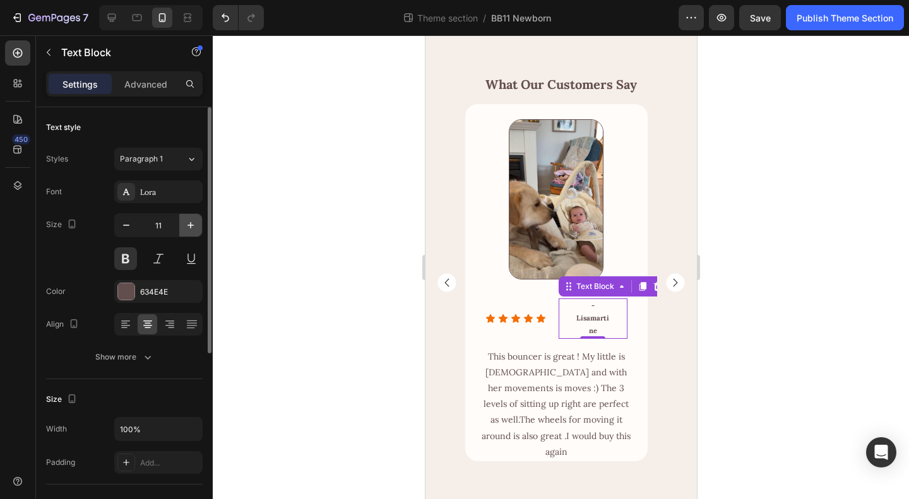
click at [189, 225] on icon "button" at bounding box center [190, 225] width 13 height 13
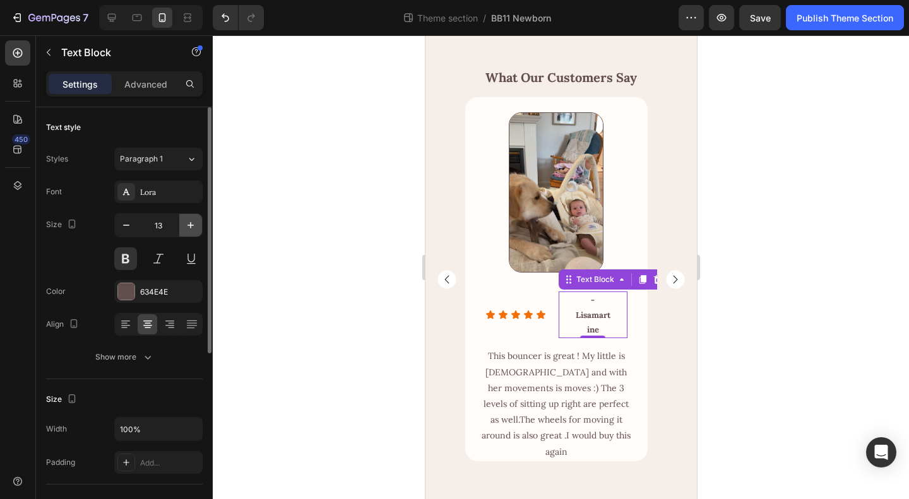
click at [189, 225] on icon "button" at bounding box center [190, 225] width 13 height 13
type input "14"
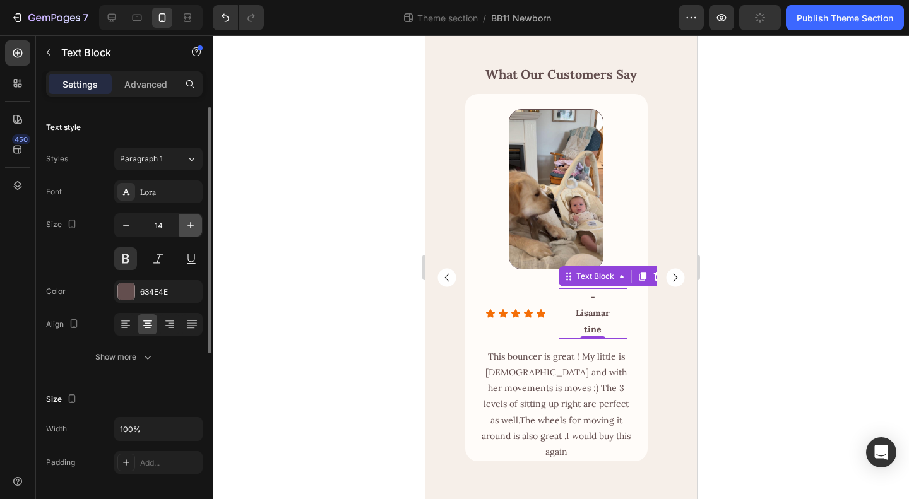
scroll to position [2070, 0]
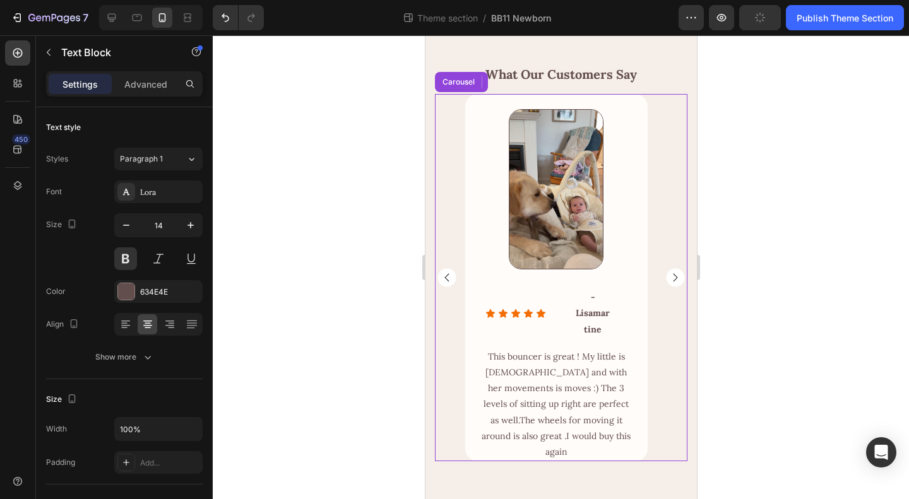
click at [661, 357] on div "Image Row Icon Icon Icon Icon Icon Icon List - Lisamartine Text Block 0 Row Row…" at bounding box center [560, 277] width 252 height 367
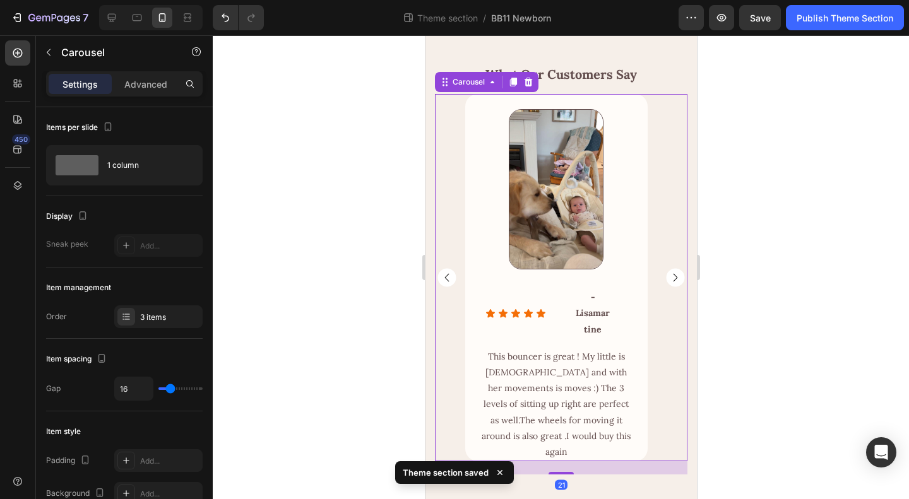
click at [447, 277] on rect "Carousel Back Arrow" at bounding box center [446, 278] width 18 height 18
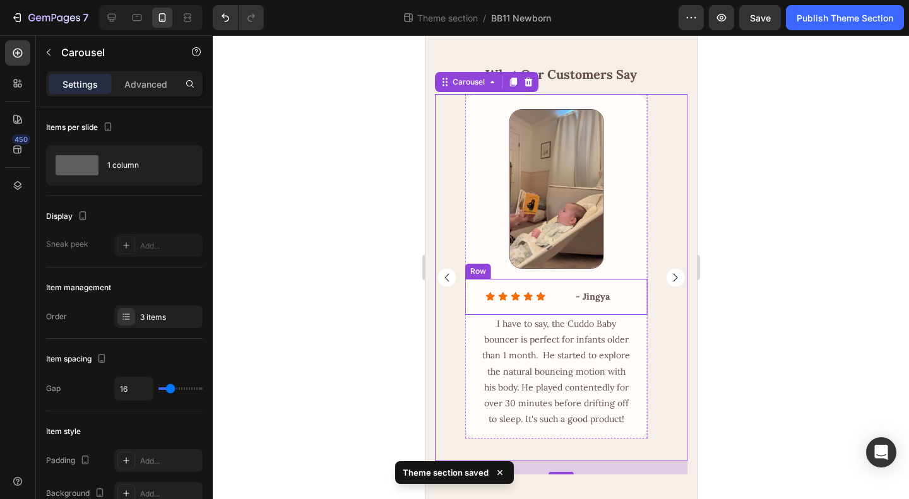
click at [558, 309] on div "Icon Icon Icon Icon Icon Icon List - Jingya Text Block Row Row" at bounding box center [556, 297] width 182 height 36
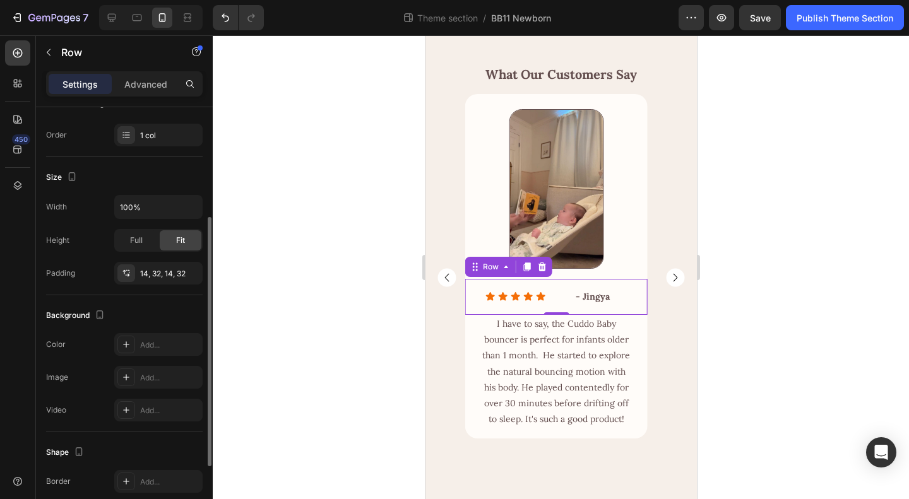
scroll to position [0, 0]
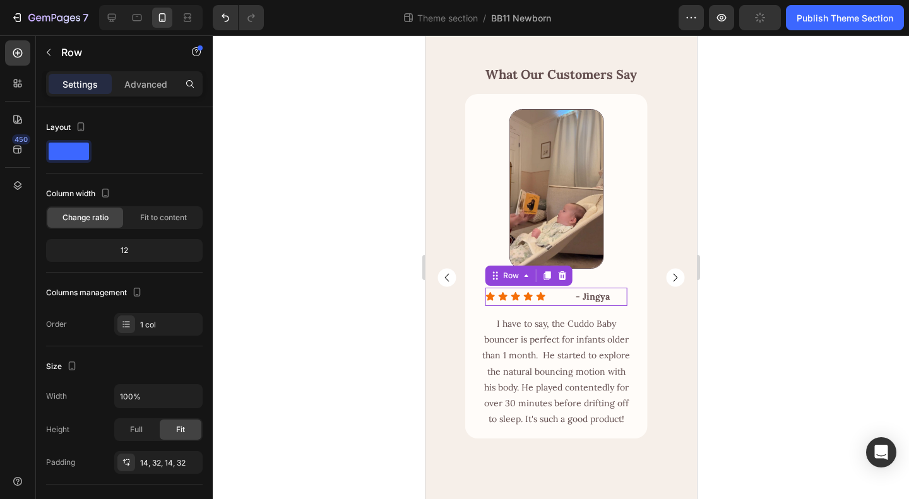
click at [557, 300] on div "Icon Icon Icon Icon Icon Icon List - Jingya Text Block Row 0" at bounding box center [556, 297] width 142 height 18
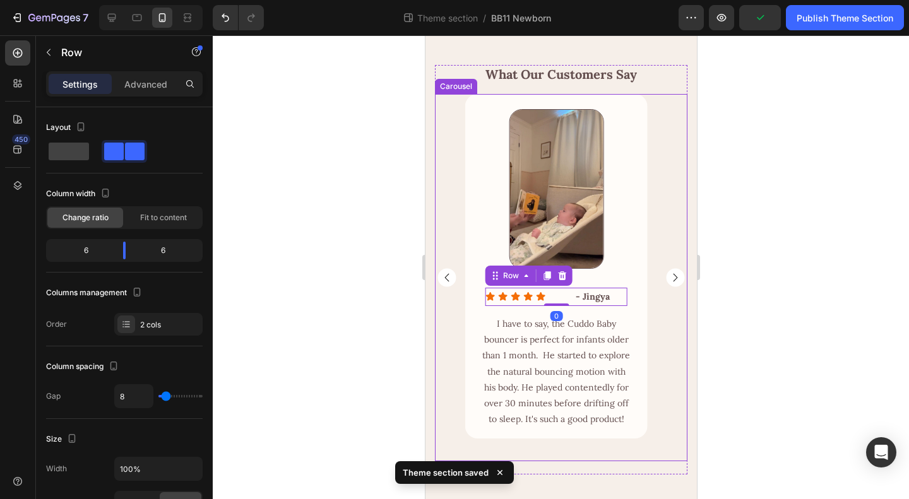
click at [668, 281] on rect "Carousel Next Arrow" at bounding box center [674, 278] width 18 height 18
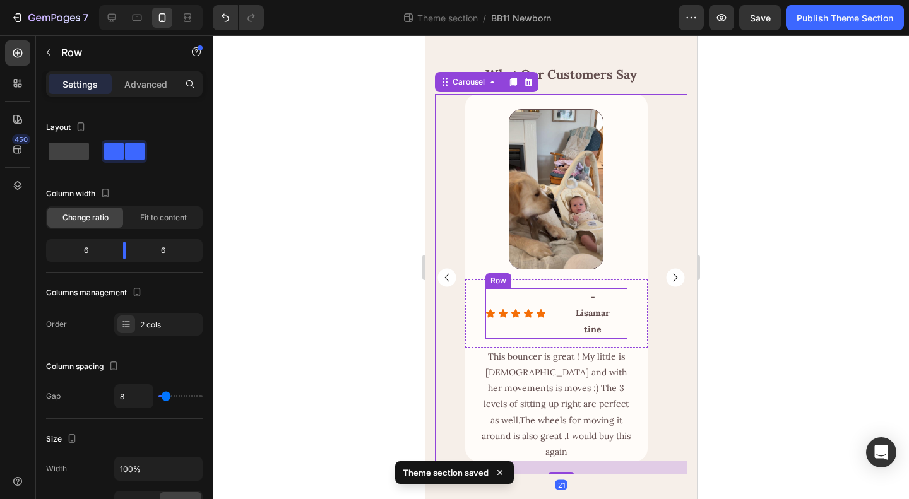
click at [557, 319] on div "Icon Icon Icon Icon Icon Icon List - Lisamartine Text Block Row" at bounding box center [556, 313] width 142 height 50
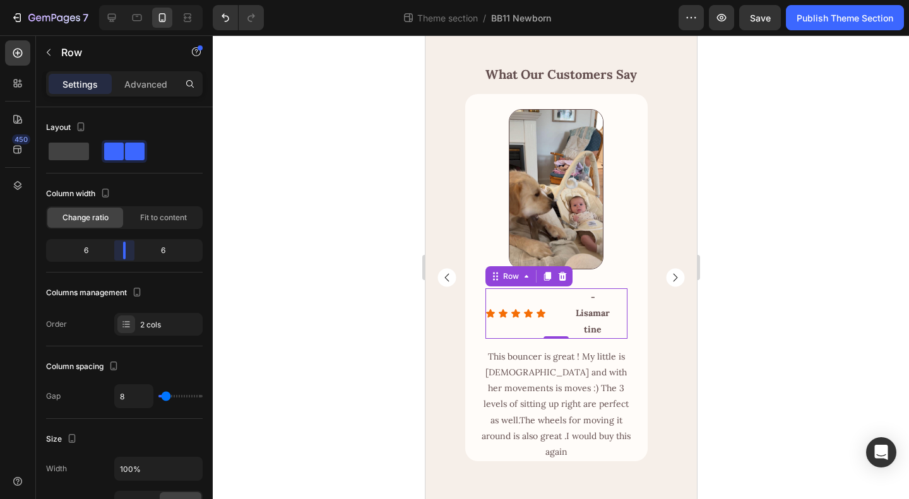
click at [139, 89] on p "Advanced" at bounding box center [145, 84] width 43 height 13
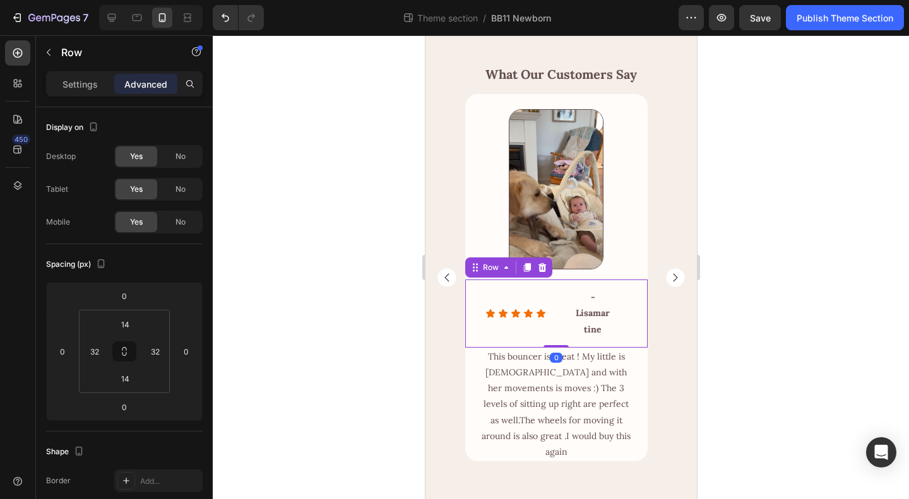
click at [476, 312] on div "Icon Icon Icon Icon Icon Icon List - Lisamartine Text Block Row Row 0" at bounding box center [556, 314] width 182 height 68
click at [98, 348] on input "32" at bounding box center [94, 351] width 19 height 19
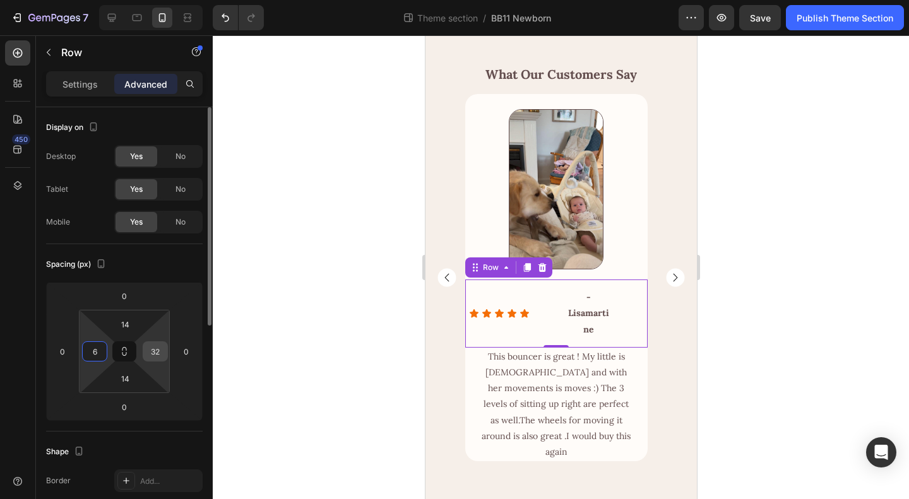
type input "6"
click at [158, 350] on input "32" at bounding box center [155, 351] width 19 height 19
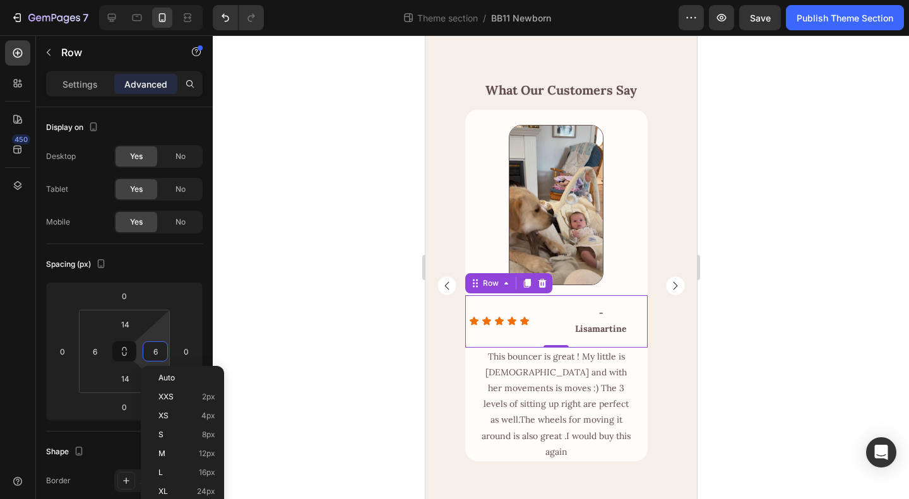
scroll to position [2054, 0]
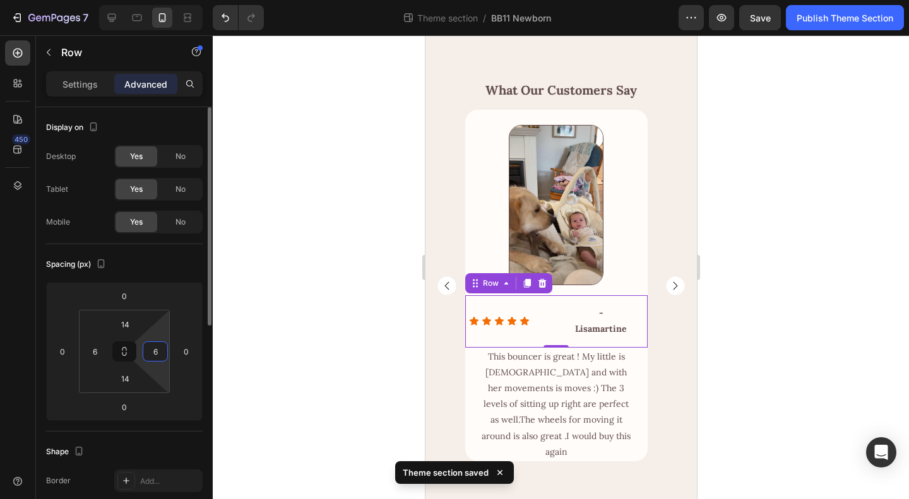
type input "6"
click at [177, 268] on div "Spacing (px)" at bounding box center [124, 264] width 157 height 20
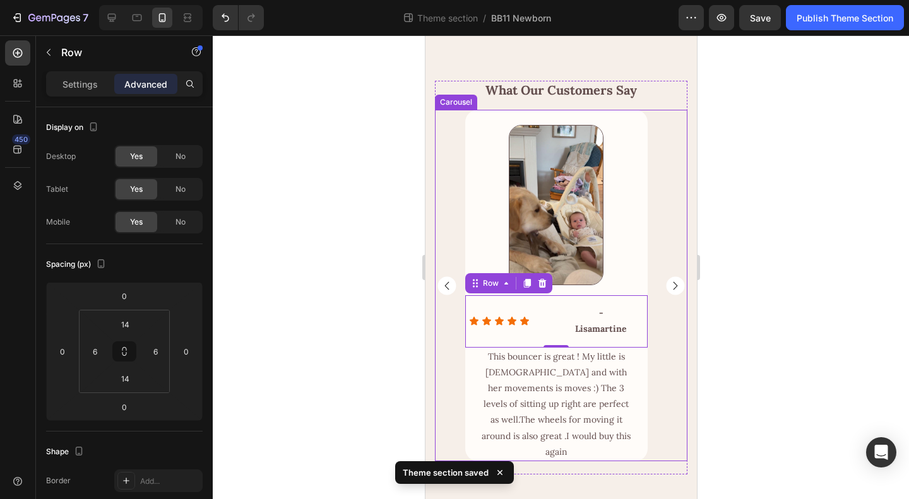
click at [666, 384] on div "Image Row Icon Icon Icon Icon Icon Icon List - Lisamartine Text Block Row Row 0…" at bounding box center [560, 286] width 252 height 352
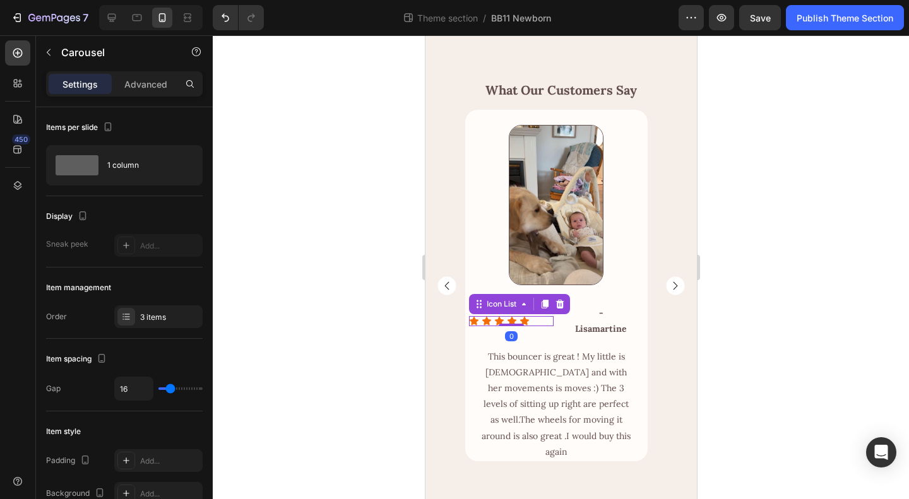
click at [542, 324] on div "Icon Icon Icon Icon Icon" at bounding box center [510, 321] width 85 height 10
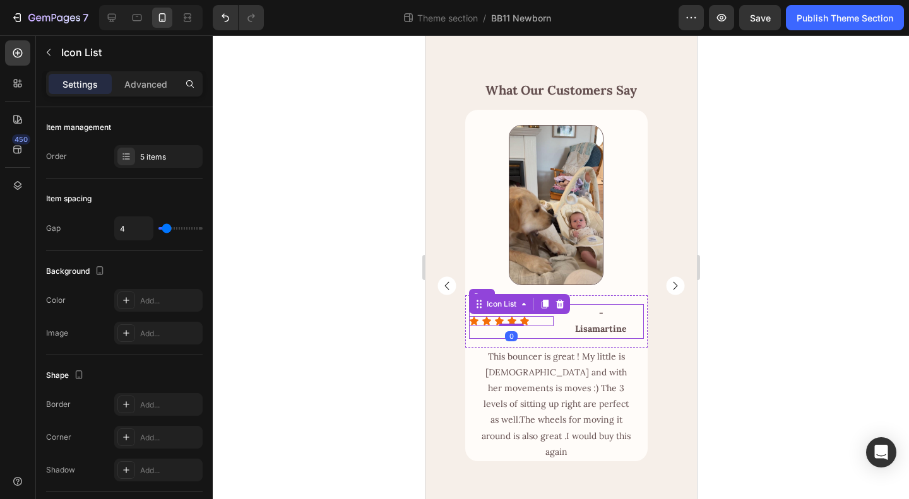
click at [557, 332] on div "Icon Icon Icon Icon Icon Icon List 0 - Lisamartine Text Block Row" at bounding box center [555, 321] width 175 height 34
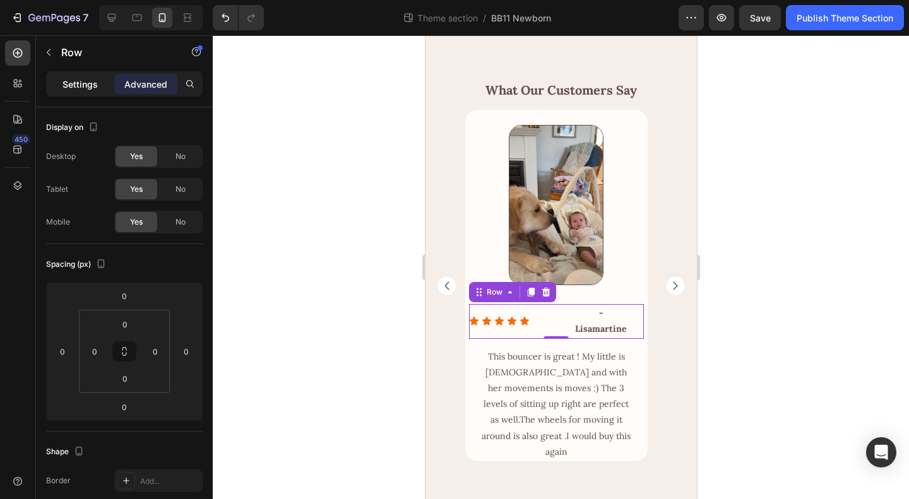
click at [64, 83] on p "Settings" at bounding box center [79, 84] width 35 height 13
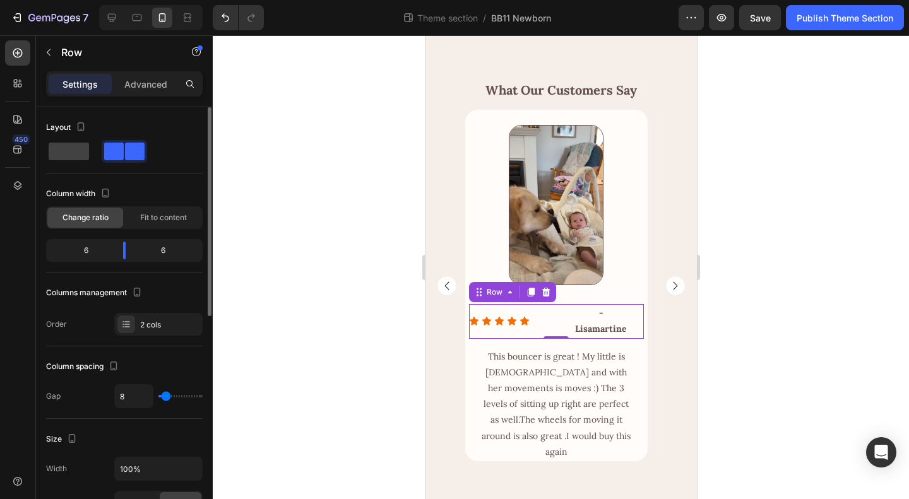
scroll to position [189, 0]
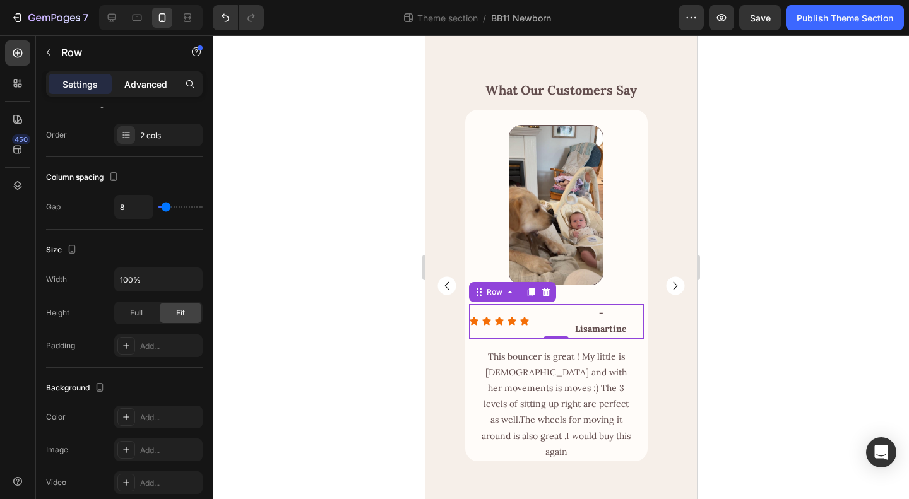
click at [143, 88] on p "Advanced" at bounding box center [145, 84] width 43 height 13
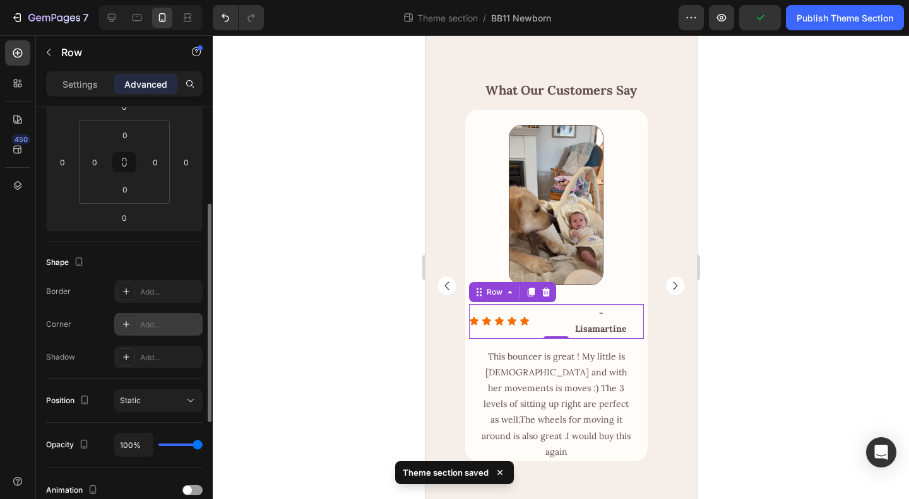
scroll to position [63, 0]
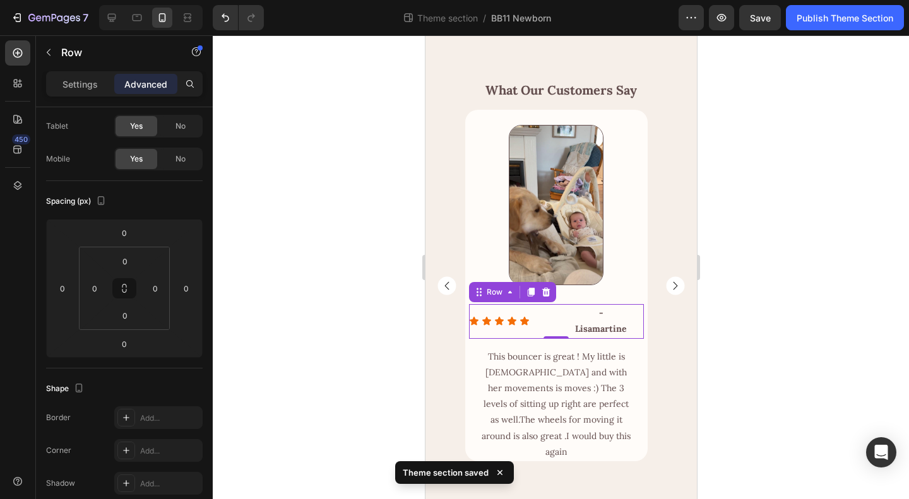
click at [553, 336] on div "Icon Icon Icon Icon Icon Icon List" at bounding box center [510, 321] width 85 height 34
click at [497, 293] on div "Row" at bounding box center [493, 292] width 21 height 11
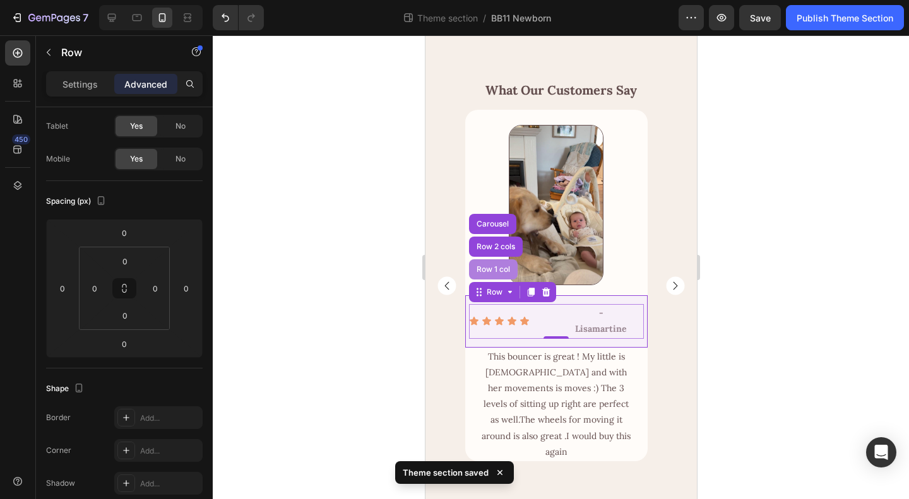
click at [500, 268] on div "Row 1 col" at bounding box center [492, 270] width 38 height 8
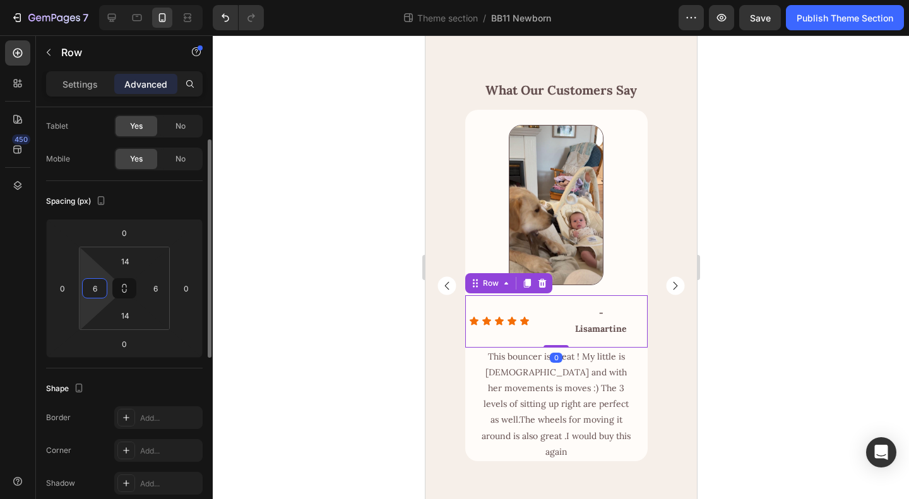
click at [99, 288] on input "6" at bounding box center [94, 288] width 19 height 19
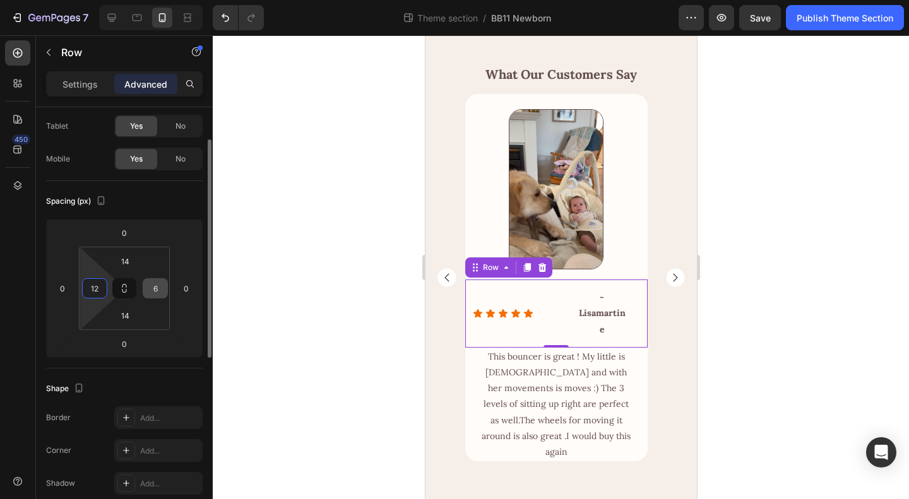
scroll to position [2070, 0]
type input "12"
click at [148, 286] on input "6" at bounding box center [155, 288] width 19 height 19
type input "12"
click at [174, 204] on div "Spacing (px)" at bounding box center [124, 201] width 157 height 20
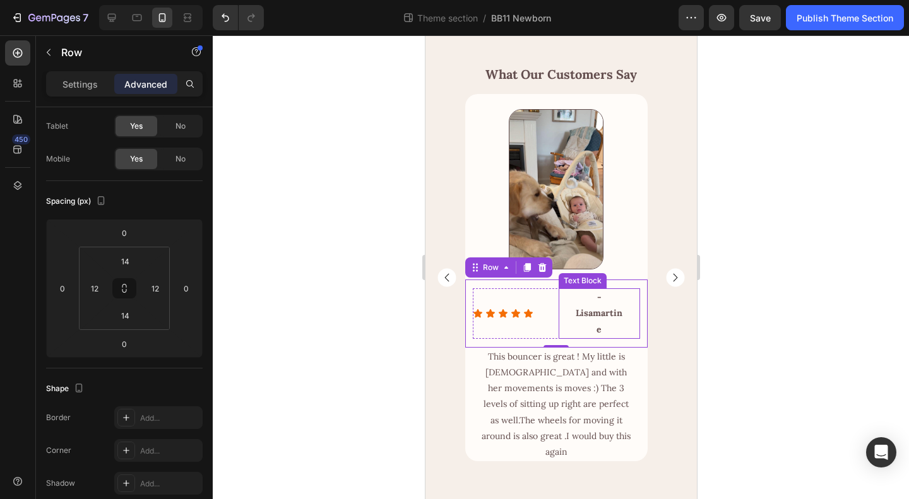
click at [594, 319] on p "- Lisamartine" at bounding box center [598, 314] width 48 height 48
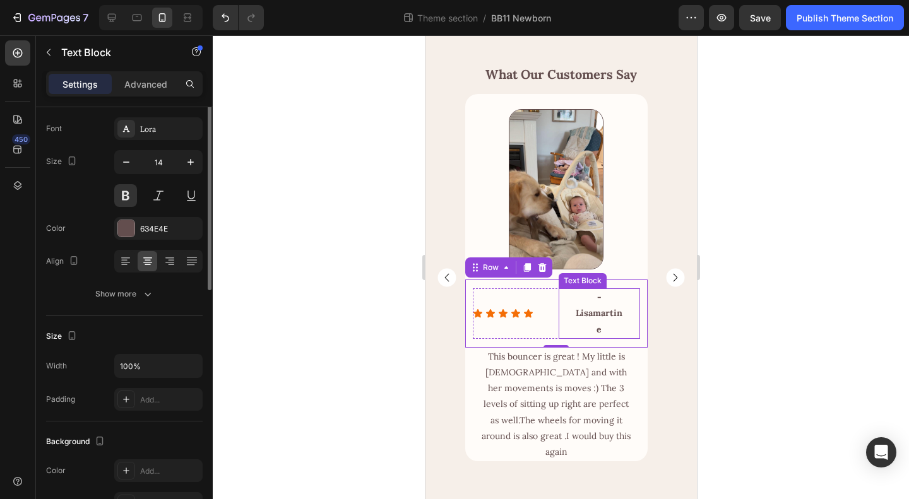
scroll to position [0, 0]
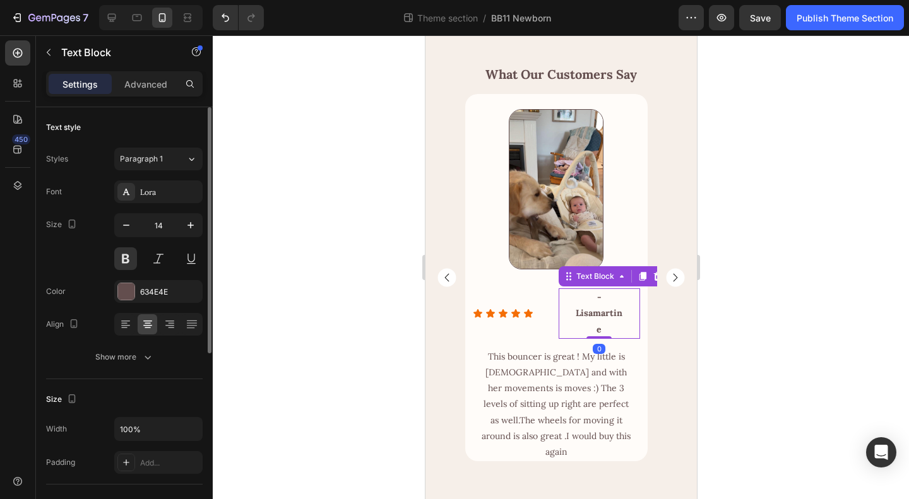
click at [605, 322] on p "- Lisamartine" at bounding box center [598, 314] width 48 height 48
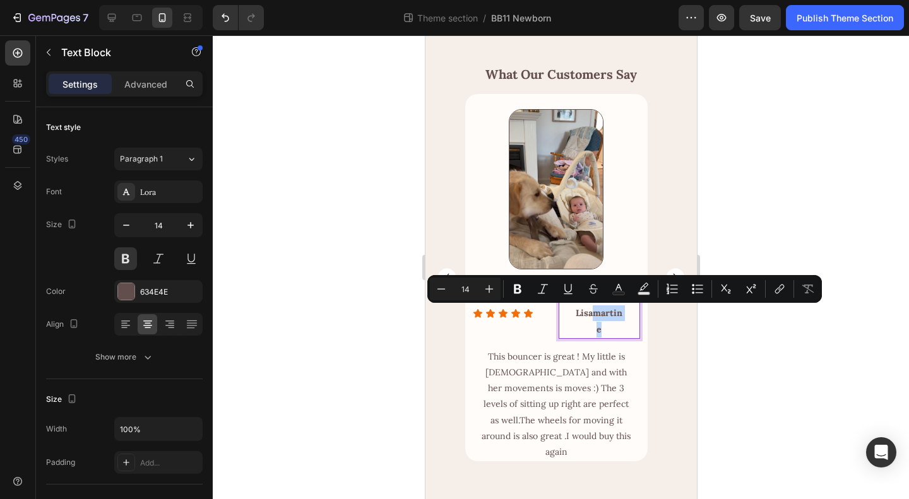
drag, startPoint x: 608, startPoint y: 330, endPoint x: 593, endPoint y: 318, distance: 19.8
click at [593, 318] on p "- Lisamartine" at bounding box center [598, 314] width 48 height 48
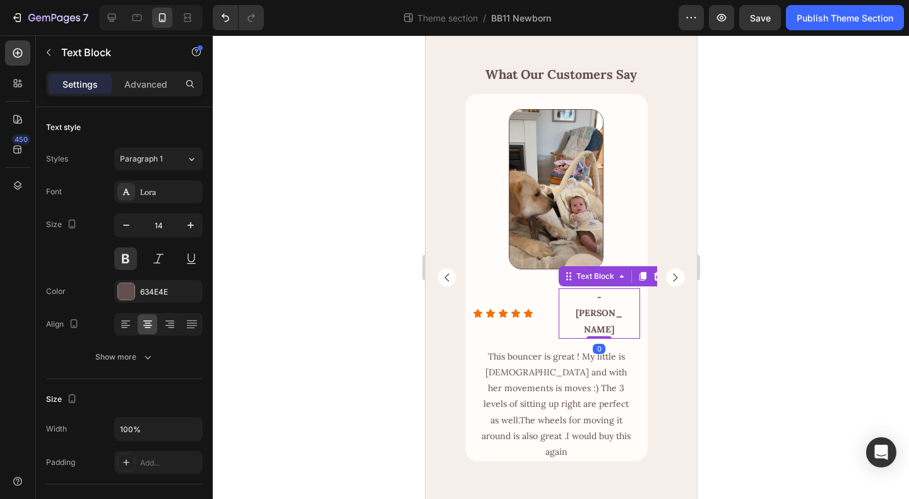
drag, startPoint x: 617, startPoint y: 324, endPoint x: 726, endPoint y: 394, distance: 129.5
click at [617, 324] on p "- [PERSON_NAME]" at bounding box center [598, 314] width 48 height 48
click at [166, 328] on icon at bounding box center [169, 324] width 13 height 13
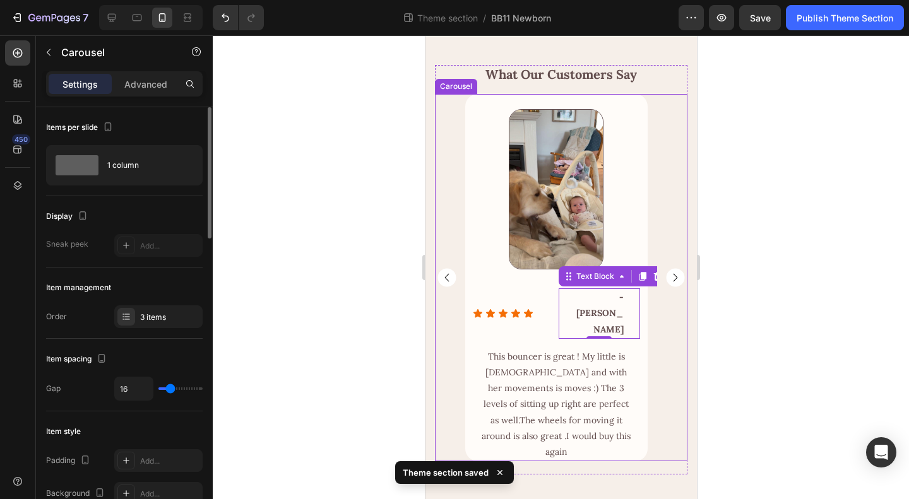
click at [673, 386] on div "Image Row Icon Icon Icon Icon Icon Icon List - [PERSON_NAME] Text Block 0 Row R…" at bounding box center [560, 277] width 252 height 367
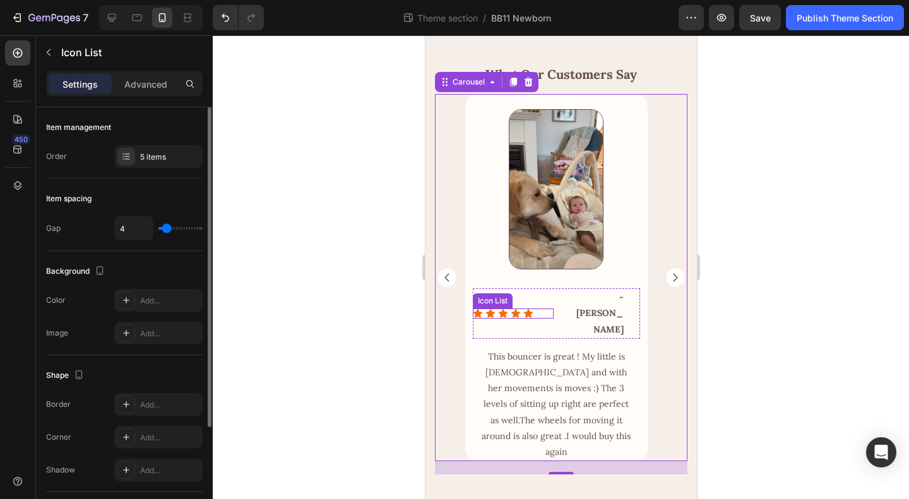
click at [545, 319] on div "Icon Icon Icon Icon Icon" at bounding box center [512, 314] width 81 height 10
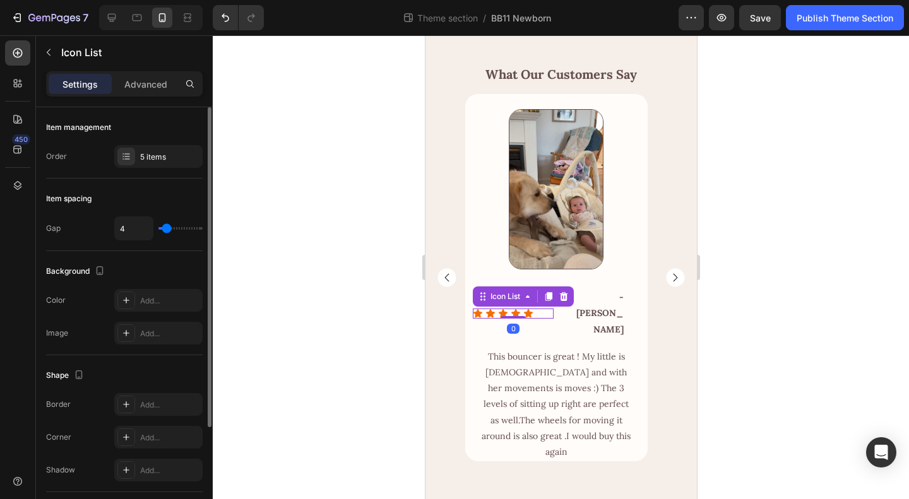
scroll to position [145, 0]
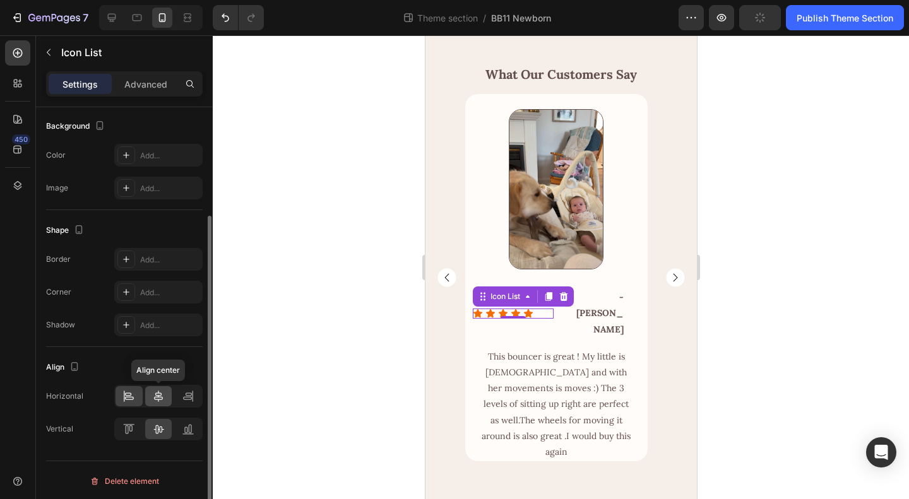
click at [162, 392] on icon at bounding box center [158, 396] width 9 height 11
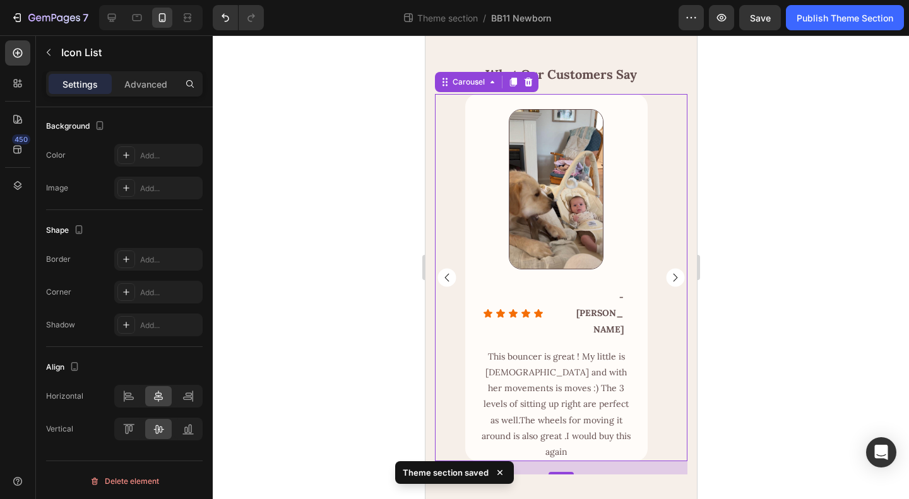
click at [657, 382] on div "Image Row Icon Icon Icon Icon Icon Icon List - [PERSON_NAME] Text Block Row Row…" at bounding box center [560, 277] width 252 height 367
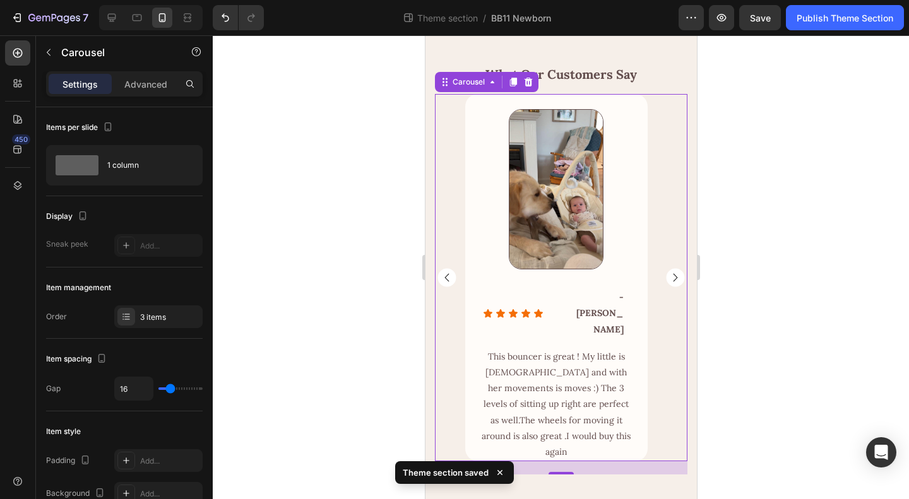
click at [665, 287] on rect "Carousel Next Arrow" at bounding box center [674, 278] width 18 height 18
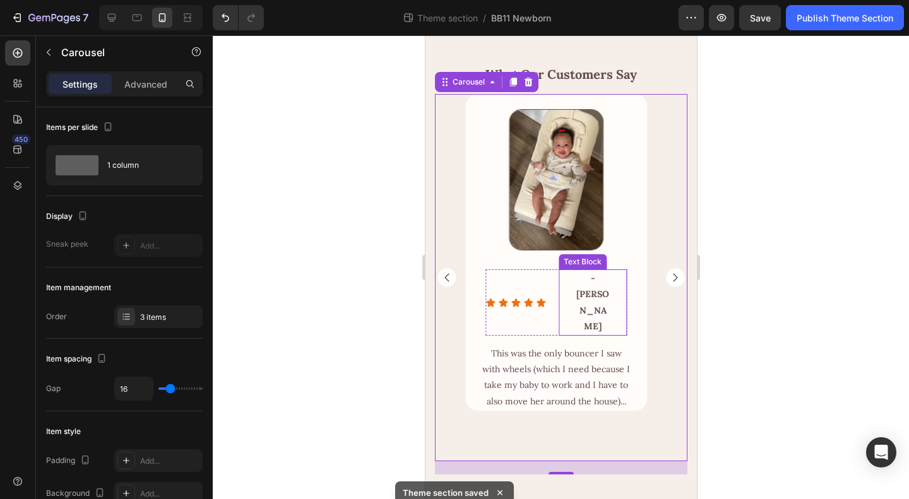
click at [579, 311] on p "- [PERSON_NAME]" at bounding box center [591, 303] width 35 height 64
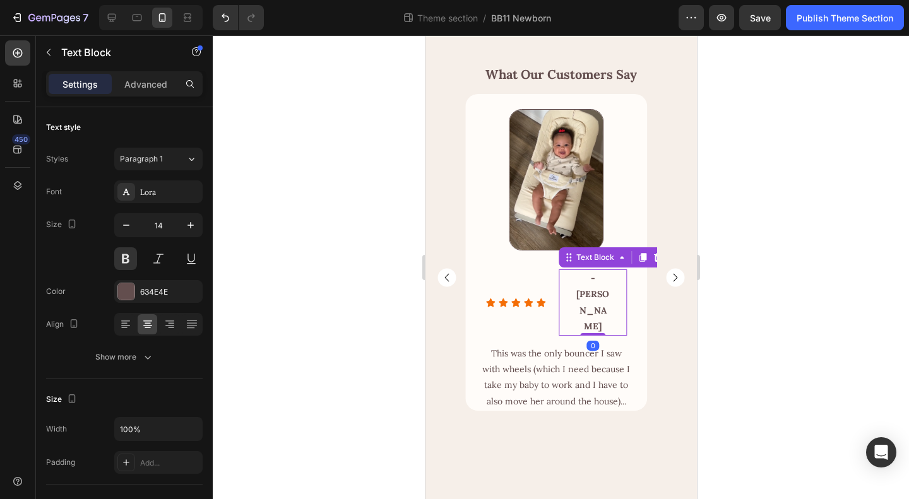
click at [597, 317] on p "- [PERSON_NAME]" at bounding box center [591, 303] width 35 height 64
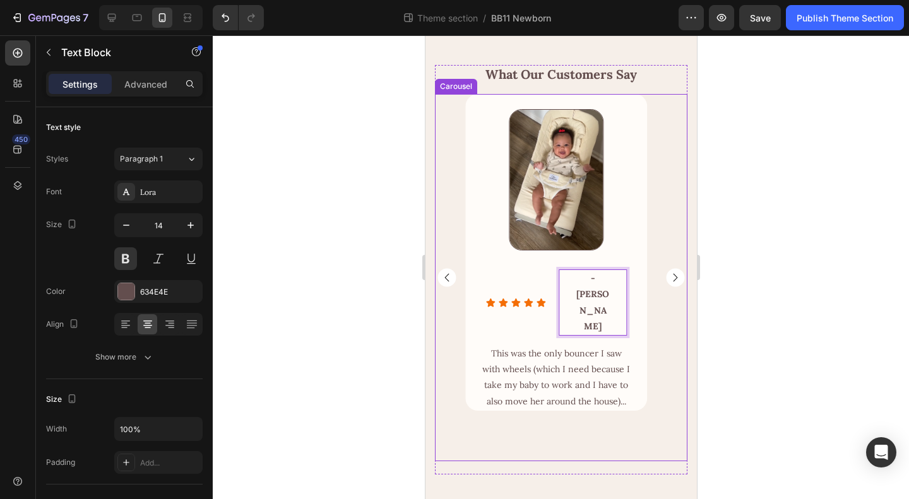
click at [661, 345] on div "Image Row Icon Icon Icon Icon Icon Icon List - [PERSON_NAME] Text Block Row Row…" at bounding box center [560, 277] width 252 height 367
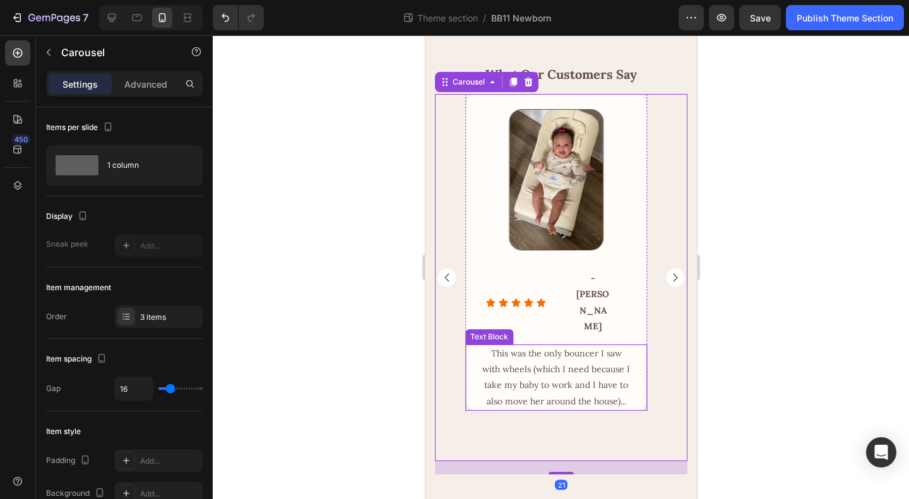
click at [596, 361] on p "This was the only bouncer I saw with wheels (which I need because I take my bab…" at bounding box center [556, 378] width 150 height 64
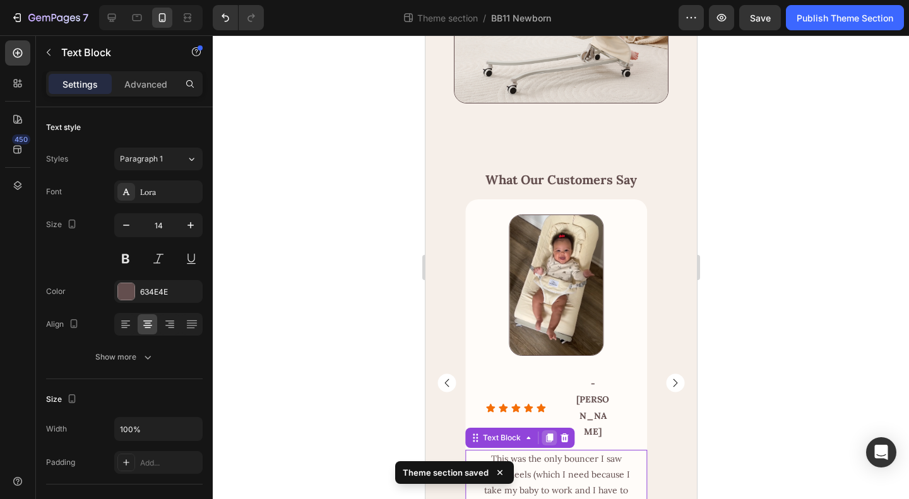
scroll to position [2048, 0]
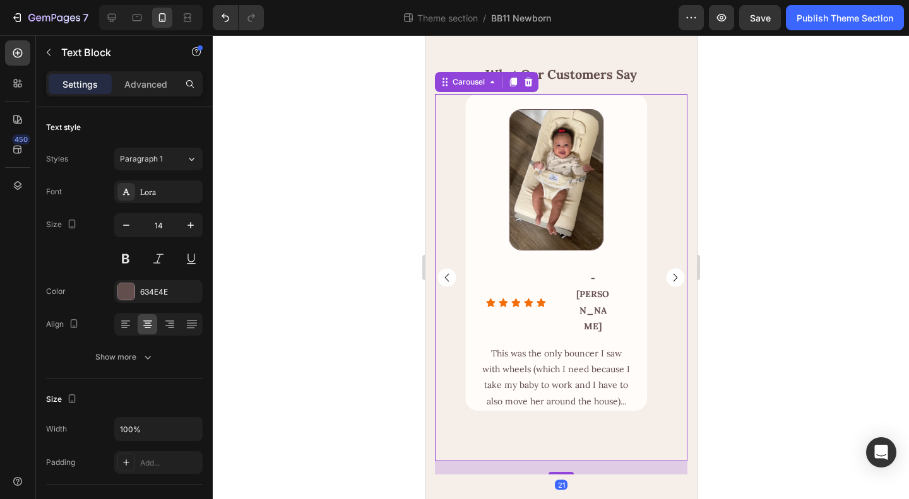
click at [673, 287] on rect "Carousel Next Arrow" at bounding box center [674, 278] width 18 height 18
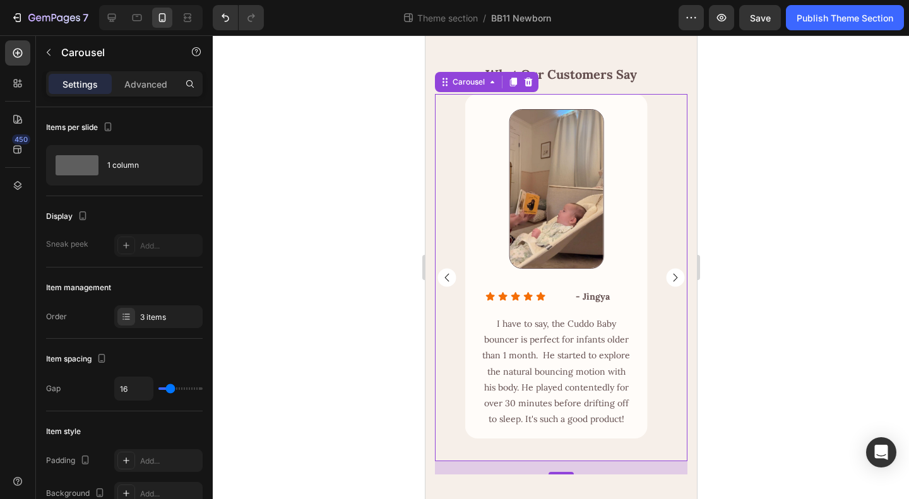
click at [665, 287] on rect "Carousel Next Arrow" at bounding box center [674, 278] width 18 height 18
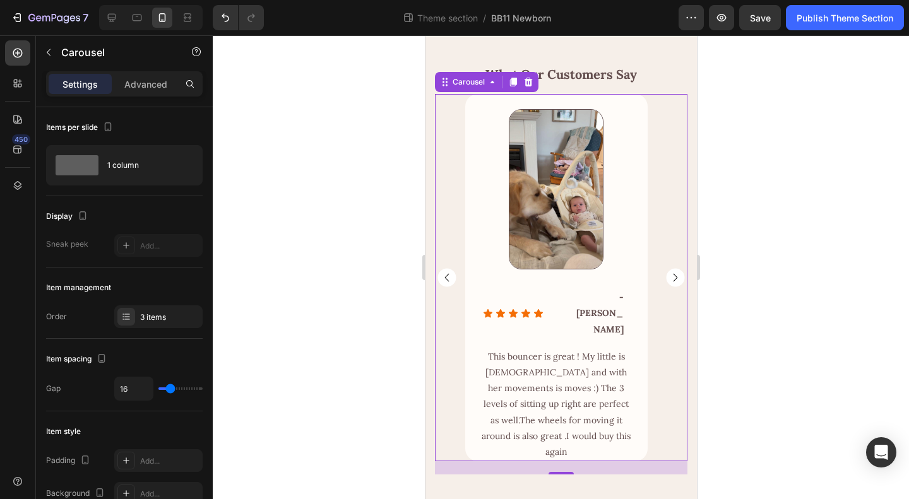
click at [446, 282] on icon "Carousel Back Arrow" at bounding box center [446, 278] width 4 height 8
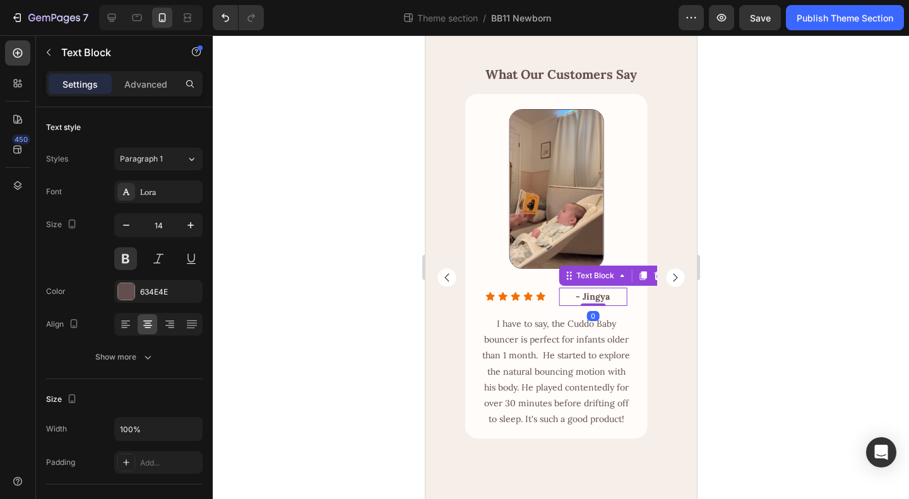
click at [565, 306] on div "- Jingya Text Block 0" at bounding box center [592, 297] width 68 height 18
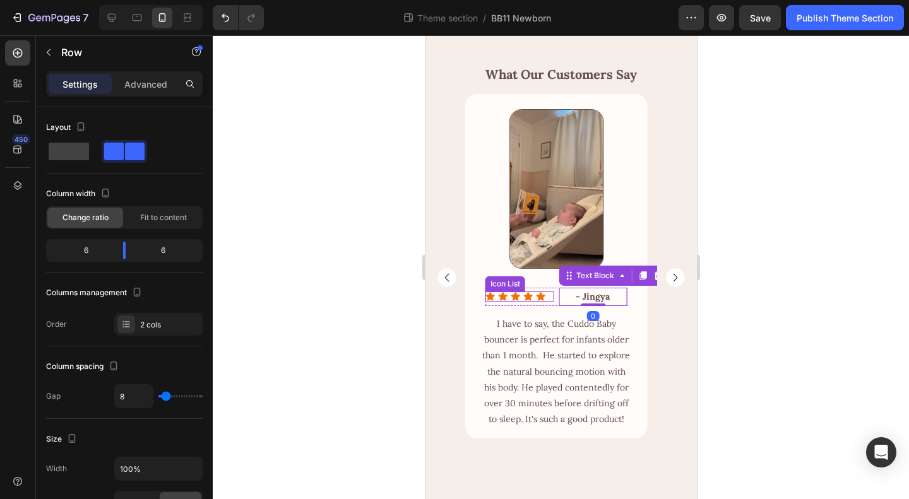
click at [557, 306] on div "Icon Icon Icon Icon Icon Icon List - Jingya Text Block 0 Row" at bounding box center [556, 297] width 142 height 18
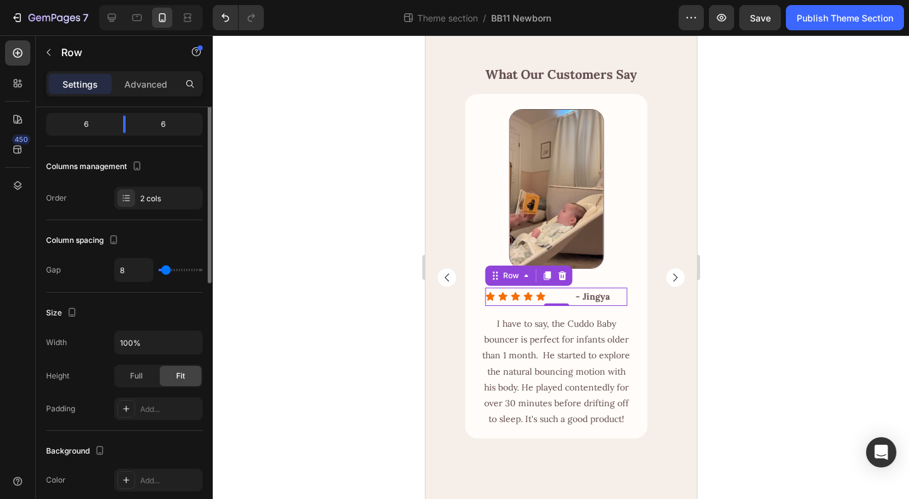
scroll to position [189, 0]
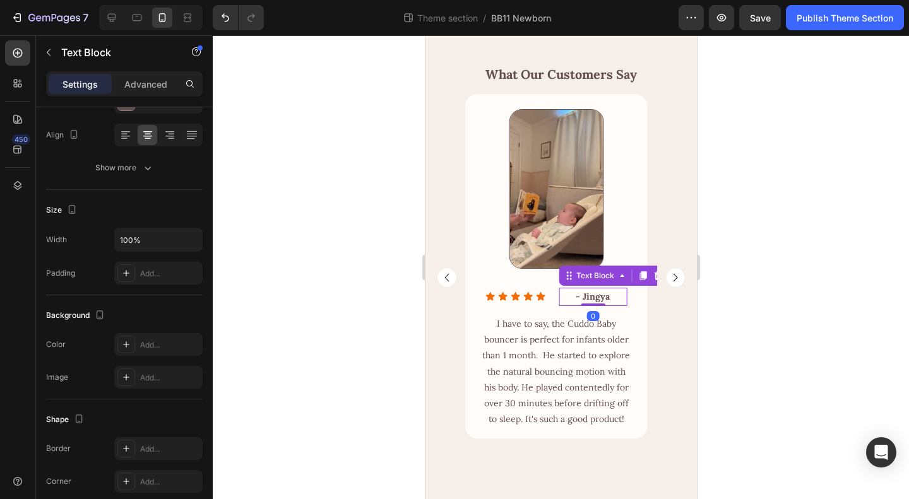
click at [559, 306] on div "- Jingya Text Block 0" at bounding box center [592, 297] width 68 height 18
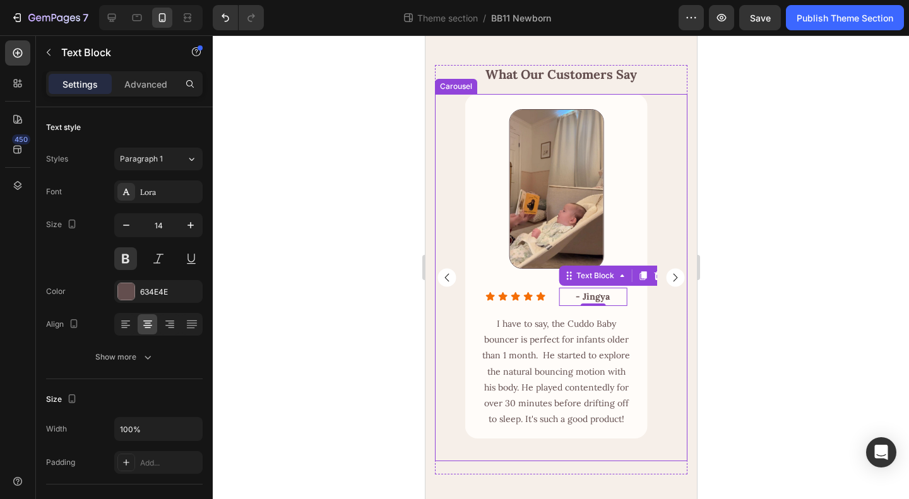
click at [659, 337] on div "Image Row Icon Icon Icon Icon Icon Icon List - [PERSON_NAME] Text Block Row Row…" at bounding box center [560, 277] width 252 height 367
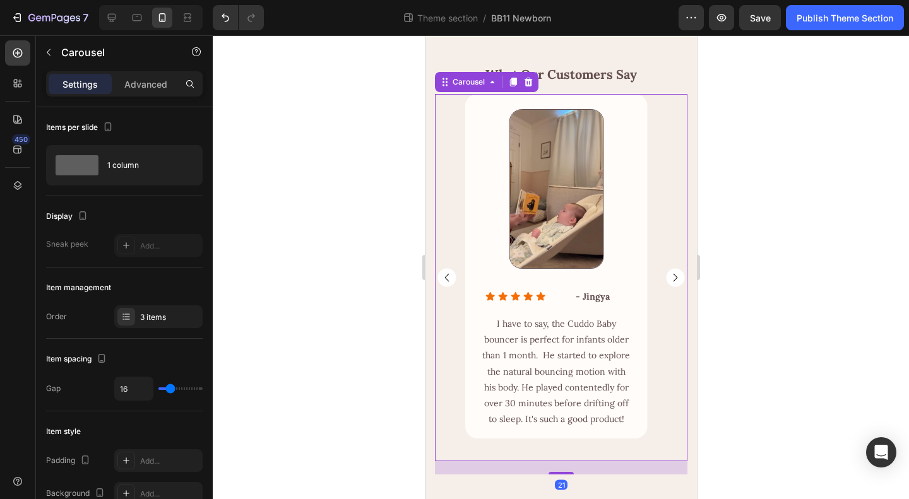
click at [665, 287] on rect "Carousel Next Arrow" at bounding box center [674, 278] width 18 height 18
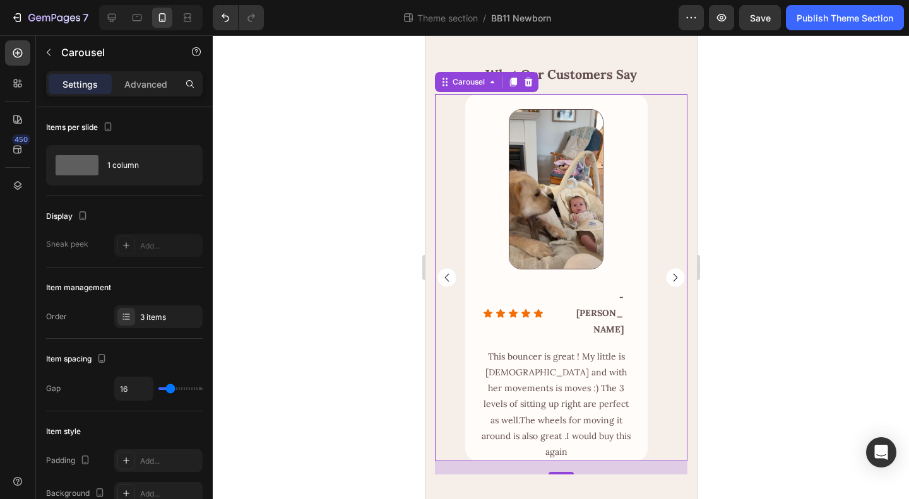
click at [665, 287] on rect "Carousel Next Arrow" at bounding box center [674, 278] width 18 height 18
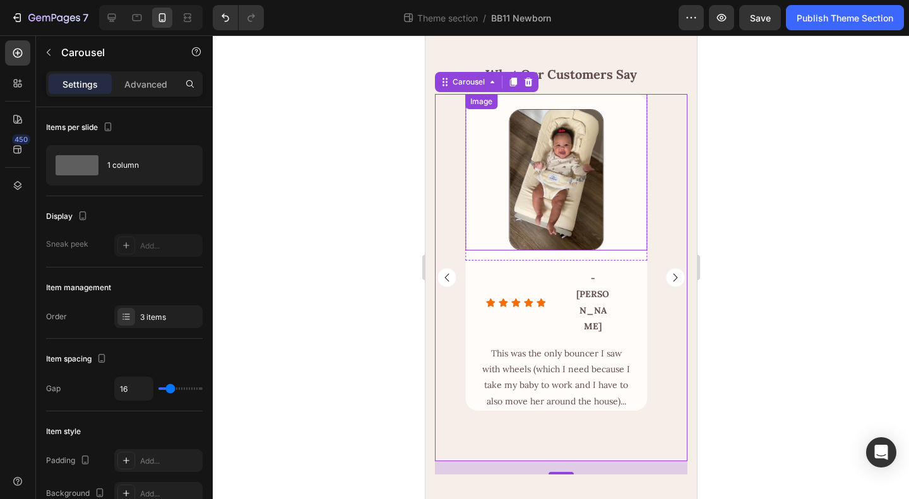
click at [627, 251] on div at bounding box center [556, 179] width 152 height 141
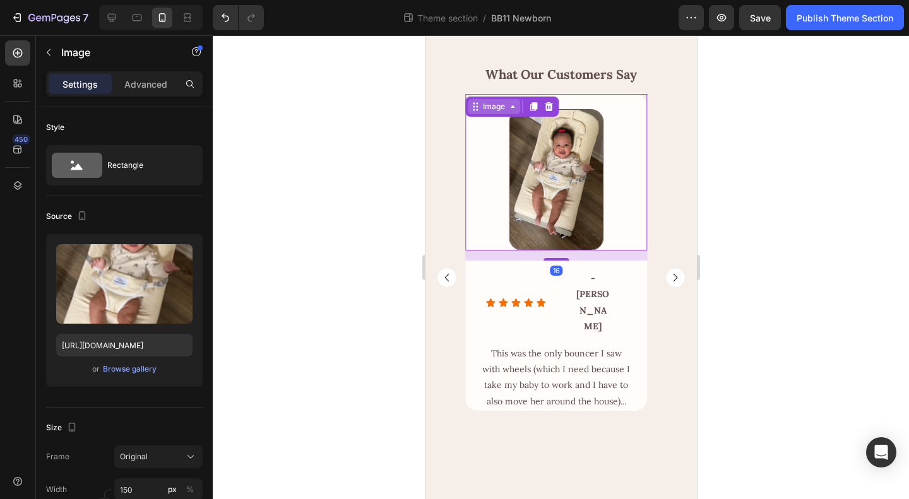
click at [496, 114] on div "Image" at bounding box center [493, 106] width 52 height 15
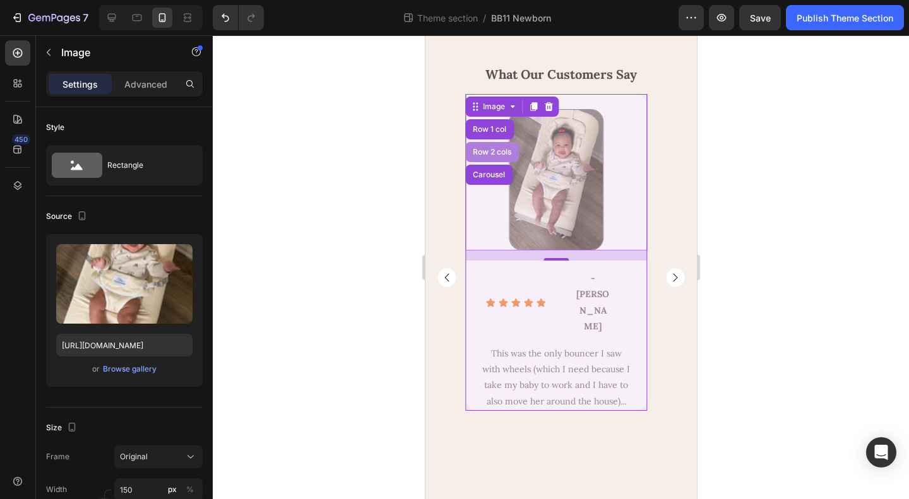
click at [488, 162] on div "Row 2 cols" at bounding box center [492, 152] width 54 height 20
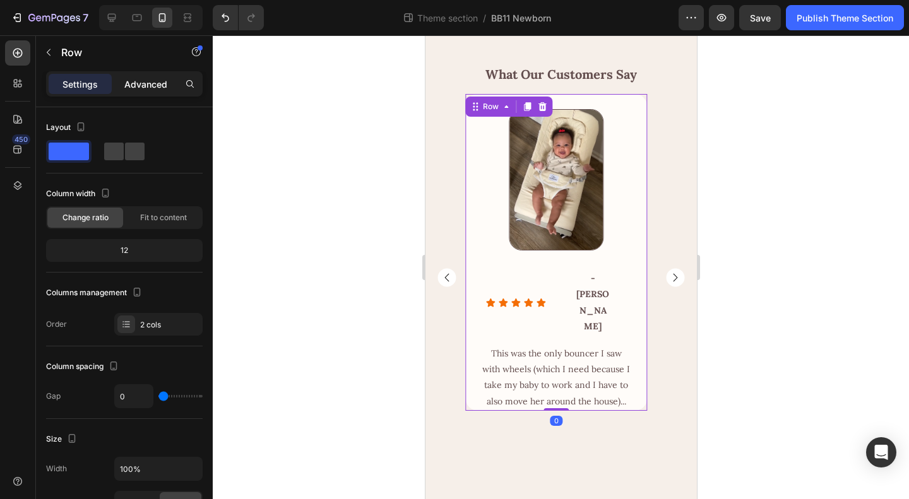
click at [133, 80] on p "Advanced" at bounding box center [145, 84] width 43 height 13
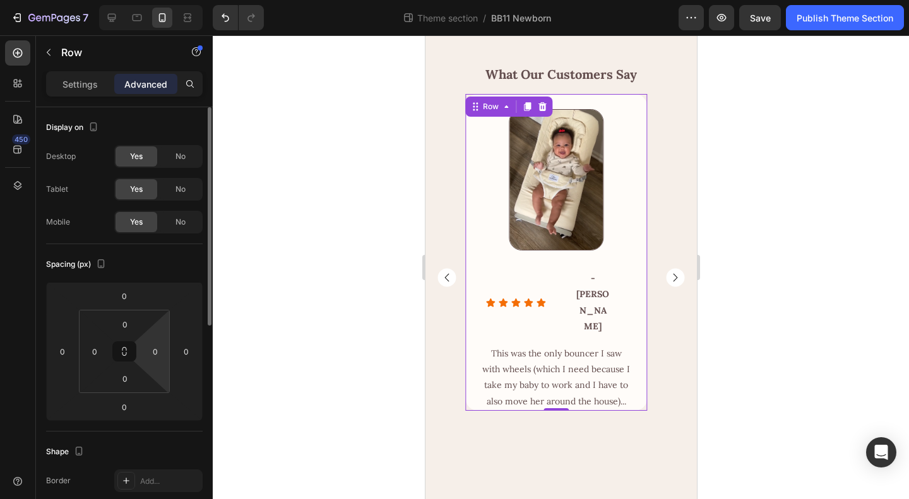
scroll to position [63, 0]
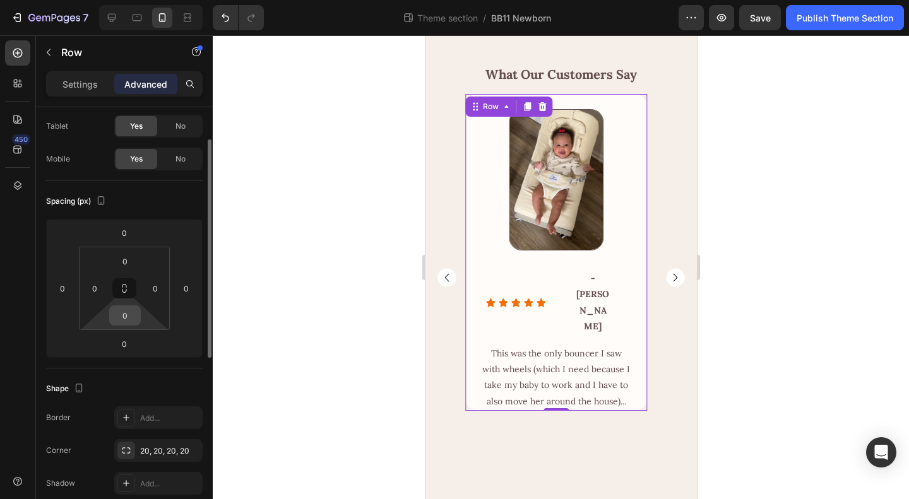
click at [124, 318] on input "0" at bounding box center [124, 315] width 25 height 19
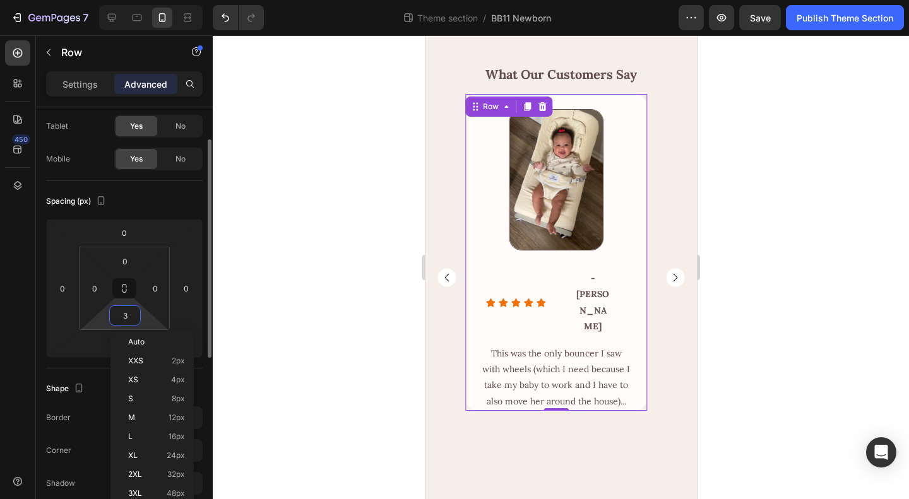
type input "32"
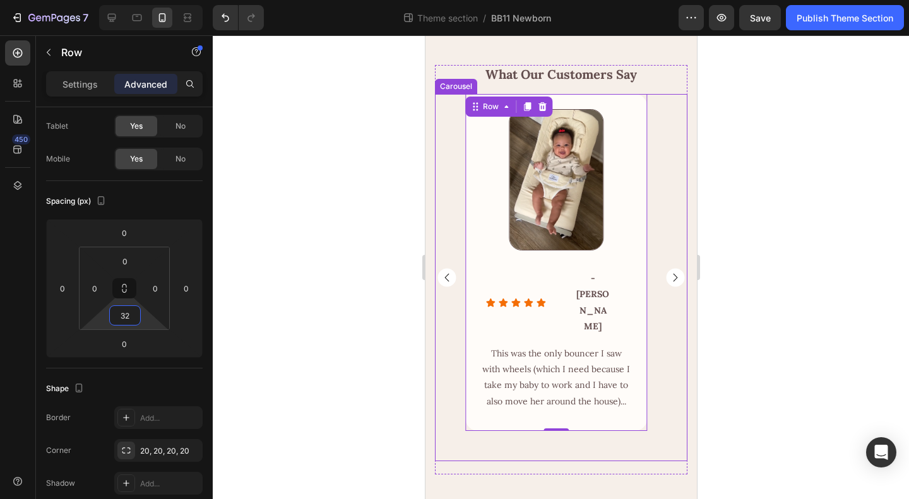
click at [576, 446] on div "Image Row Icon Icon Icon Icon Icon Icon List - Jules Text Block Row Row This wa…" at bounding box center [556, 277] width 182 height 367
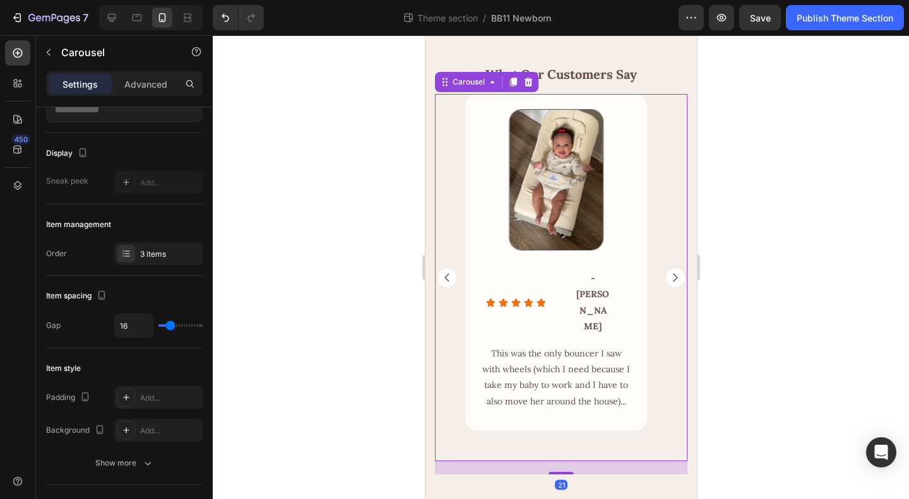
scroll to position [0, 0]
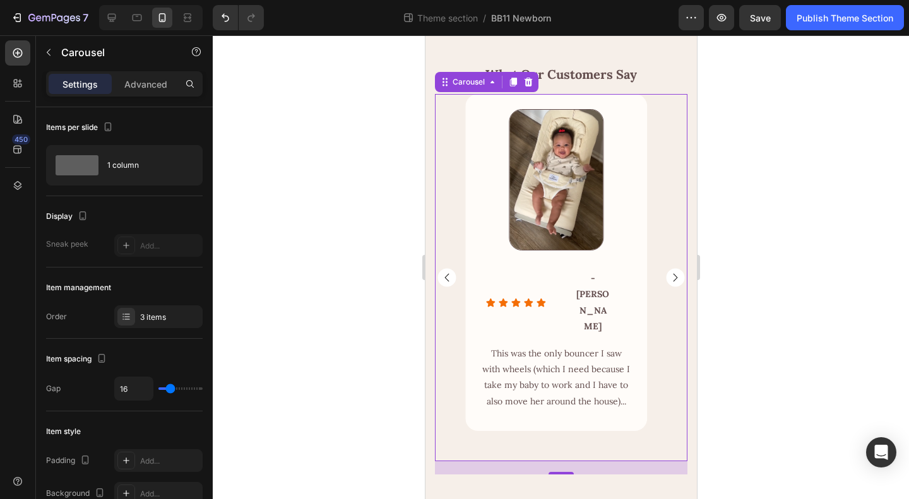
click at [670, 287] on rect "Carousel Next Arrow" at bounding box center [674, 278] width 18 height 18
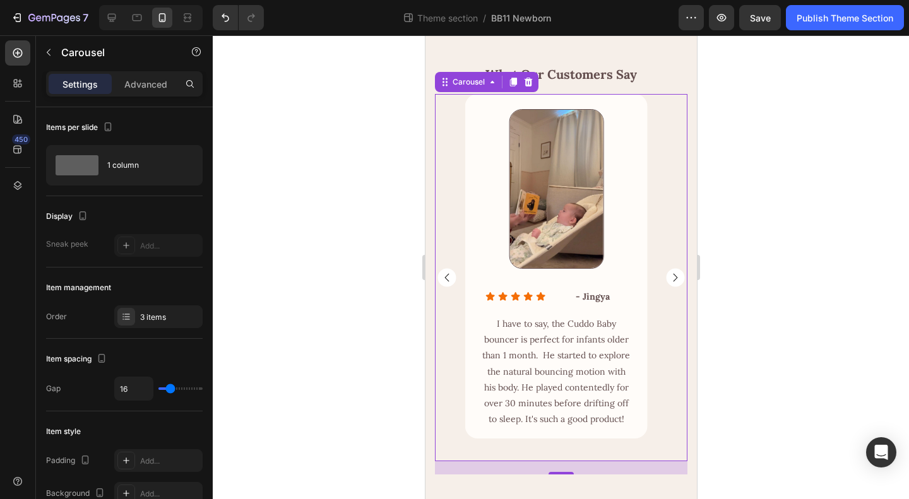
click at [668, 287] on rect "Carousel Next Arrow" at bounding box center [674, 278] width 18 height 18
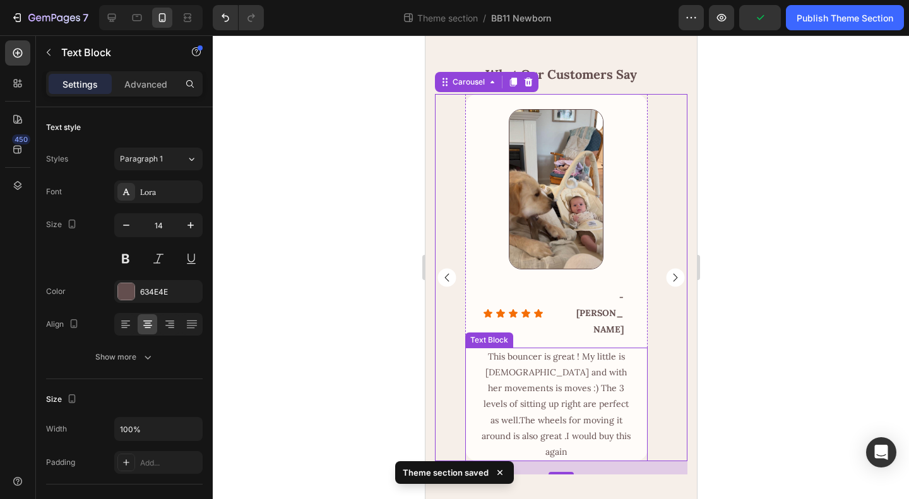
click at [634, 439] on div "This bouncer is great ! My little is [DEMOGRAPHIC_DATA] and with her movements …" at bounding box center [556, 405] width 182 height 114
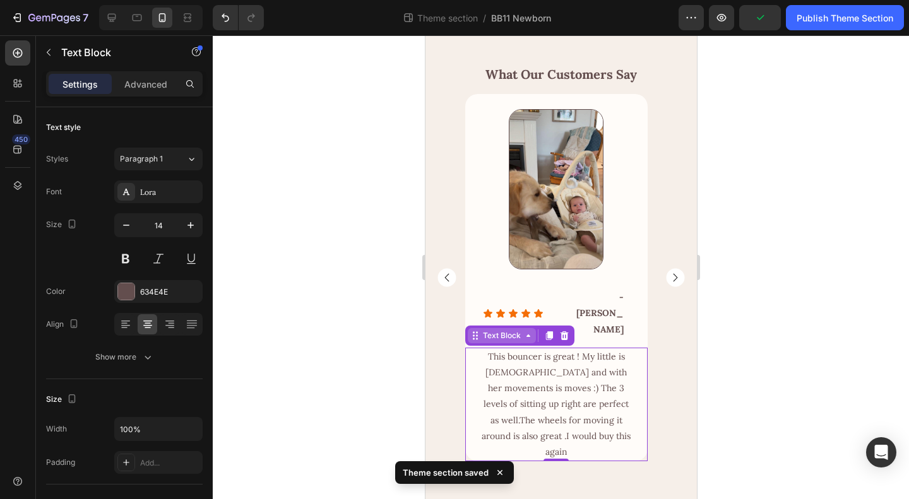
click at [514, 330] on div "Text Block" at bounding box center [501, 335] width 43 height 11
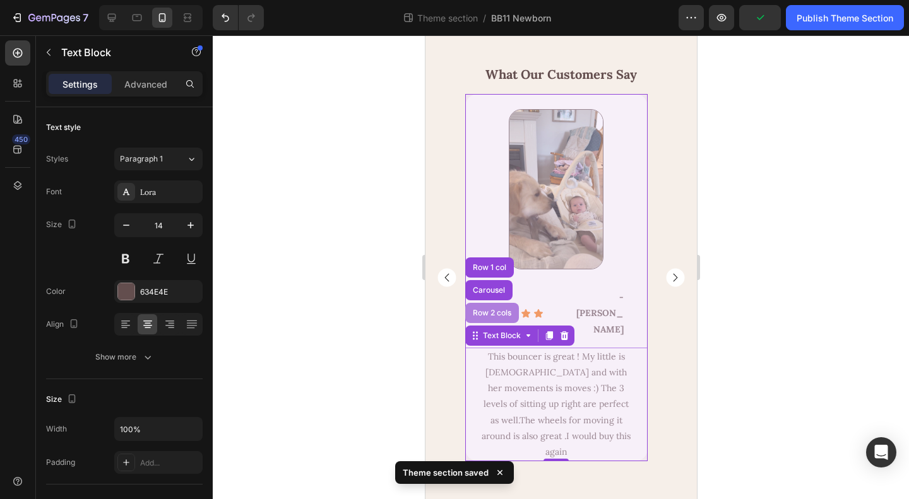
click at [504, 309] on div "Row 2 cols" at bounding box center [492, 313] width 44 height 8
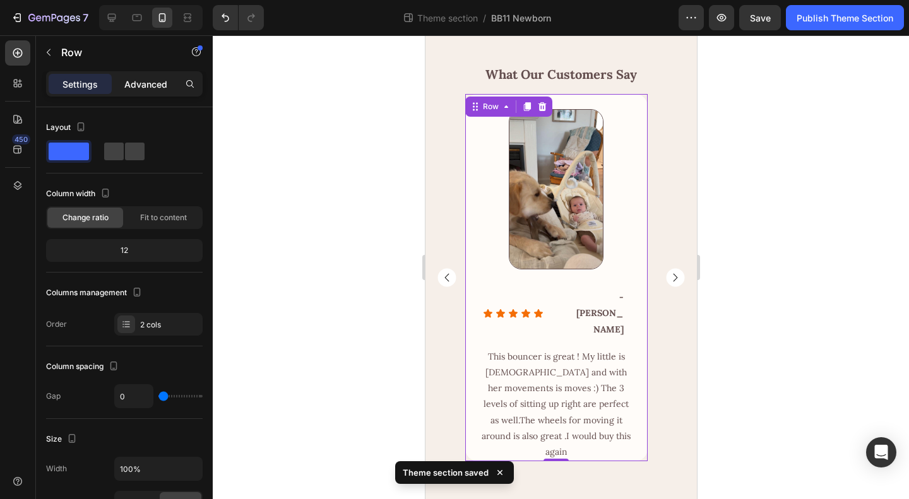
click at [141, 89] on p "Advanced" at bounding box center [145, 84] width 43 height 13
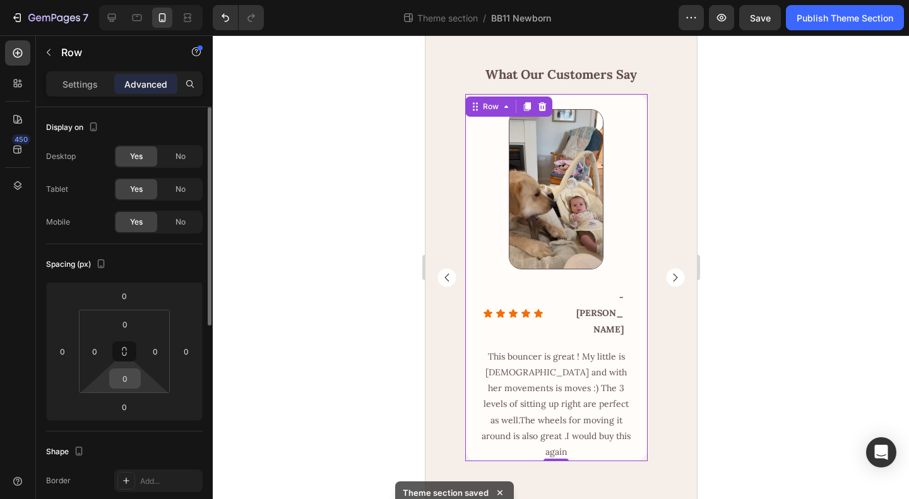
click at [125, 382] on input "0" at bounding box center [124, 378] width 25 height 19
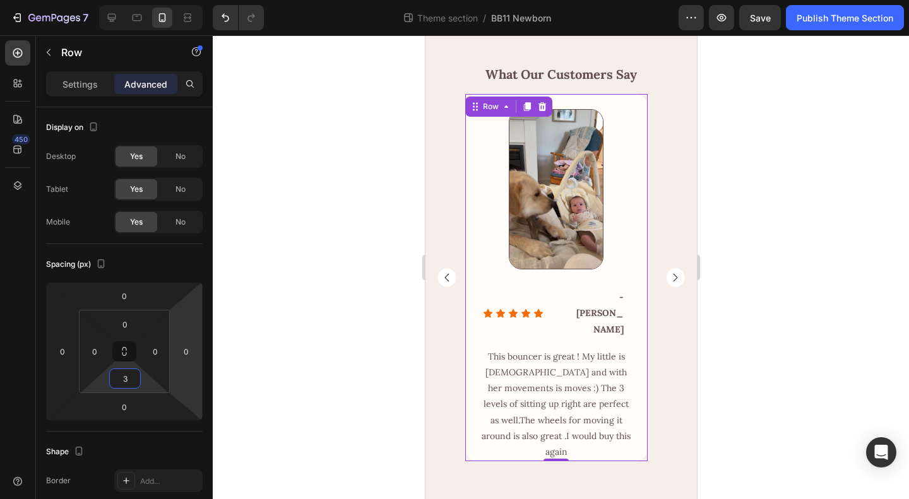
type input "32"
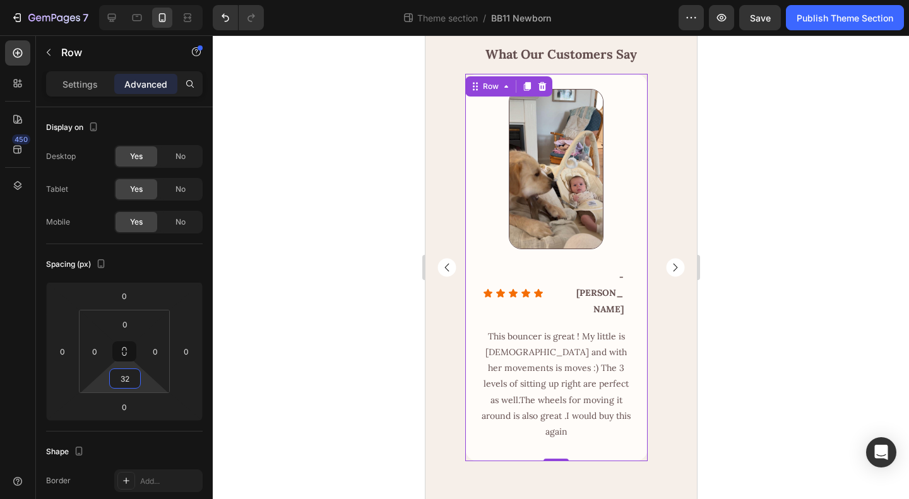
click at [672, 419] on div "Image Row Icon Icon Icon Icon Icon Icon List - [PERSON_NAME] Text Block Row Row…" at bounding box center [560, 268] width 252 height 388
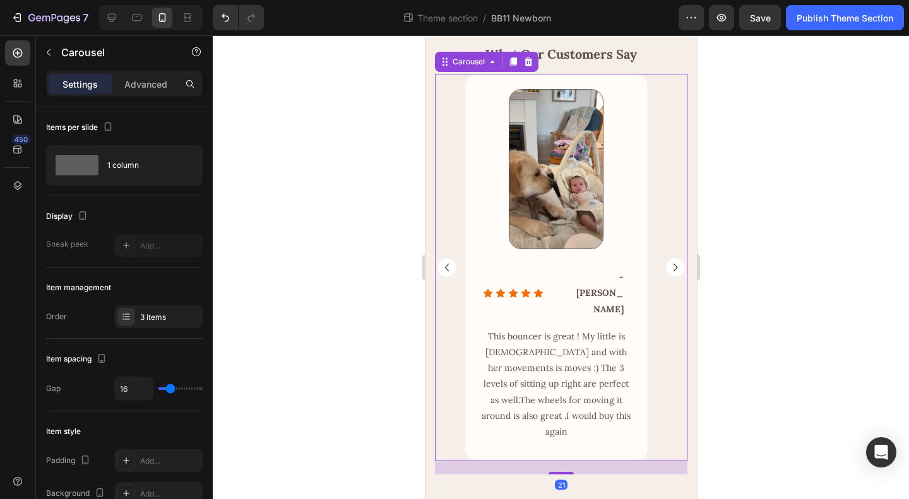
click at [665, 277] on rect "Carousel Next Arrow" at bounding box center [674, 268] width 18 height 18
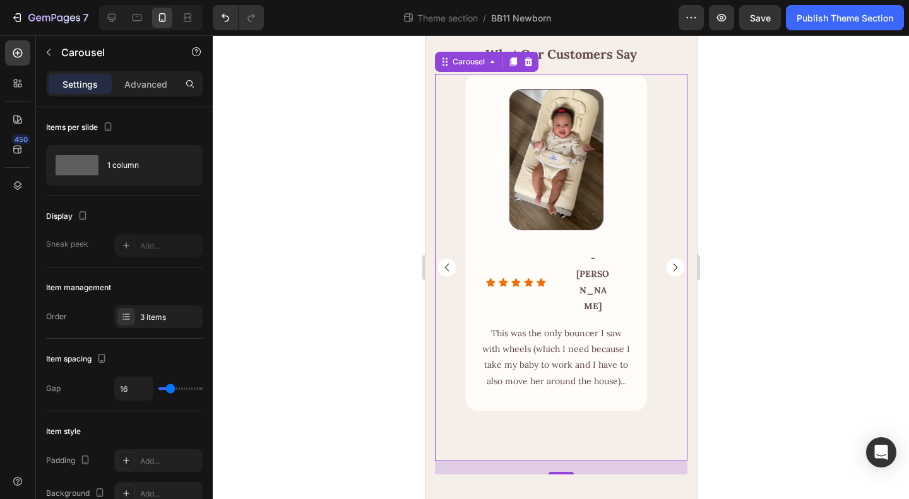
click at [665, 277] on rect "Carousel Next Arrow" at bounding box center [674, 268] width 18 height 18
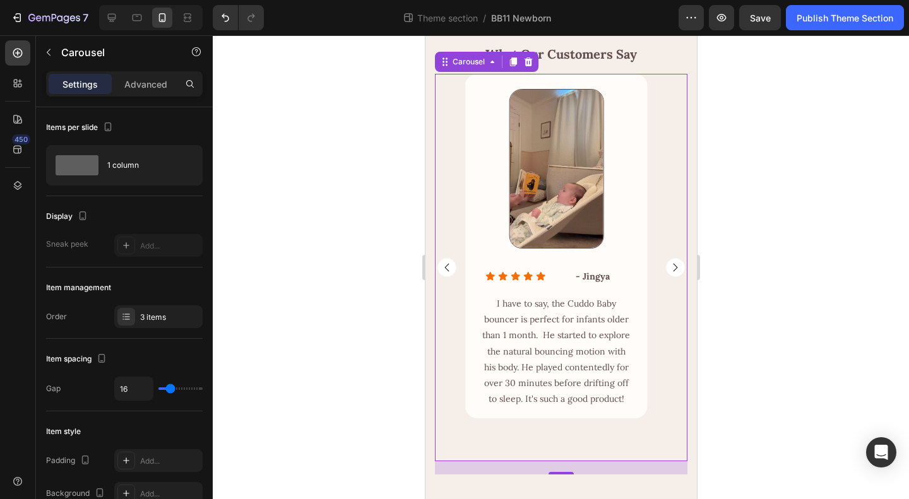
click at [446, 277] on rect "Carousel Back Arrow" at bounding box center [446, 268] width 18 height 18
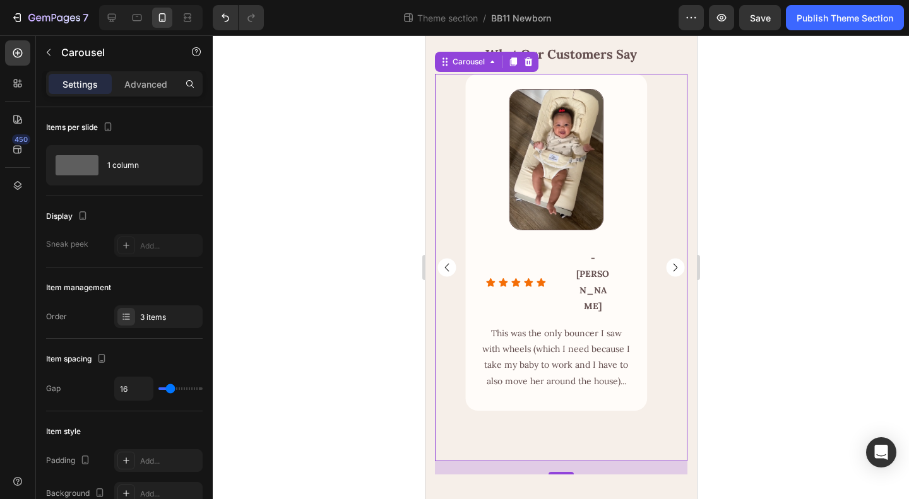
click at [446, 277] on rect "Carousel Back Arrow" at bounding box center [446, 268] width 18 height 18
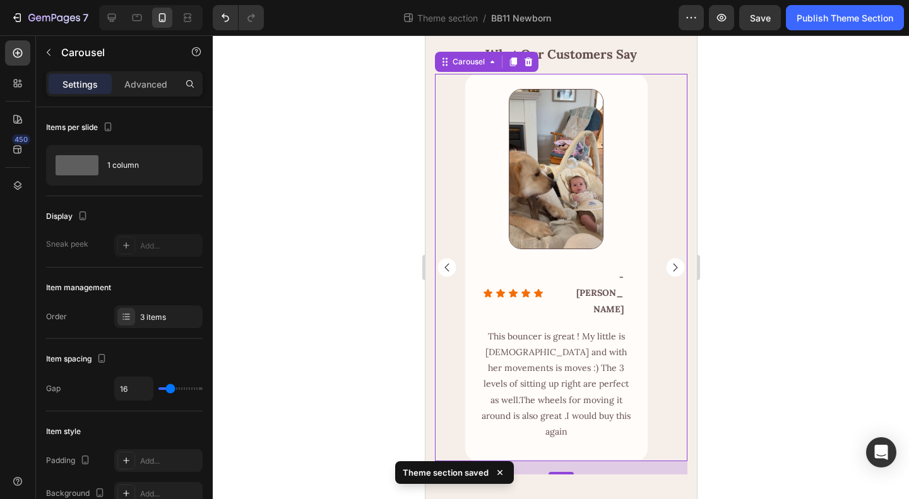
click at [668, 277] on rect "Carousel Next Arrow" at bounding box center [674, 268] width 18 height 18
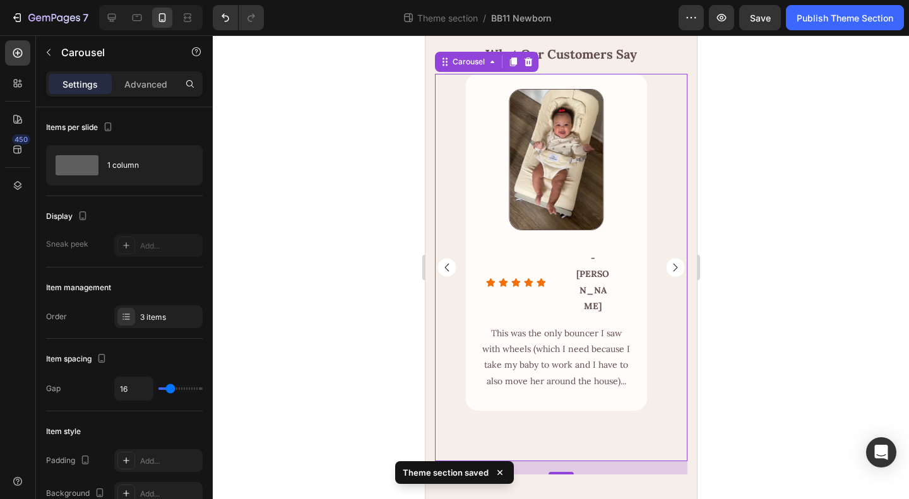
click at [668, 277] on rect "Carousel Next Arrow" at bounding box center [674, 268] width 18 height 18
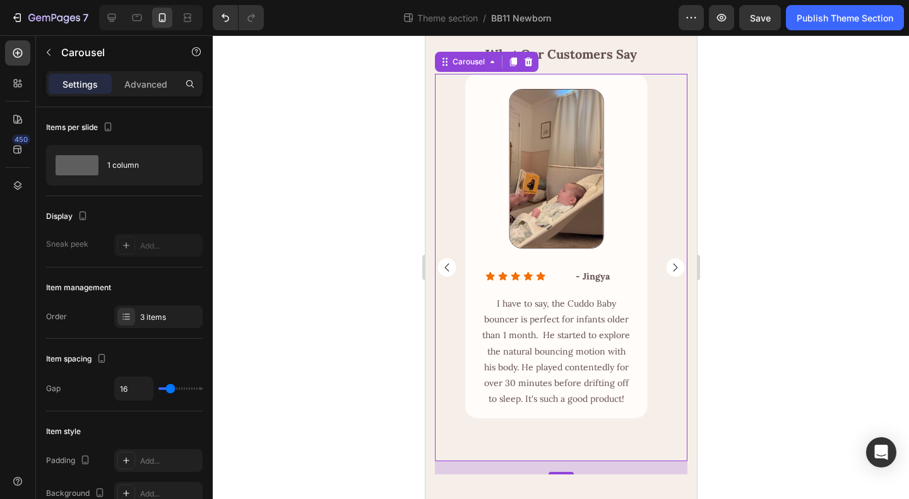
click at [447, 277] on rect "Carousel Back Arrow" at bounding box center [446, 268] width 18 height 18
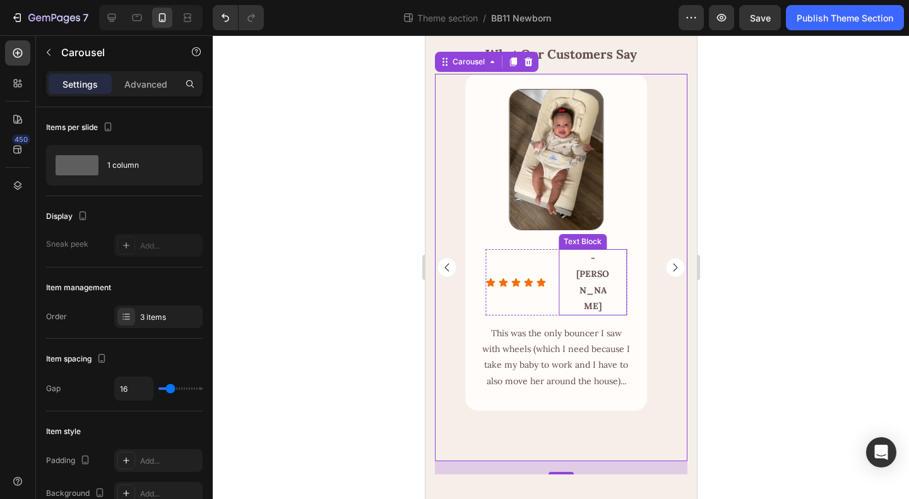
click at [616, 300] on div "- Jules Text Block" at bounding box center [592, 282] width 68 height 66
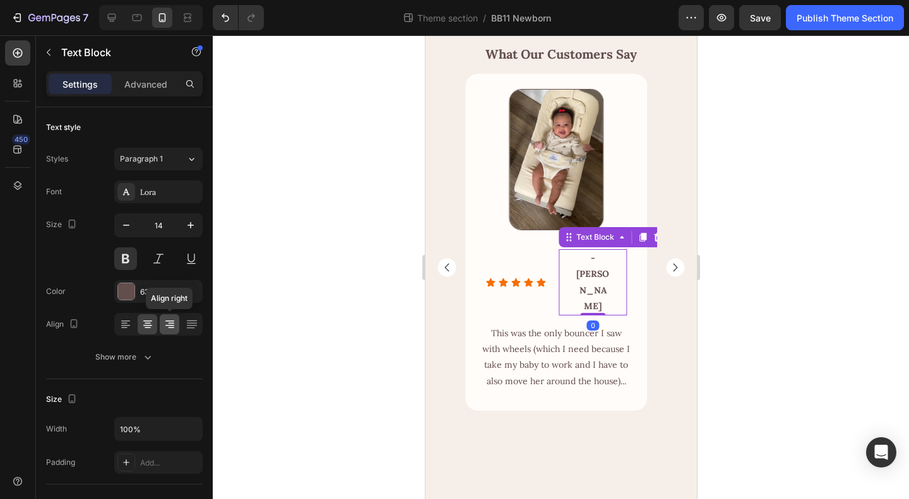
click at [169, 323] on icon at bounding box center [171, 323] width 6 height 1
click at [148, 326] on icon at bounding box center [147, 324] width 13 height 13
click at [145, 84] on p "Advanced" at bounding box center [145, 84] width 43 height 13
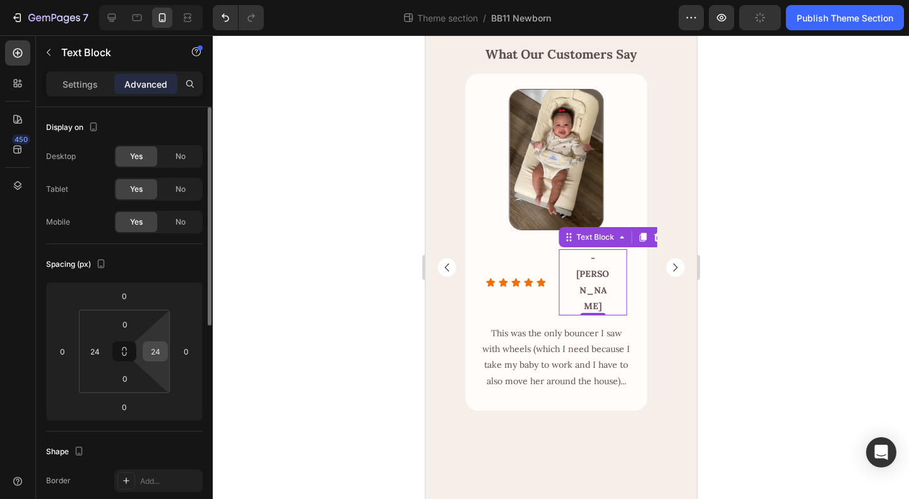
click at [157, 350] on input "24" at bounding box center [155, 351] width 19 height 19
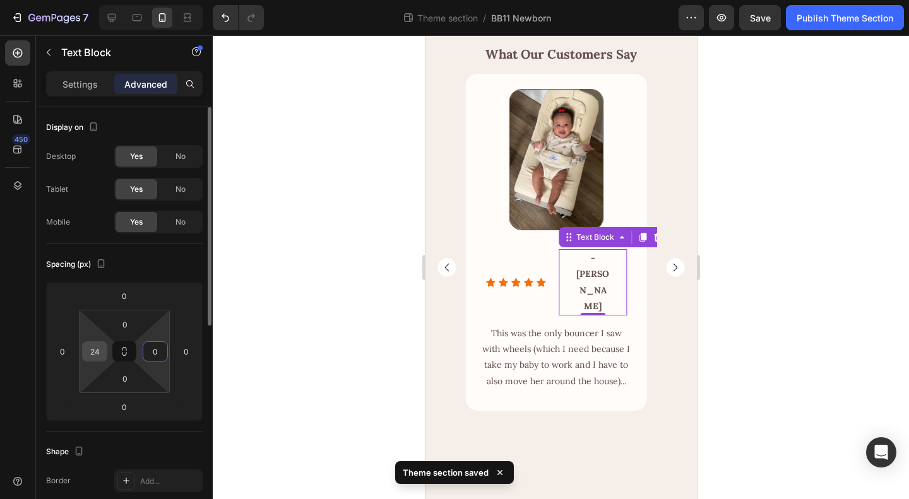
type input "0"
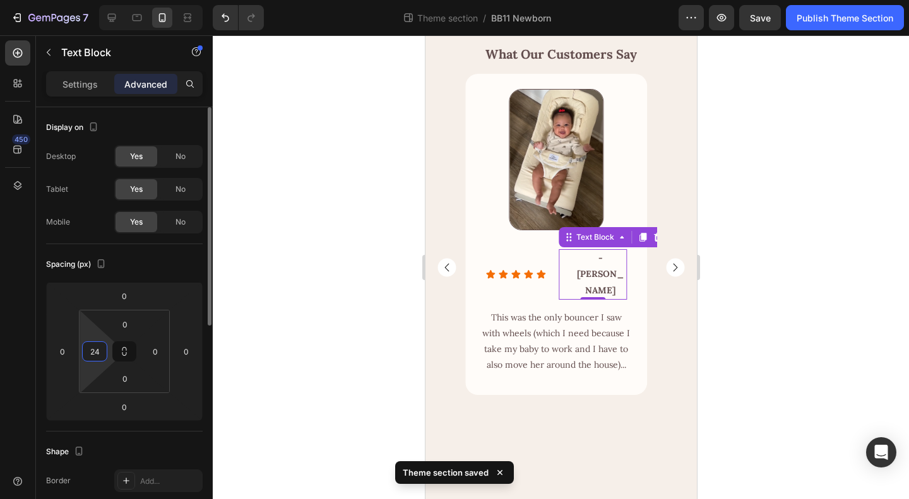
click at [96, 351] on input "24" at bounding box center [94, 351] width 19 height 19
type input "0"
click at [162, 258] on div "Spacing (px)" at bounding box center [124, 264] width 157 height 20
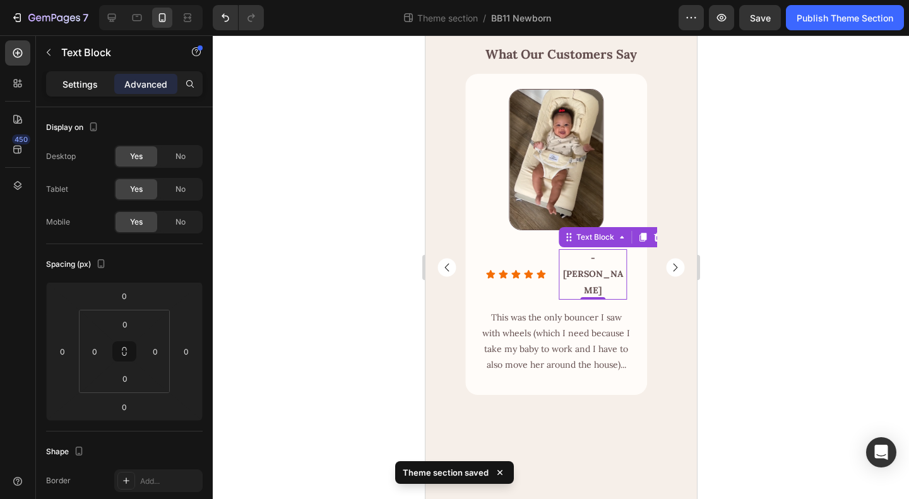
click at [92, 89] on p "Settings" at bounding box center [79, 84] width 35 height 13
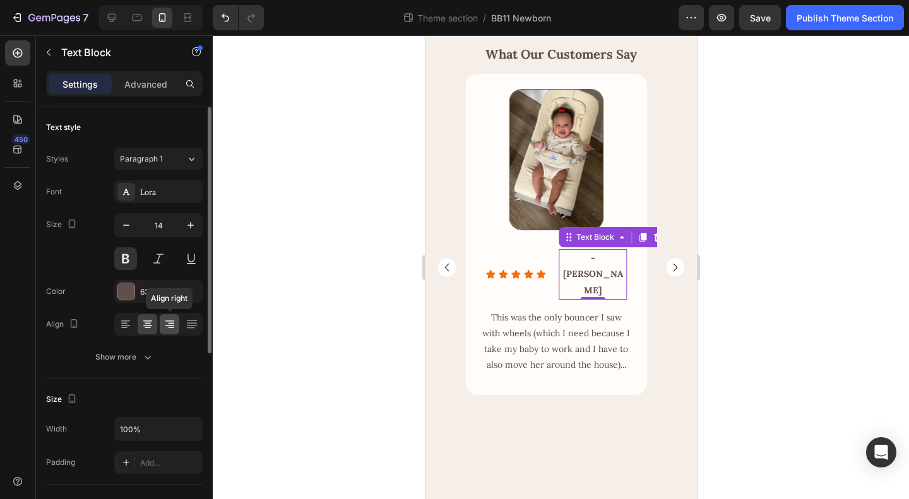
click at [170, 323] on icon at bounding box center [171, 323] width 6 height 1
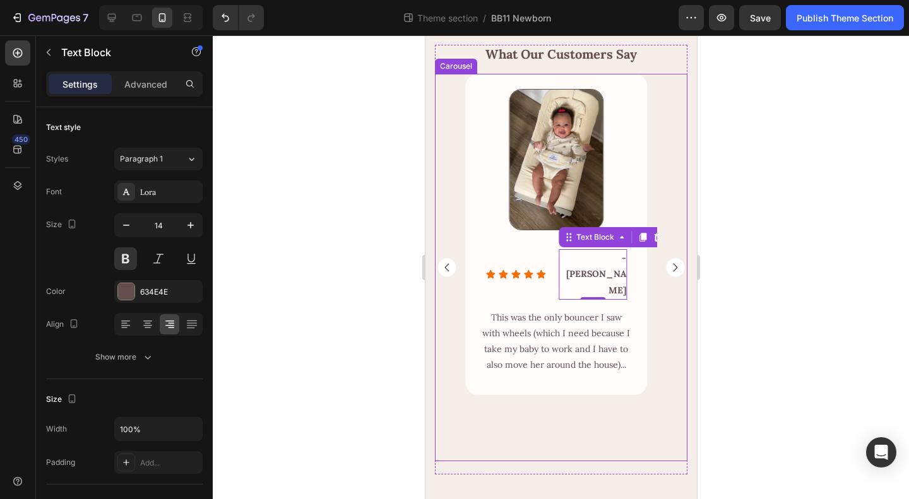
click at [661, 349] on div "Image Row Icon Icon Icon Icon Icon Icon List - [PERSON_NAME] Text Block Row Row…" at bounding box center [560, 268] width 252 height 388
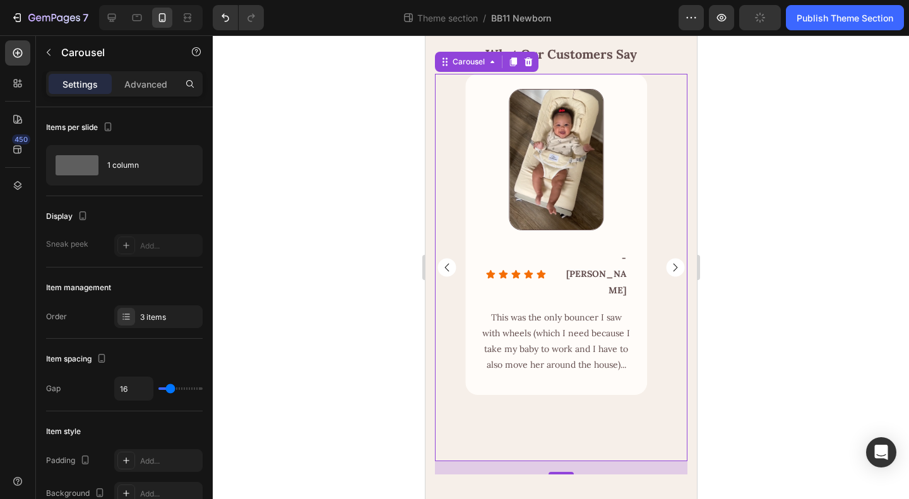
click at [665, 277] on rect "Carousel Next Arrow" at bounding box center [674, 268] width 18 height 18
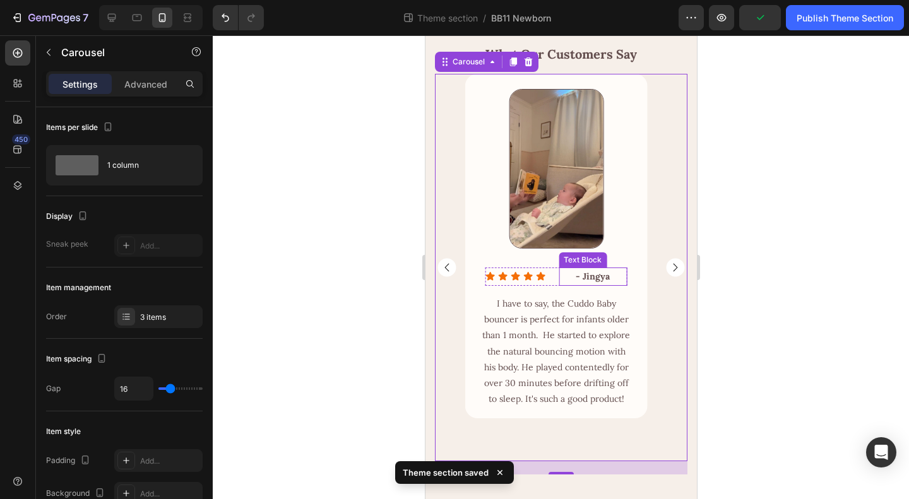
click at [616, 286] on div "- Jingya Text Block" at bounding box center [592, 277] width 68 height 18
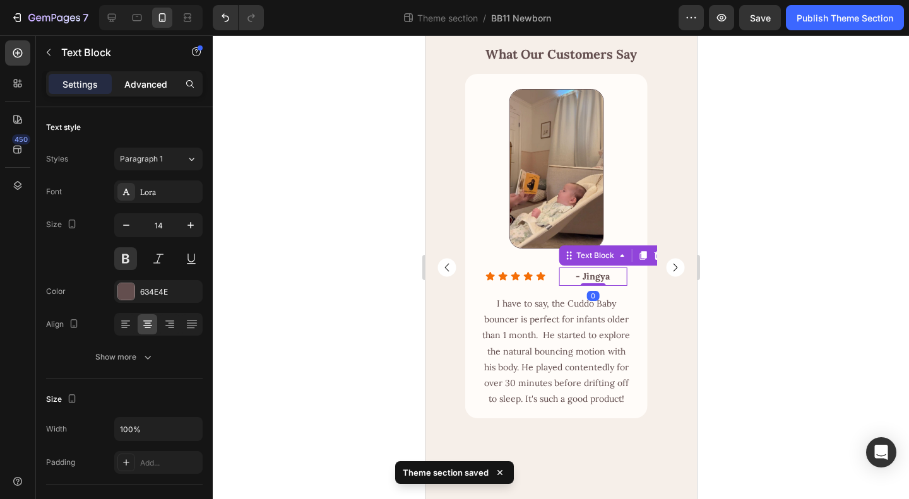
click at [134, 85] on p "Advanced" at bounding box center [145, 84] width 43 height 13
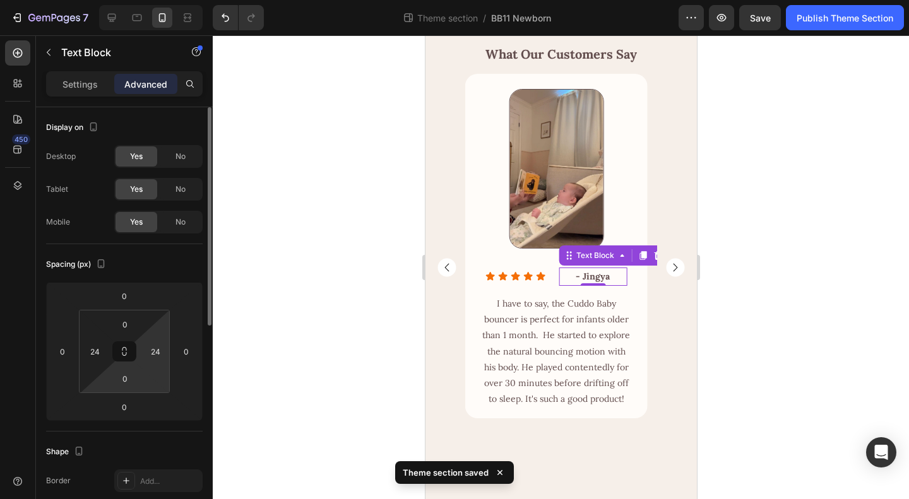
type input "0"
click at [92, 352] on input "24" at bounding box center [94, 351] width 19 height 19
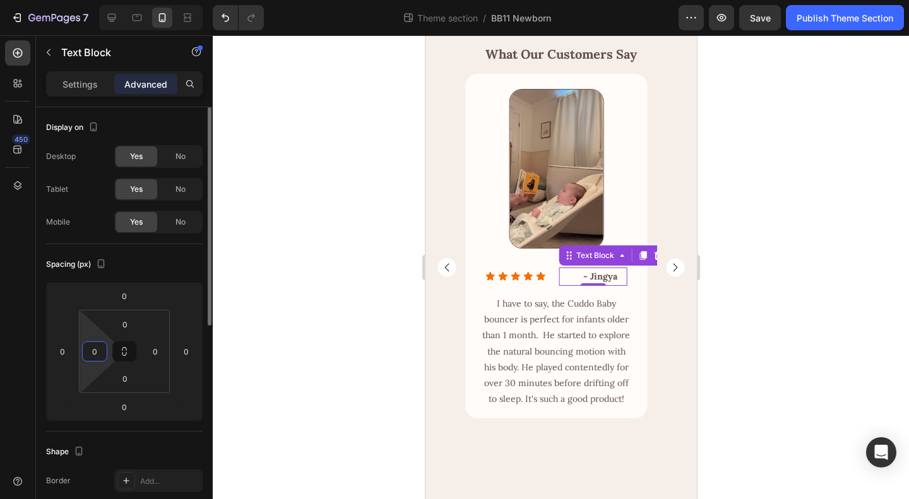
type input "0"
click at [0, 0] on div "Spacing (px) 0 0 0 0 0 0 0 0" at bounding box center [0, 0] width 0 height 0
click at [78, 81] on p "Settings" at bounding box center [79, 84] width 35 height 13
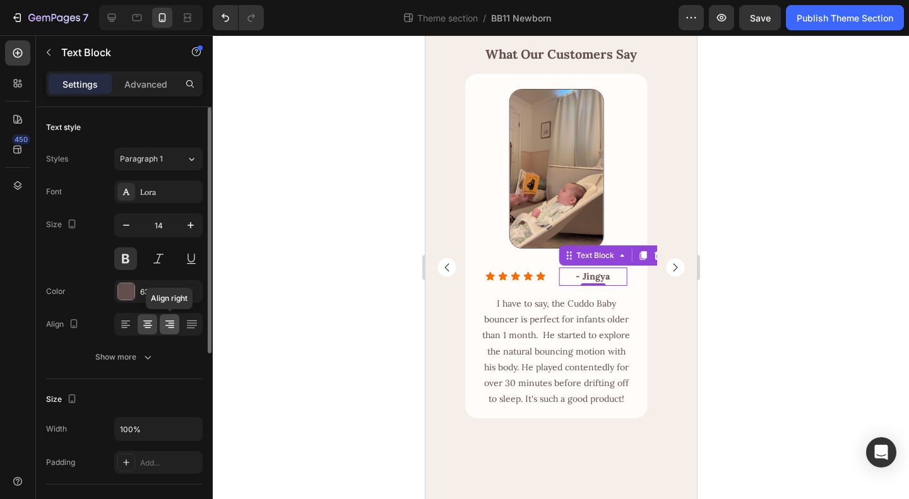
click at [169, 319] on icon at bounding box center [169, 324] width 13 height 13
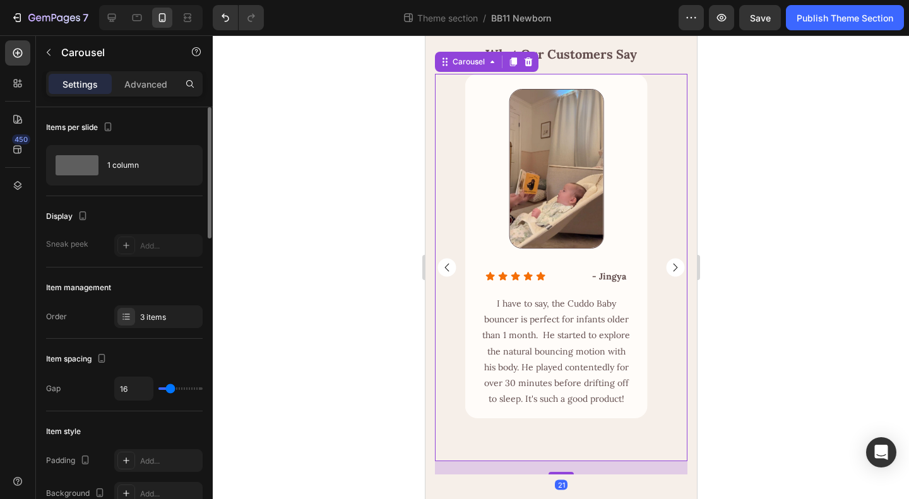
click at [653, 353] on div "Image Row Icon Icon Icon Icon Icon Icon List - [PERSON_NAME] Text Block Row Row…" at bounding box center [560, 268] width 252 height 388
click at [668, 277] on rect "Carousel Next Arrow" at bounding box center [674, 268] width 18 height 18
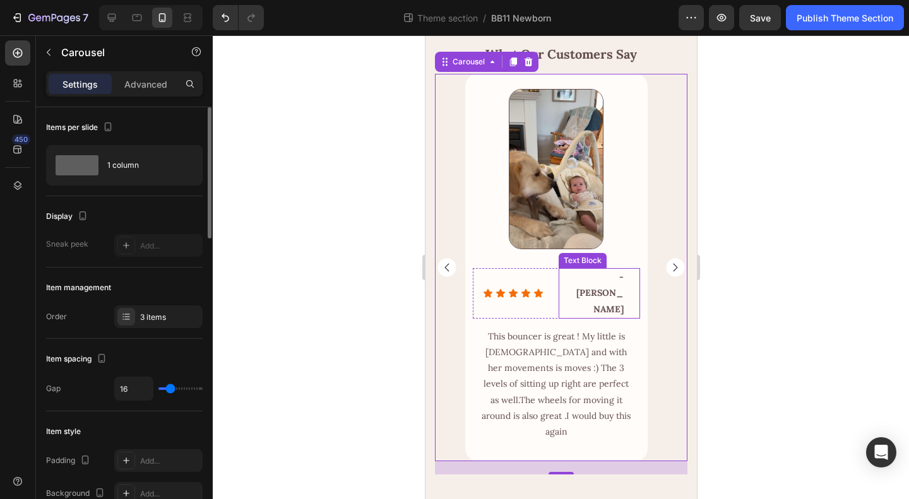
click at [627, 319] on div "- [PERSON_NAME] Text Block" at bounding box center [598, 293] width 81 height 50
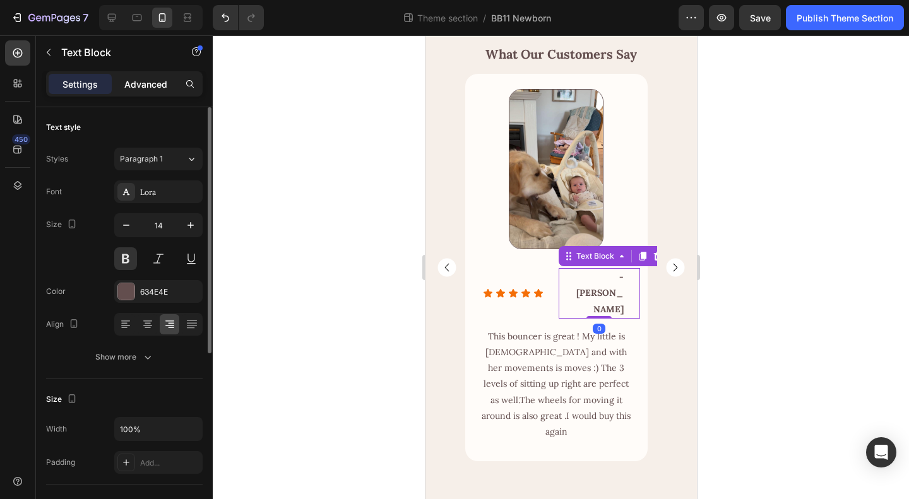
click at [129, 83] on p "Advanced" at bounding box center [145, 84] width 43 height 13
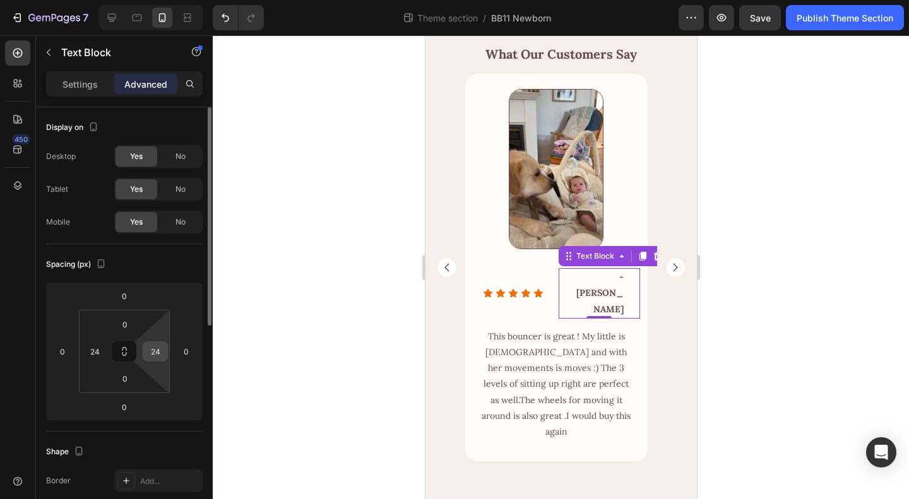
click at [148, 352] on input "24" at bounding box center [155, 351] width 19 height 19
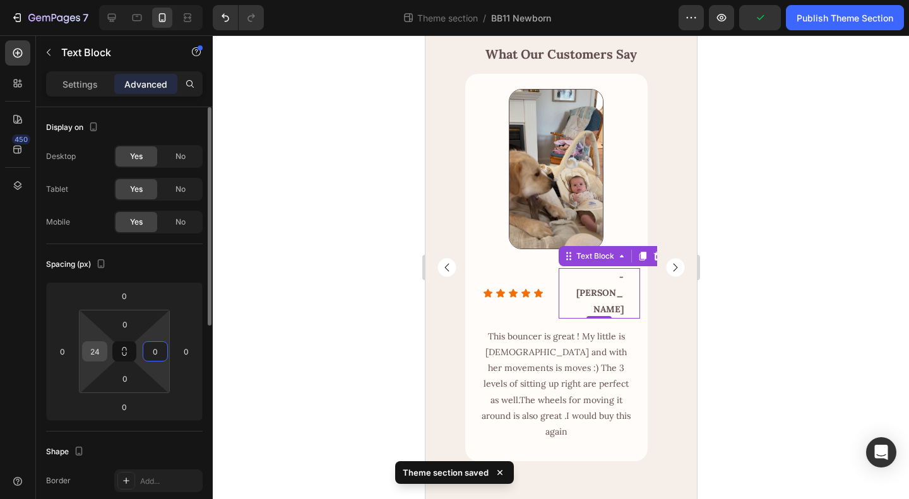
type input "0"
click at [97, 349] on input "24" at bounding box center [94, 351] width 19 height 19
type input "0"
click at [187, 263] on div "Spacing (px)" at bounding box center [124, 264] width 157 height 20
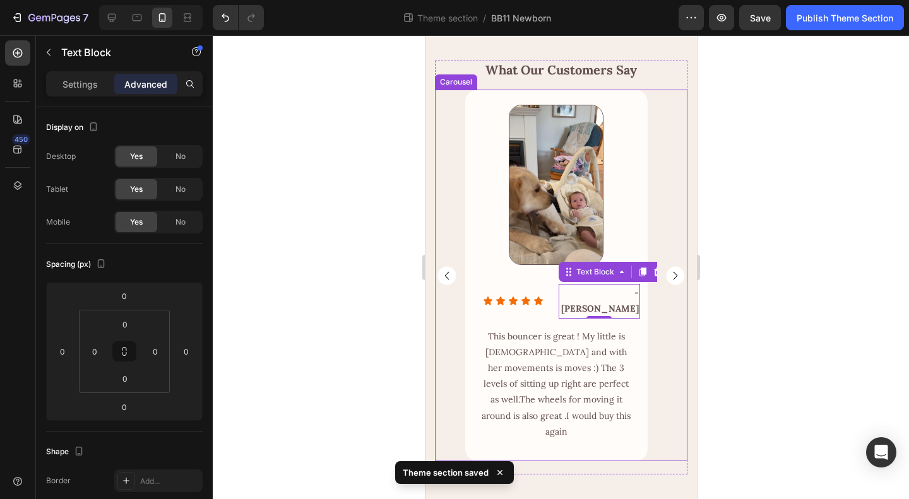
click at [663, 339] on div "Image Row Icon Icon Icon Icon Icon Icon List - [PERSON_NAME] Text Block 0 Row R…" at bounding box center [560, 276] width 252 height 372
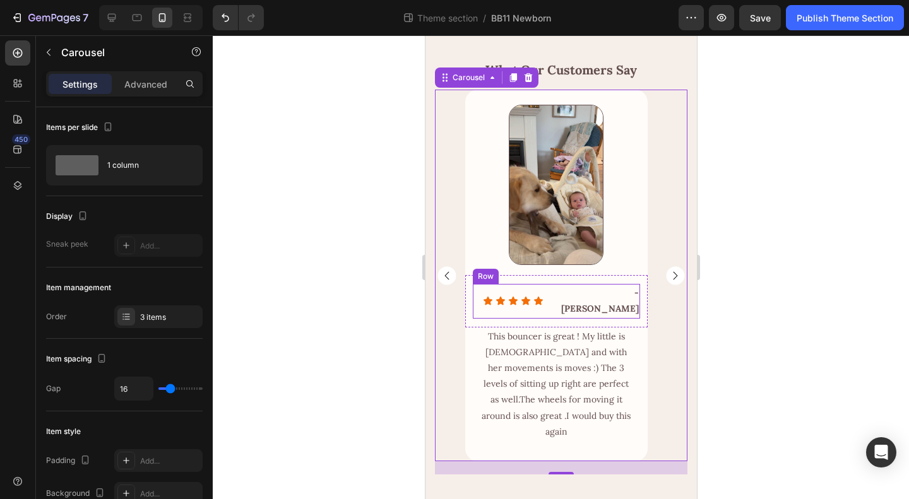
click at [557, 318] on div "Icon Icon Icon Icon Icon Icon List - [PERSON_NAME] Text Block Row" at bounding box center [555, 301] width 167 height 34
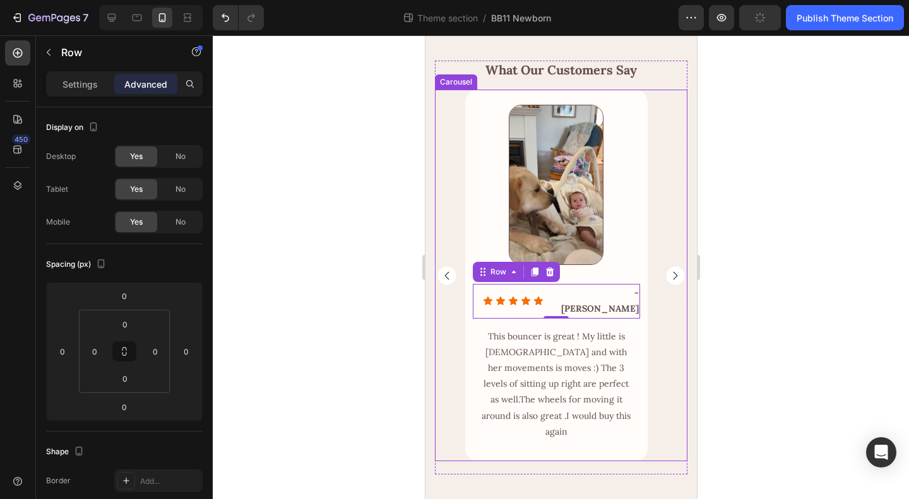
click at [673, 280] on icon "Carousel Next Arrow" at bounding box center [675, 275] width 4 height 8
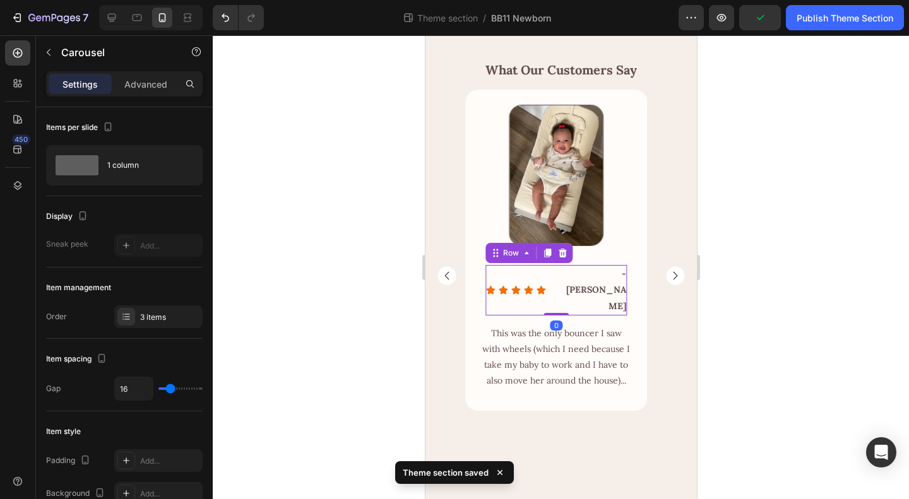
click at [555, 301] on div "Icon Icon Icon Icon Icon Icon List - Jules Text Block Row 0" at bounding box center [556, 290] width 142 height 50
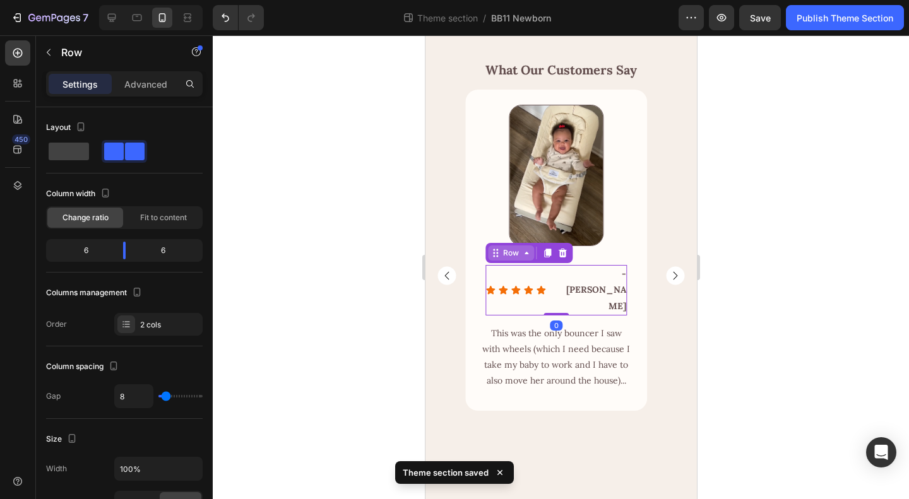
click at [511, 259] on div "Row" at bounding box center [510, 252] width 21 height 11
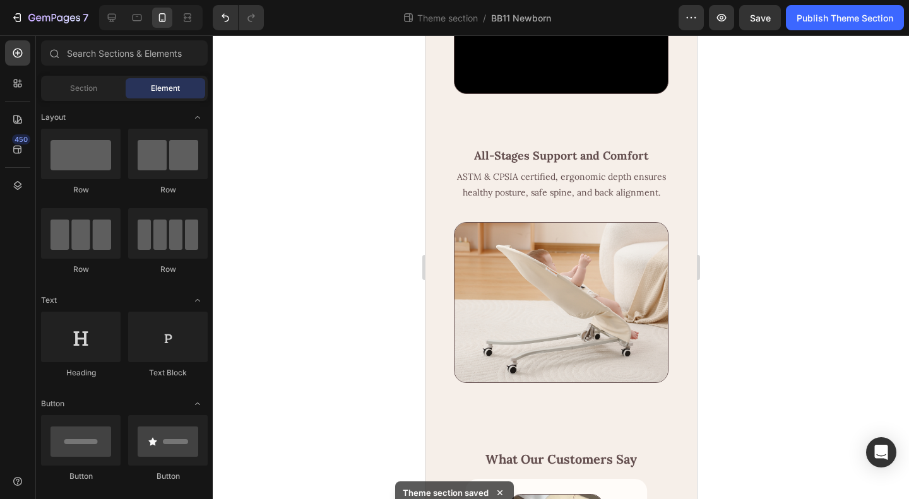
scroll to position [2048, 0]
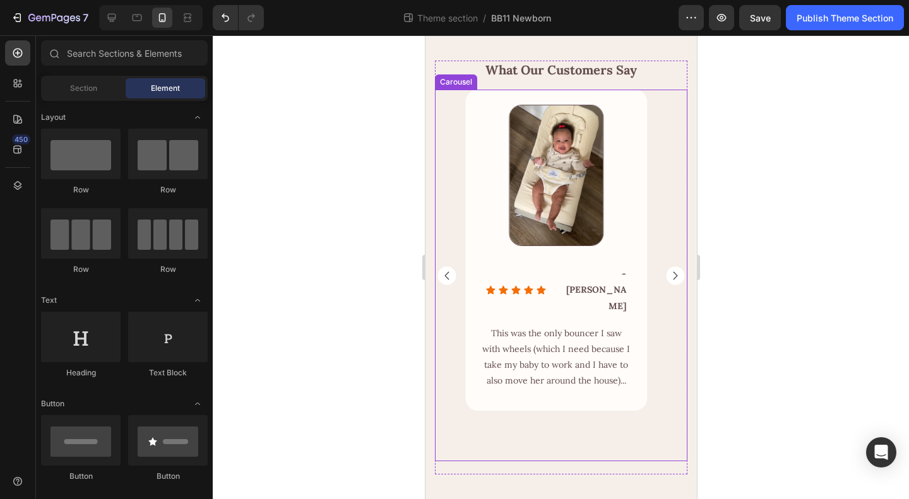
click at [857, 314] on div at bounding box center [561, 267] width 696 height 464
click at [666, 285] on rect "Carousel Next Arrow" at bounding box center [674, 275] width 18 height 18
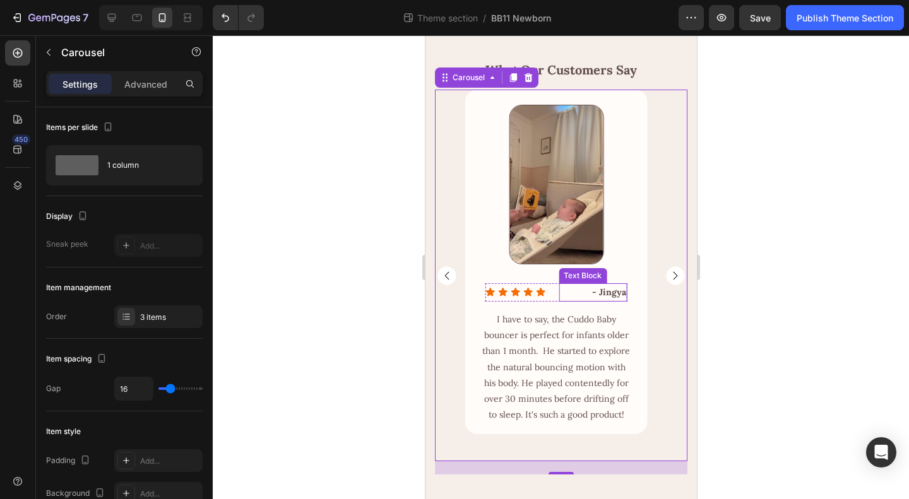
click at [563, 300] on p "- Jingya" at bounding box center [592, 293] width 66 height 16
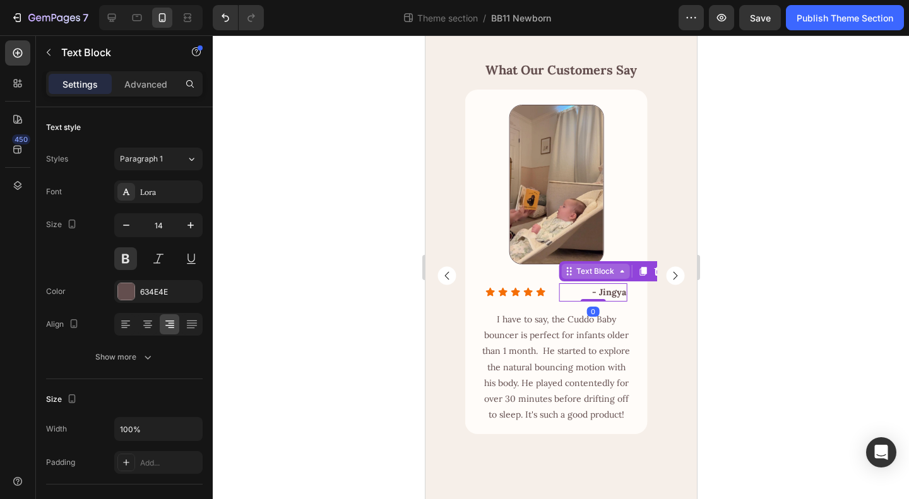
click at [583, 277] on div "Text Block" at bounding box center [594, 271] width 43 height 11
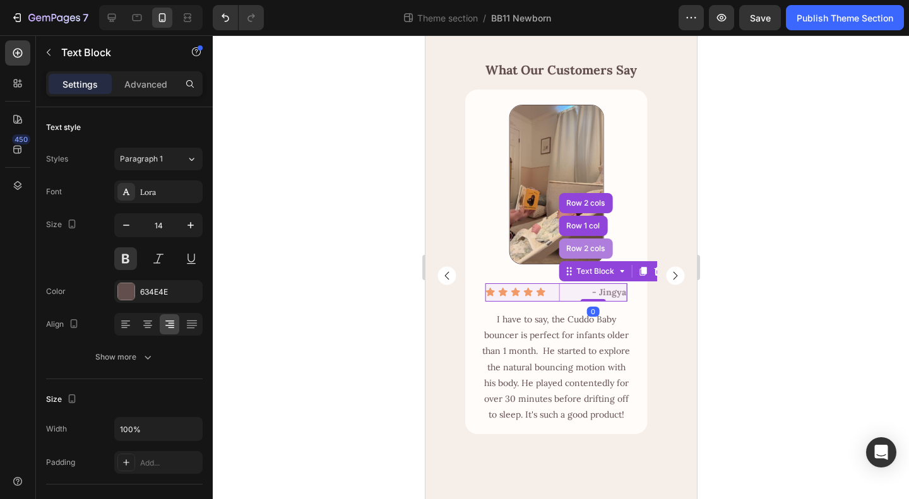
click at [583, 259] on div "Row 2 cols" at bounding box center [585, 249] width 54 height 20
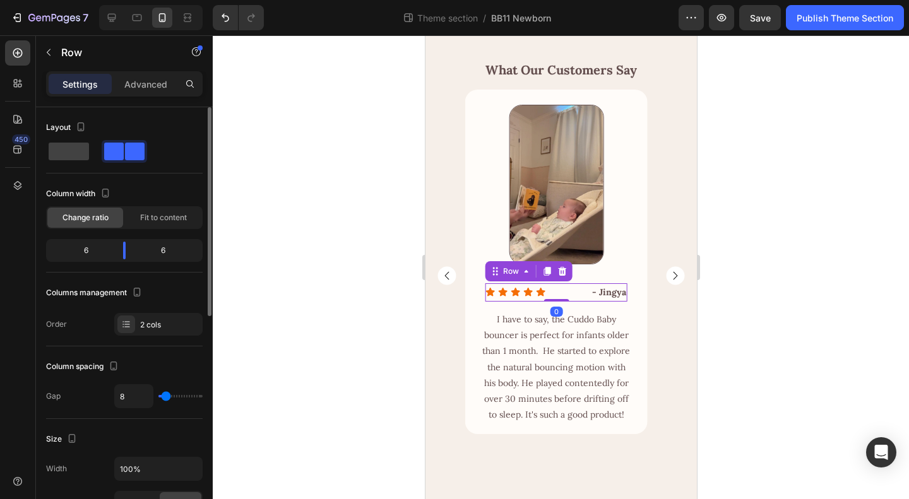
scroll to position [126, 0]
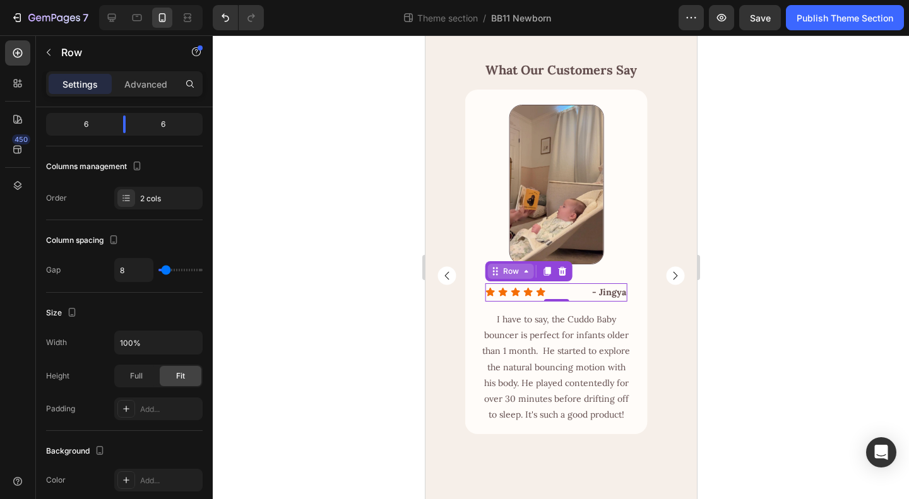
click at [513, 277] on div "Row" at bounding box center [510, 271] width 21 height 11
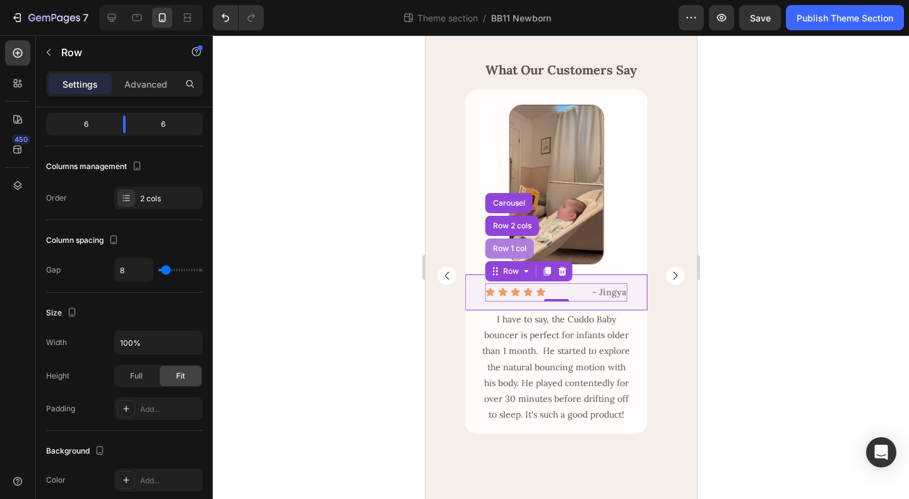
click at [512, 259] on div "Row 1 col" at bounding box center [509, 249] width 49 height 20
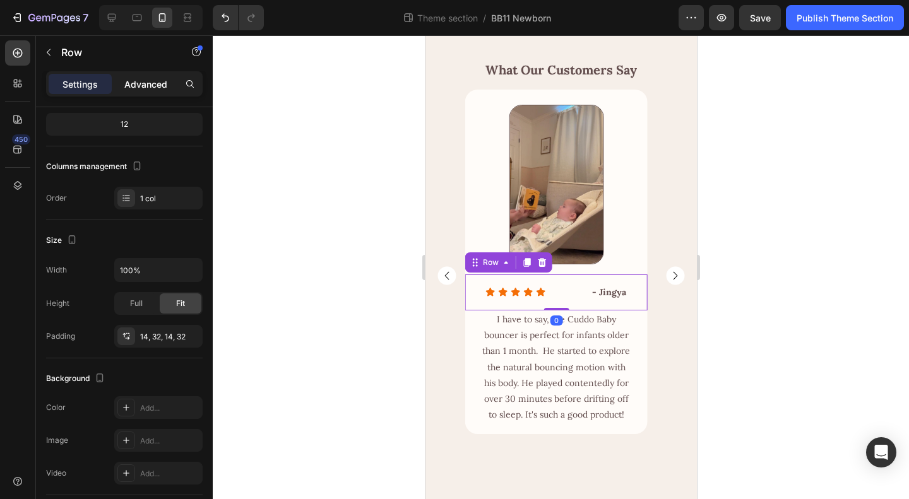
click at [127, 78] on p "Advanced" at bounding box center [145, 84] width 43 height 13
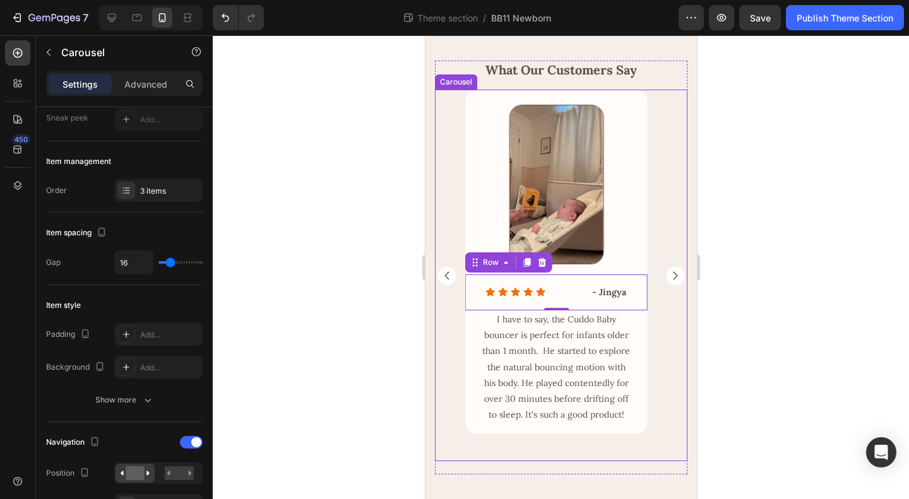
click at [665, 285] on rect "Carousel Next Arrow" at bounding box center [674, 275] width 18 height 18
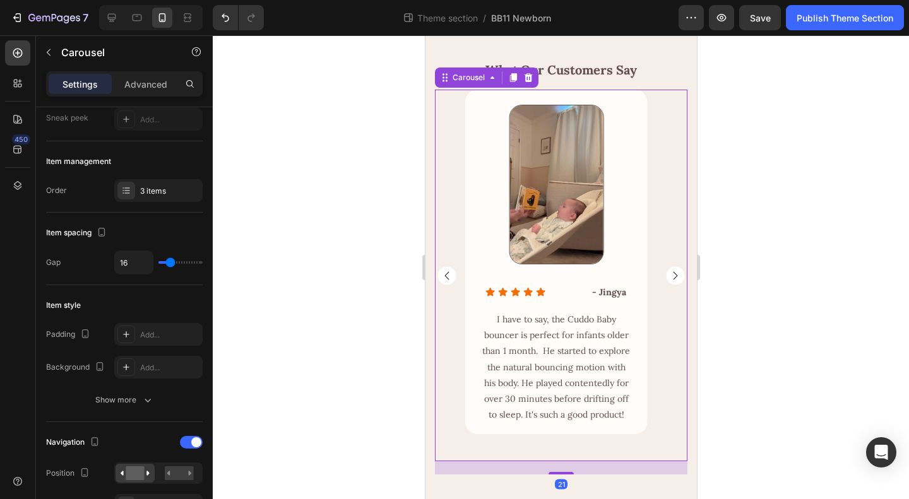
scroll to position [0, 0]
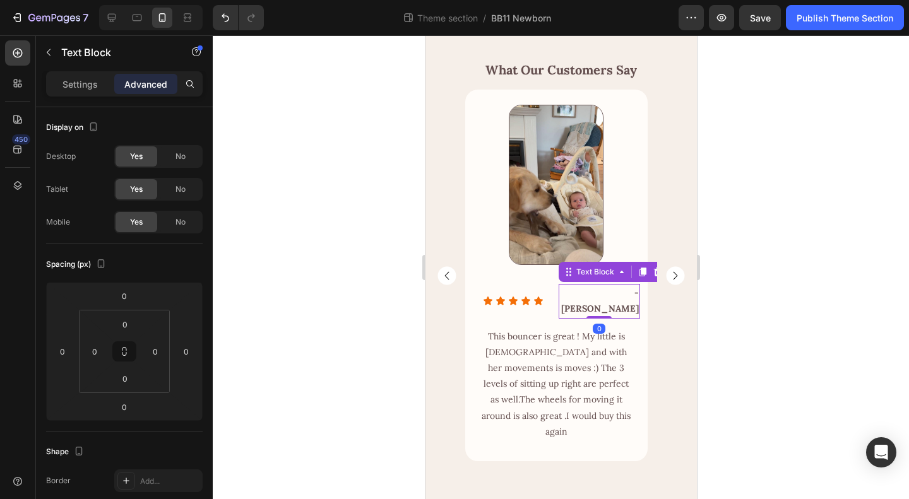
click at [559, 317] on p "- [PERSON_NAME]" at bounding box center [598, 301] width 78 height 32
click at [592, 278] on div "Text Block" at bounding box center [594, 271] width 43 height 11
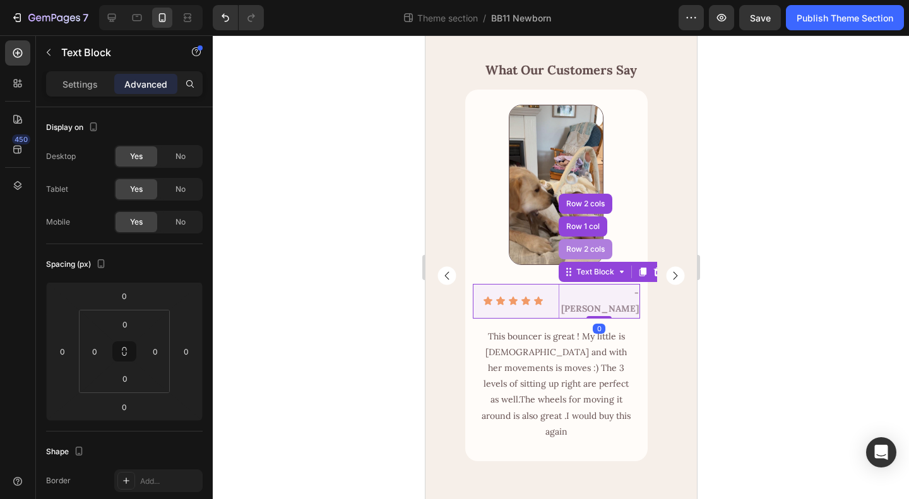
click at [586, 259] on div "Row 2 cols" at bounding box center [585, 249] width 54 height 20
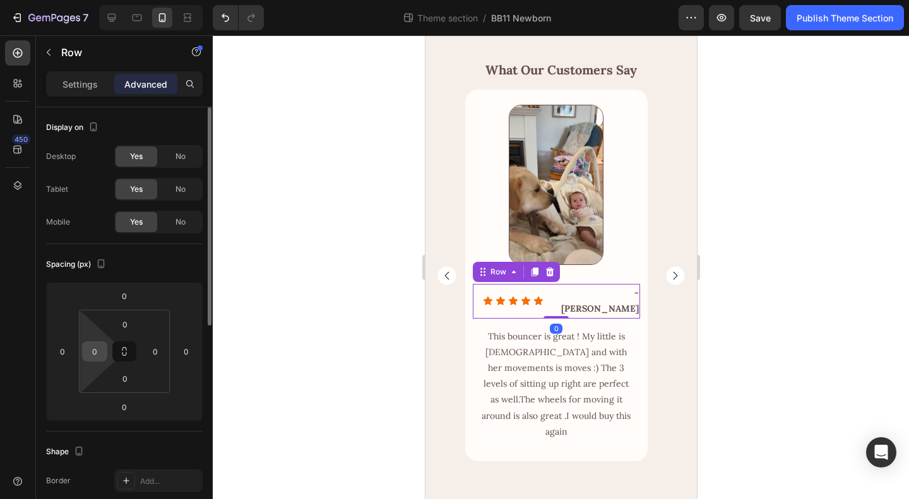
click at [93, 360] on div "0" at bounding box center [94, 351] width 25 height 20
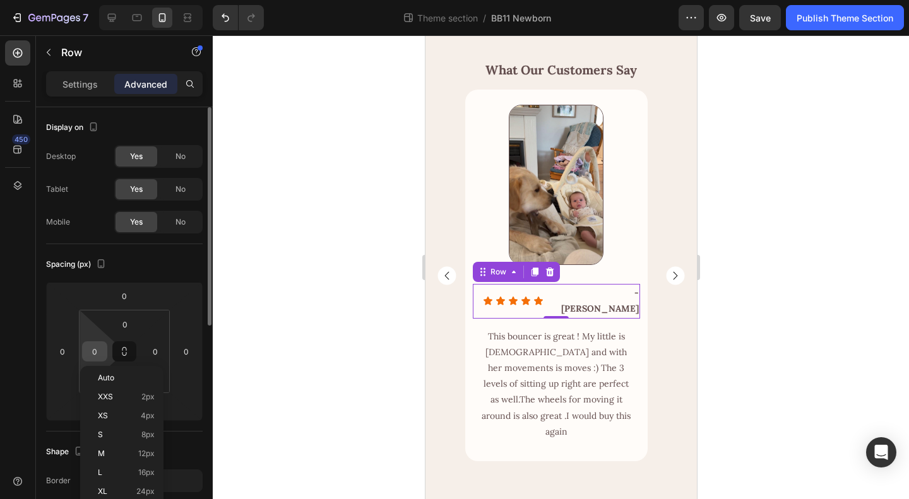
click at [85, 352] on input "0" at bounding box center [94, 351] width 19 height 19
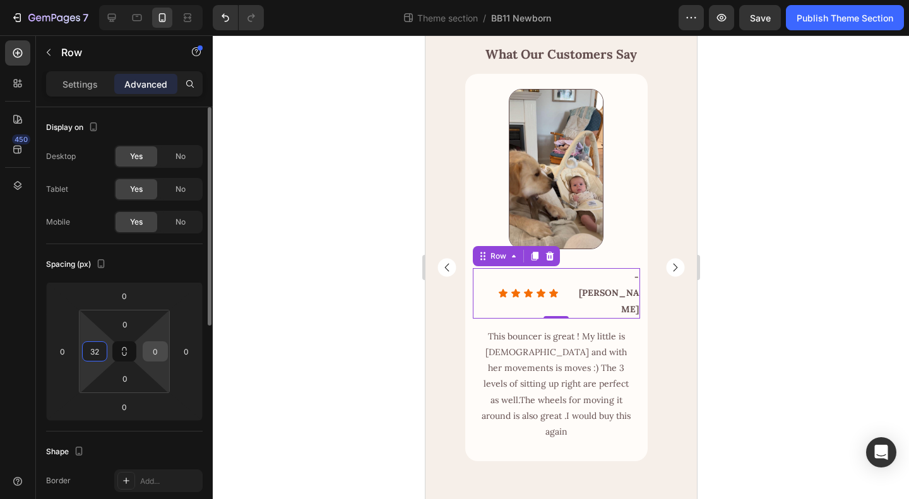
type input "32"
click at [157, 352] on input "0" at bounding box center [155, 351] width 19 height 19
type input "32"
click at [197, 267] on div "Spacing (px)" at bounding box center [124, 264] width 157 height 20
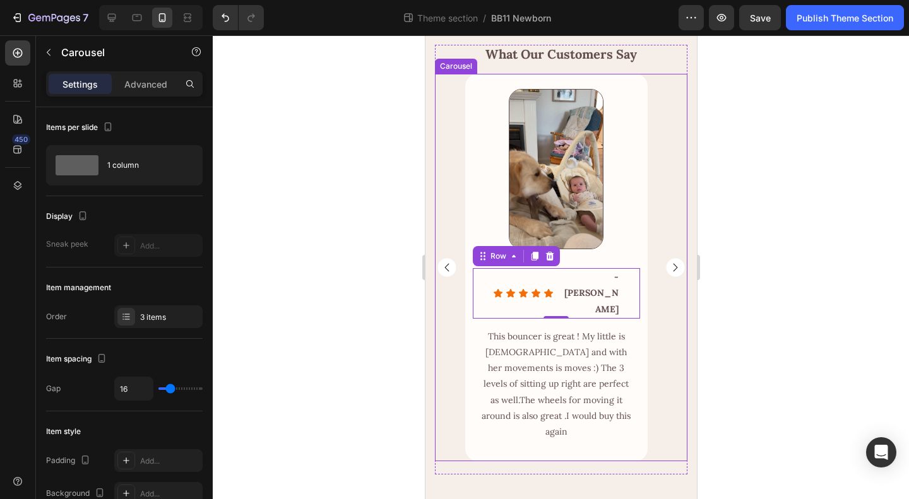
click at [664, 360] on div "Image Row Icon Icon Icon Icon Icon Icon List - [PERSON_NAME] Text Block Row 0 R…" at bounding box center [560, 268] width 252 height 388
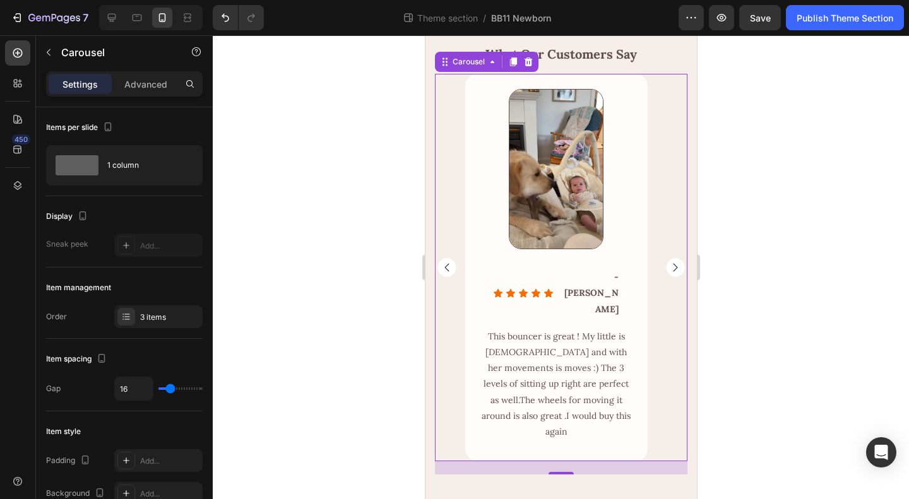
click at [665, 277] on rect "Carousel Next Arrow" at bounding box center [674, 268] width 18 height 18
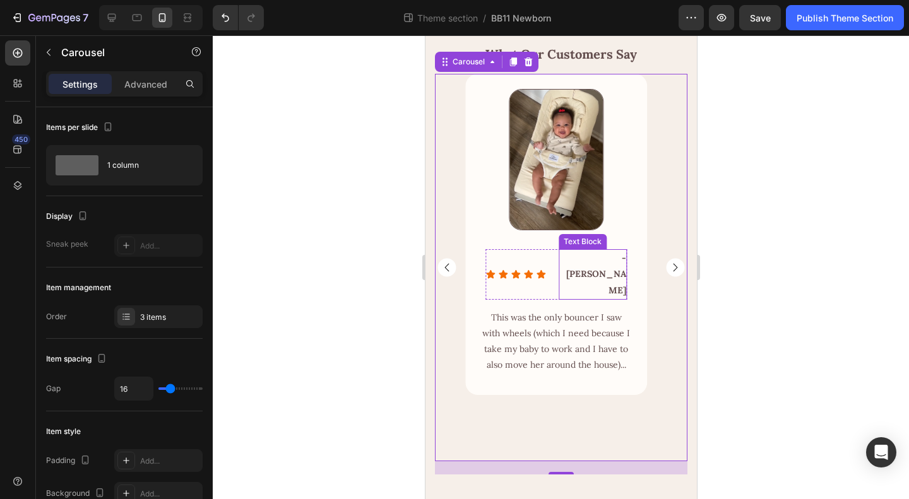
click at [571, 299] on p "- [PERSON_NAME]" at bounding box center [592, 275] width 66 height 48
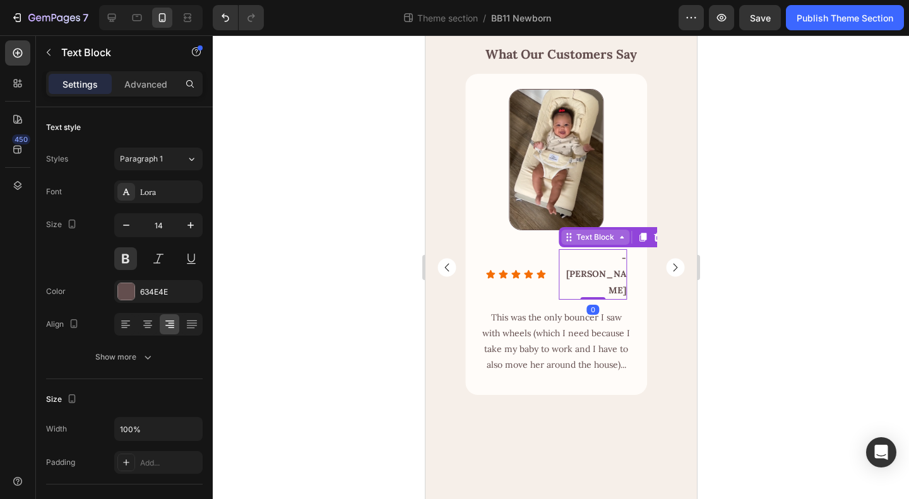
click at [583, 243] on div "Text Block" at bounding box center [594, 237] width 43 height 11
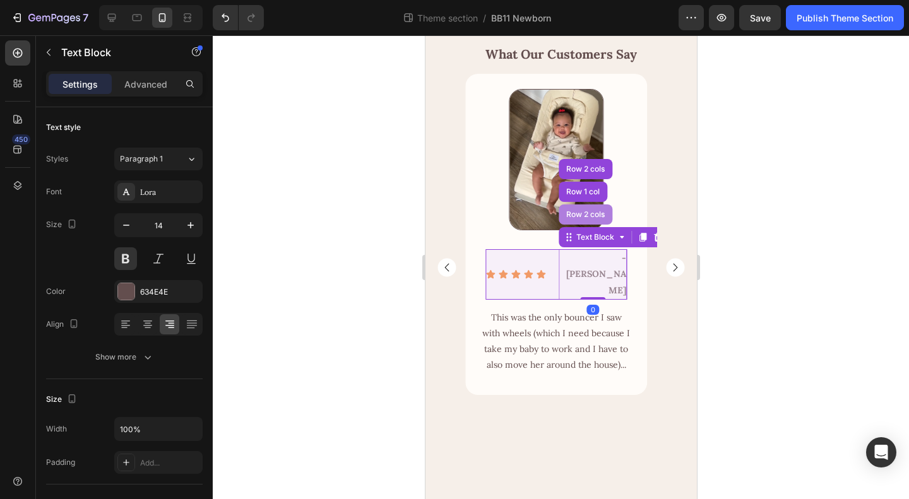
click at [589, 225] on div "Row 2 cols" at bounding box center [585, 214] width 54 height 20
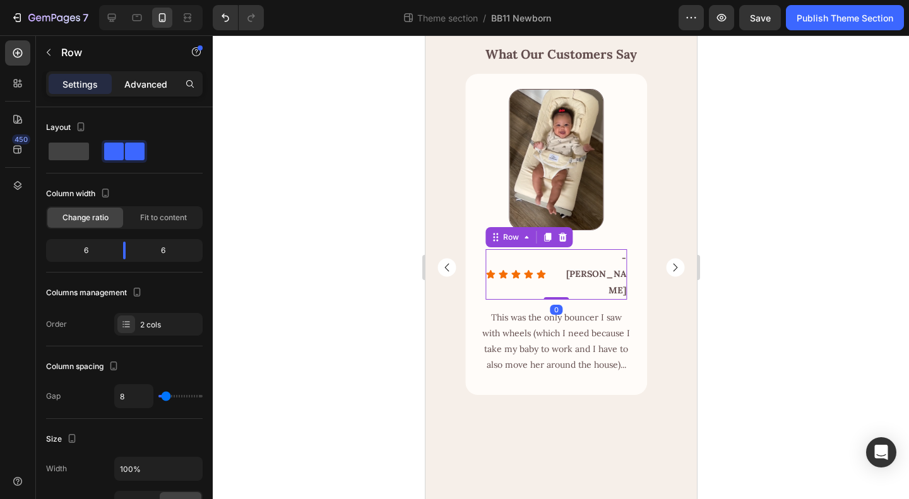
click at [157, 89] on p "Advanced" at bounding box center [145, 84] width 43 height 13
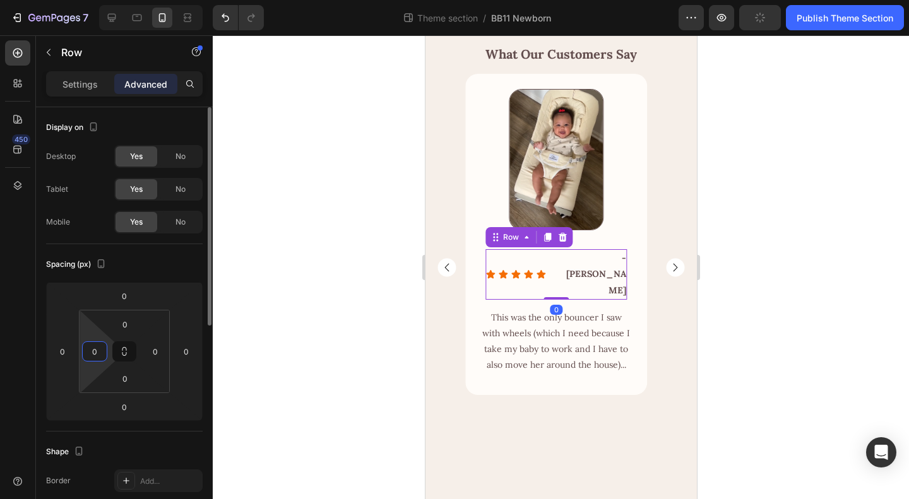
click at [97, 342] on input "0" at bounding box center [94, 351] width 19 height 19
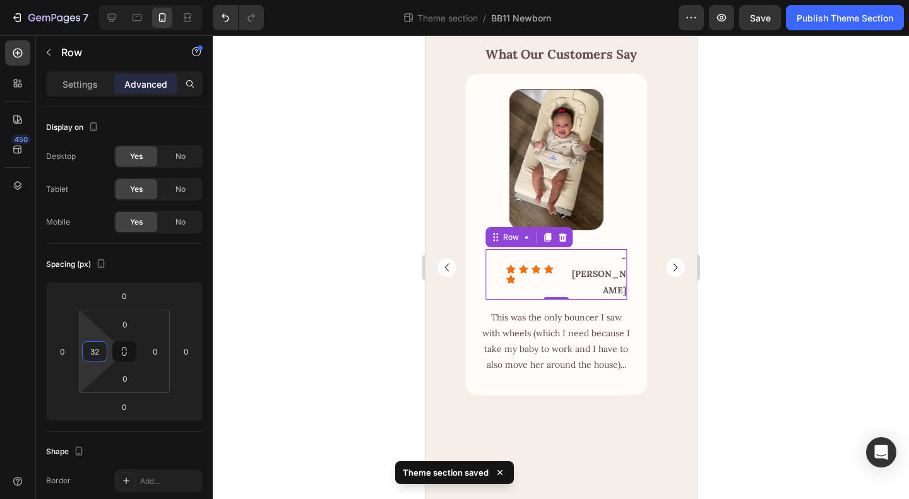
type input "3"
click at [639, 306] on div "Icon Icon Icon Icon Icon Icon List - Jules Text Block Row 0 Row" at bounding box center [556, 274] width 182 height 68
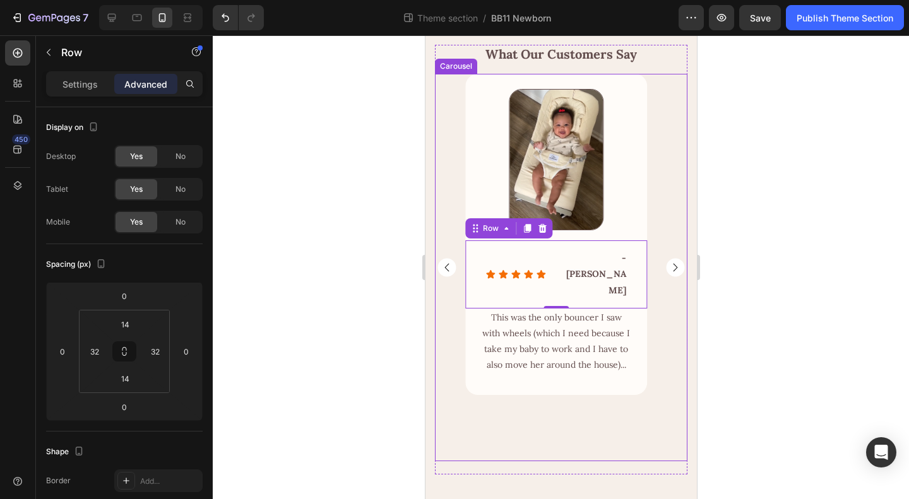
click at [668, 277] on rect "Carousel Next Arrow" at bounding box center [674, 268] width 18 height 18
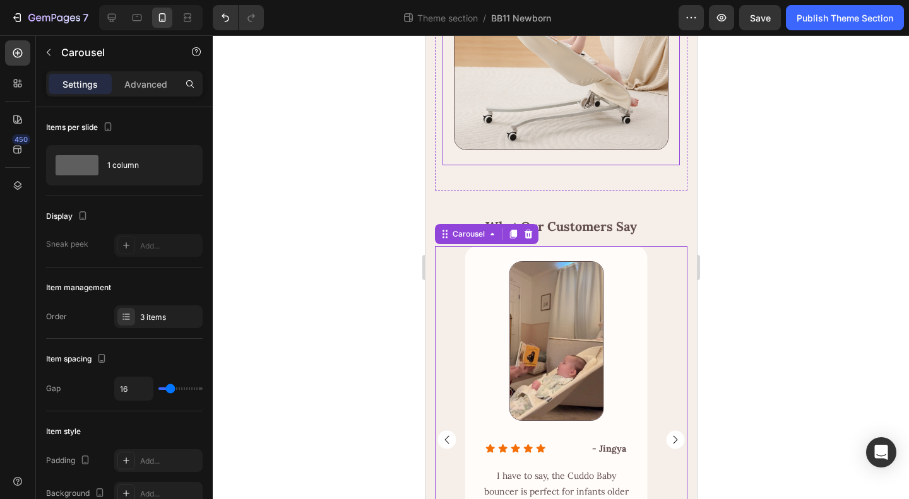
scroll to position [1743, 0]
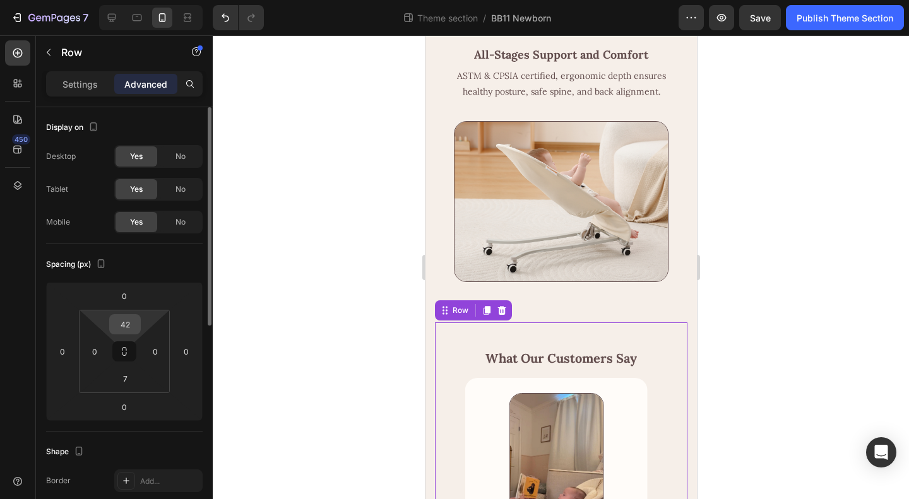
click at [131, 326] on input "42" at bounding box center [124, 324] width 25 height 19
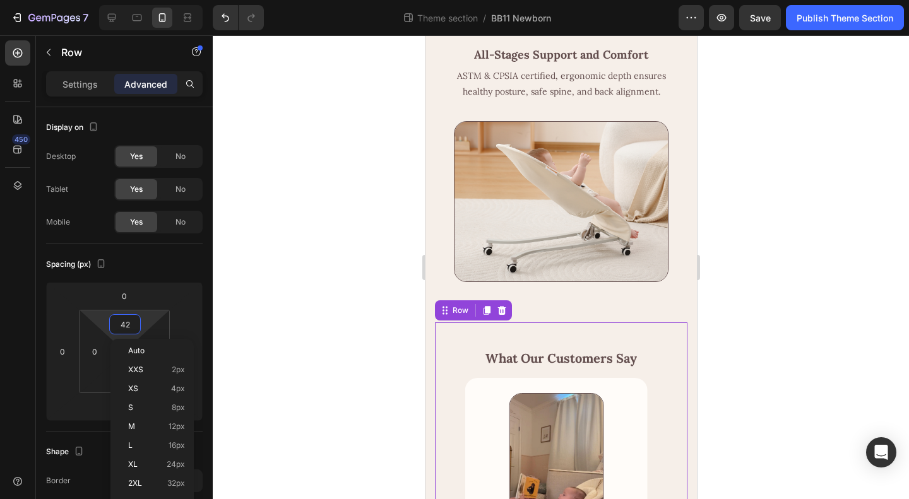
type input "0"
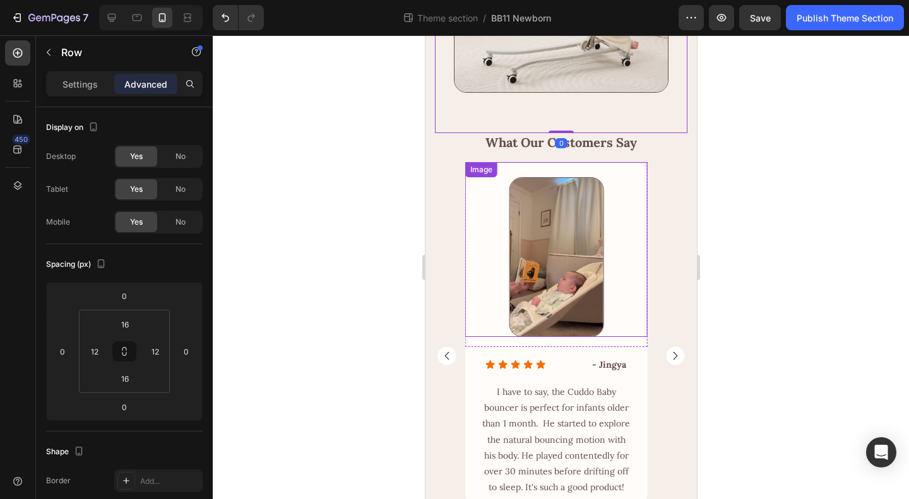
scroll to position [2032, 0]
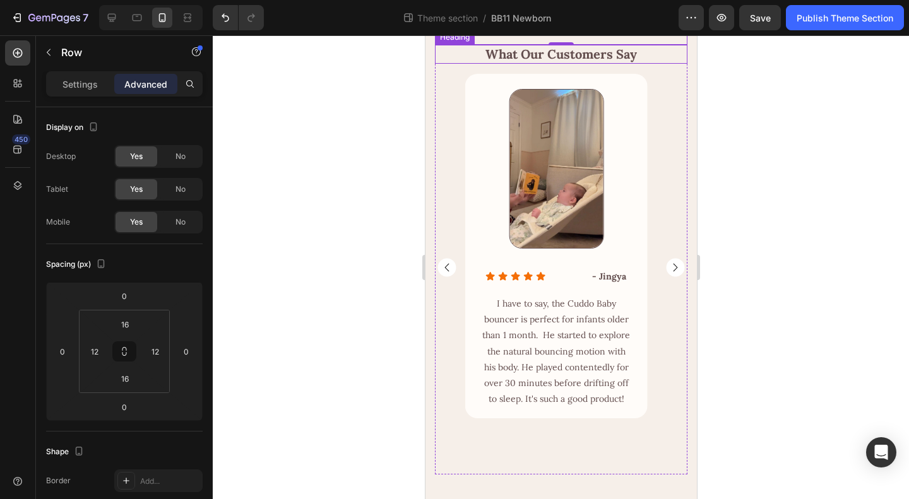
click at [600, 64] on h2 "What Our Customers Say" at bounding box center [560, 54] width 252 height 19
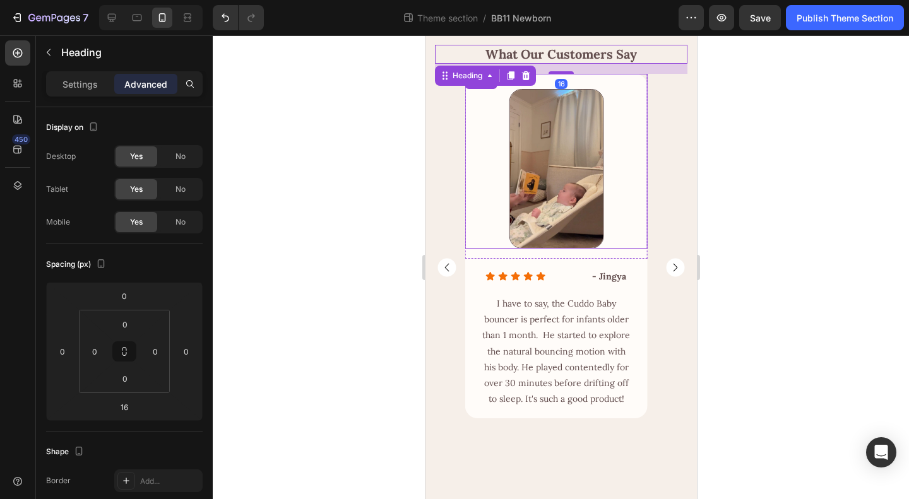
scroll to position [1843, 0]
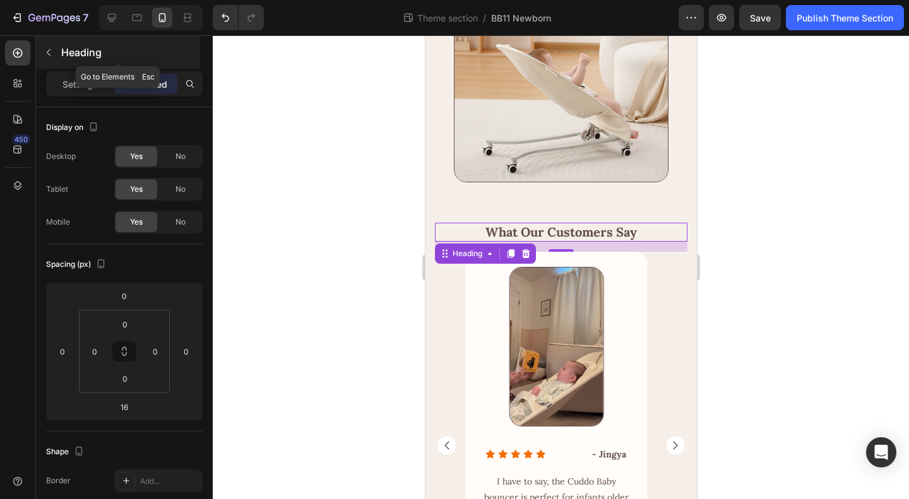
click at [61, 52] on p "Heading" at bounding box center [129, 52] width 136 height 15
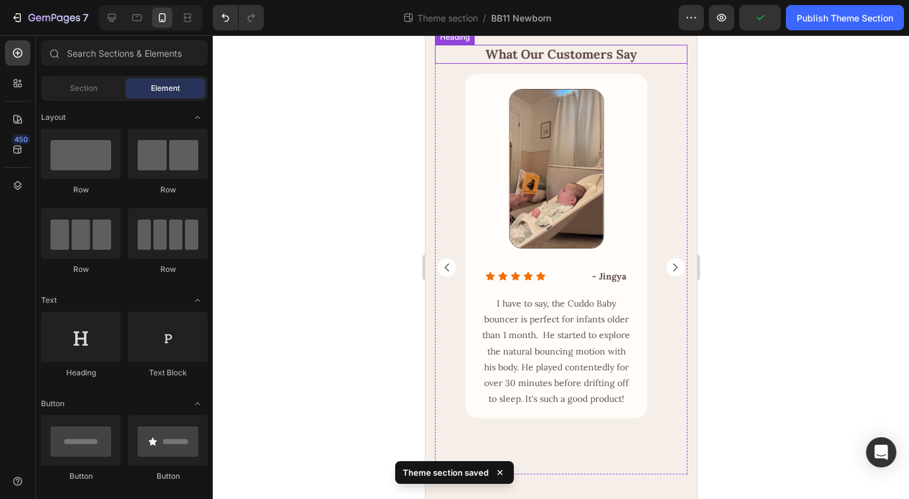
scroll to position [2032, 0]
click at [105, 17] on icon at bounding box center [111, 17] width 13 height 13
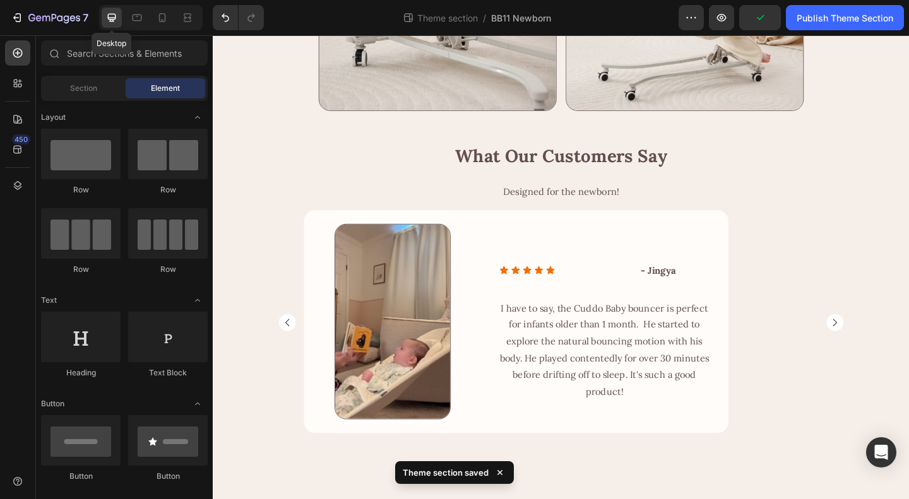
scroll to position [1586, 0]
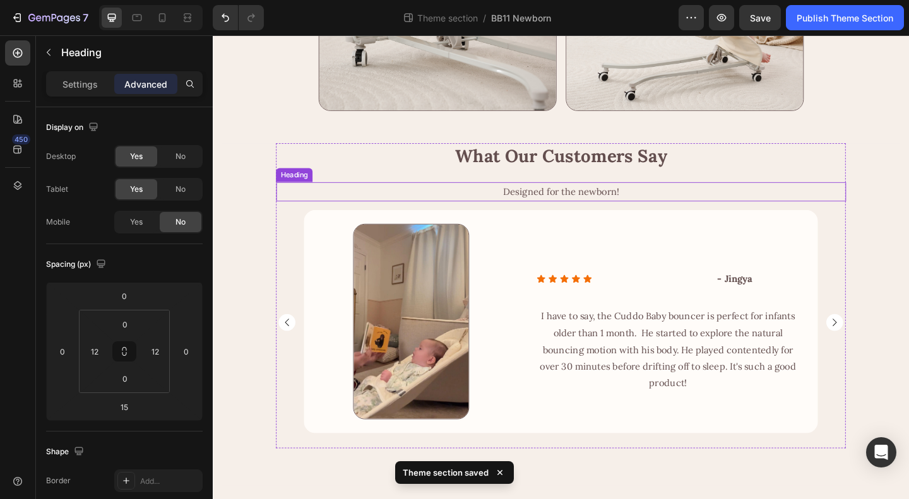
click at [600, 200] on h2 "Designed for the newborn!" at bounding box center [591, 205] width 605 height 21
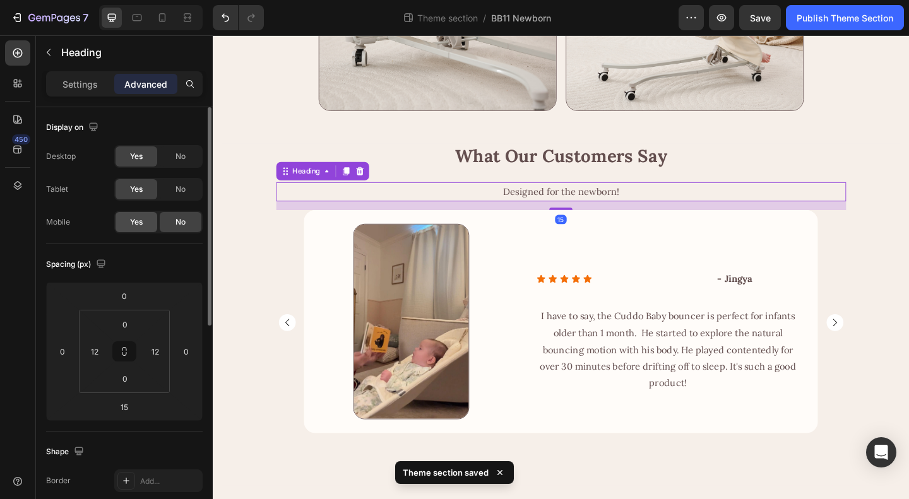
click at [138, 220] on span "Yes" at bounding box center [136, 221] width 13 height 11
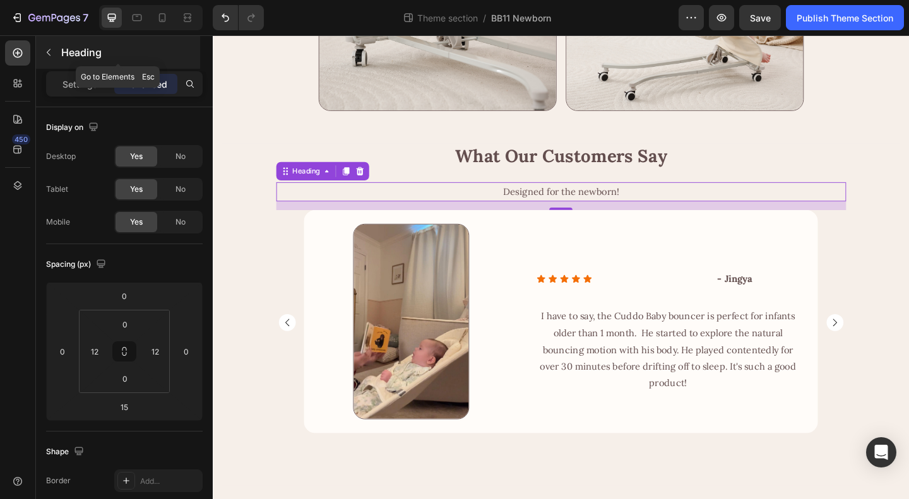
click at [73, 52] on p "Heading" at bounding box center [129, 52] width 136 height 15
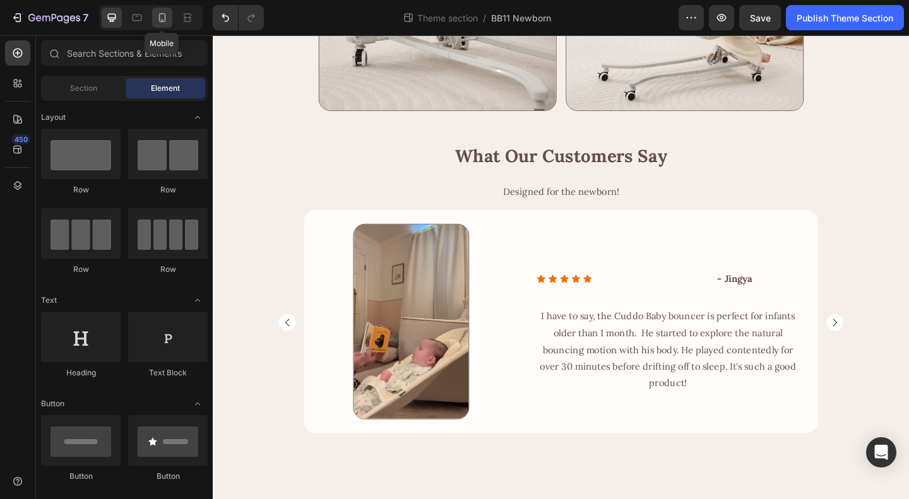
click at [169, 17] on div at bounding box center [162, 18] width 20 height 20
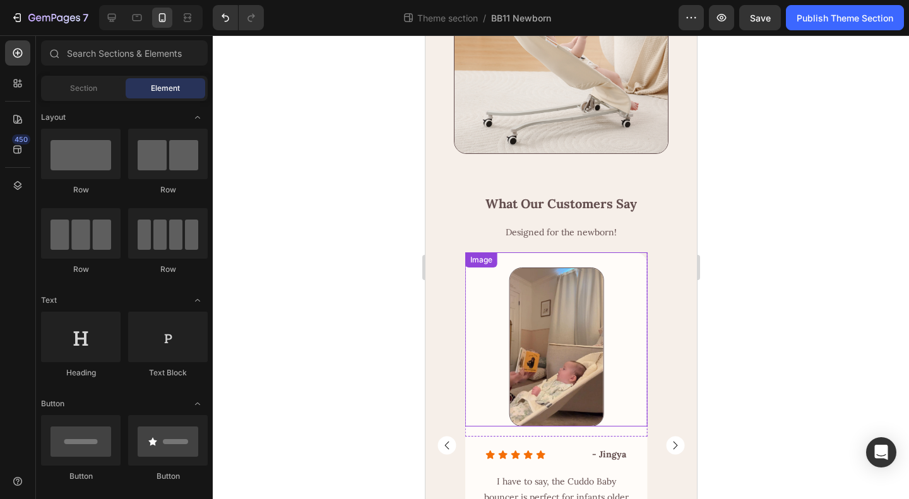
scroll to position [2061, 0]
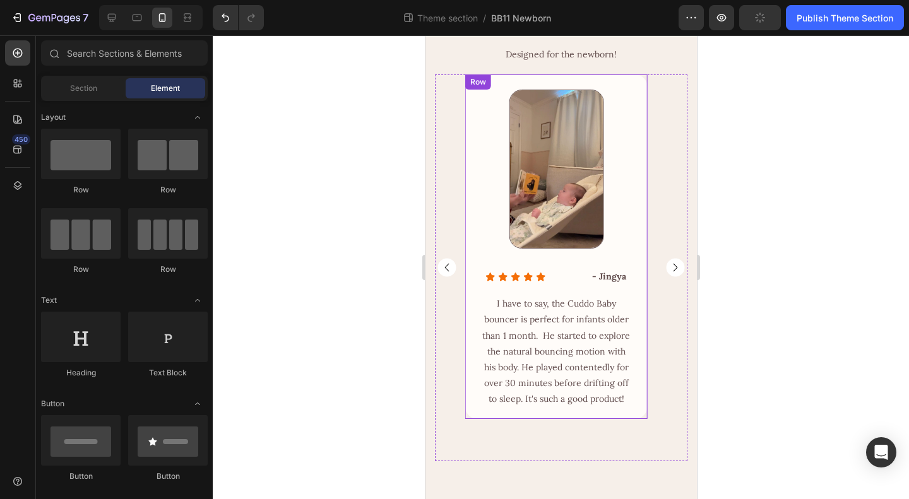
click at [601, 419] on div "Icon Icon Icon Icon Icon Icon List - Jingya Text Block Row Row I have to say, t…" at bounding box center [556, 339] width 182 height 160
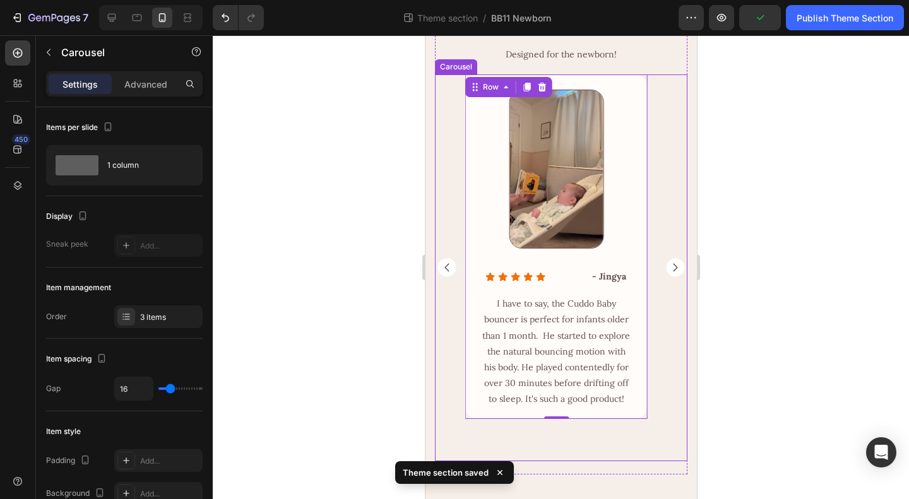
click at [665, 277] on icon "Carousel Next Arrow" at bounding box center [674, 267] width 19 height 19
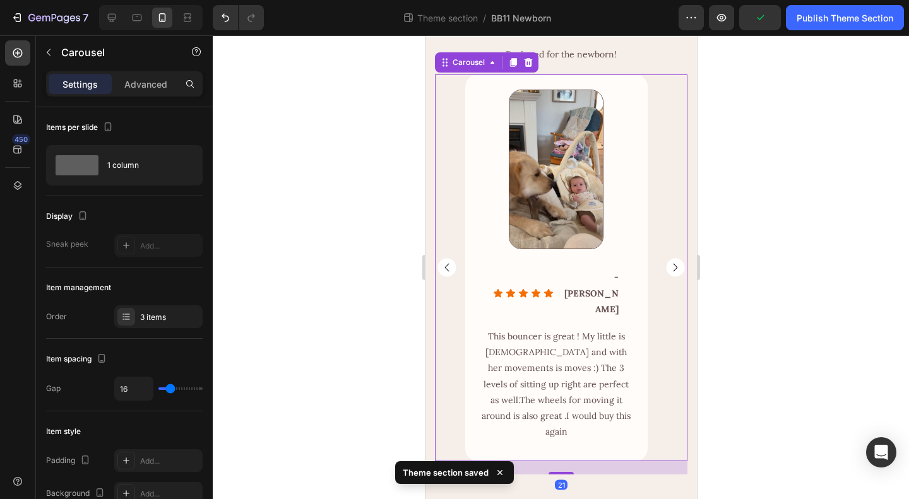
click at [665, 277] on rect "Carousel Next Arrow" at bounding box center [674, 268] width 18 height 18
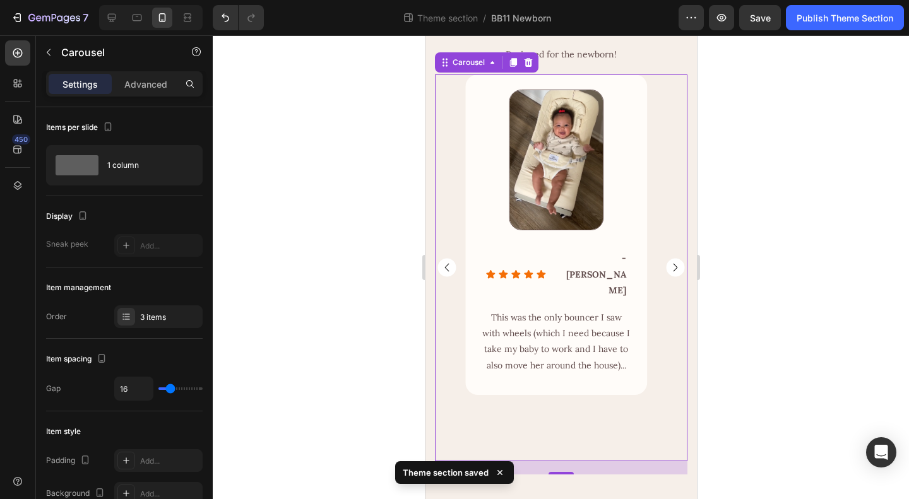
click at [665, 277] on rect "Carousel Next Arrow" at bounding box center [674, 268] width 18 height 18
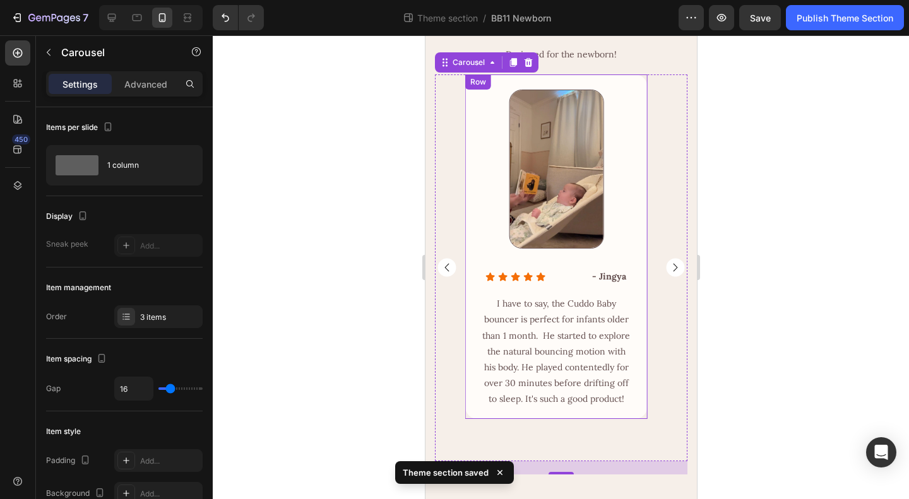
click at [576, 419] on div "Icon Icon Icon Icon Icon Icon List - Jingya Text Block Row Row I have to say, t…" at bounding box center [556, 339] width 182 height 160
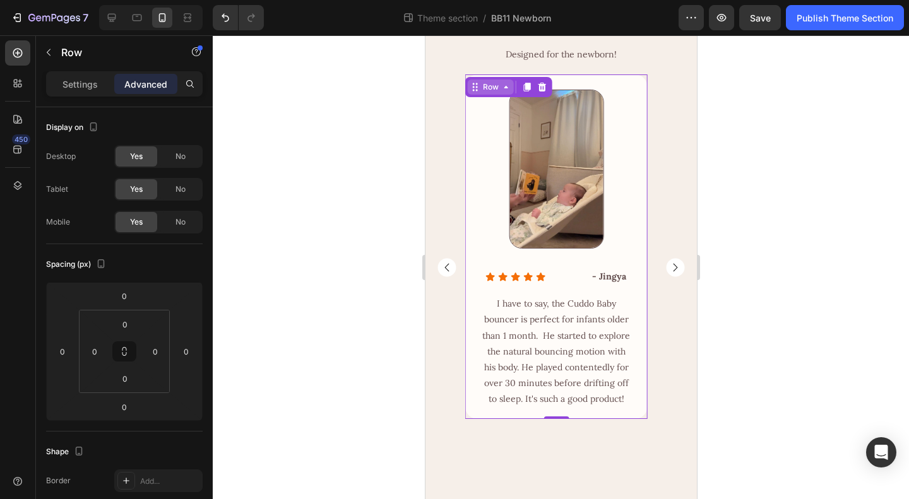
click at [495, 93] on div "Row" at bounding box center [490, 86] width 21 height 11
click at [494, 93] on div "Row" at bounding box center [490, 86] width 21 height 11
click at [124, 379] on input "0" at bounding box center [124, 378] width 25 height 19
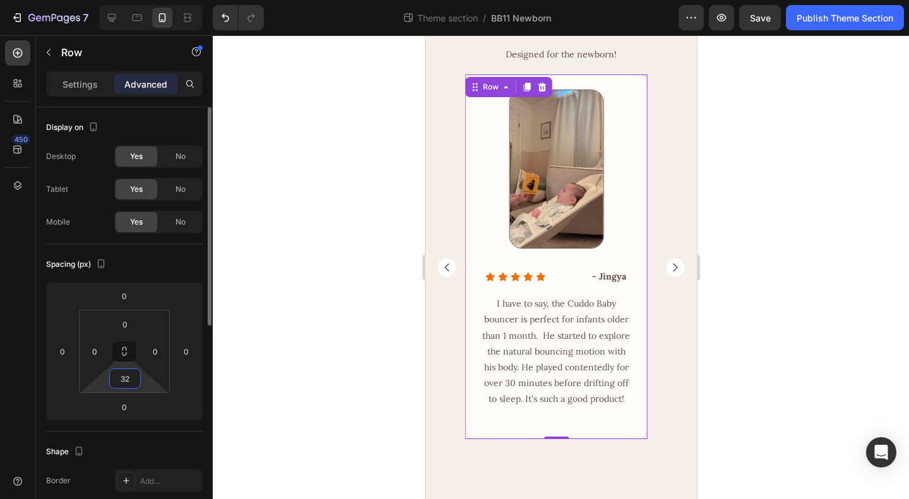
type input "32"
click at [167, 254] on div "Spacing (px)" at bounding box center [124, 264] width 157 height 20
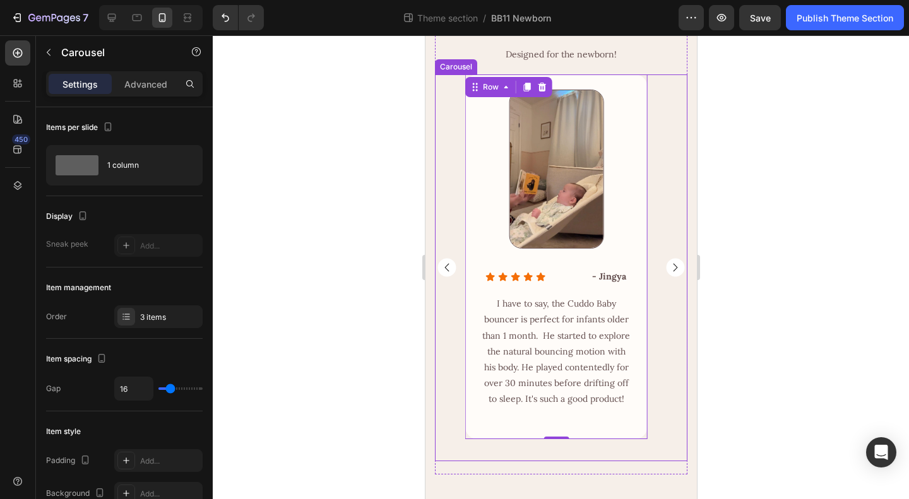
click at [663, 442] on div "Image Row Icon Icon Icon Icon Icon Icon List - [PERSON_NAME] Text Block Row Row…" at bounding box center [560, 268] width 252 height 388
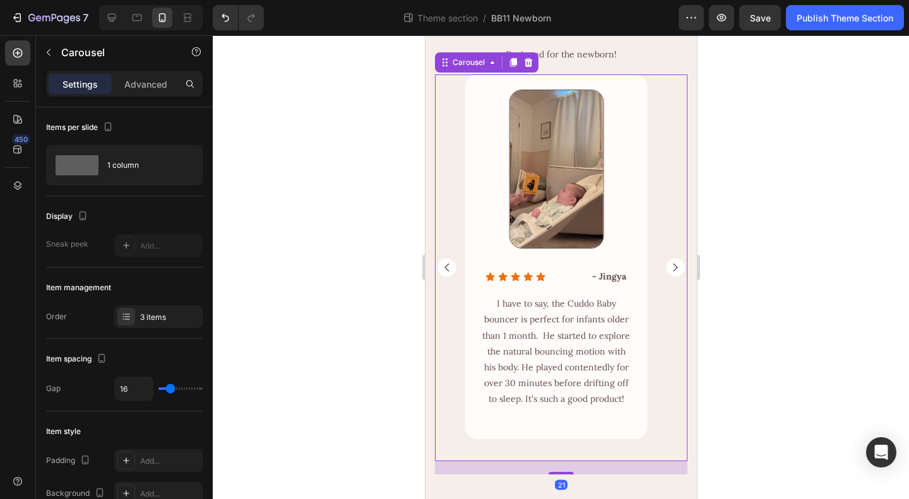
click at [665, 277] on rect "Carousel Next Arrow" at bounding box center [674, 268] width 18 height 18
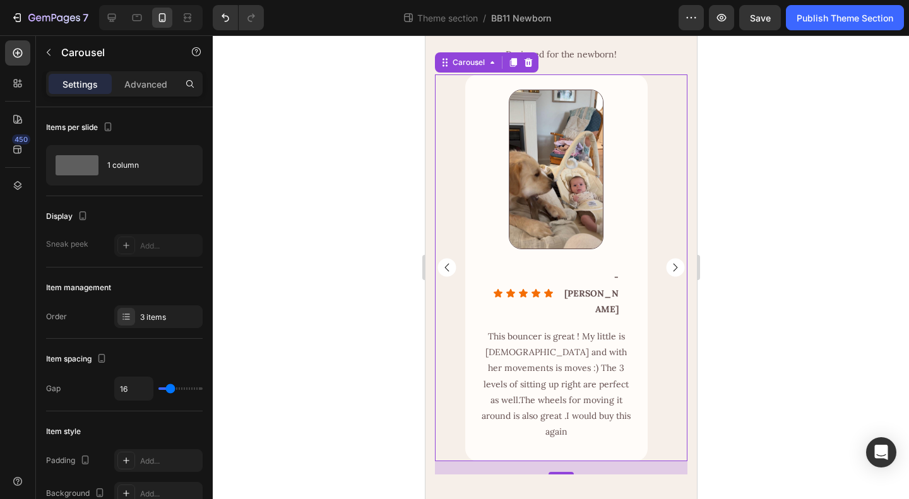
click at [665, 277] on rect "Carousel Next Arrow" at bounding box center [674, 268] width 18 height 18
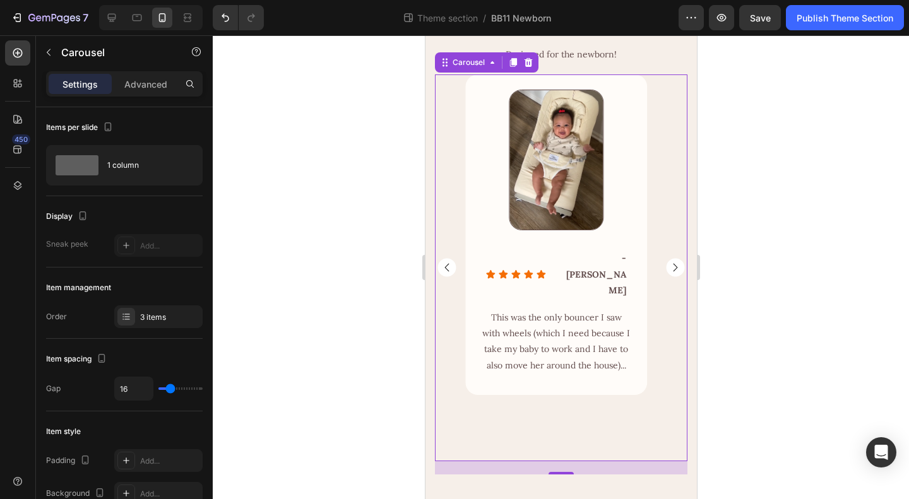
click at [640, 434] on div "Image Row Icon Icon Icon Icon Icon Icon List - Jules Text Block Row Row This wa…" at bounding box center [556, 268] width 182 height 388
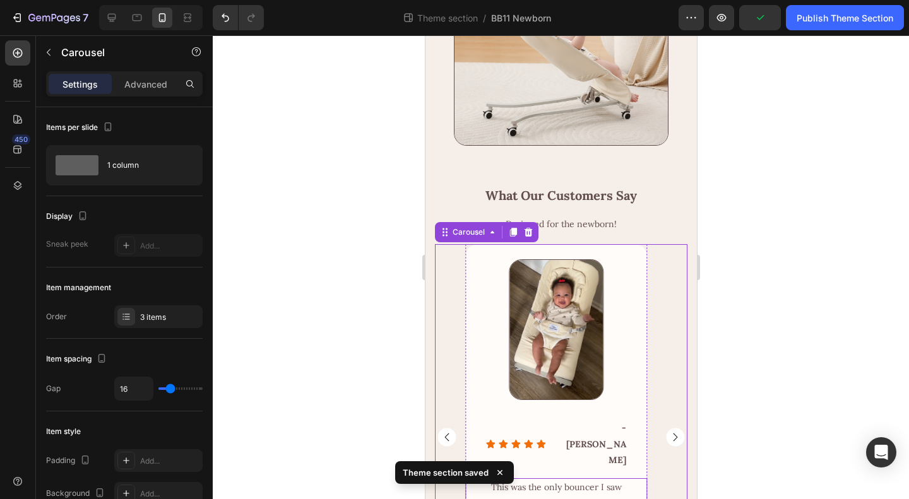
scroll to position [2007, 0]
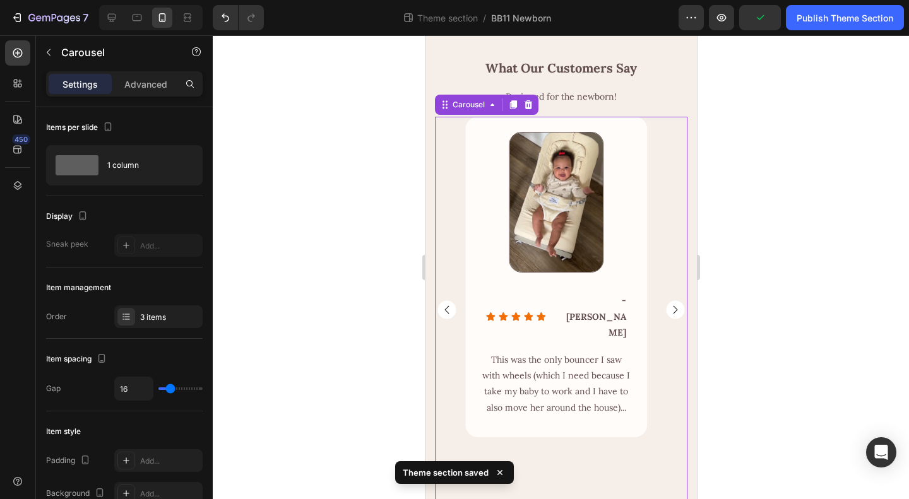
click at [667, 319] on rect "Carousel Next Arrow" at bounding box center [674, 310] width 18 height 18
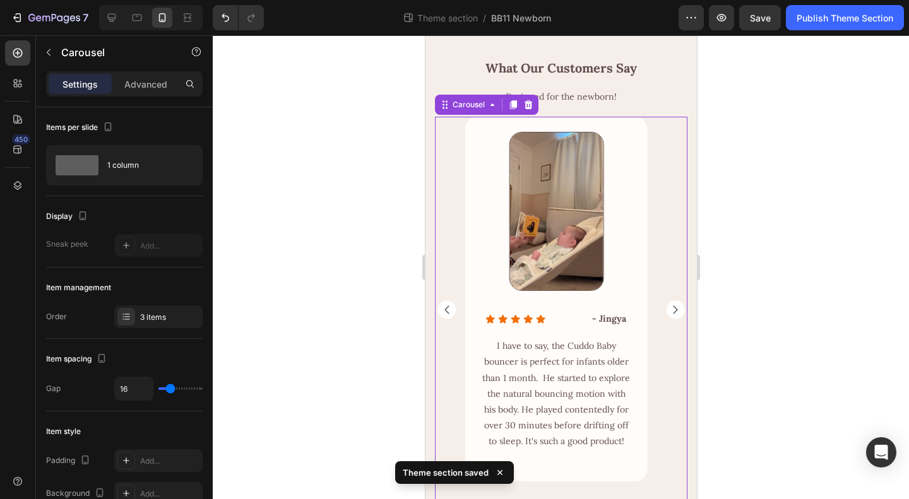
click at [667, 319] on rect "Carousel Next Arrow" at bounding box center [674, 310] width 18 height 18
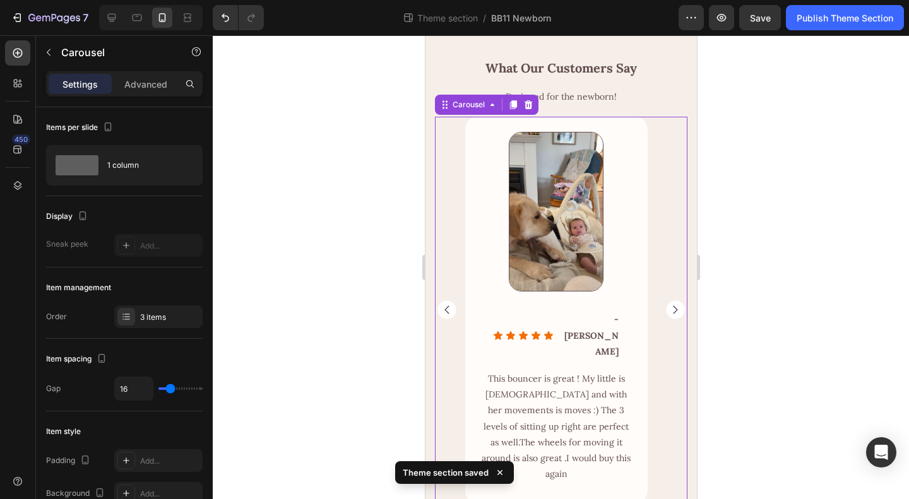
click at [667, 319] on rect "Carousel Next Arrow" at bounding box center [674, 310] width 18 height 18
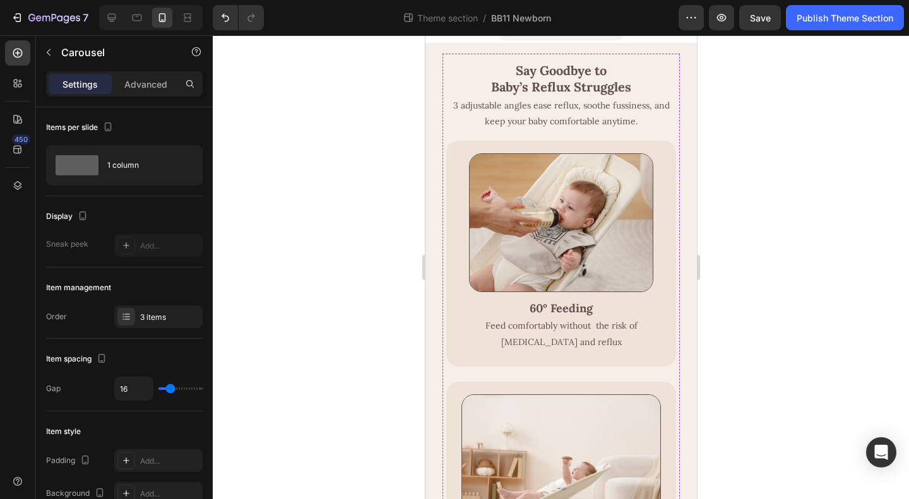
scroll to position [0, 0]
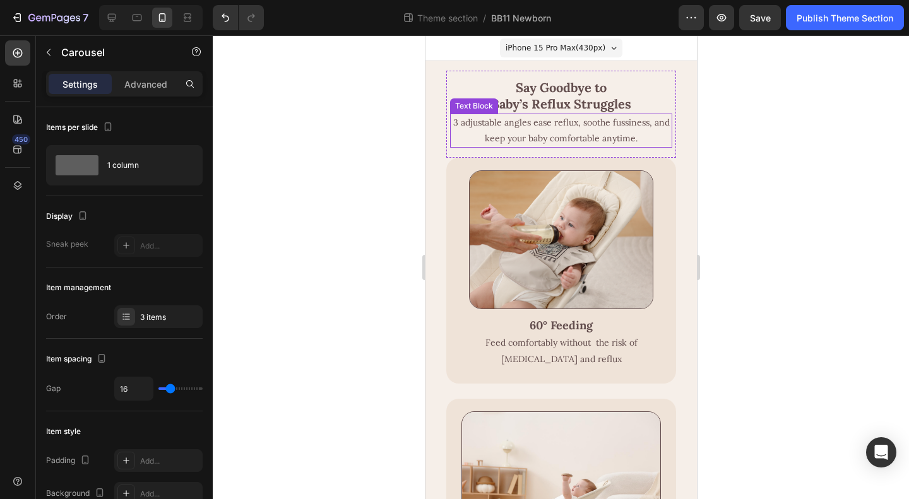
click at [631, 138] on p "3 adjustable angles ease reflux, soothe fussiness, and keep your baby comfortab…" at bounding box center [561, 131] width 220 height 32
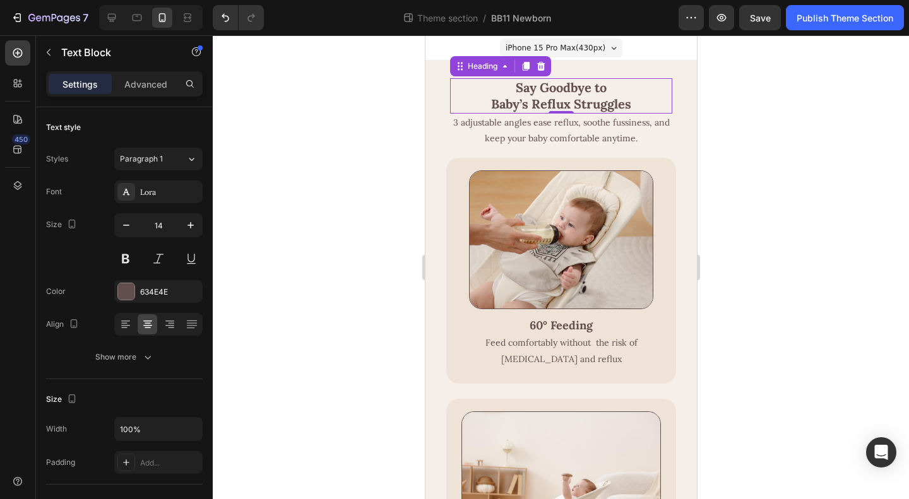
click at [588, 102] on h2 "Say Goodbye to Baby’s Reflux Struggles" at bounding box center [560, 95] width 222 height 35
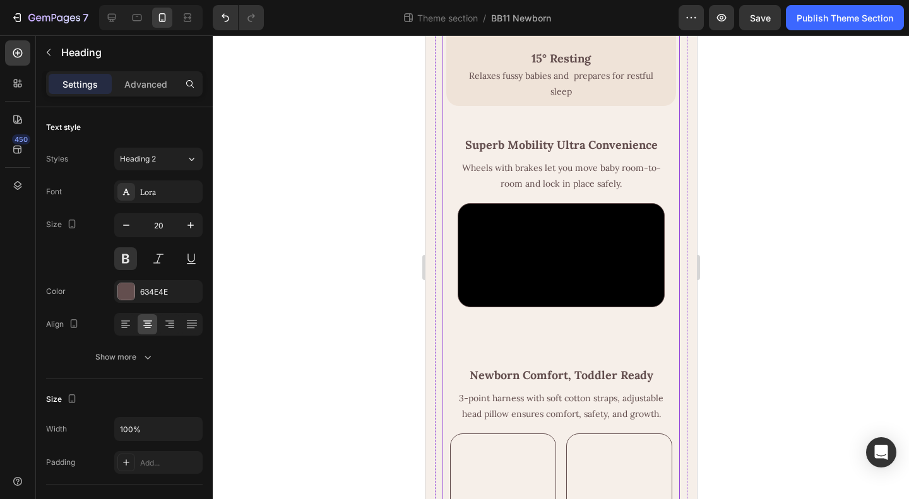
scroll to position [757, 0]
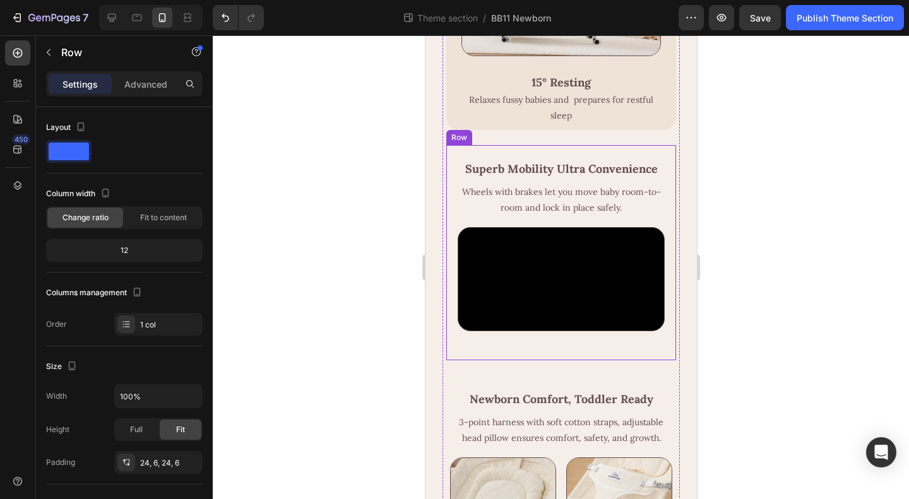
click at [581, 347] on div "Superb Mobility Ultra Convenience Heading Wheels with brakes let you move baby …" at bounding box center [561, 252] width 230 height 215
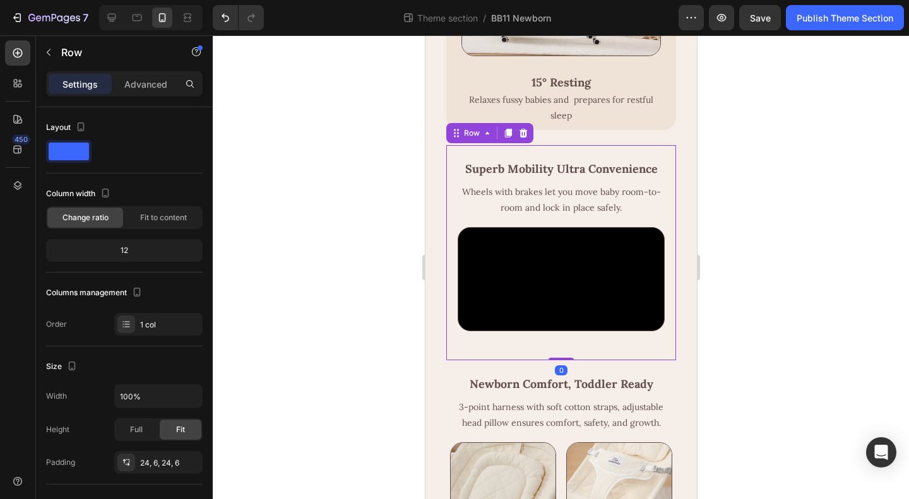
drag, startPoint x: 553, startPoint y: 370, endPoint x: 557, endPoint y: 335, distance: 35.5
click at [553, 338] on div "Superb Mobility Ultra Convenience Heading Wheels with brakes let you move baby …" at bounding box center [561, 252] width 230 height 215
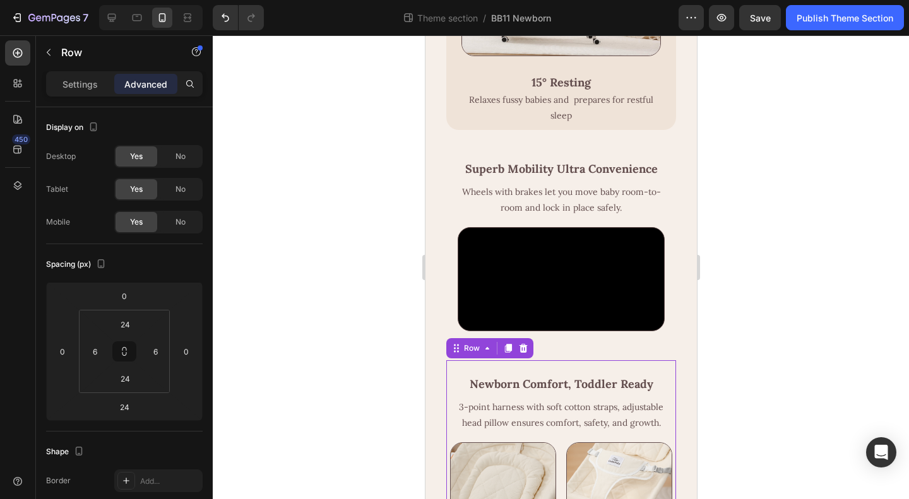
click at [624, 370] on div "Newborn Comfort, Toddler Ready Heading 3-point harness with soft cotton straps,…" at bounding box center [561, 451] width 230 height 182
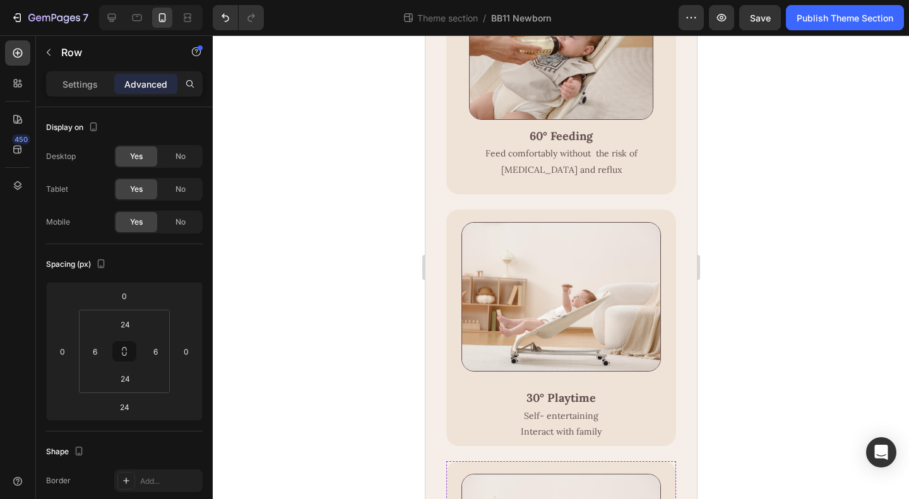
scroll to position [71, 0]
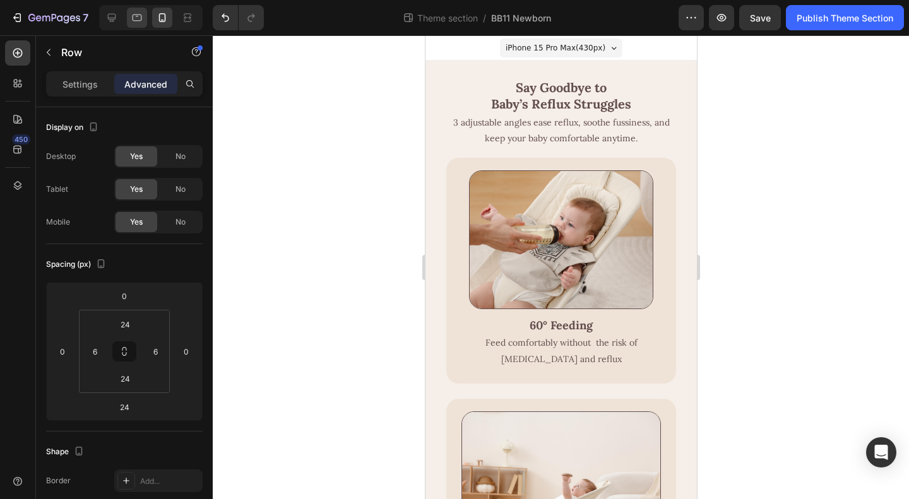
click at [134, 16] on icon at bounding box center [137, 17] width 13 height 13
type input "0"
type input "16"
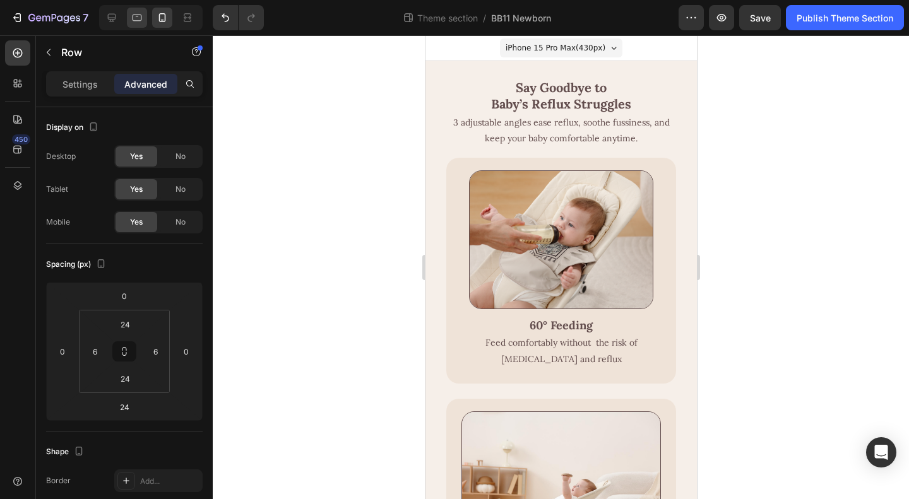
type input "16"
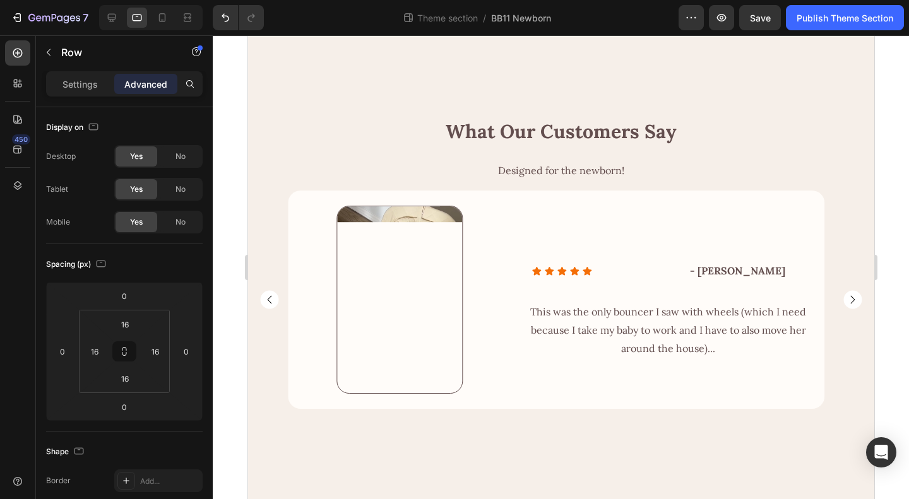
scroll to position [1719, 0]
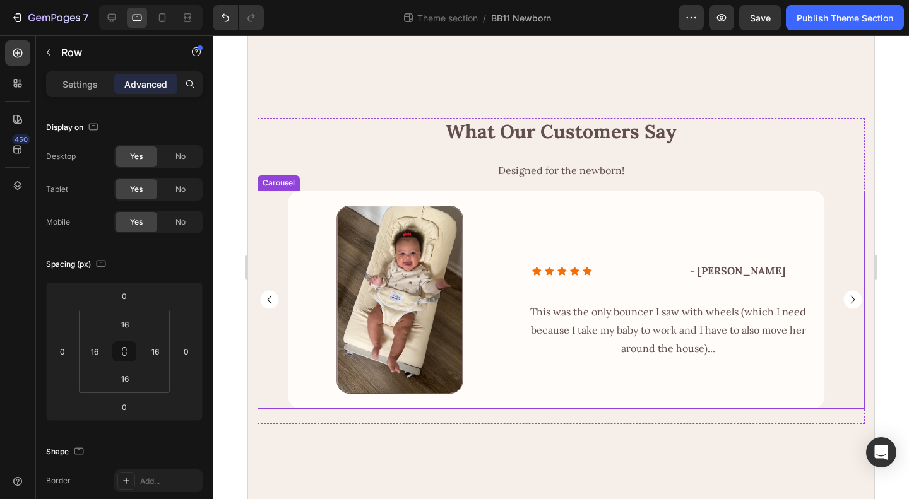
click at [848, 291] on rect "Carousel Next Arrow" at bounding box center [852, 299] width 18 height 18
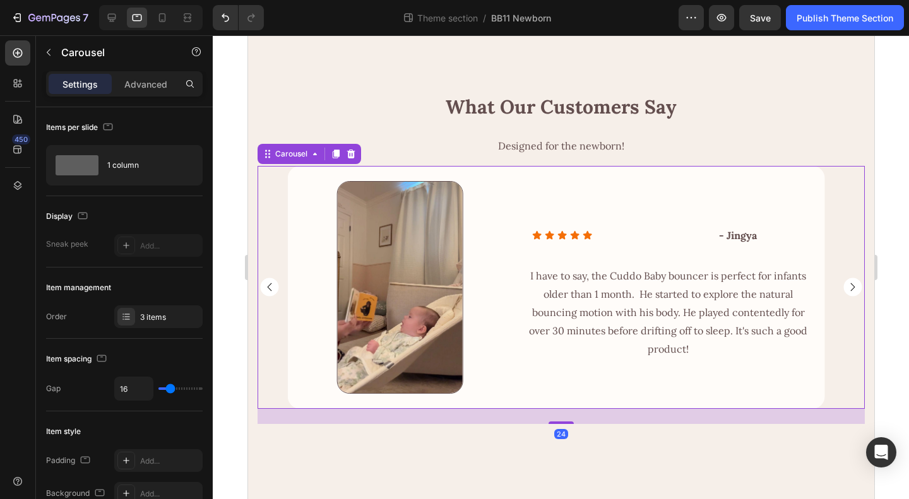
click at [848, 291] on rect "Carousel Next Arrow" at bounding box center [852, 287] width 18 height 18
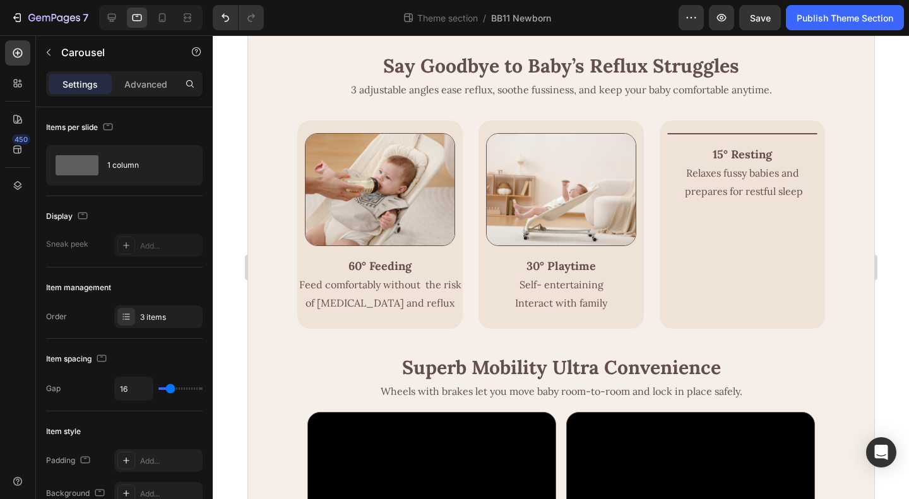
scroll to position [0, 0]
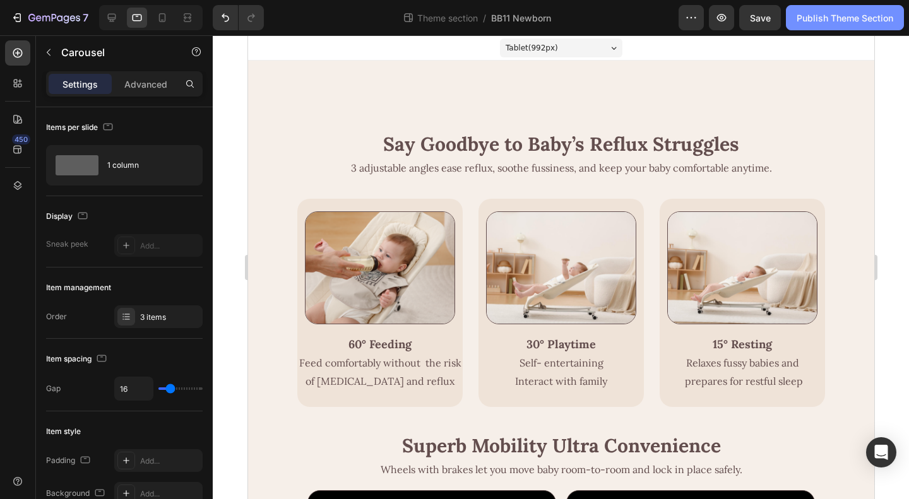
click at [840, 20] on div "Publish Theme Section" at bounding box center [844, 17] width 97 height 13
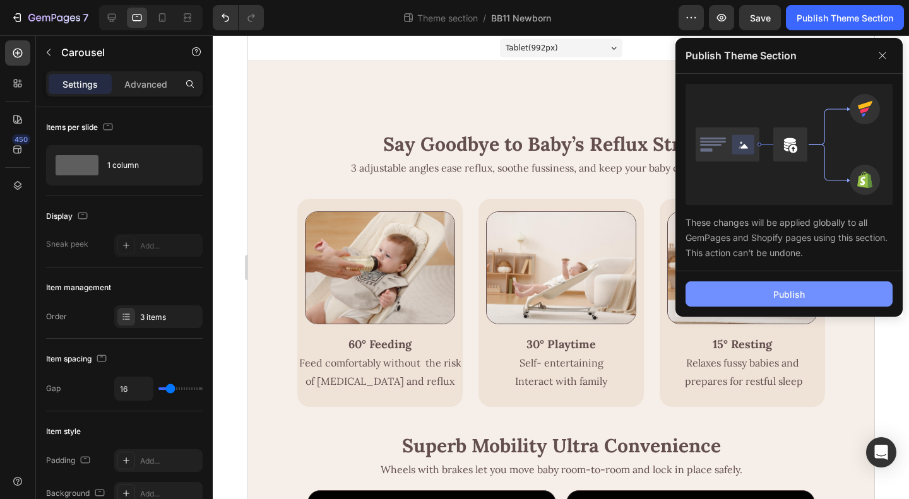
click at [819, 287] on button "Publish" at bounding box center [788, 293] width 207 height 25
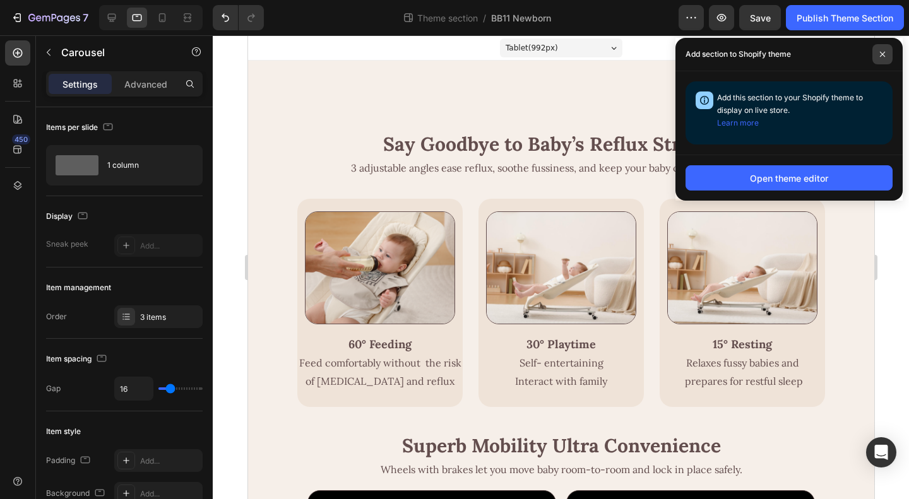
click at [884, 59] on span at bounding box center [882, 54] width 20 height 20
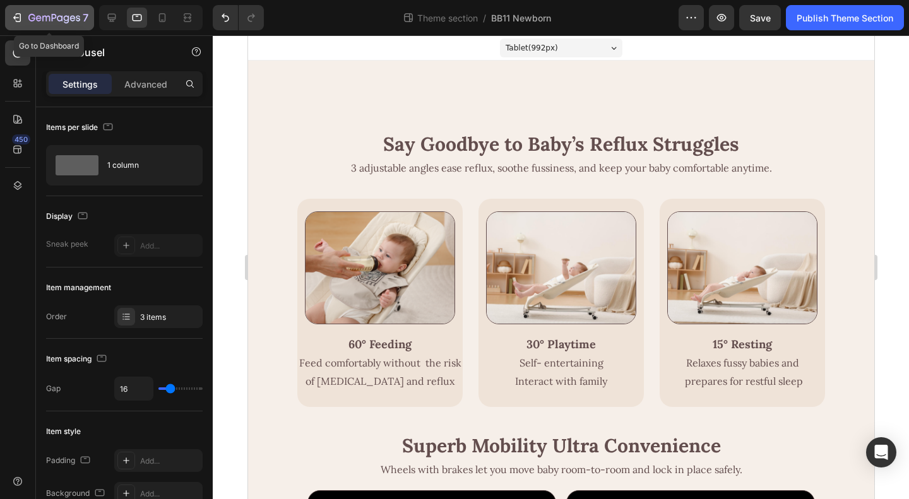
click at [38, 25] on button "7" at bounding box center [49, 17] width 89 height 25
